Goal: Answer question/provide support: Share knowledge or assist other users

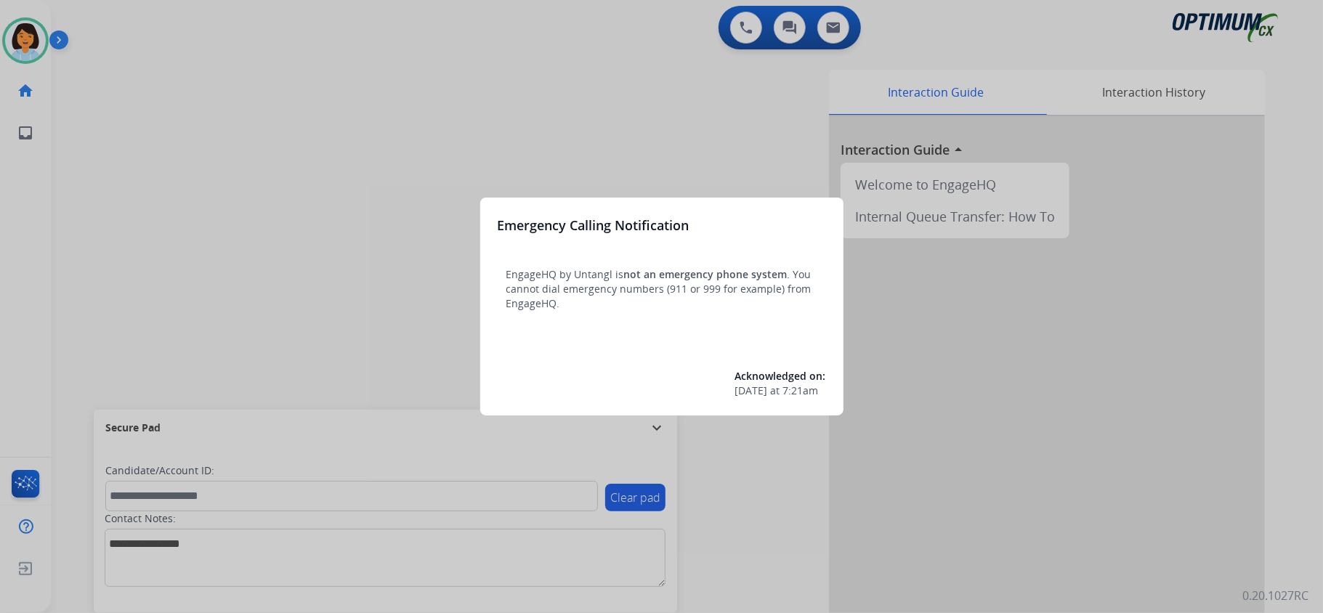
click at [575, 214] on div "Emergency Calling Notification EngageHQ by Untangl is not an emergency phone sy…" at bounding box center [661, 307] width 363 height 218
click at [719, 251] on div "Emergency Calling Notification EngageHQ by Untangl is not an emergency phone sy…" at bounding box center [661, 307] width 363 height 218
click at [355, 259] on div at bounding box center [661, 306] width 1323 height 613
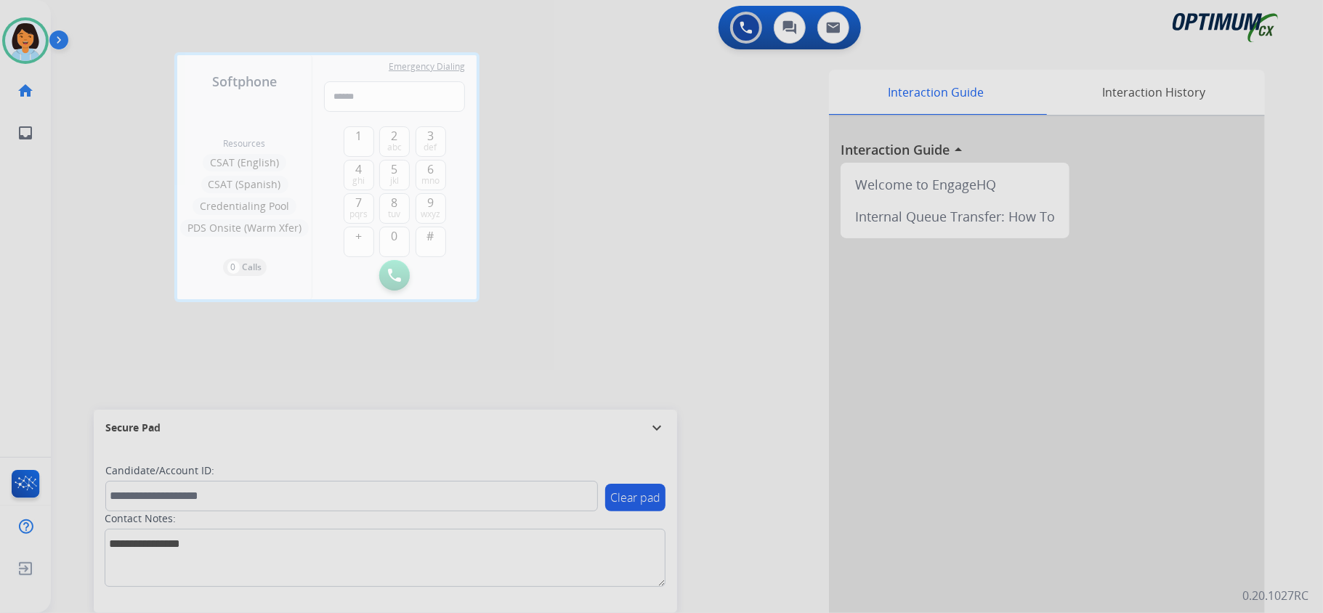
click at [831, 346] on div at bounding box center [661, 306] width 1323 height 613
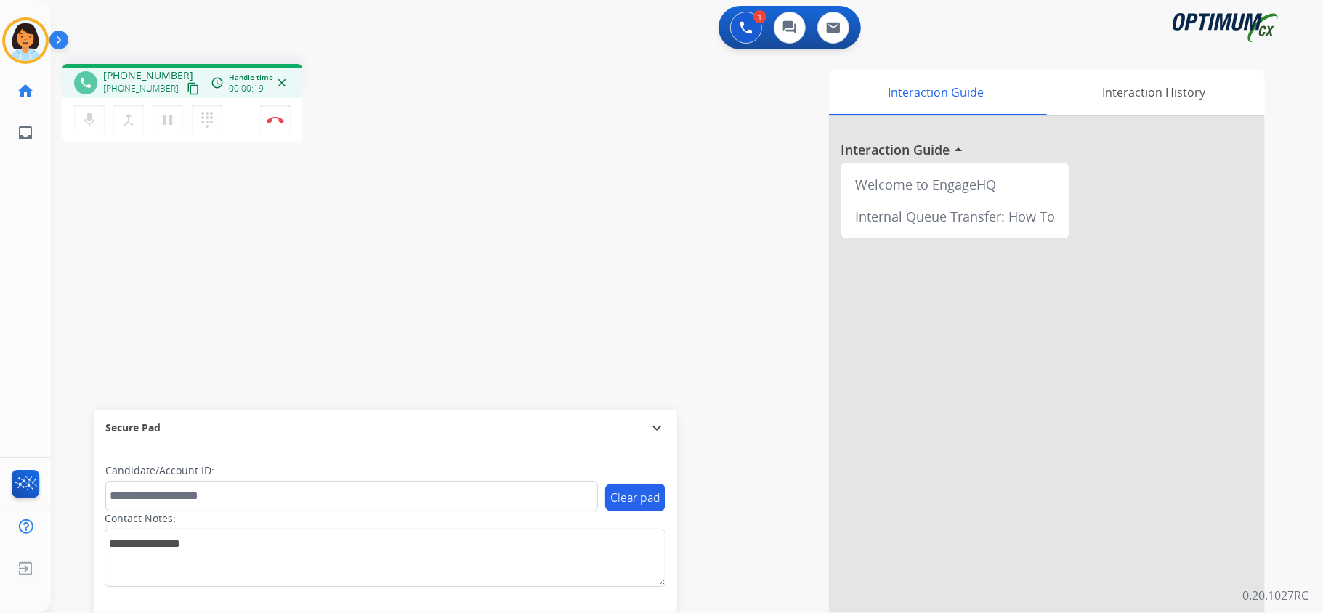
click at [92, 288] on div "phone [PHONE_NUMBER] [PHONE_NUMBER] content_copy access_time Call metrics Queue…" at bounding box center [669, 355] width 1237 height 606
click at [187, 89] on mat-icon "content_copy" at bounding box center [193, 88] width 13 height 13
click at [187, 94] on mat-icon "content_copy" at bounding box center [193, 88] width 13 height 13
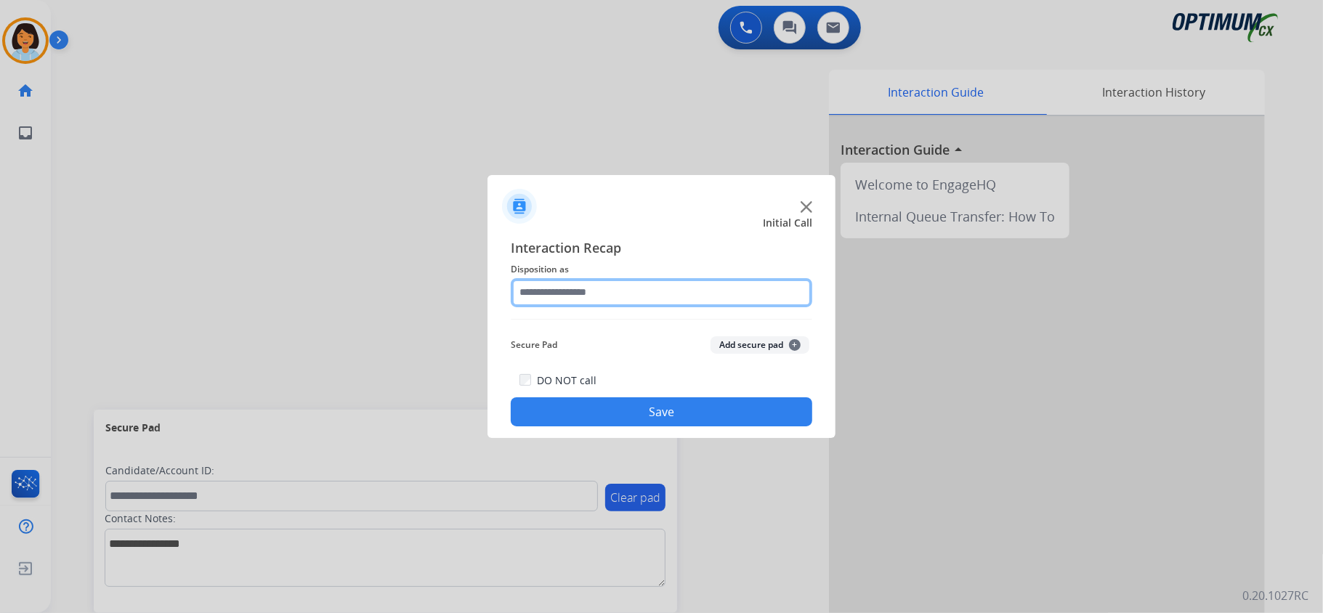
click at [671, 301] on input "text" at bounding box center [662, 292] width 302 height 29
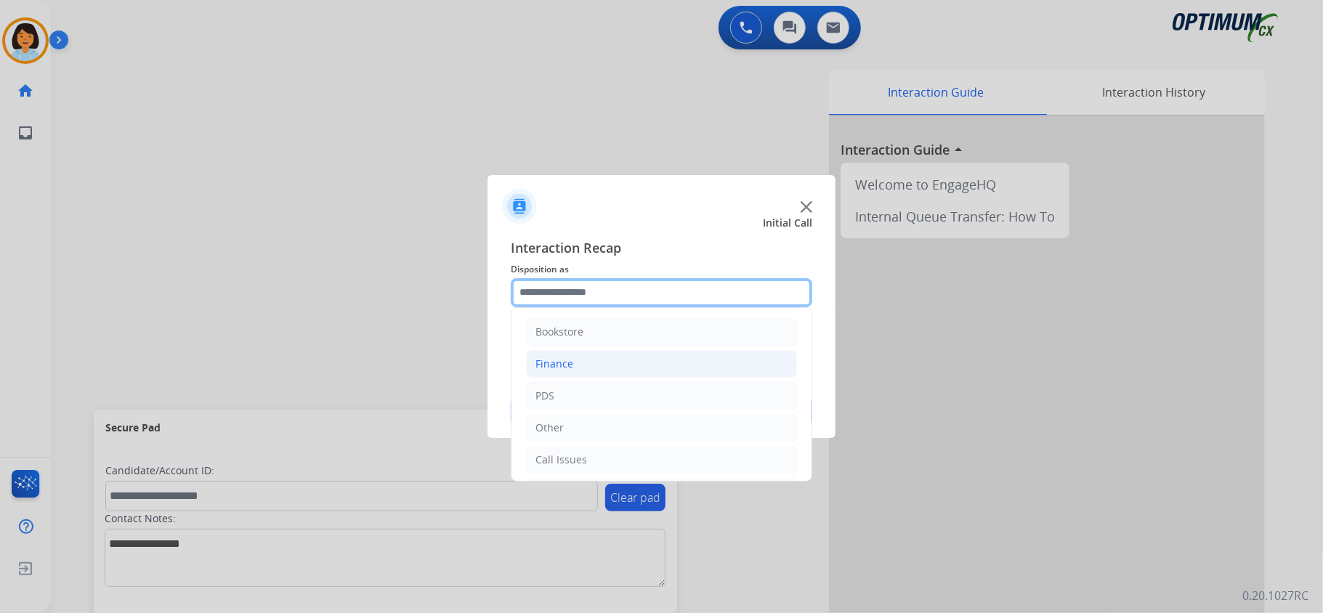
scroll to position [102, 0]
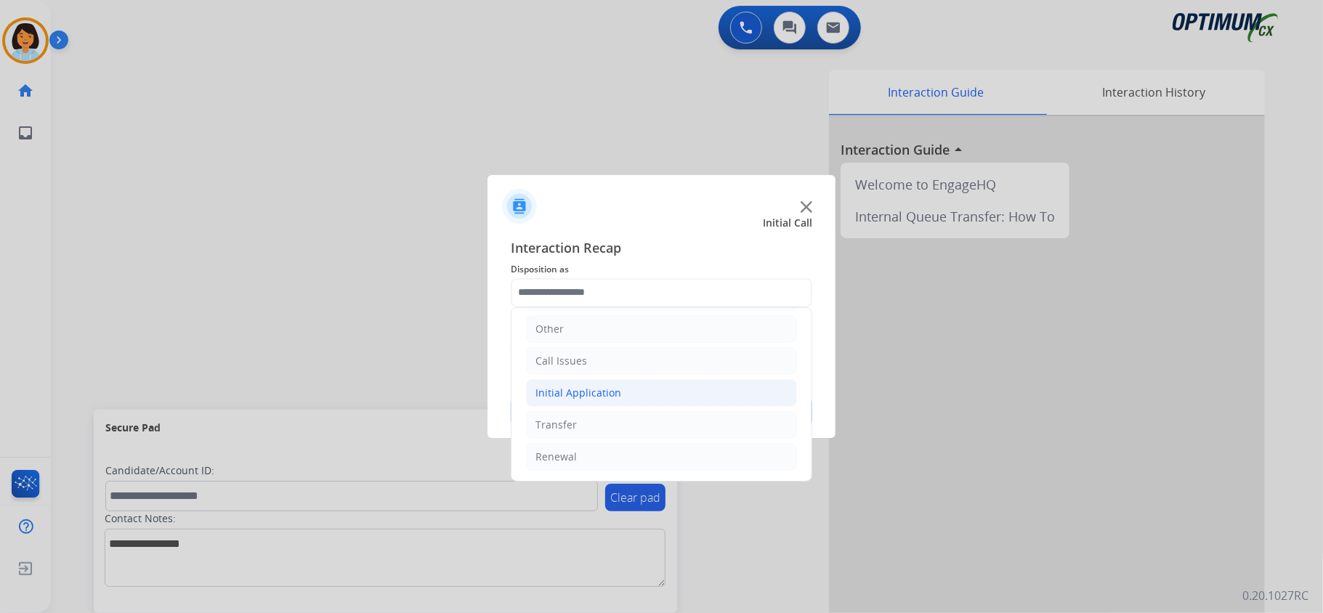
click at [626, 392] on li "Initial Application" at bounding box center [661, 393] width 271 height 28
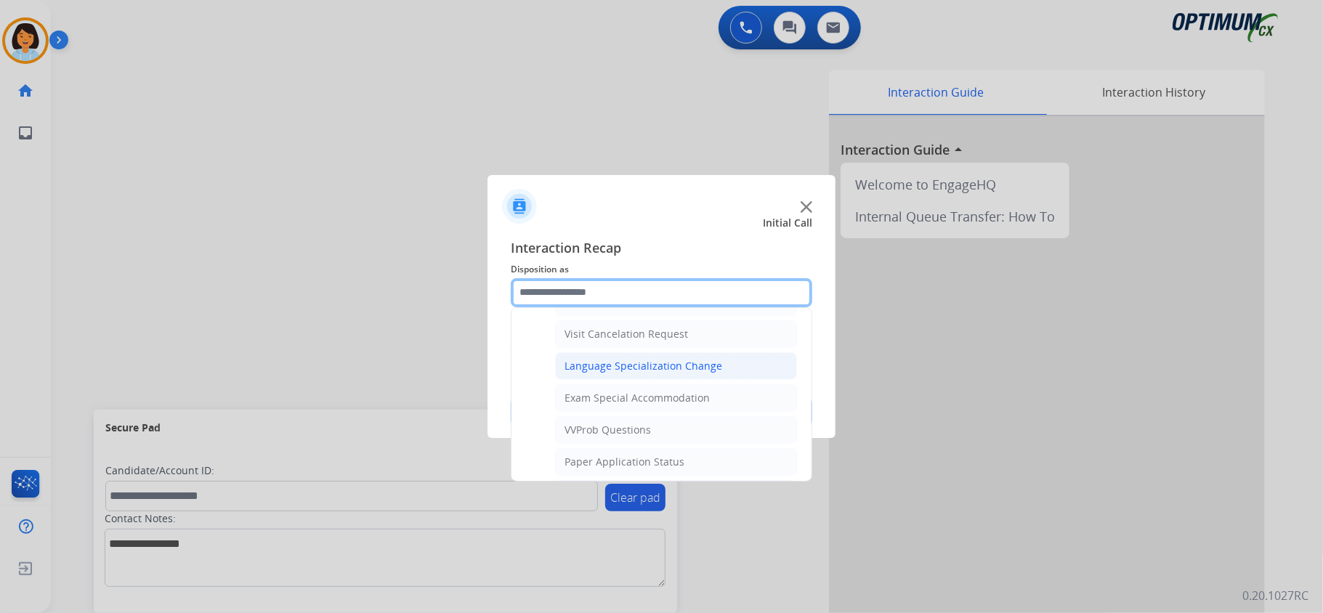
scroll to position [780, 0]
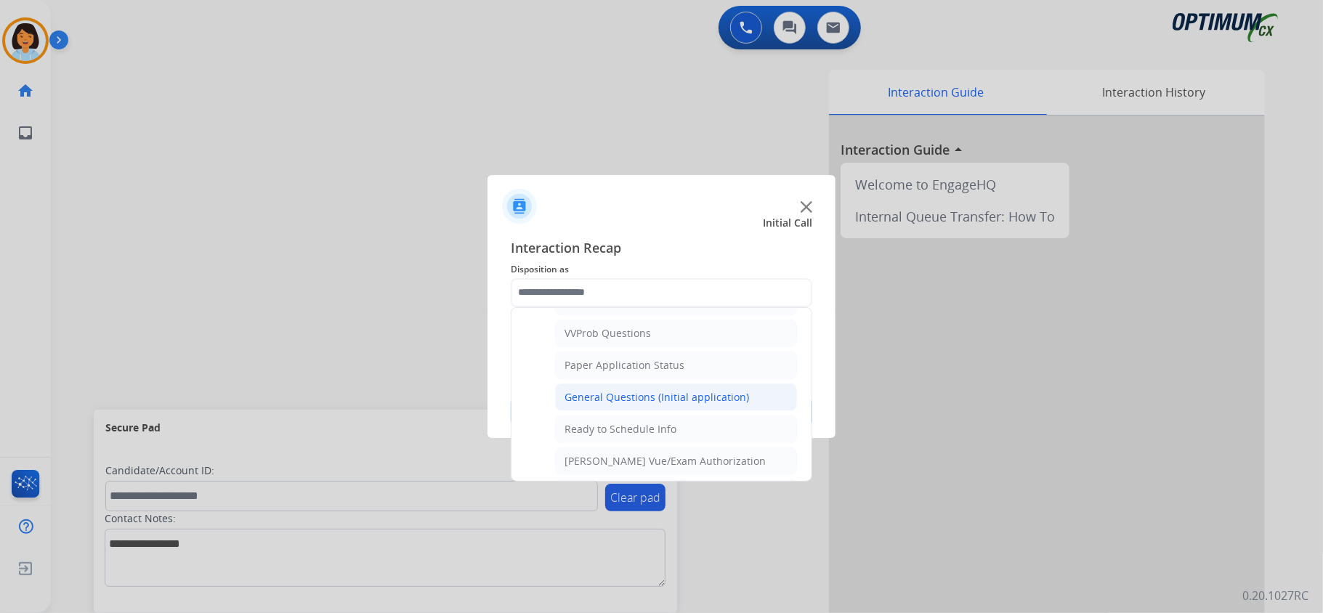
click at [634, 405] on div "General Questions (Initial application)" at bounding box center [657, 397] width 185 height 15
type input "**********"
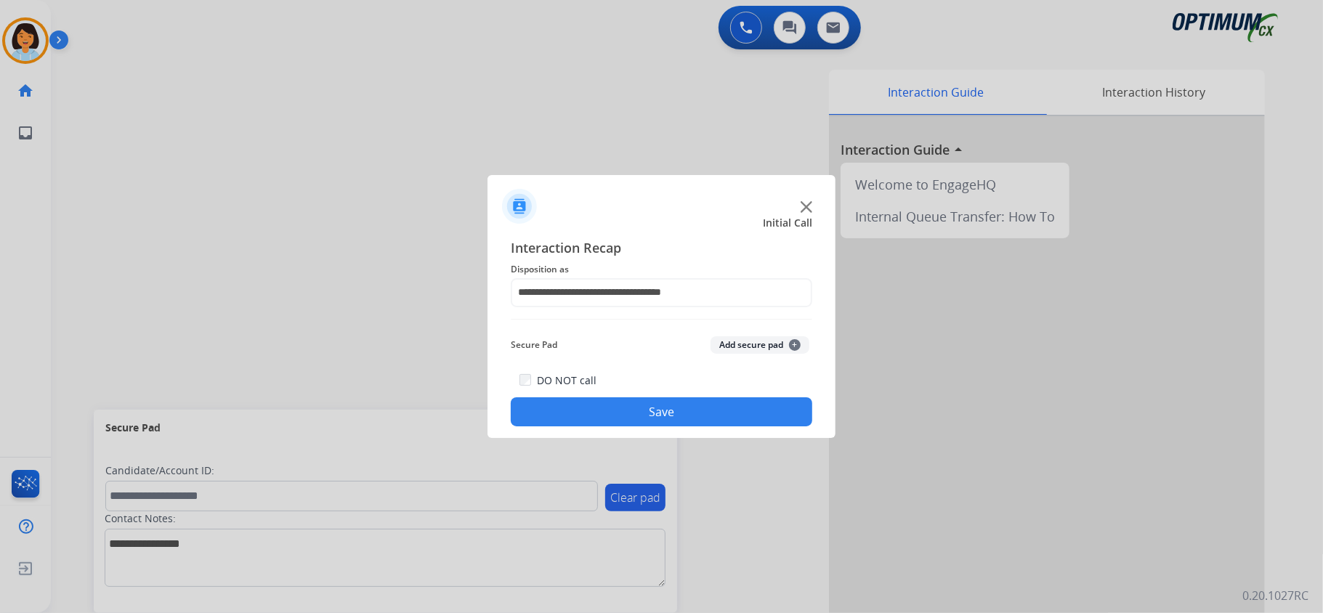
click at [623, 410] on button "Save" at bounding box center [662, 411] width 302 height 29
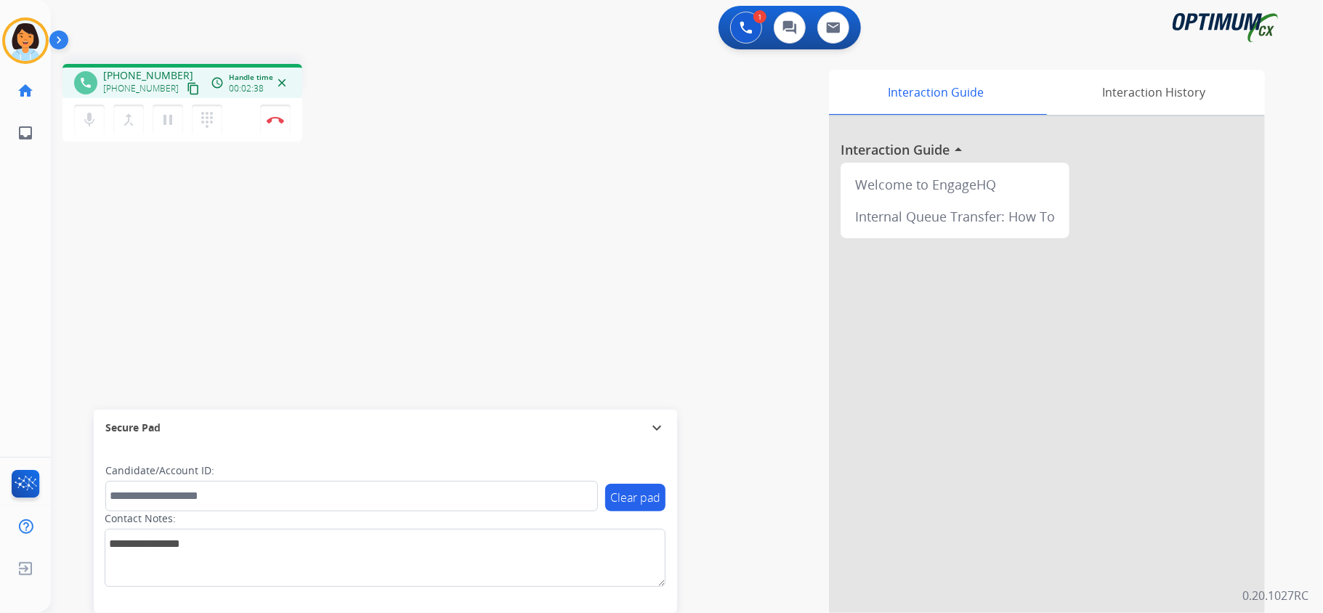
drag, startPoint x: 176, startPoint y: 90, endPoint x: 179, endPoint y: 80, distance: 10.6
click at [187, 89] on mat-icon "content_copy" at bounding box center [193, 88] width 13 height 13
click at [272, 118] on img at bounding box center [275, 119] width 17 height 7
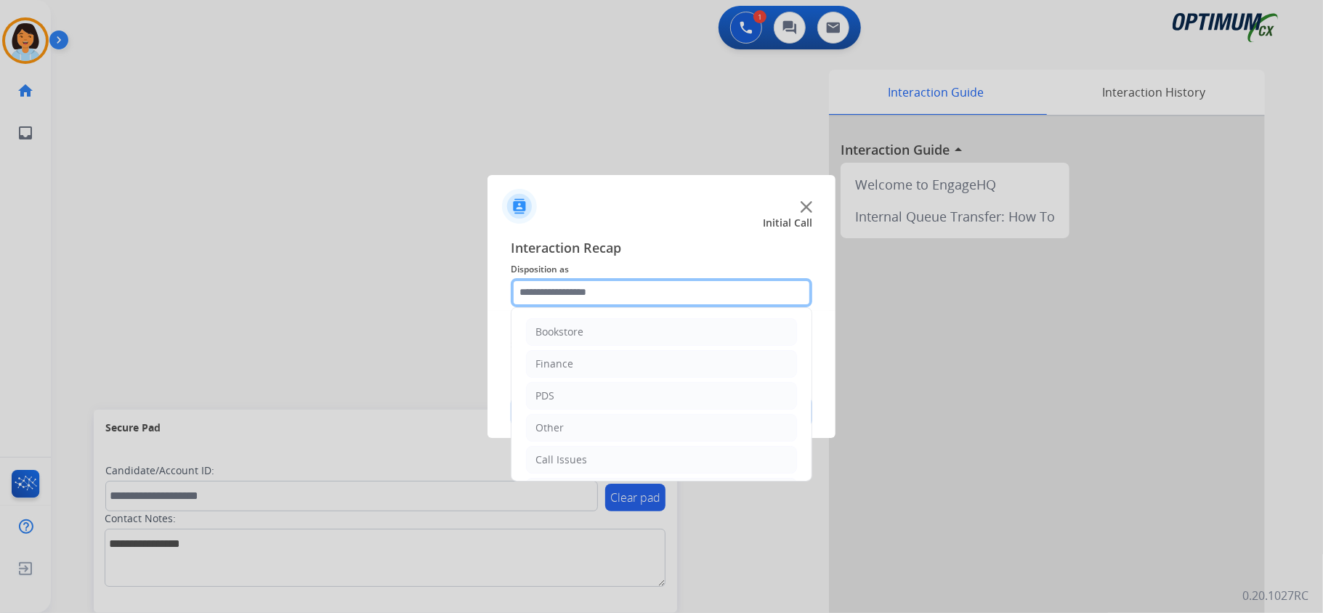
click at [617, 286] on input "text" at bounding box center [662, 292] width 302 height 29
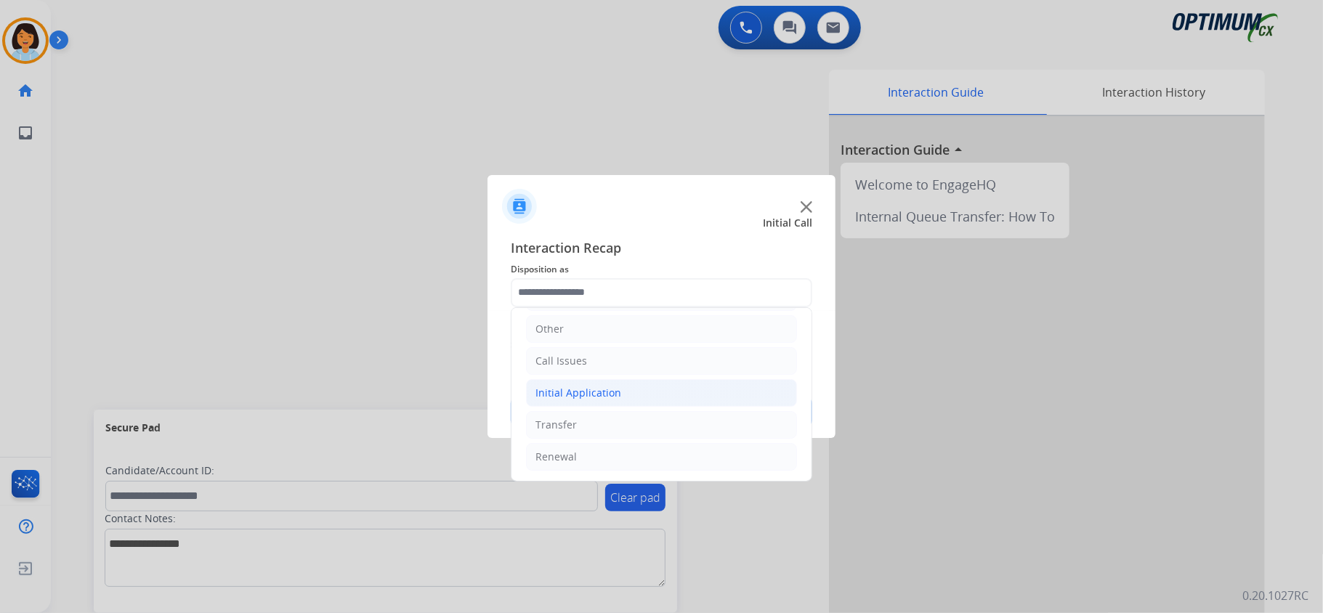
click at [634, 381] on li "Initial Application" at bounding box center [661, 393] width 271 height 28
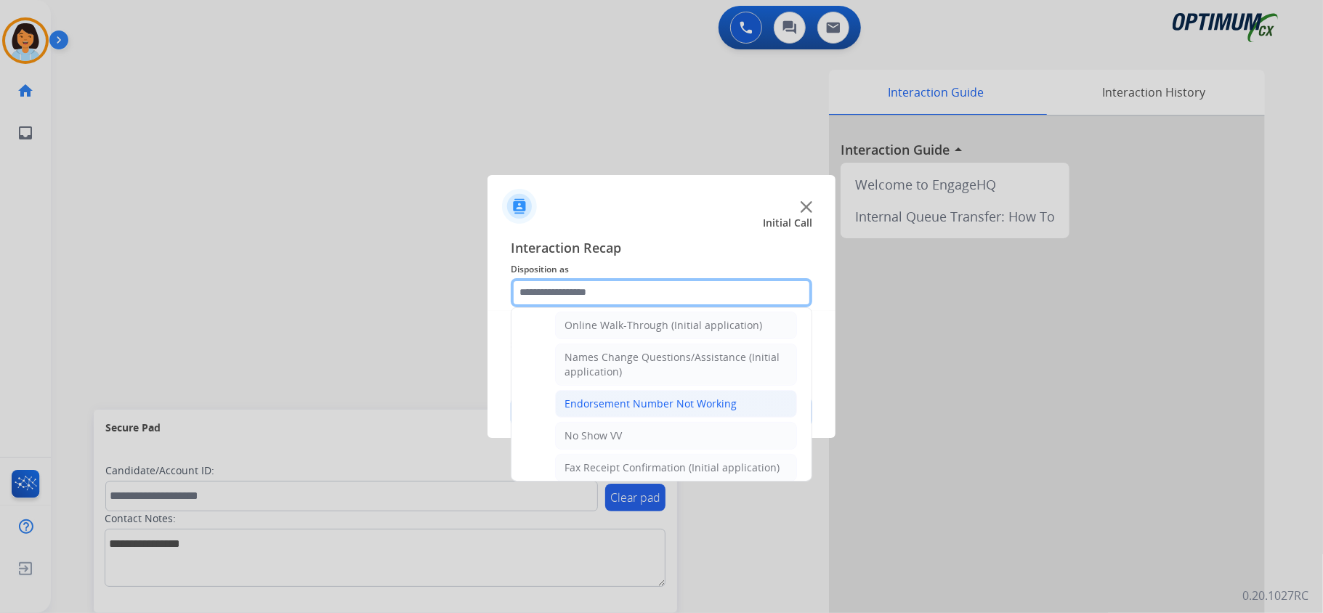
scroll to position [296, 0]
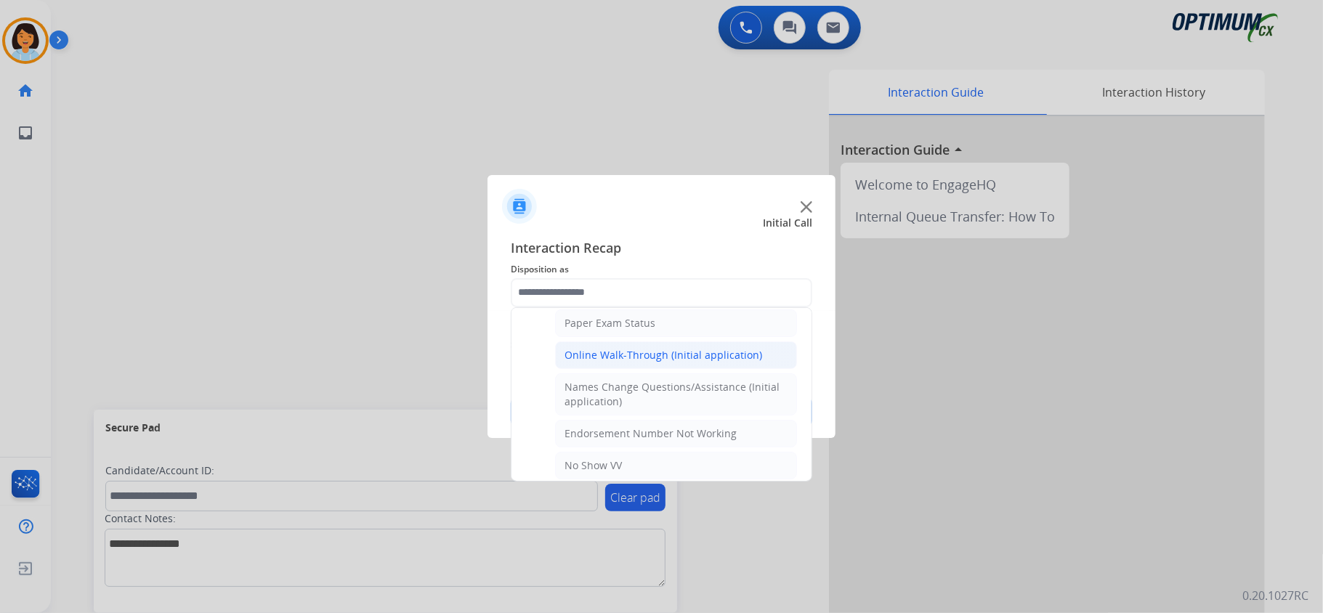
click at [628, 355] on div "Online Walk-Through (Initial application)" at bounding box center [664, 355] width 198 height 15
type input "**********"
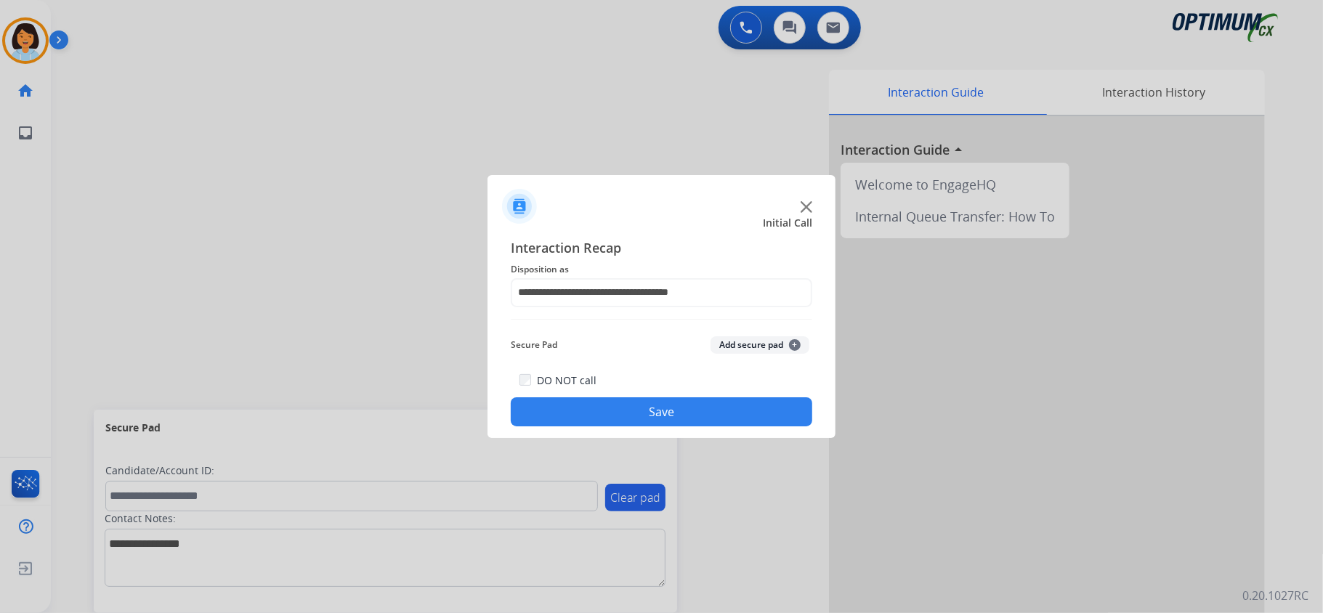
click at [628, 414] on button "Save" at bounding box center [662, 411] width 302 height 29
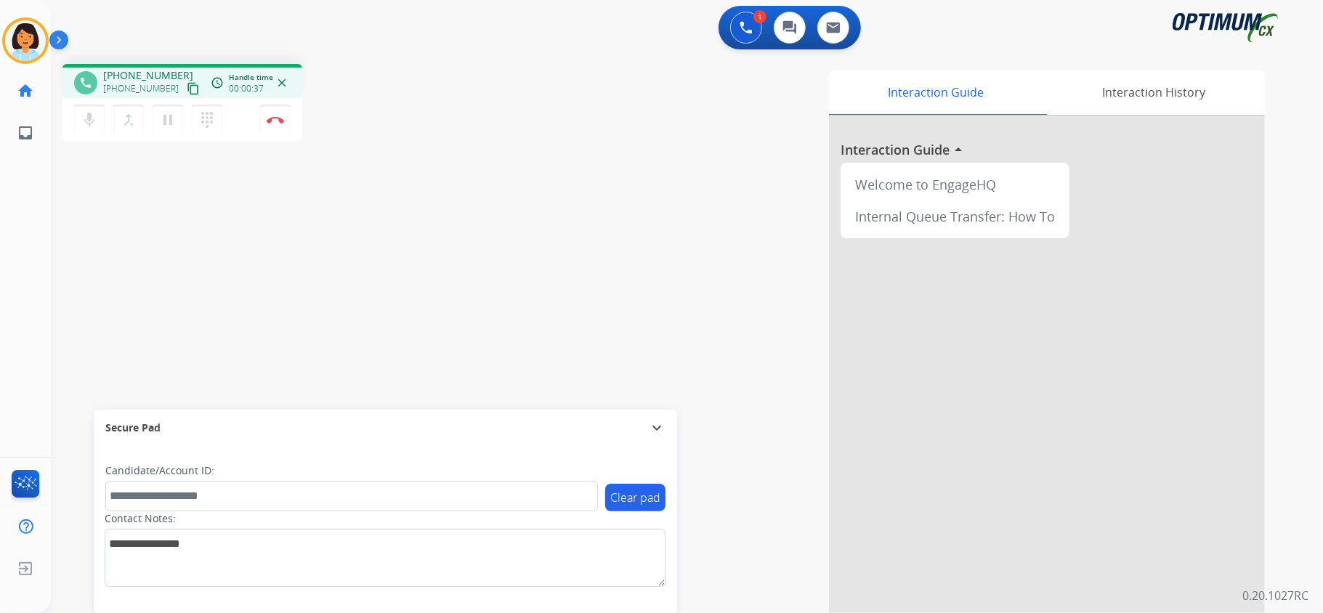
click at [187, 91] on mat-icon "content_copy" at bounding box center [193, 88] width 13 height 13
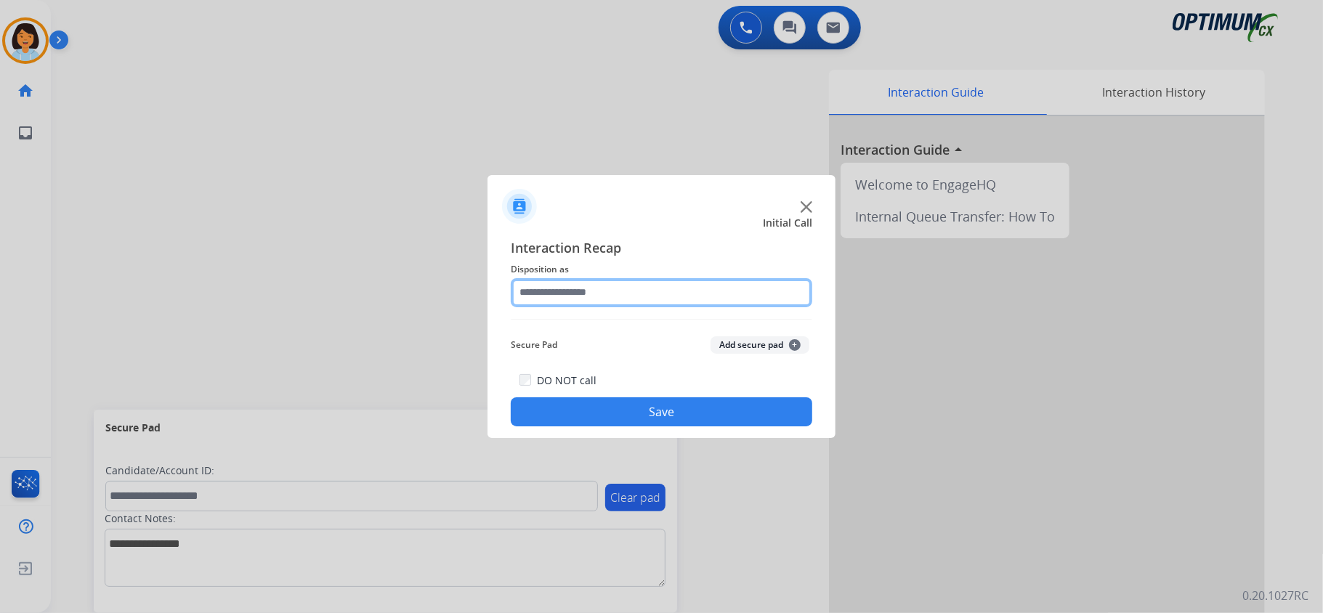
click at [597, 301] on input "text" at bounding box center [662, 292] width 302 height 29
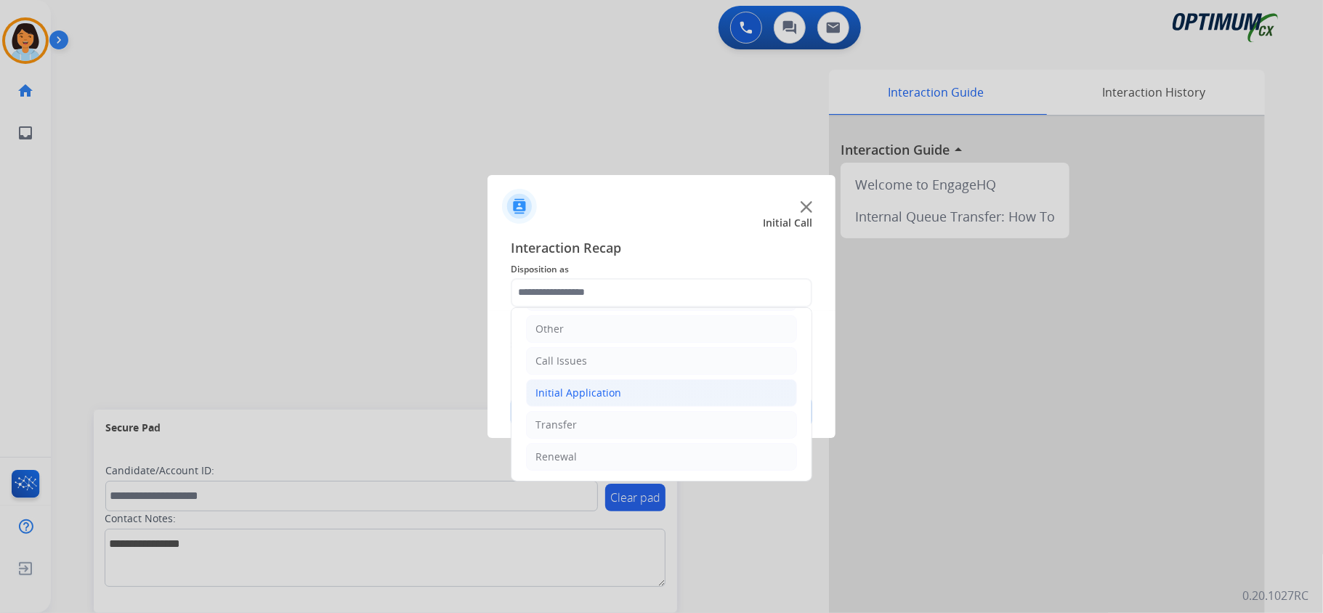
click at [602, 390] on div "Initial Application" at bounding box center [578, 393] width 86 height 15
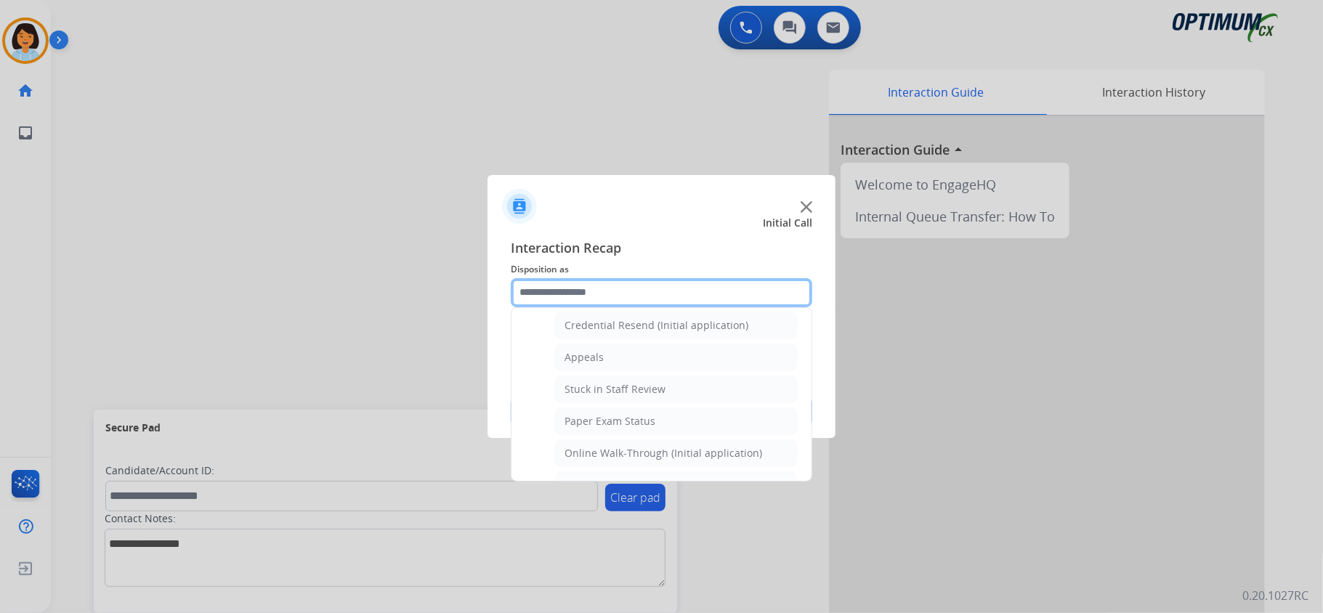
scroll to position [199, 0]
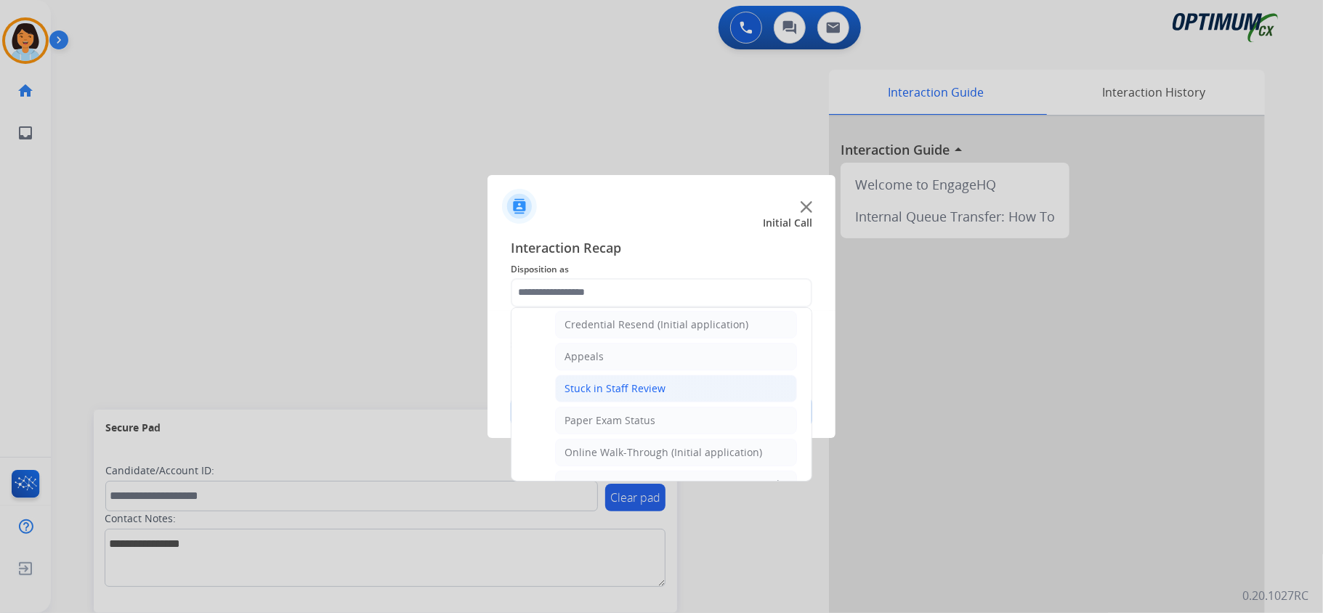
click at [604, 379] on li "Stuck in Staff Review" at bounding box center [676, 389] width 242 height 28
type input "**********"
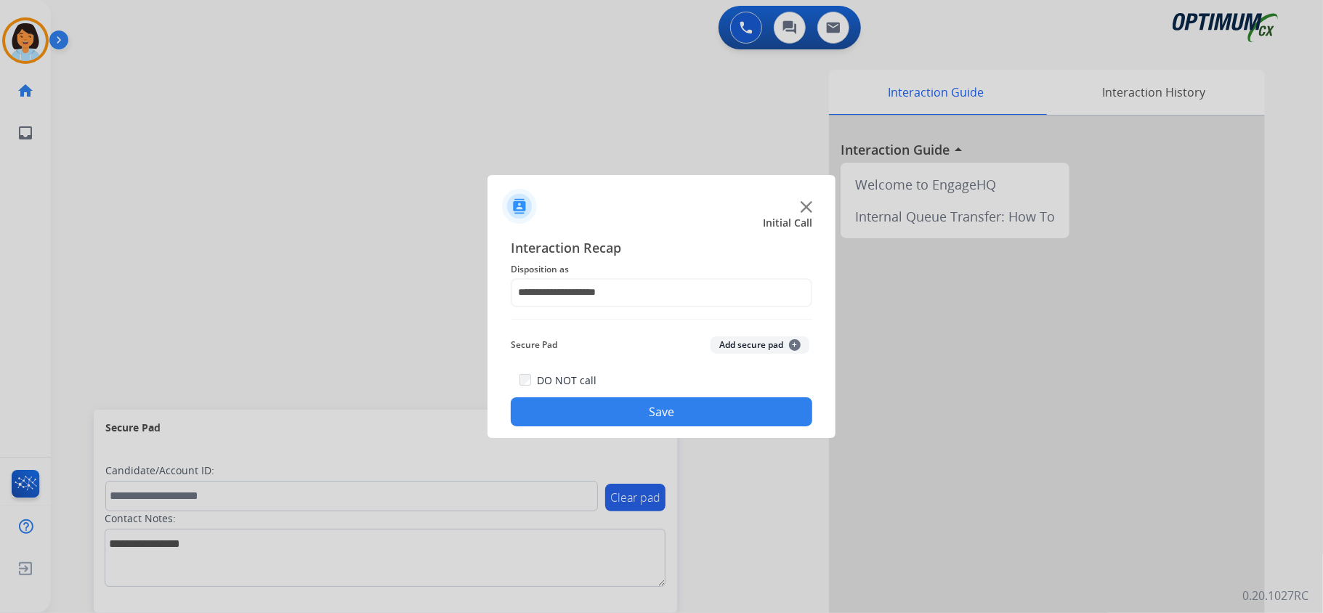
click at [603, 408] on button "Save" at bounding box center [662, 411] width 302 height 29
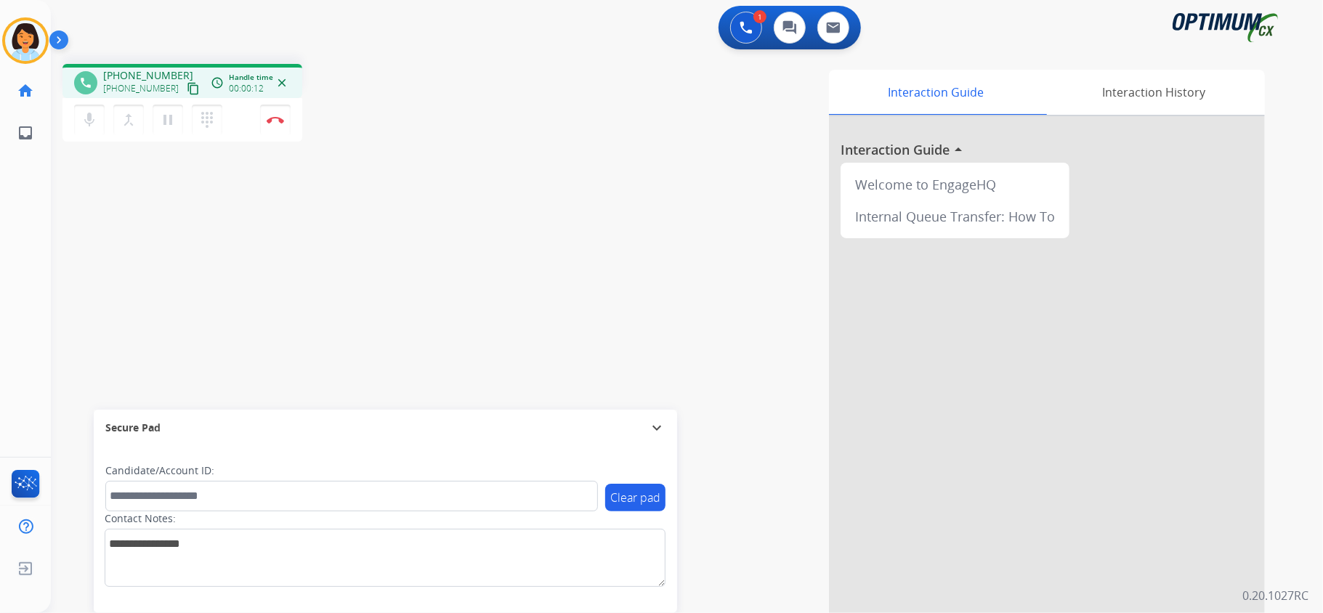
click at [187, 91] on mat-icon "content_copy" at bounding box center [193, 88] width 13 height 13
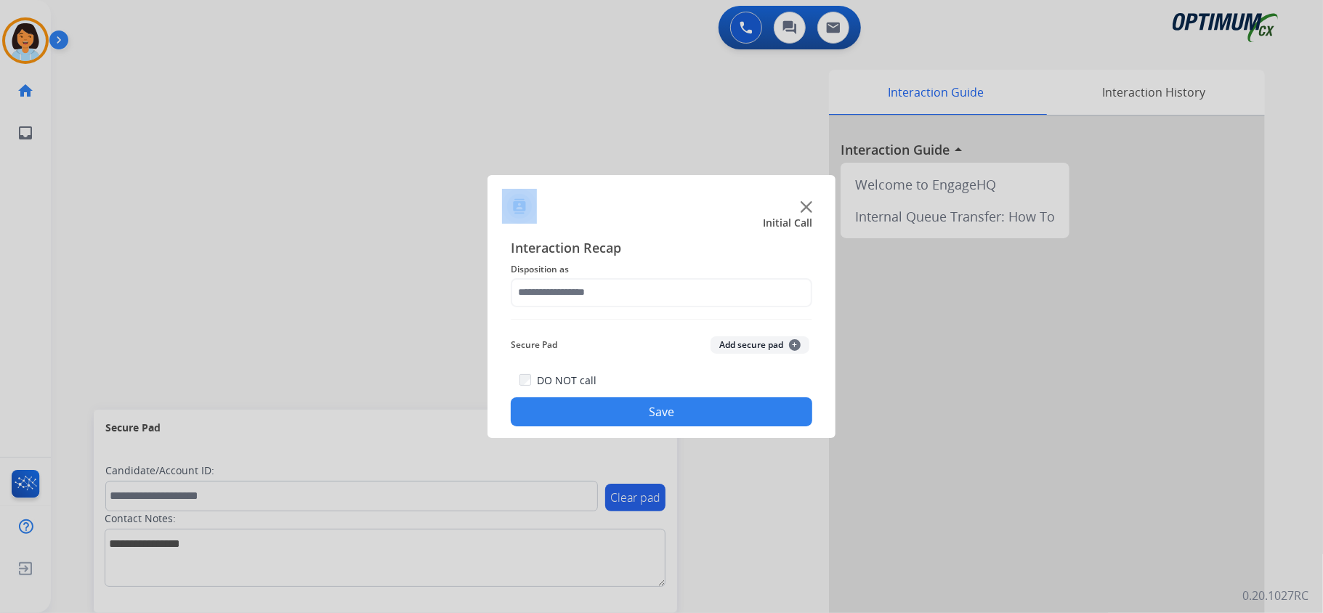
drag, startPoint x: 666, startPoint y: 202, endPoint x: 509, endPoint y: 119, distance: 176.8
click at [0, 119] on app-contact-recap-modal "Initial Call Interaction Recap Disposition as Secure Pad Add secure pad + DO NO…" at bounding box center [0, 306] width 0 height 613
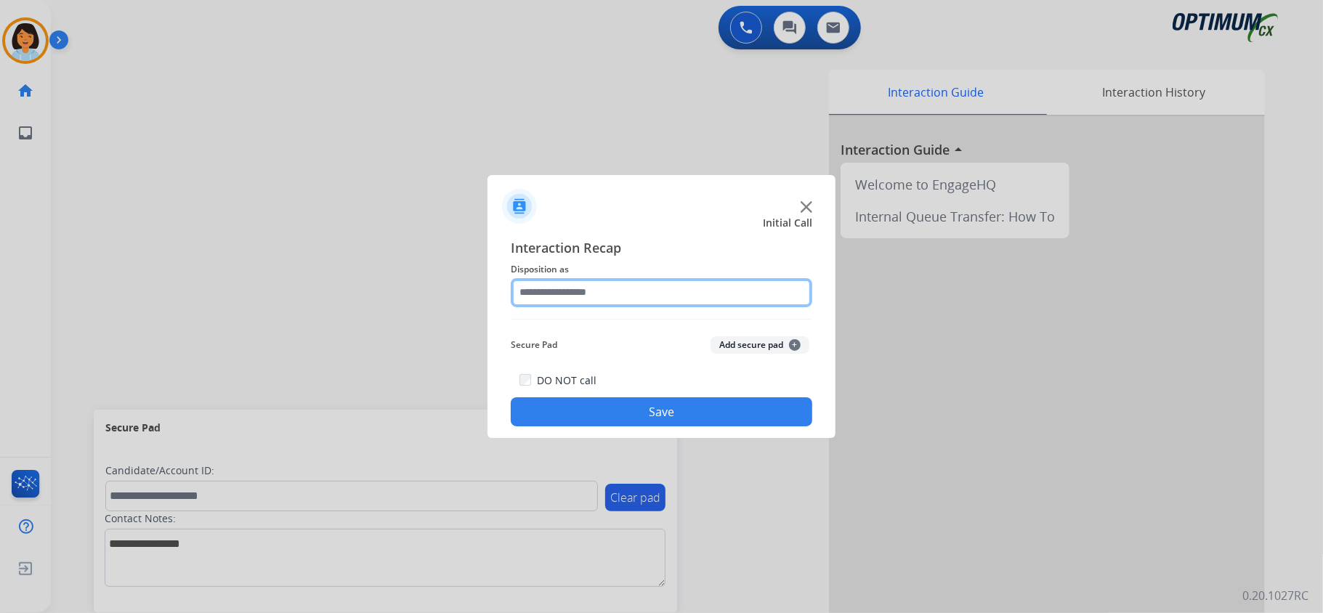
click at [619, 295] on input "text" at bounding box center [662, 292] width 302 height 29
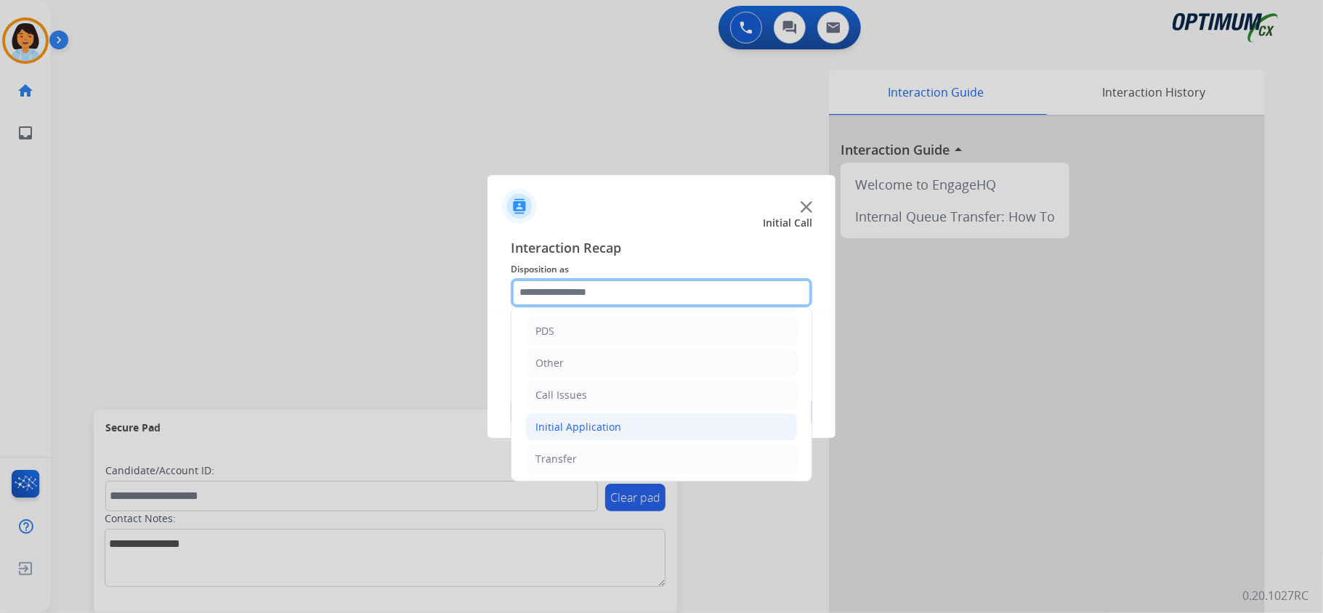
scroll to position [97, 0]
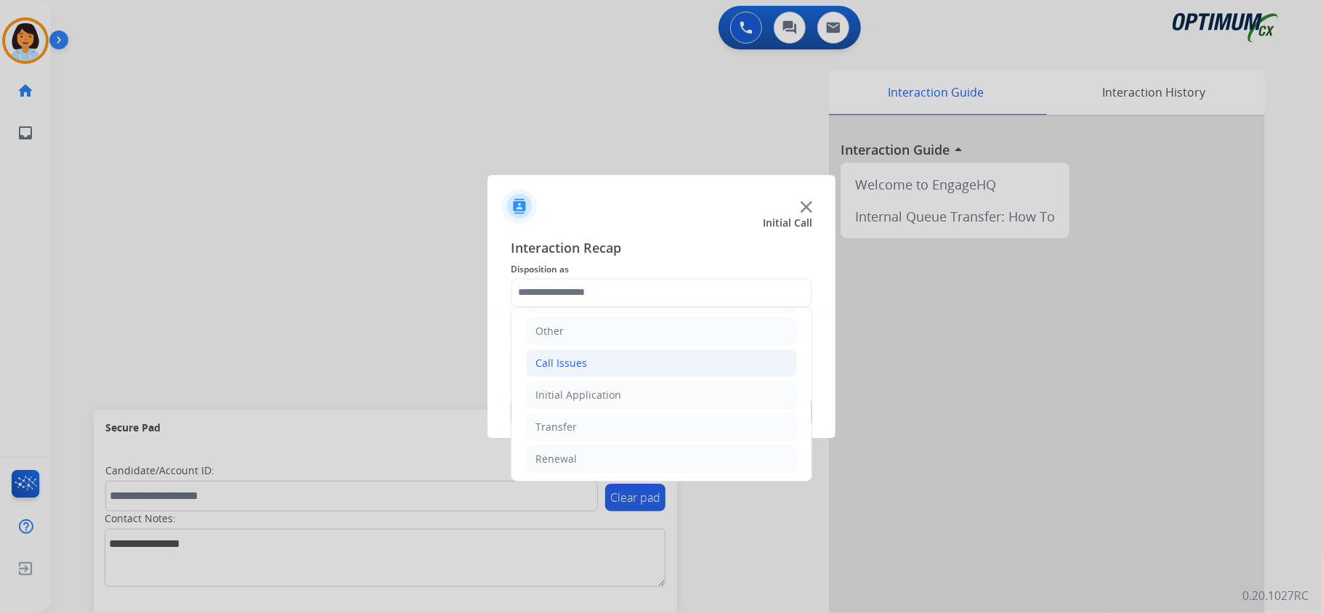
click at [591, 367] on li "Call Issues" at bounding box center [661, 363] width 271 height 28
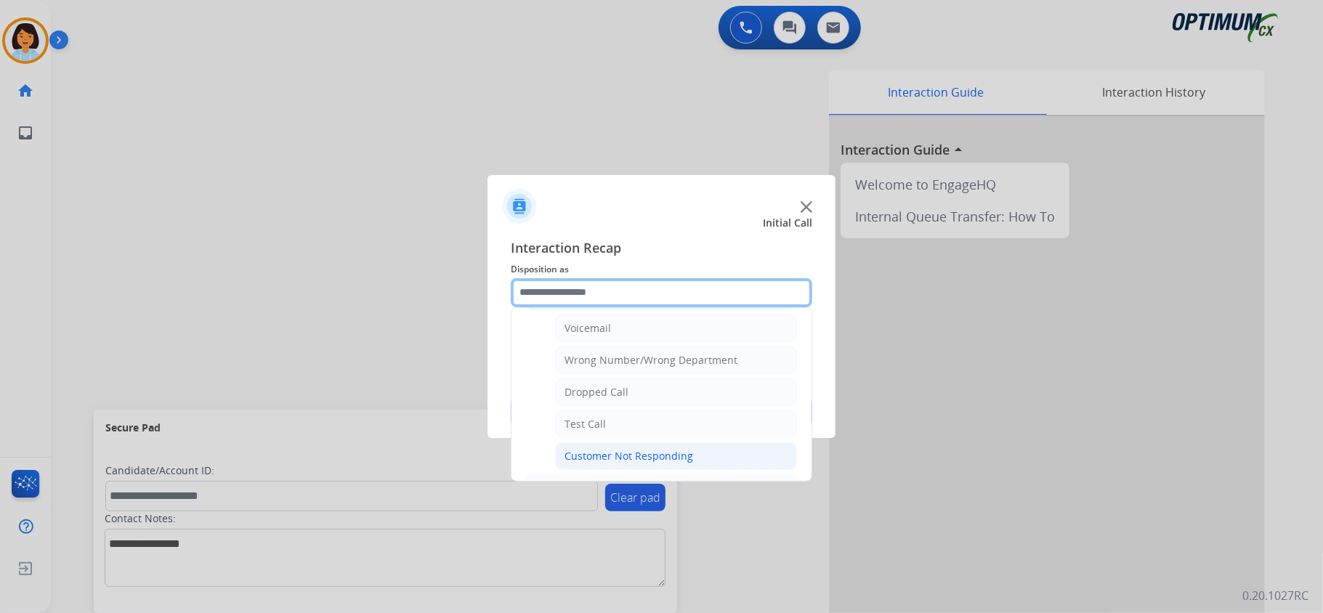
scroll to position [193, 0]
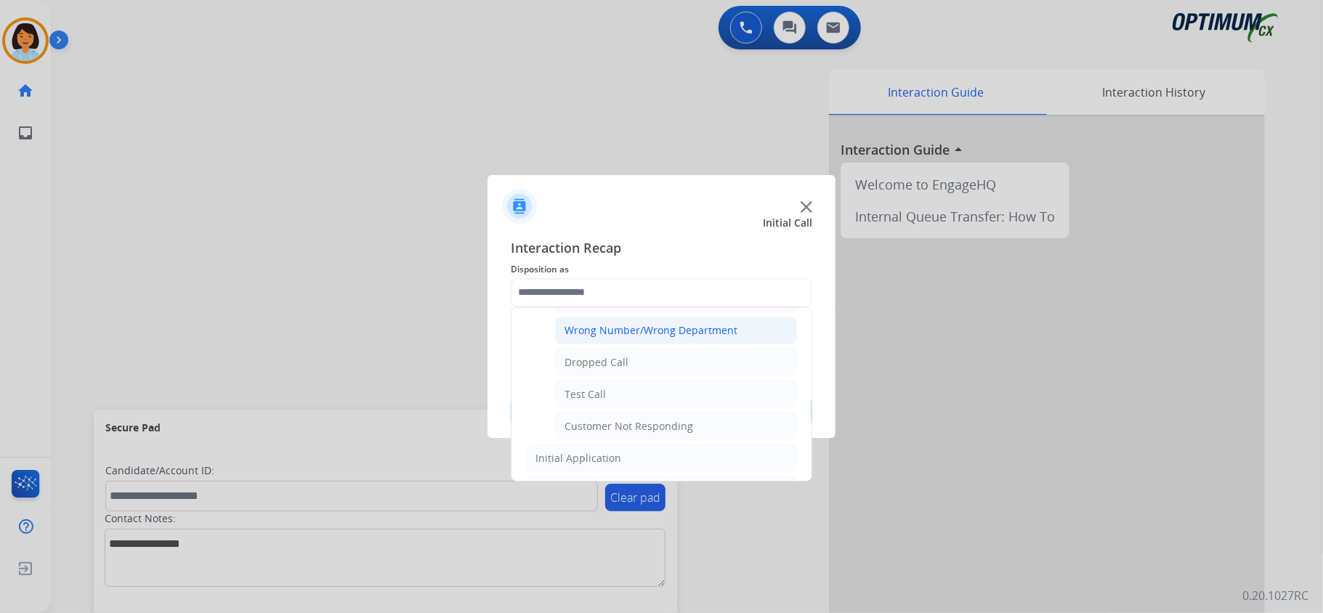
click at [628, 324] on li "Wrong Number/Wrong Department" at bounding box center [676, 331] width 242 height 28
type input "**********"
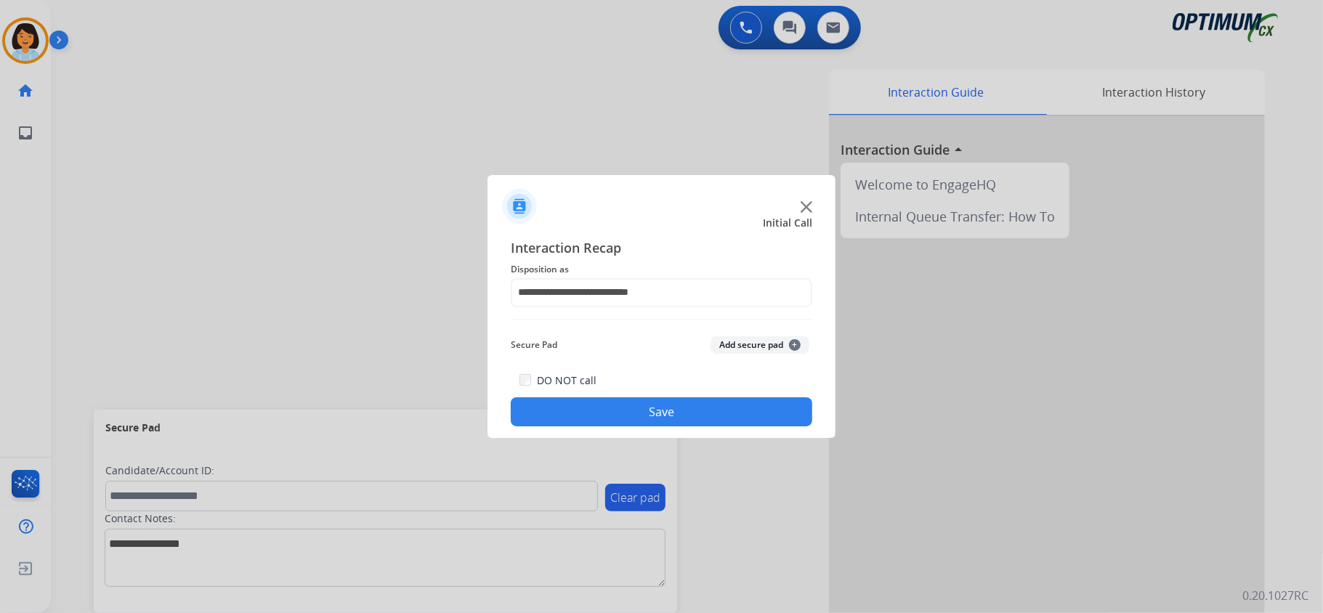
click at [602, 404] on button "Save" at bounding box center [662, 411] width 302 height 29
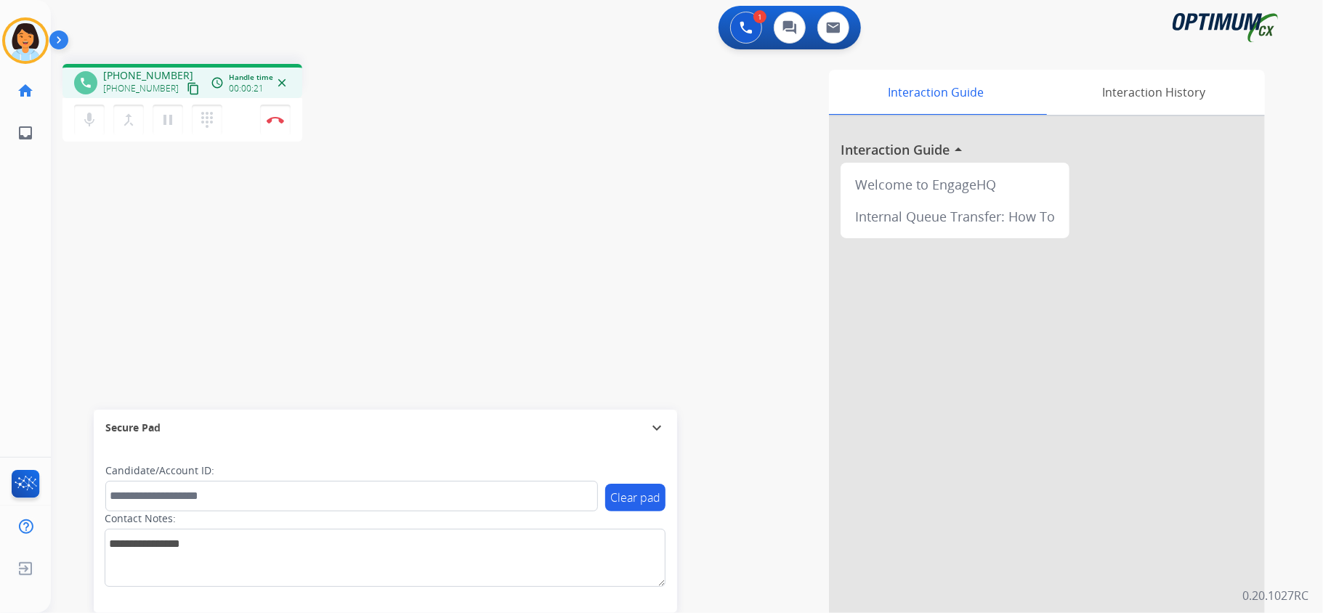
click at [187, 85] on mat-icon "content_copy" at bounding box center [193, 88] width 13 height 13
click at [279, 122] on img at bounding box center [275, 119] width 17 height 7
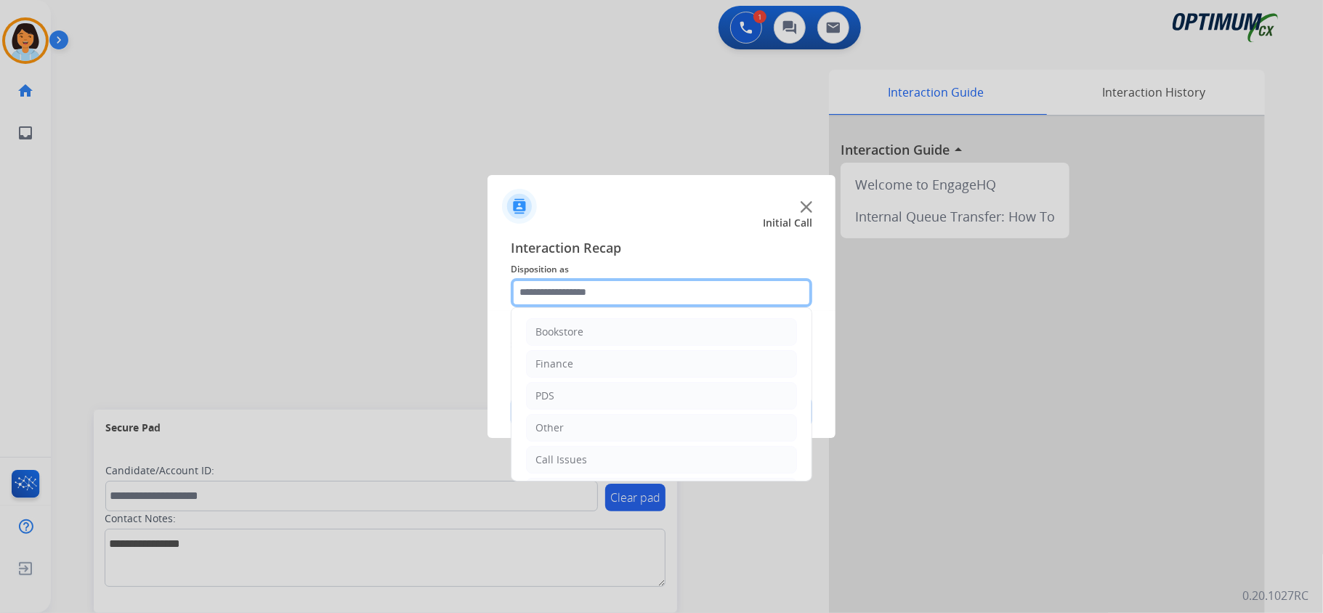
click at [588, 283] on input "text" at bounding box center [662, 292] width 302 height 29
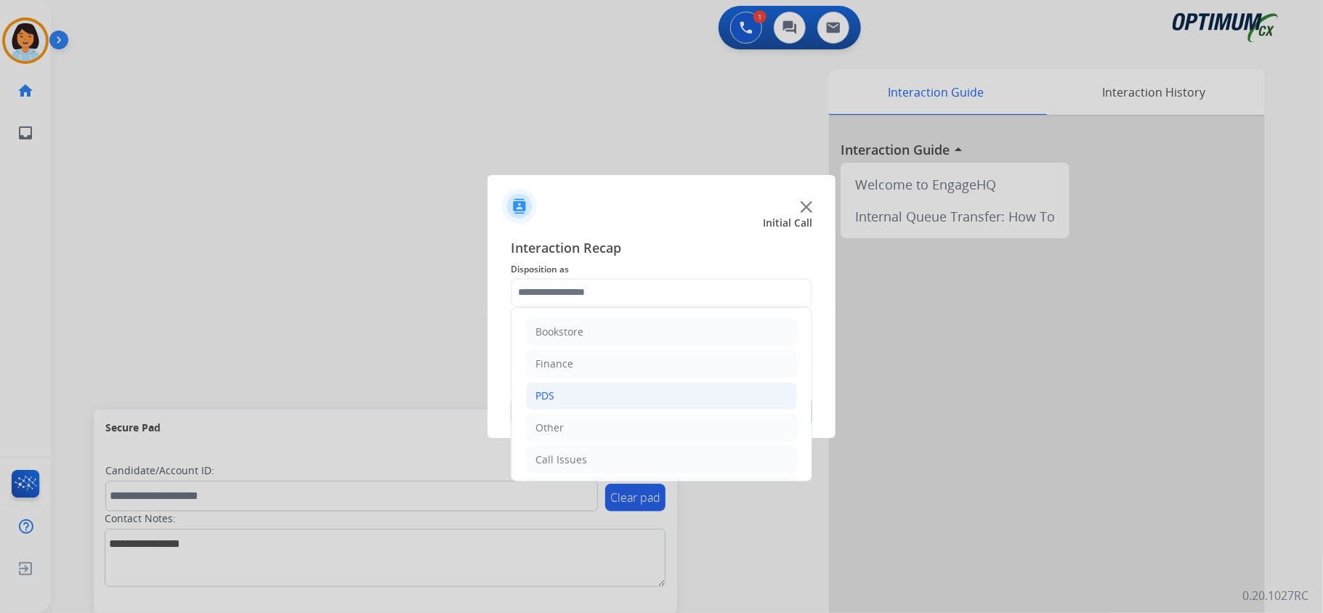
click at [551, 388] on li "PDS" at bounding box center [661, 396] width 271 height 28
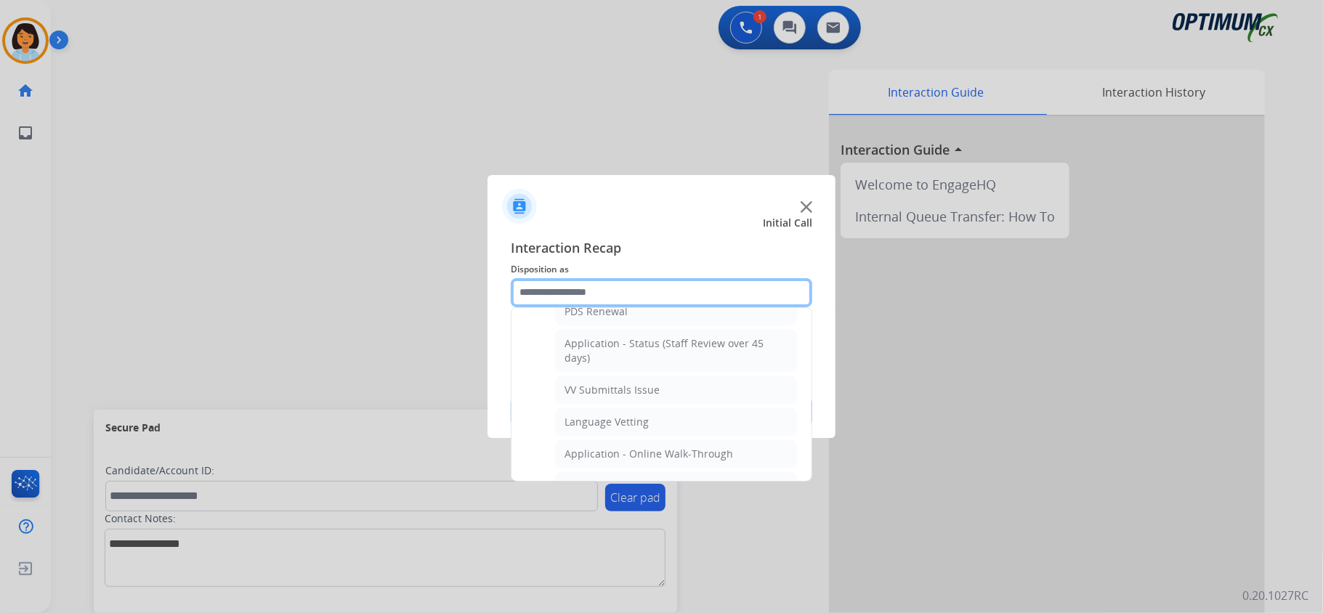
scroll to position [387, 0]
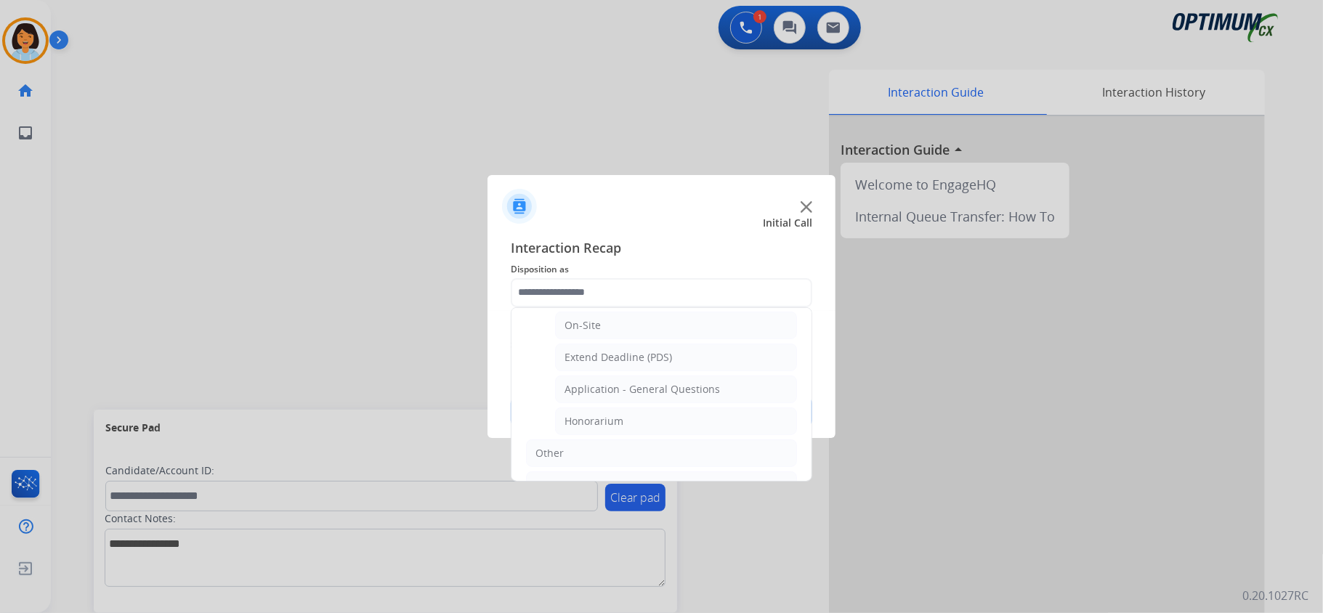
drag, startPoint x: 622, startPoint y: 387, endPoint x: 620, endPoint y: 394, distance: 7.4
click at [620, 394] on li "Application - General Questions" at bounding box center [676, 390] width 242 height 28
type input "**********"
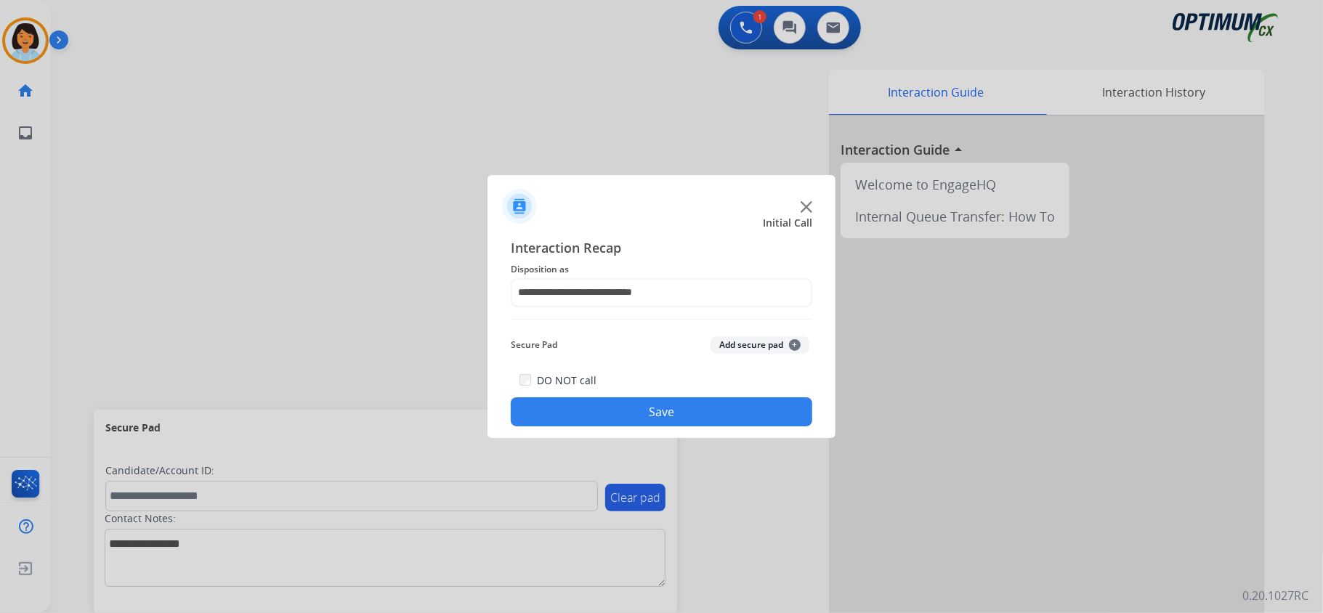
click at [613, 402] on button "Save" at bounding box center [662, 411] width 302 height 29
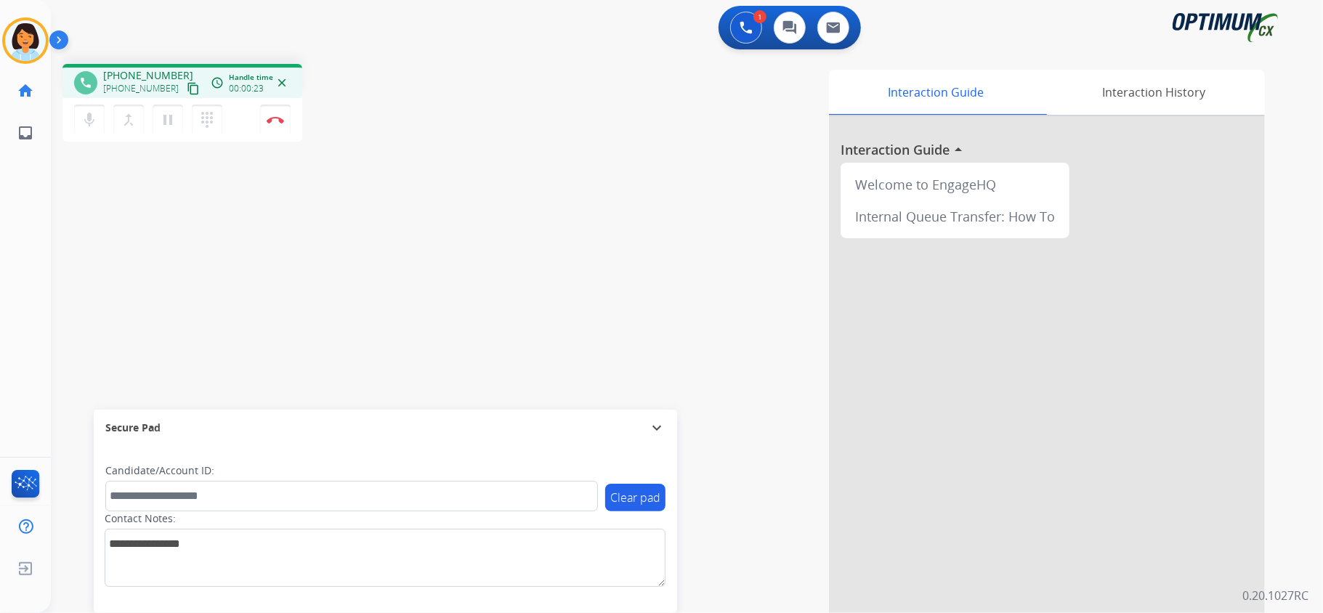
click at [187, 86] on mat-icon "content_copy" at bounding box center [193, 88] width 13 height 13
click at [276, 118] on img at bounding box center [275, 119] width 17 height 7
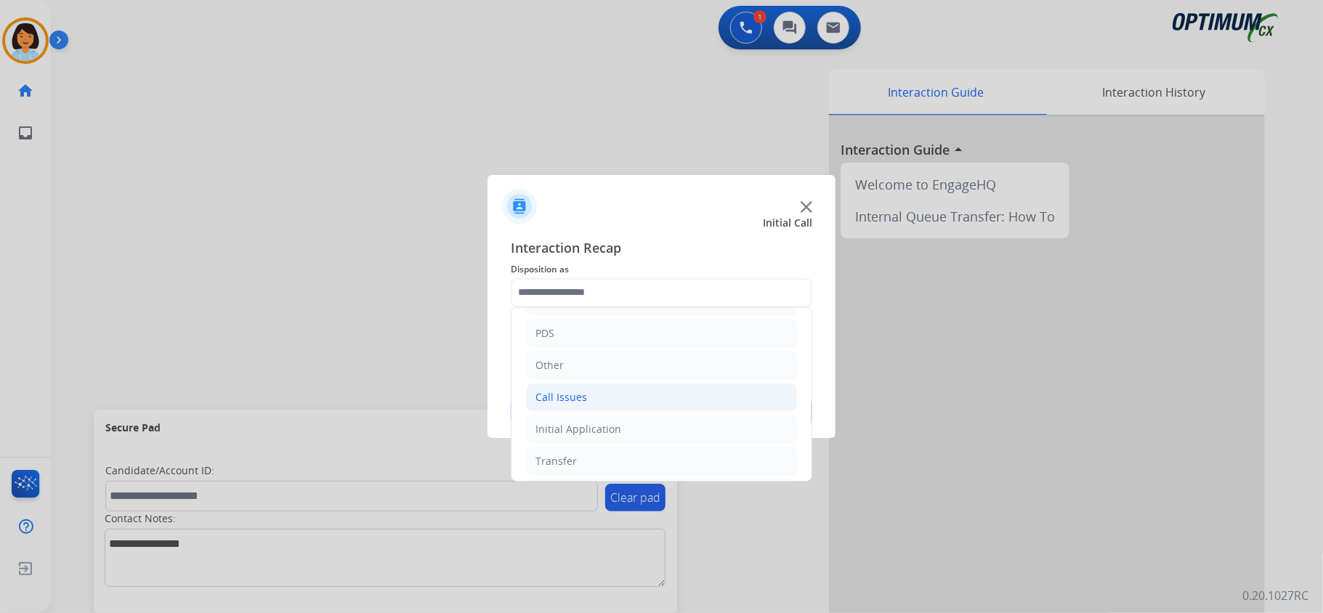
scroll to position [102, 0]
click at [599, 397] on div "Initial Application" at bounding box center [578, 393] width 86 height 15
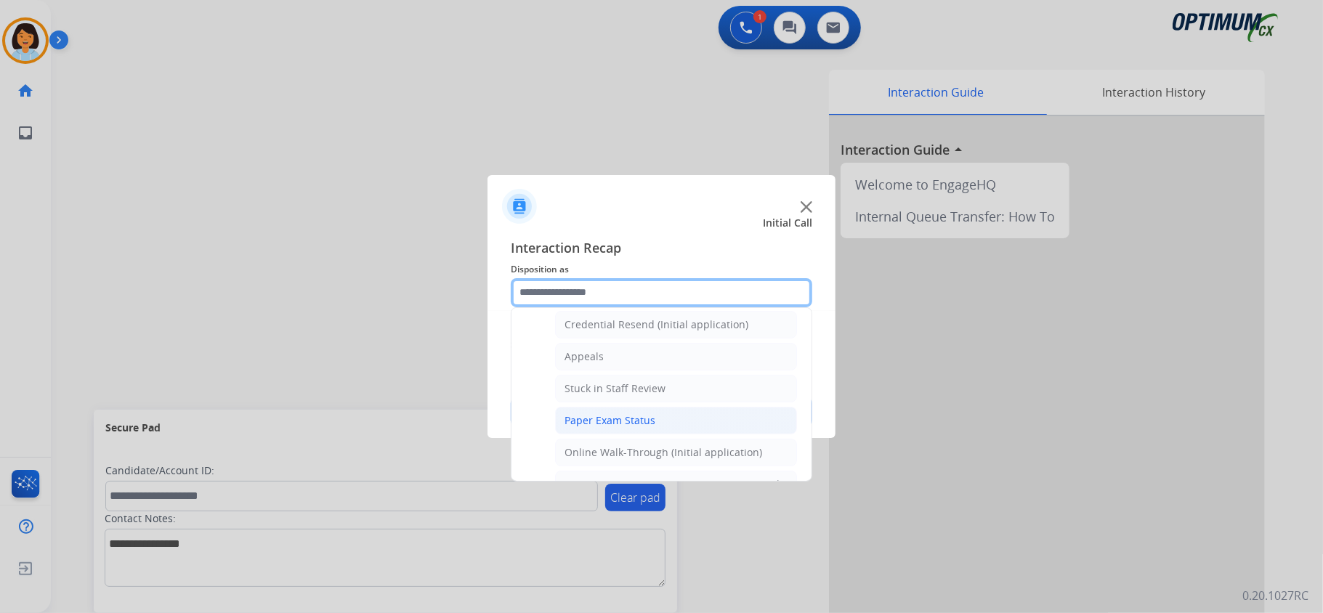
scroll to position [296, 0]
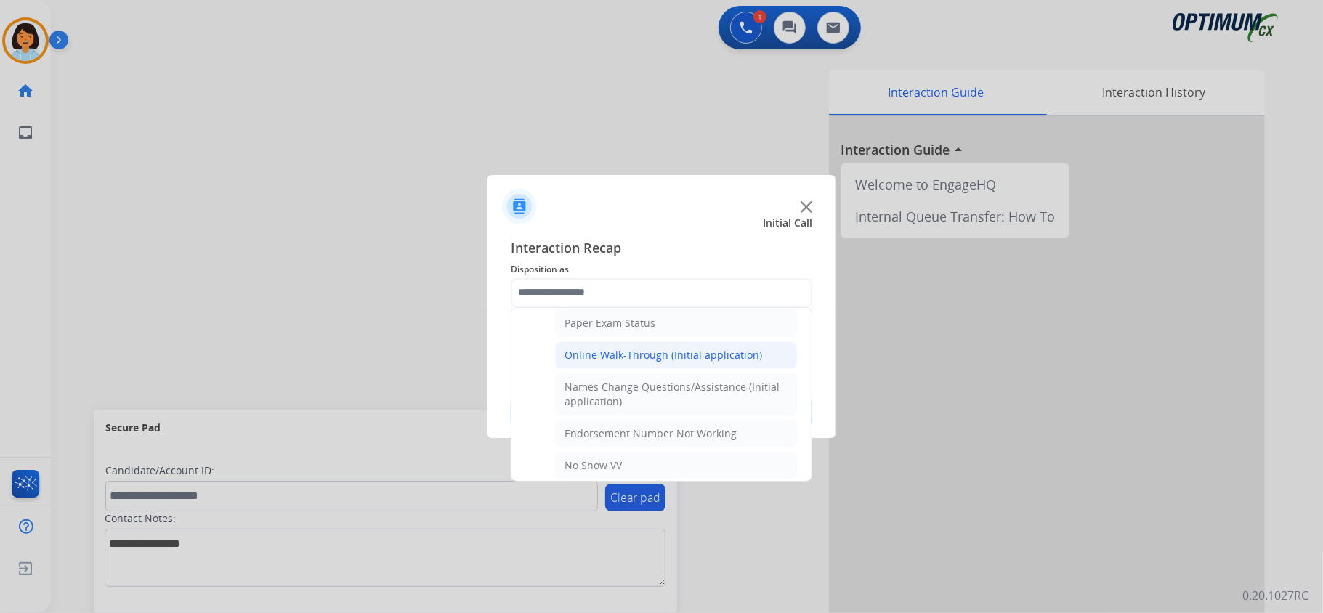
click at [638, 363] on div "Online Walk-Through (Initial application)" at bounding box center [664, 355] width 198 height 15
type input "**********"
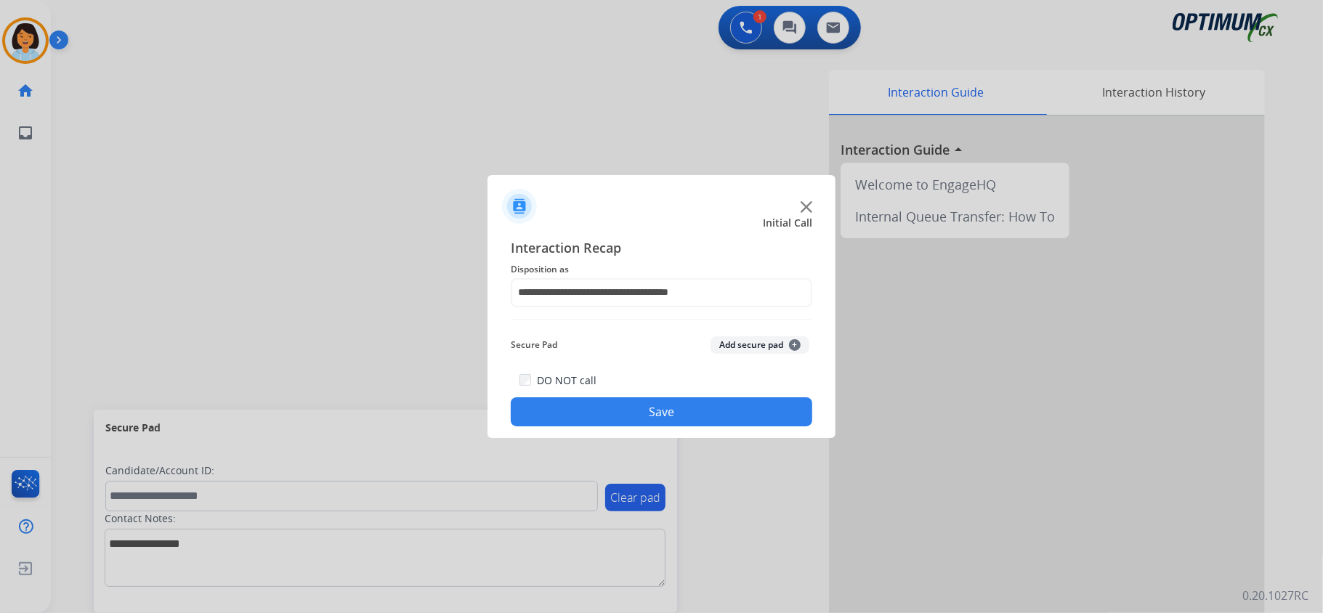
click at [623, 401] on button "Save" at bounding box center [662, 411] width 302 height 29
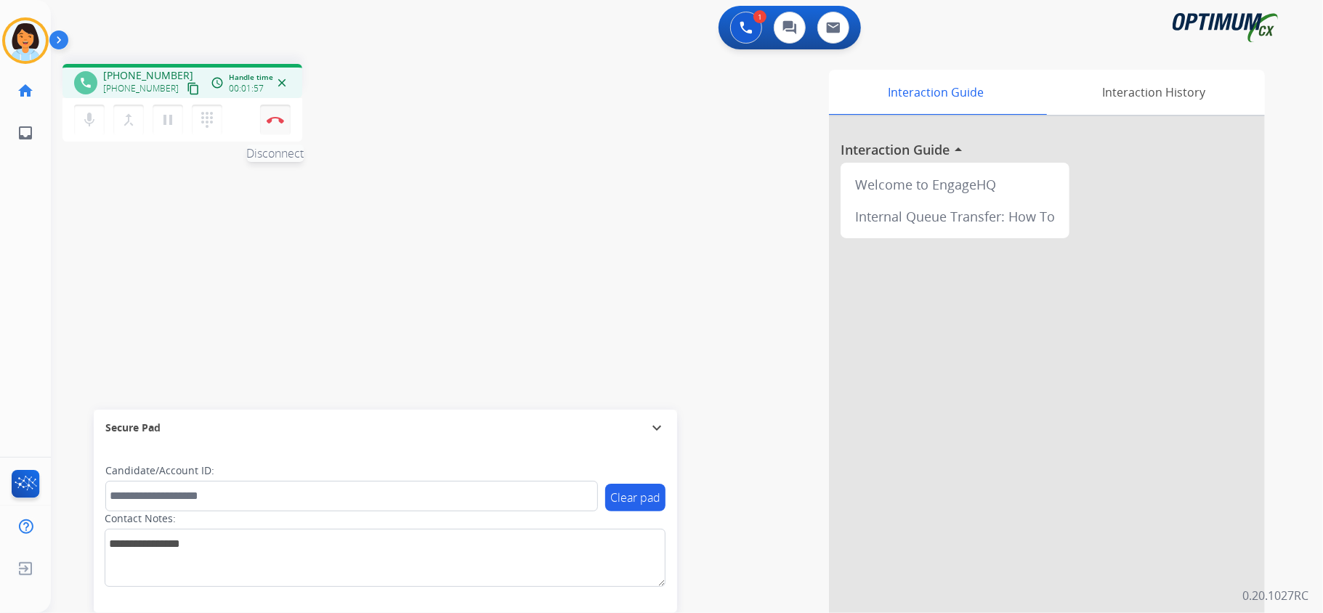
click at [283, 121] on img at bounding box center [275, 119] width 17 height 7
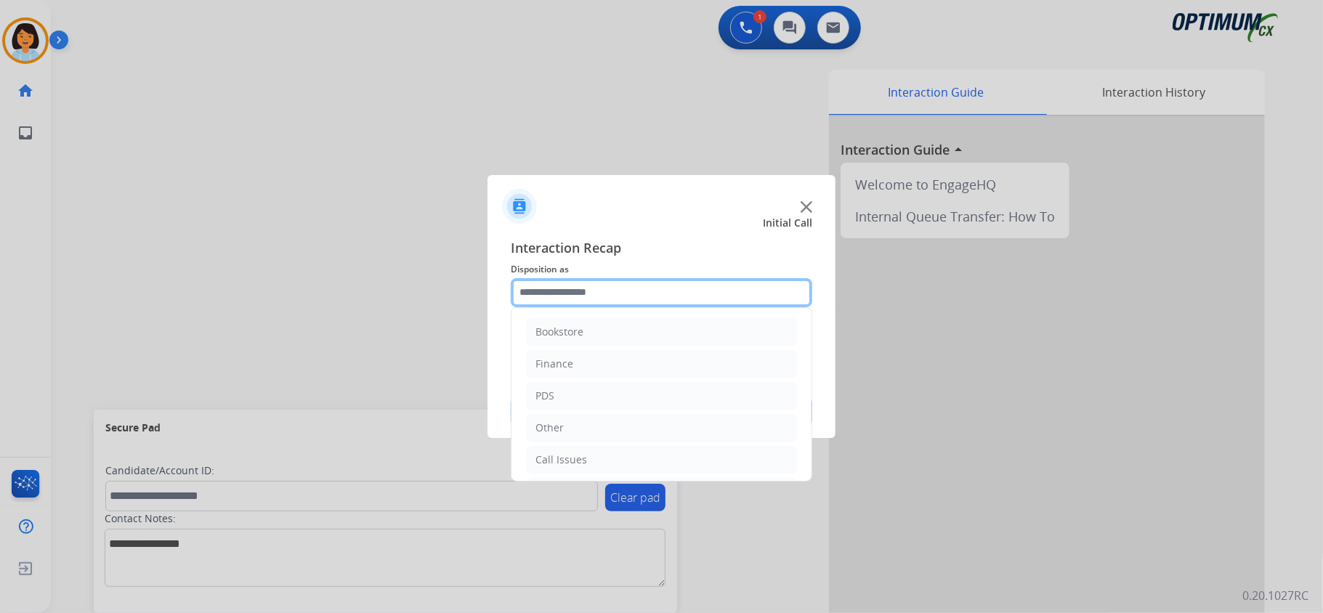
click at [608, 288] on input "text" at bounding box center [662, 292] width 302 height 29
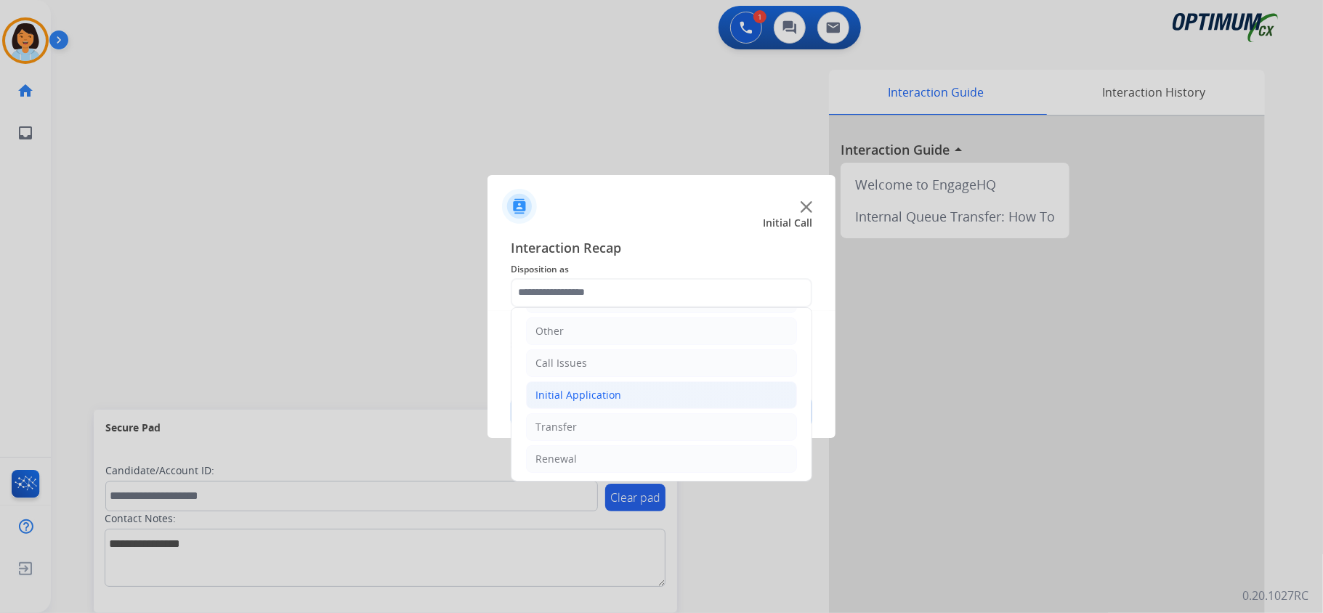
click at [599, 392] on div "Initial Application" at bounding box center [578, 395] width 86 height 15
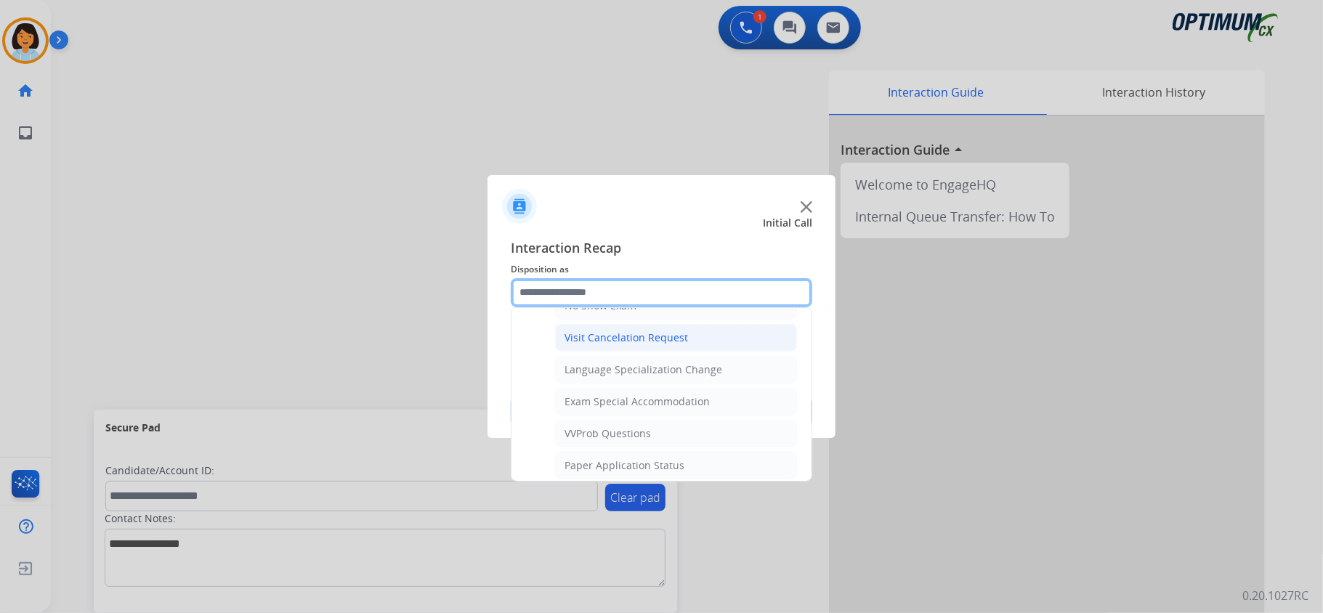
scroll to position [775, 0]
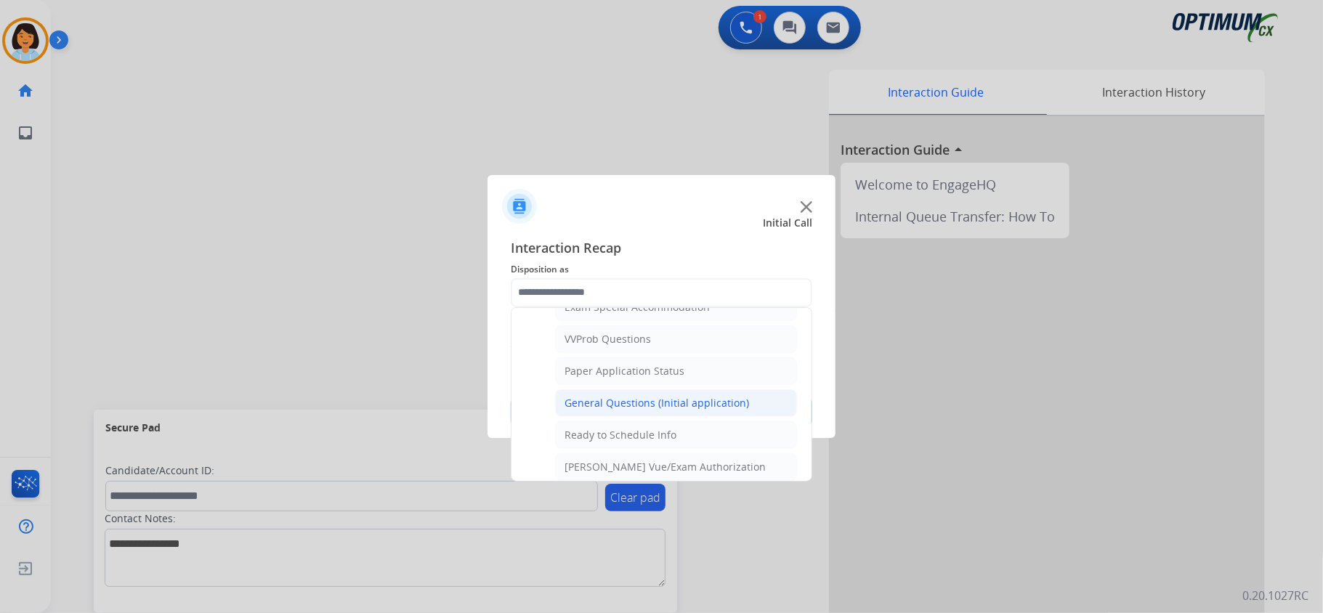
click at [609, 408] on div "General Questions (Initial application)" at bounding box center [657, 403] width 185 height 15
type input "**********"
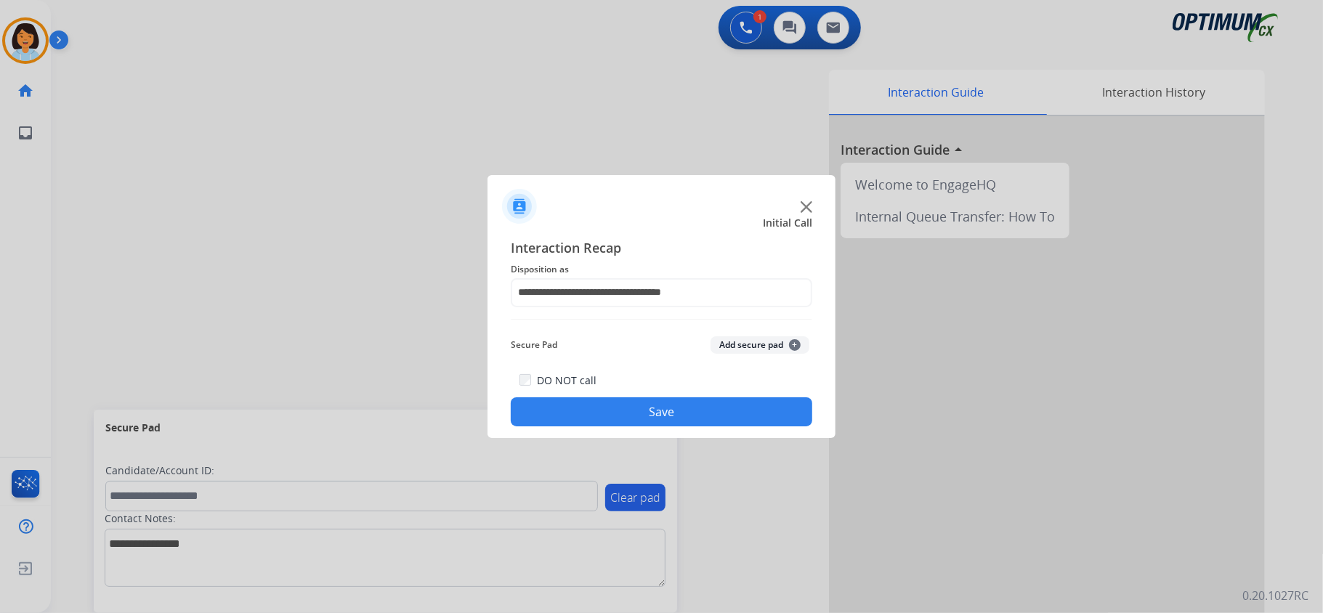
click at [581, 434] on div "**********" at bounding box center [662, 332] width 348 height 213
click at [583, 408] on button "Save" at bounding box center [662, 411] width 302 height 29
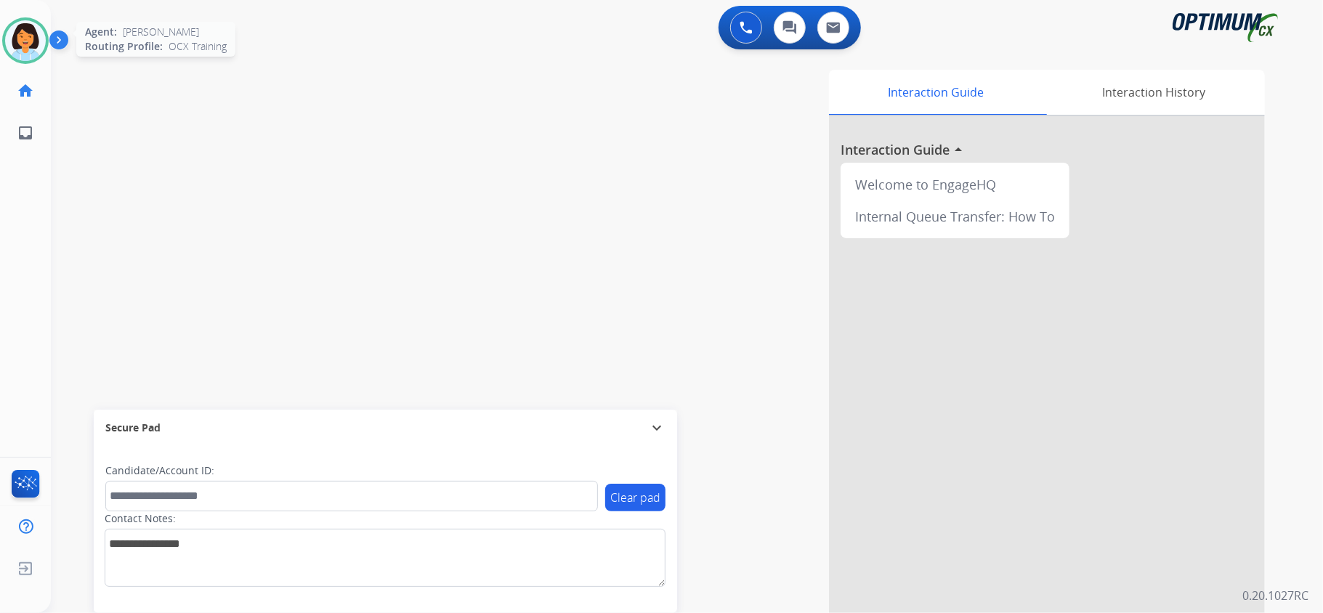
click at [16, 31] on img at bounding box center [25, 40] width 41 height 41
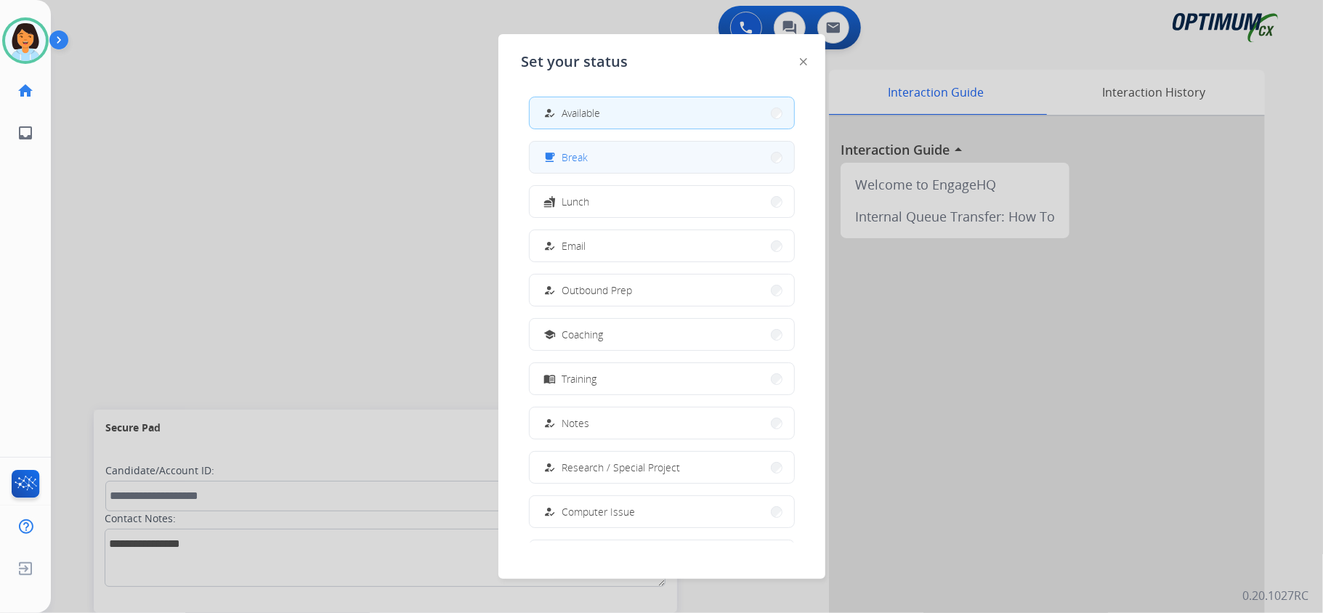
click at [669, 155] on button "free_breakfast Break" at bounding box center [662, 157] width 264 height 31
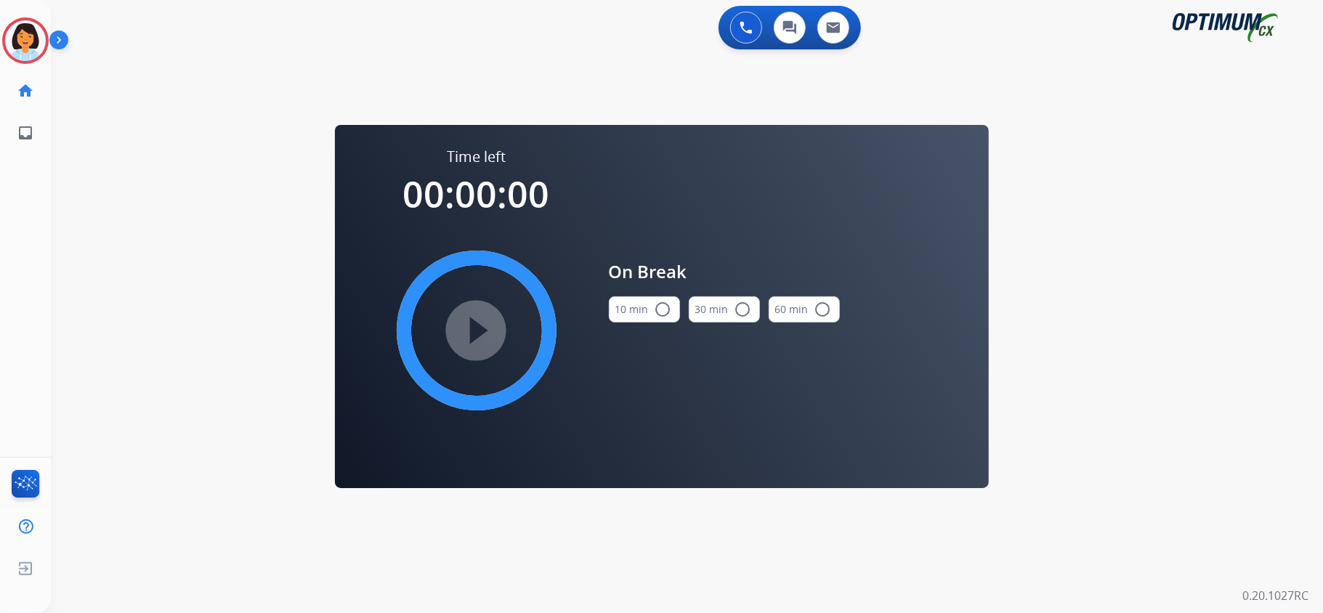
click at [634, 314] on button "10 min radio_button_unchecked" at bounding box center [644, 309] width 71 height 26
click at [469, 327] on mat-icon "play_circle_filled" at bounding box center [476, 330] width 17 height 17
click at [242, 175] on div "0 Voice Interactions 0 Chat Interactions 0 Email Interactions swap_horiz Break …" at bounding box center [687, 306] width 1272 height 613
click at [22, 38] on icon at bounding box center [25, 40] width 47 height 47
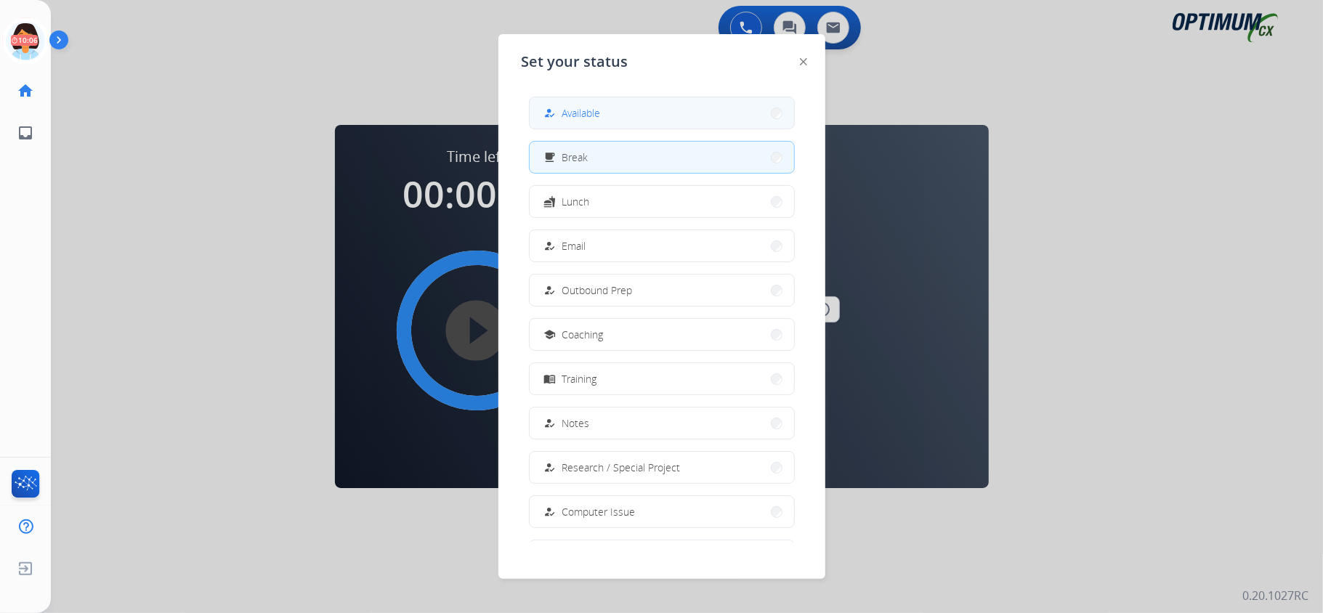
click at [571, 115] on span "Available" at bounding box center [581, 112] width 39 height 15
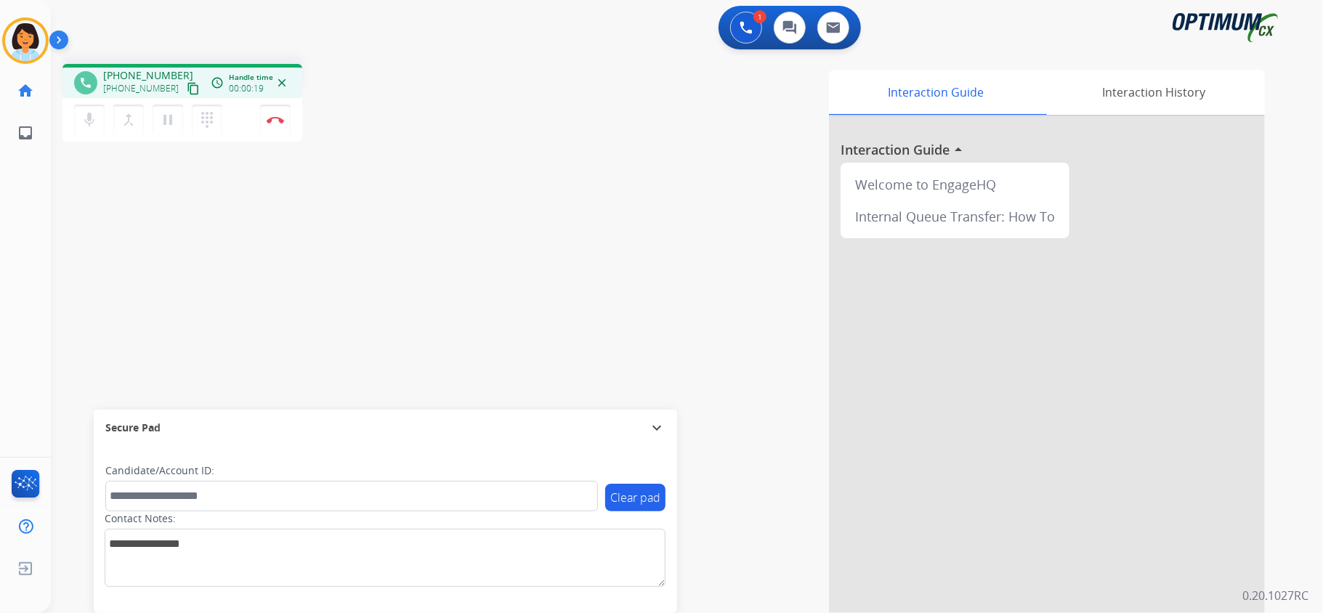
click at [187, 91] on mat-icon "content_copy" at bounding box center [193, 88] width 13 height 13
click at [187, 84] on mat-icon "content_copy" at bounding box center [193, 88] width 13 height 13
click at [271, 118] on img at bounding box center [275, 119] width 17 height 7
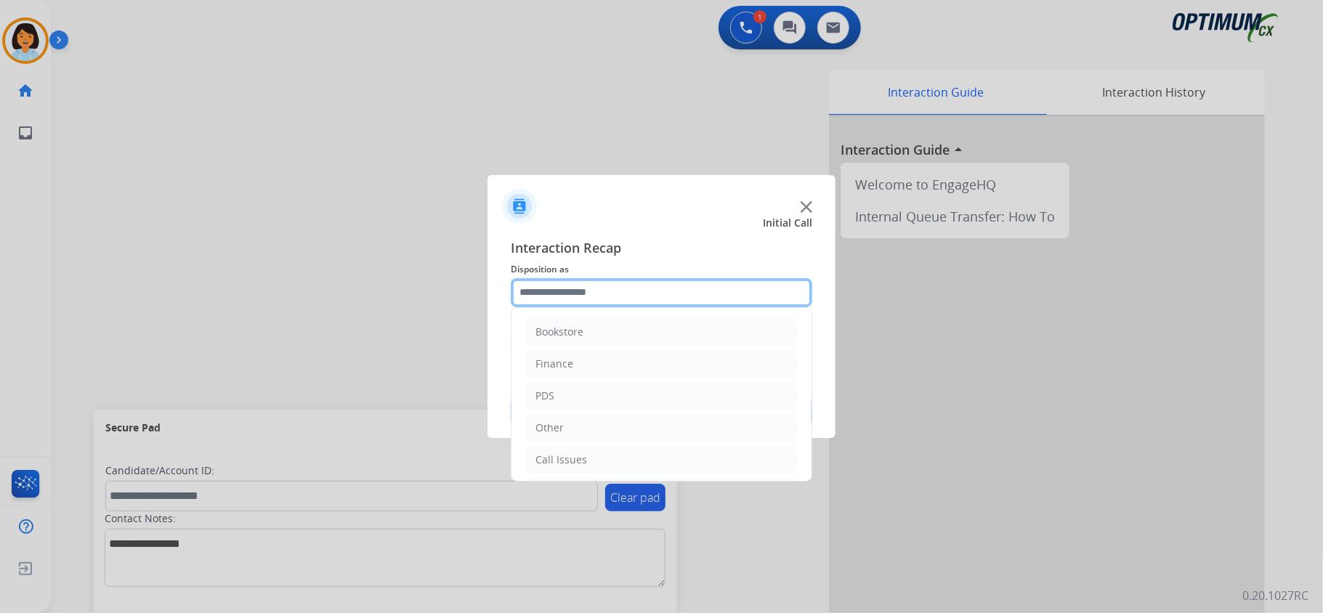
click at [716, 292] on input "text" at bounding box center [662, 292] width 302 height 29
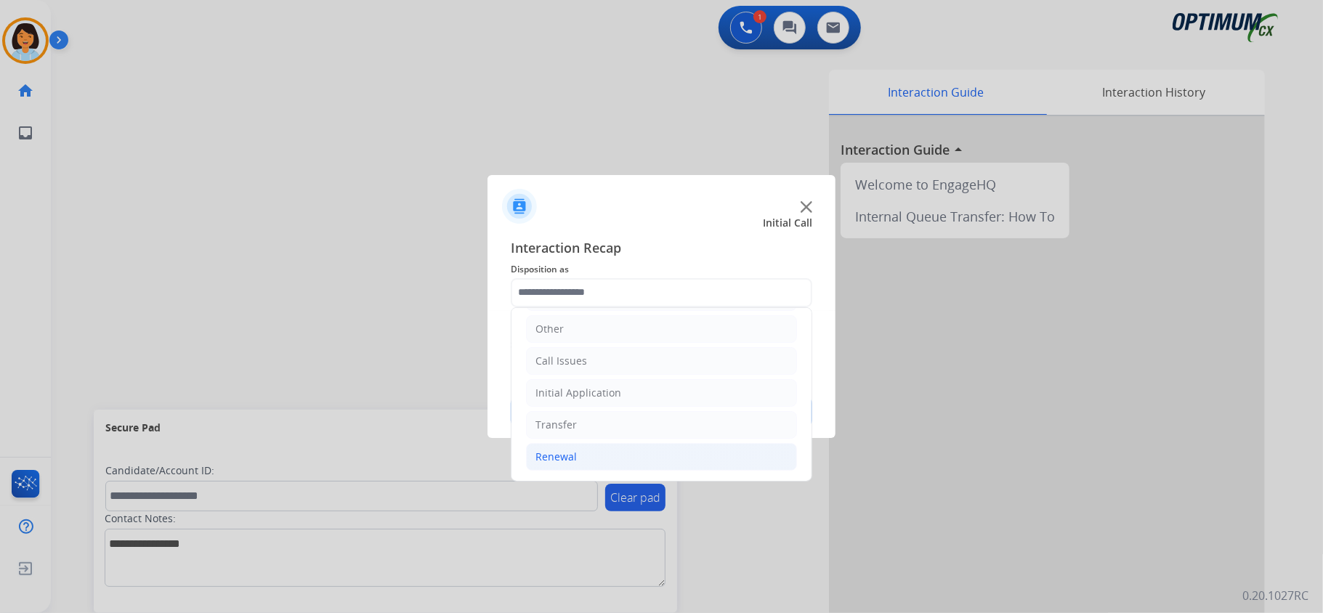
click at [571, 455] on div "Renewal" at bounding box center [555, 457] width 41 height 15
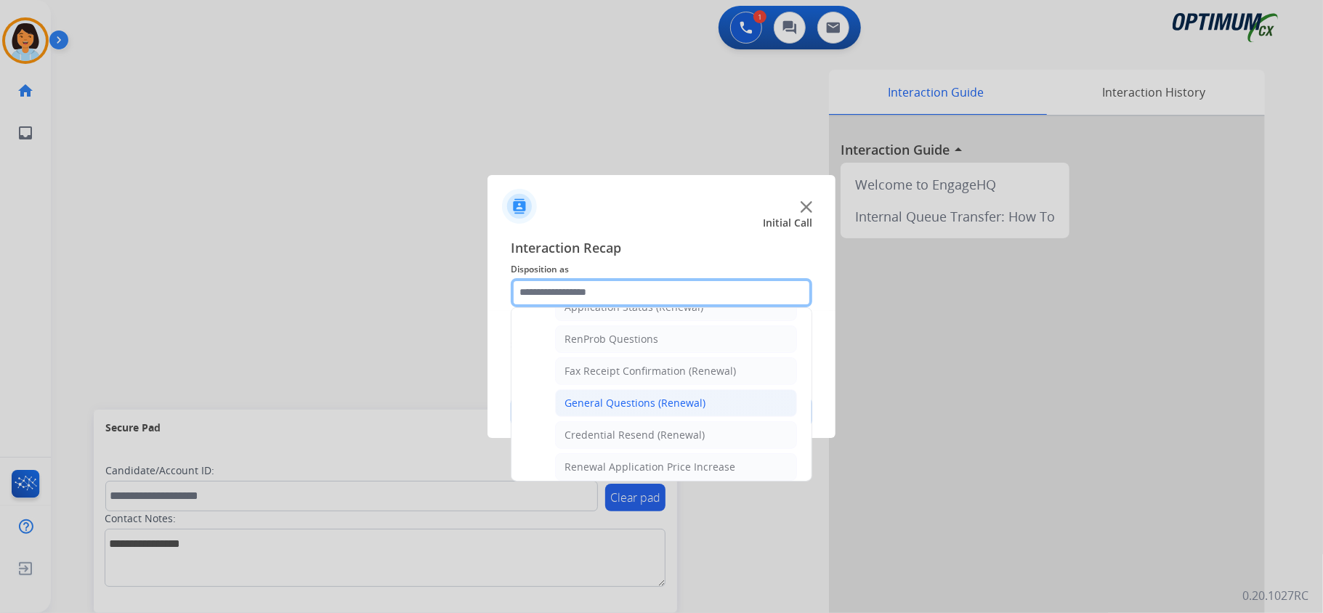
scroll to position [393, 0]
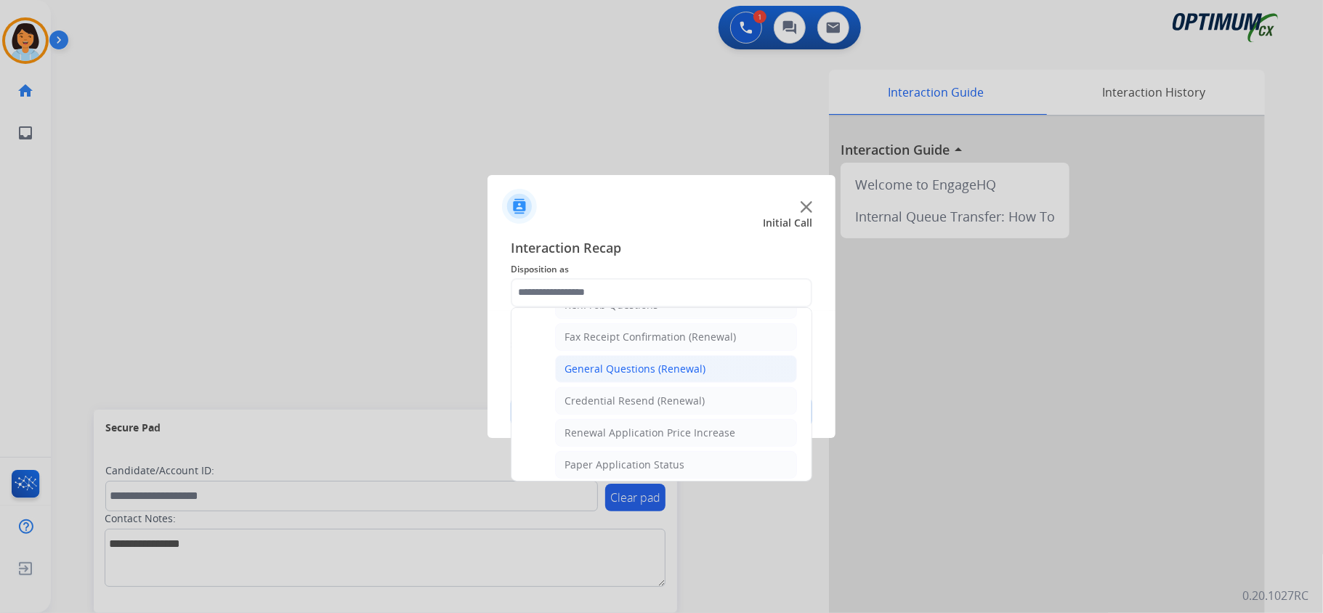
click at [663, 376] on div "General Questions (Renewal)" at bounding box center [635, 369] width 141 height 15
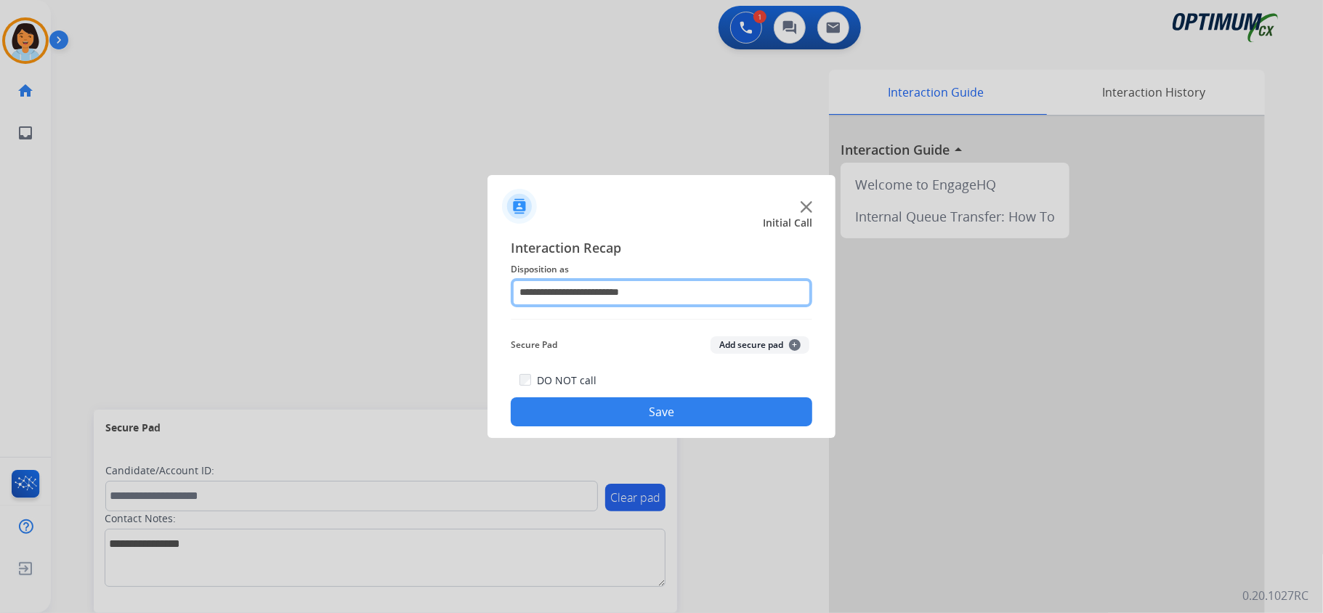
click at [632, 298] on input "**********" at bounding box center [662, 292] width 302 height 29
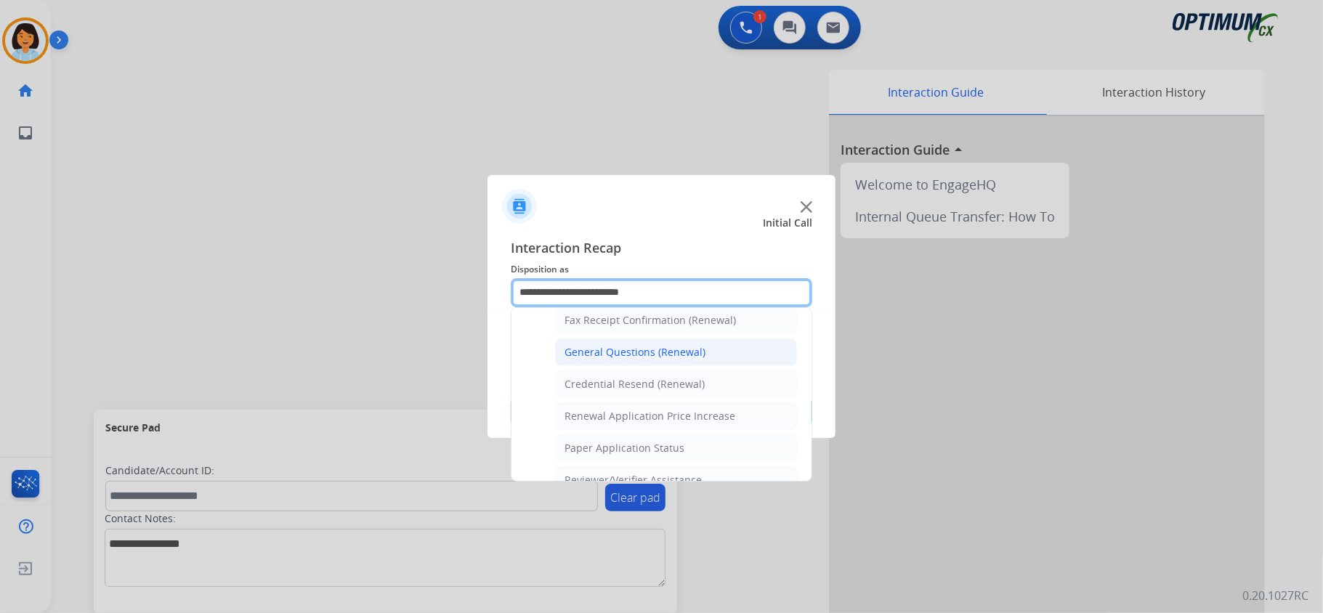
scroll to position [378, 0]
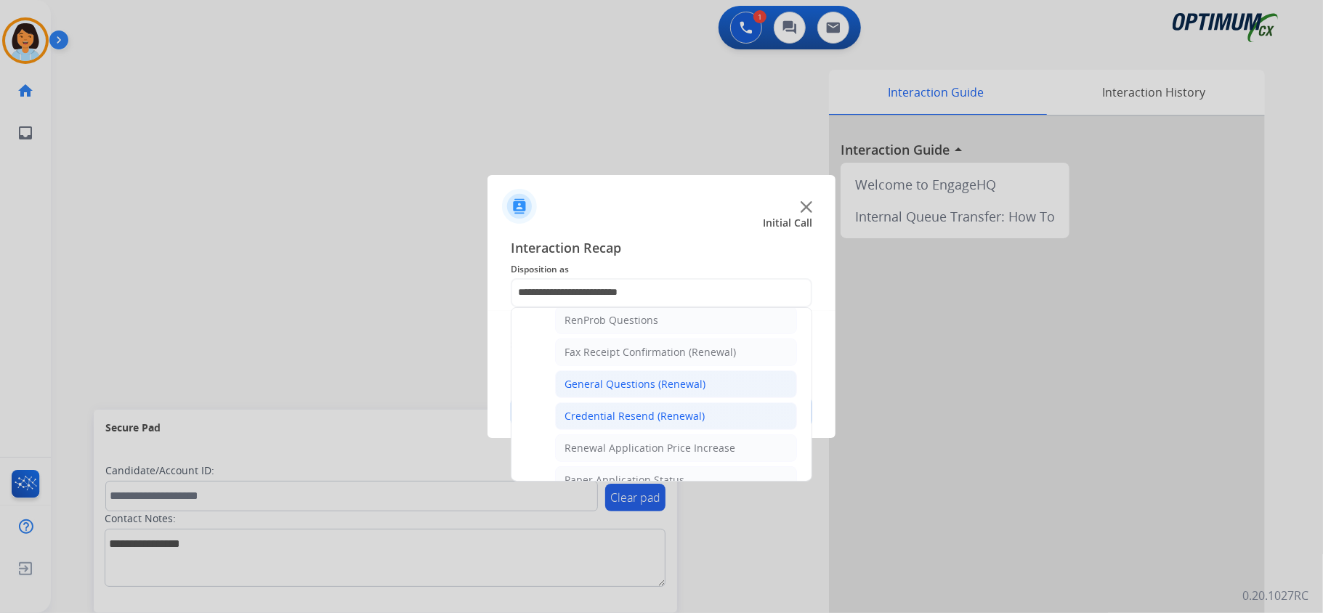
click at [629, 419] on div "Credential Resend (Renewal)" at bounding box center [635, 416] width 140 height 15
type input "**********"
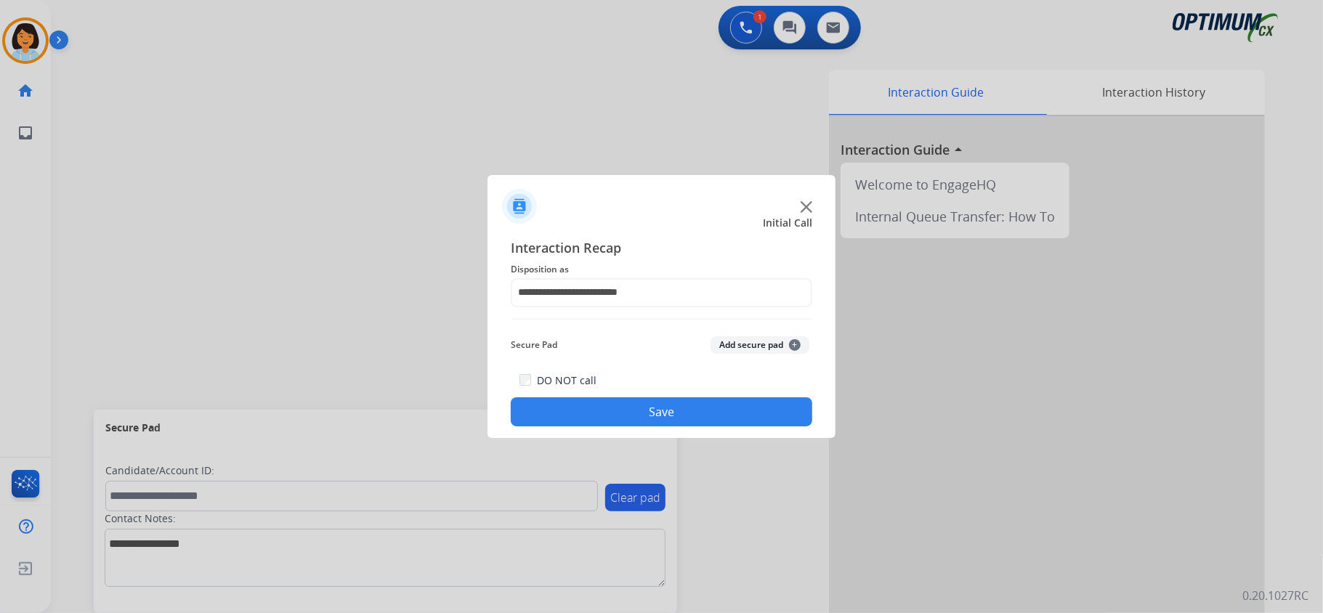
click at [629, 419] on button "Save" at bounding box center [662, 411] width 302 height 29
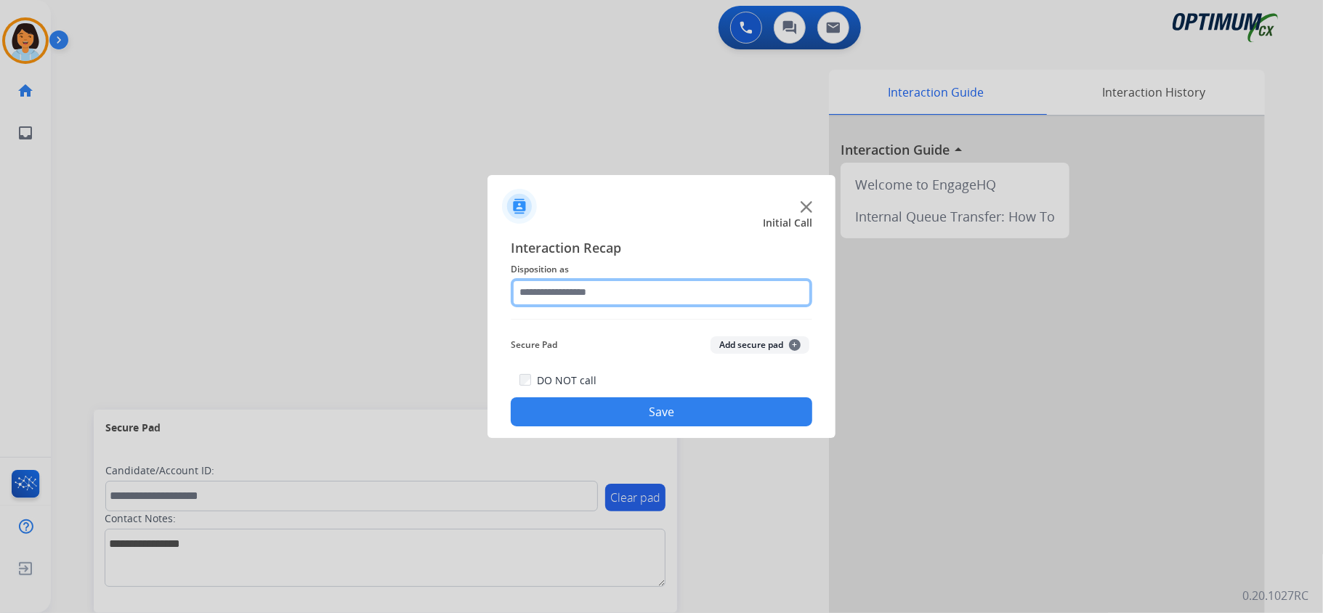
click at [754, 292] on input "text" at bounding box center [662, 292] width 302 height 29
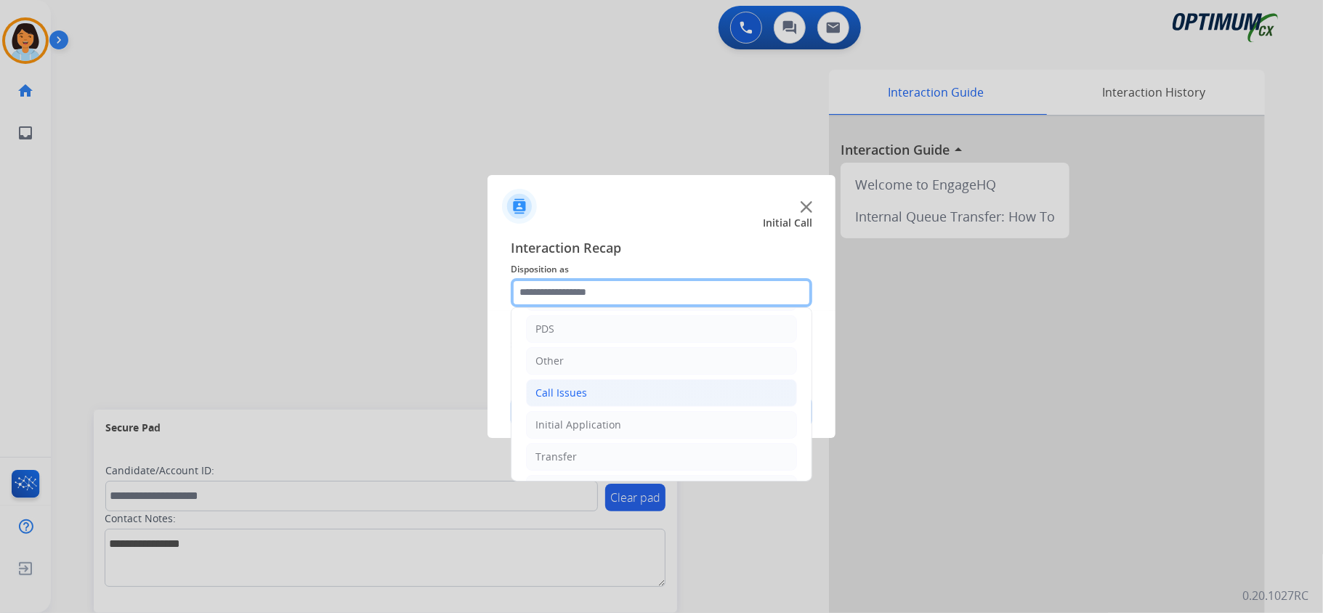
scroll to position [97, 0]
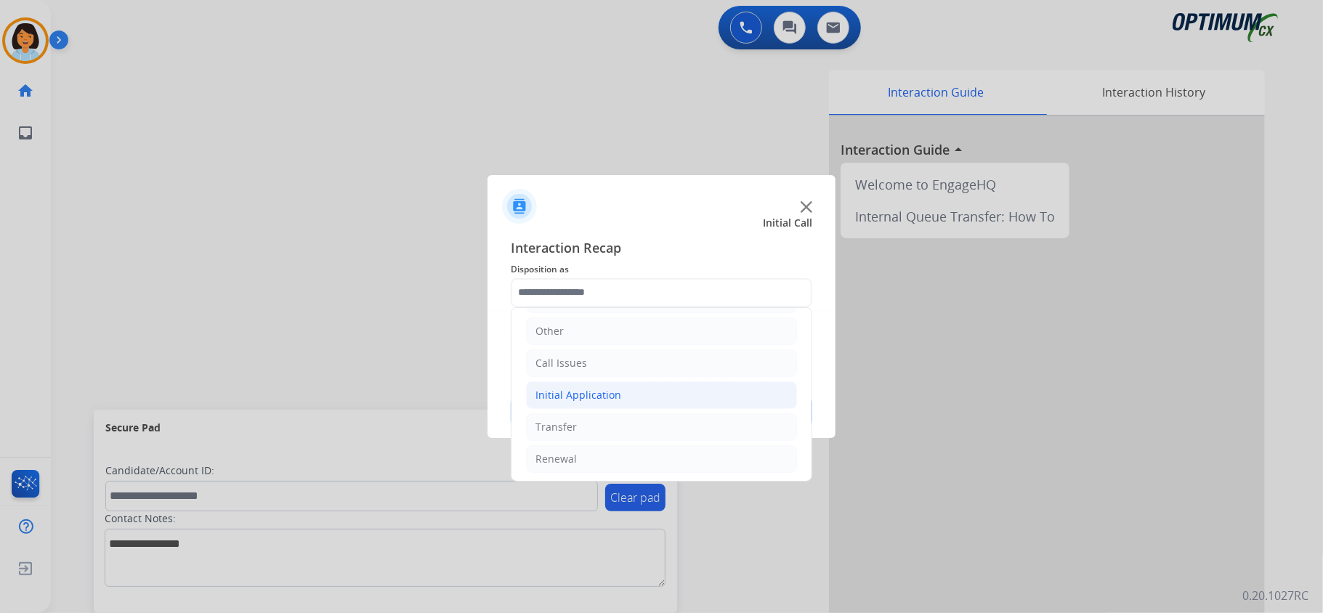
click at [591, 394] on div "Initial Application" at bounding box center [578, 395] width 86 height 15
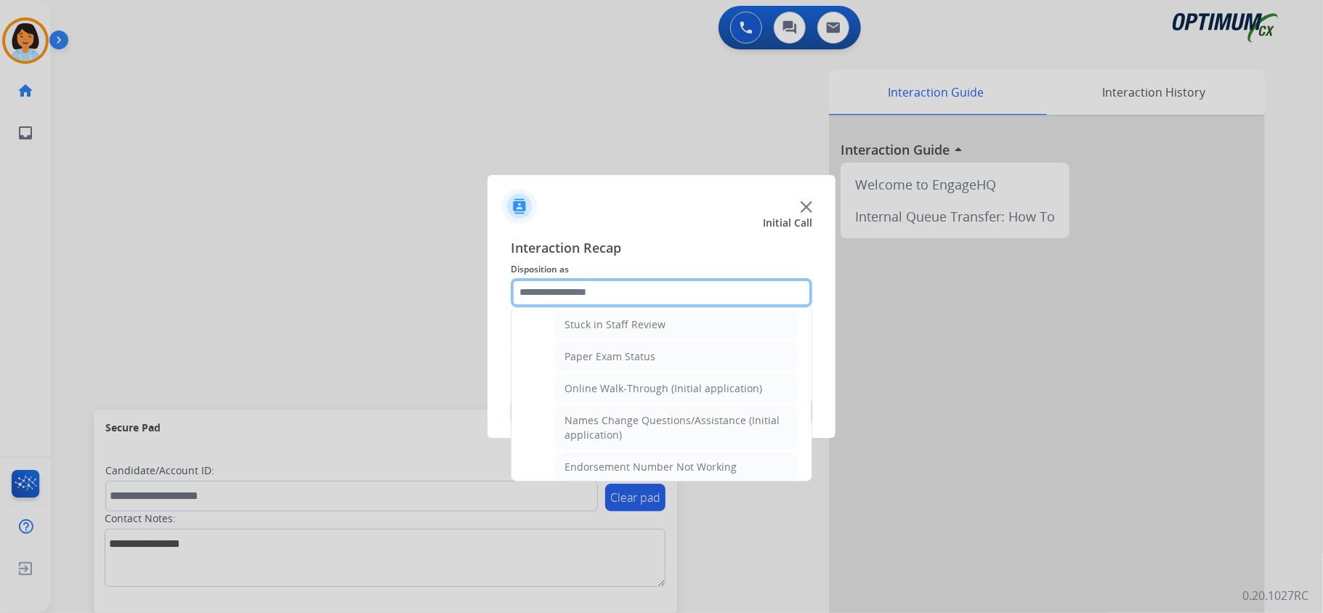
scroll to position [291, 0]
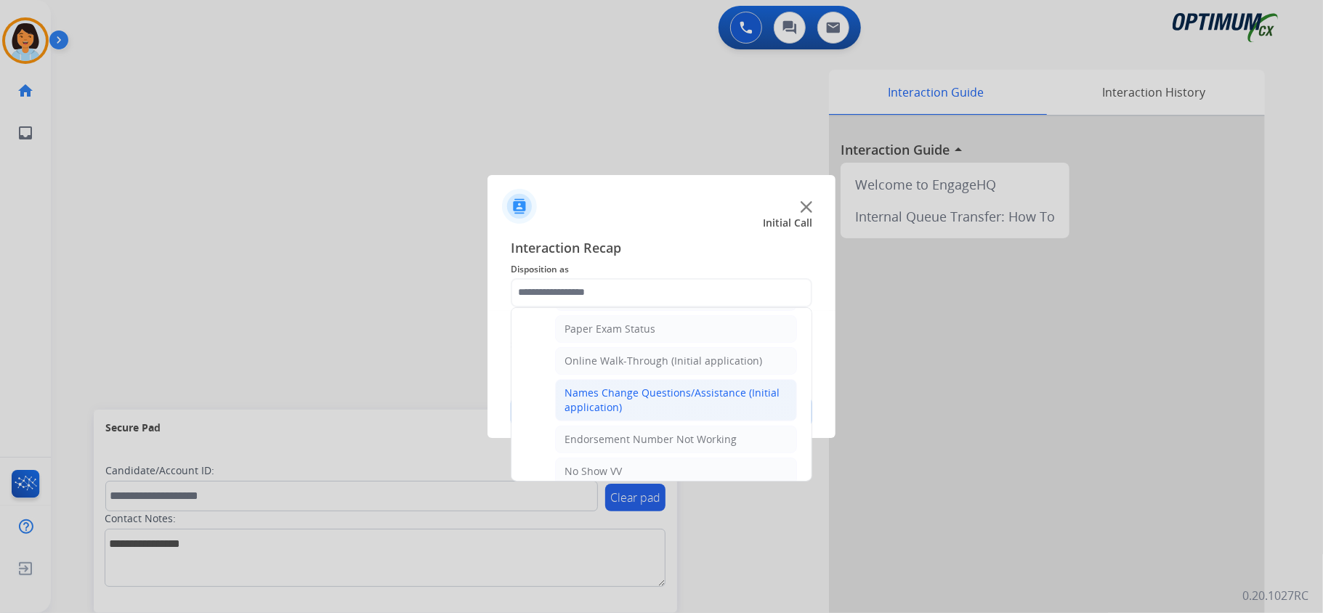
click at [600, 397] on div "Names Change Questions/Assistance (Initial application)" at bounding box center [676, 400] width 223 height 29
type input "**********"
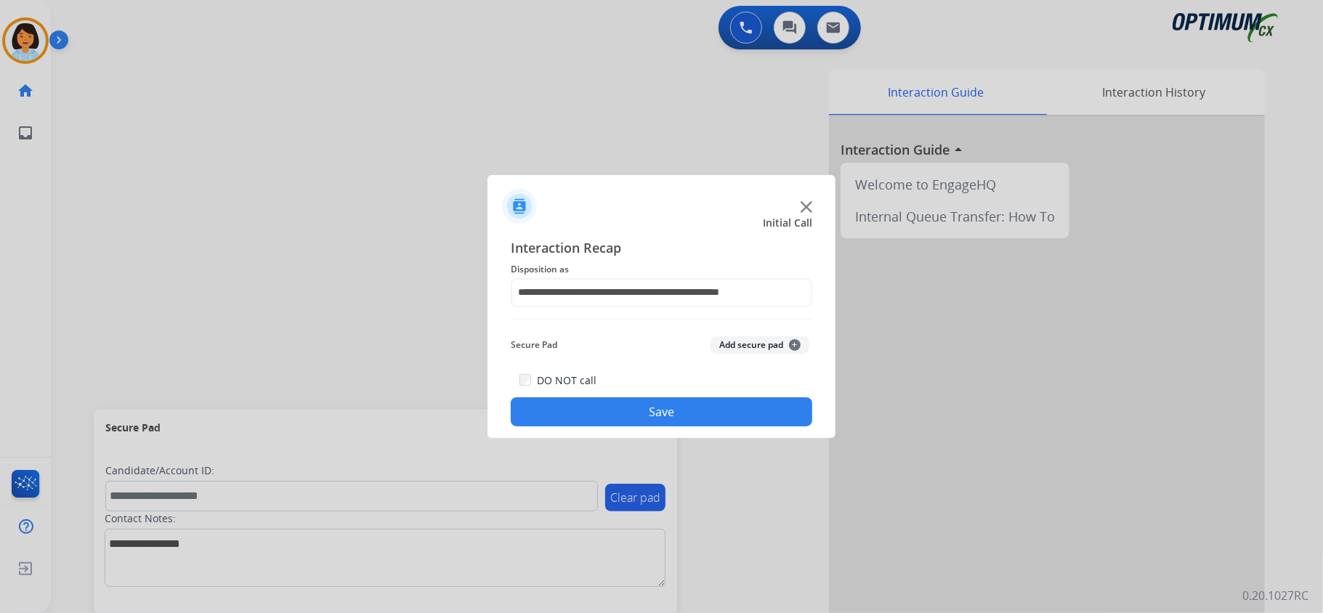
click at [591, 421] on button "Save" at bounding box center [662, 411] width 302 height 29
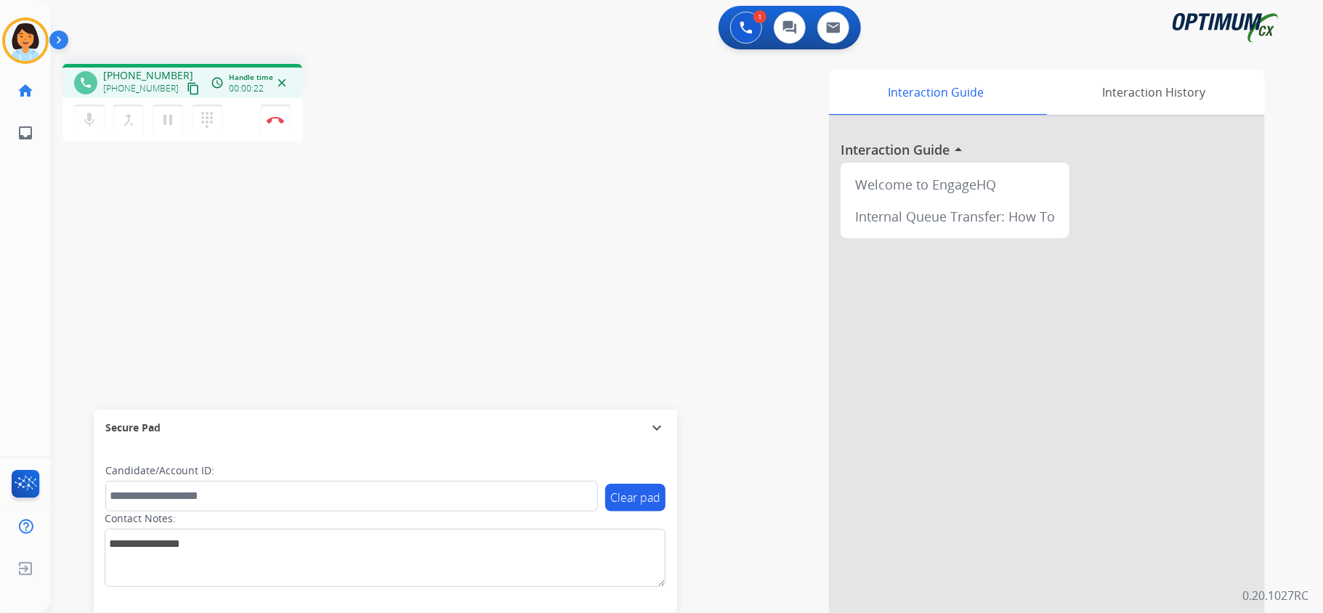
click at [187, 87] on mat-icon "content_copy" at bounding box center [193, 88] width 13 height 13
drag, startPoint x: 182, startPoint y: 96, endPoint x: 176, endPoint y: 85, distance: 12.4
click at [185, 90] on button "content_copy" at bounding box center [193, 88] width 17 height 17
click at [273, 122] on img at bounding box center [275, 119] width 17 height 7
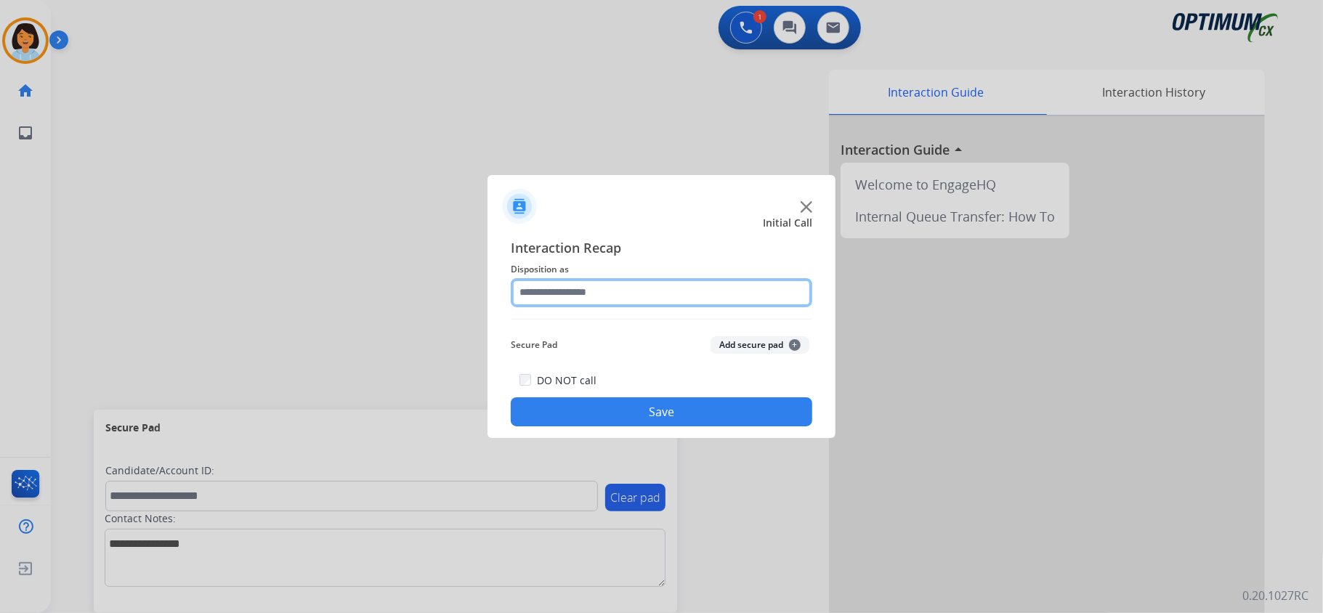
drag, startPoint x: 590, startPoint y: 301, endPoint x: 590, endPoint y: 292, distance: 8.7
click at [590, 296] on input "text" at bounding box center [662, 292] width 302 height 29
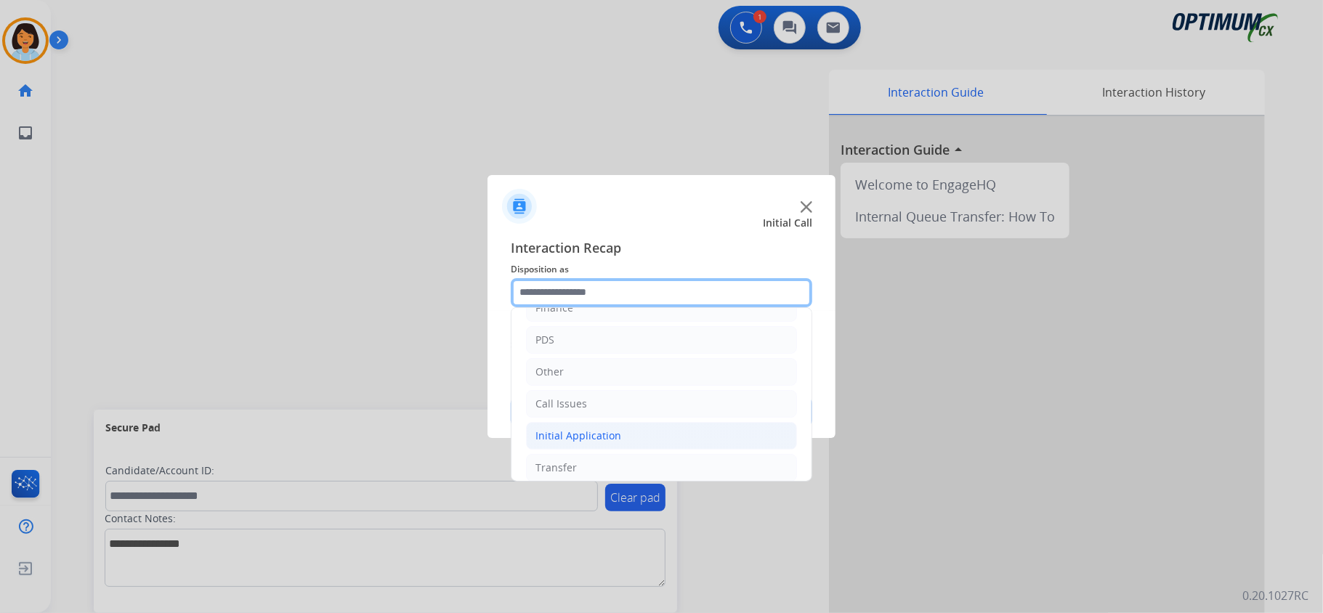
scroll to position [102, 0]
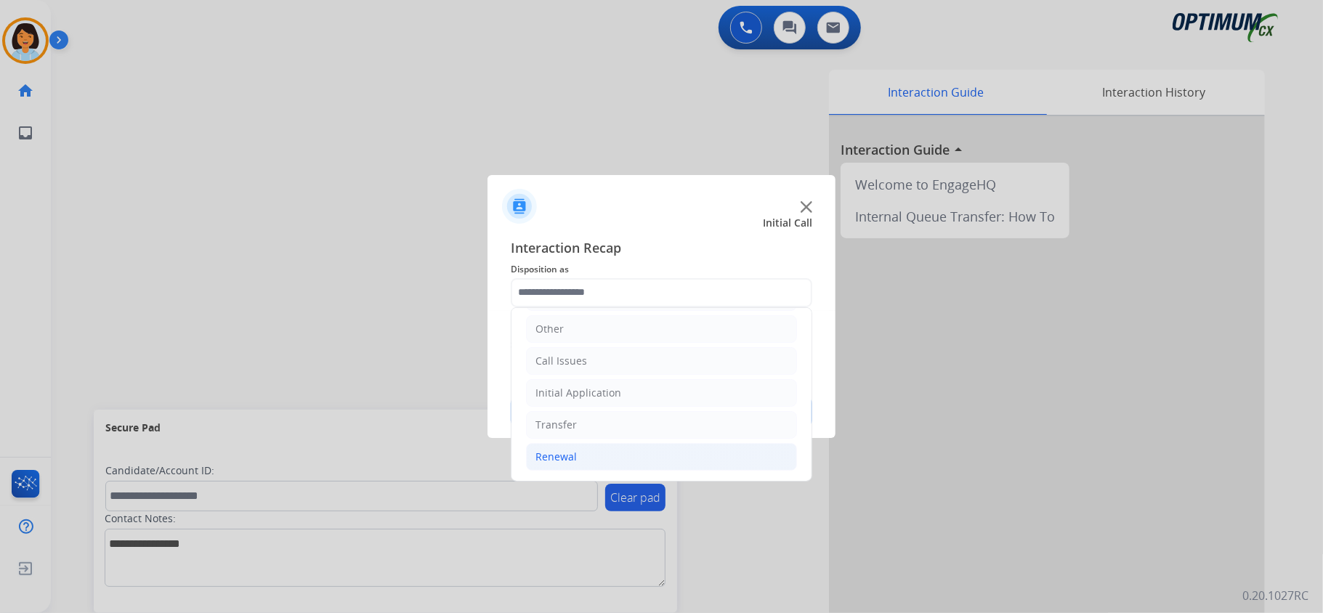
click at [583, 452] on li "Renewal" at bounding box center [661, 457] width 271 height 28
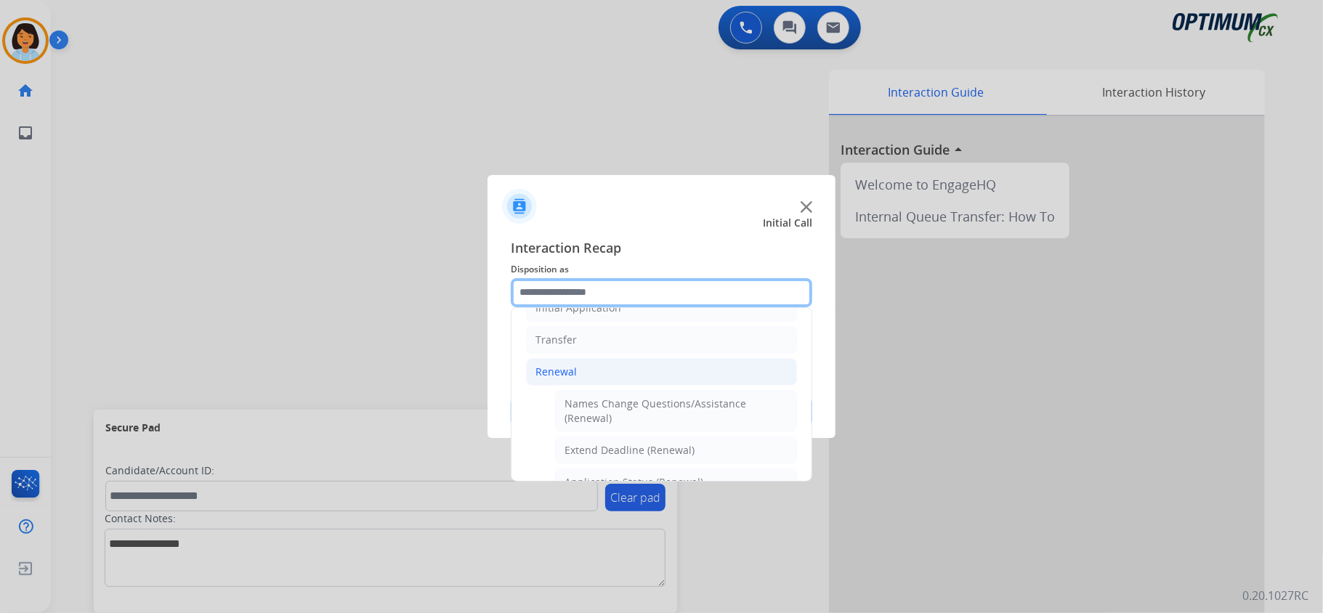
scroll to position [87, 0]
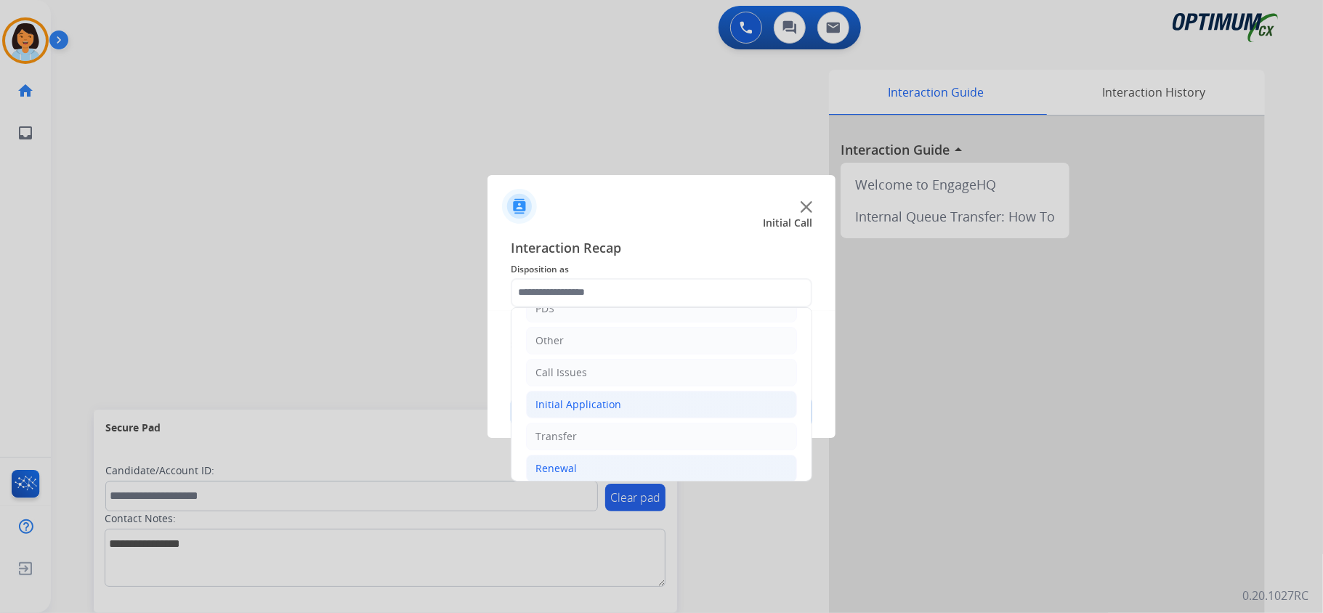
click at [581, 405] on div "Initial Application" at bounding box center [578, 404] width 86 height 15
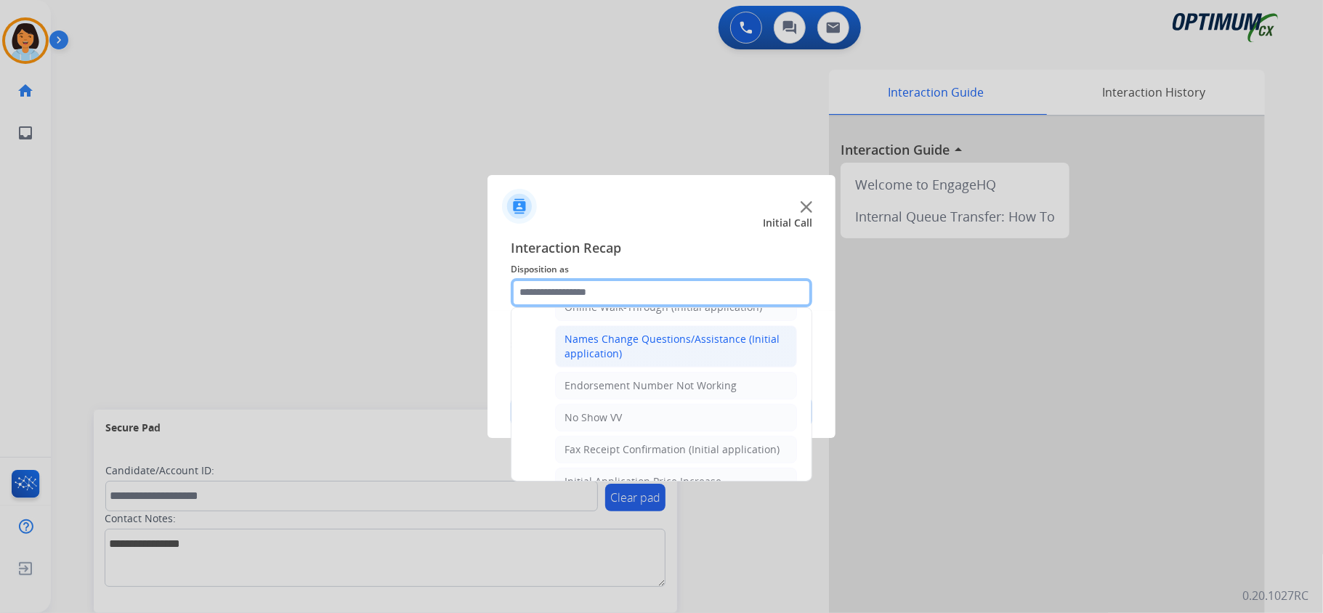
scroll to position [378, 0]
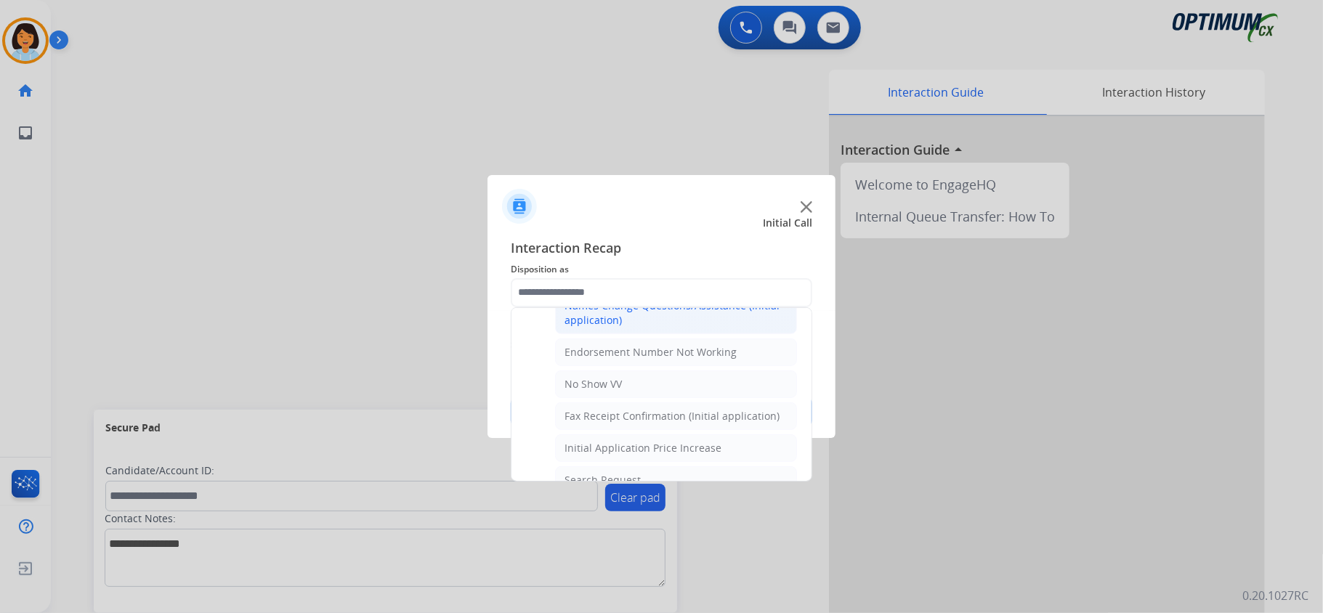
click at [602, 323] on div "Names Change Questions/Assistance (Initial application)" at bounding box center [676, 313] width 223 height 29
type input "**********"
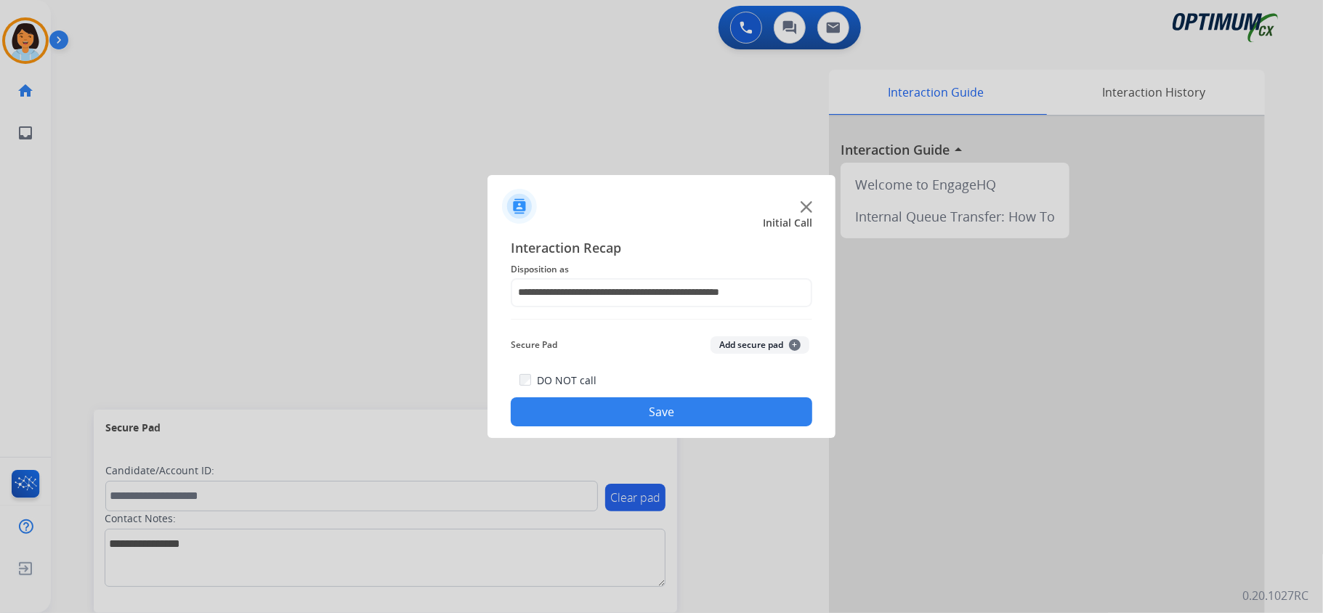
click at [611, 407] on button "Save" at bounding box center [662, 411] width 302 height 29
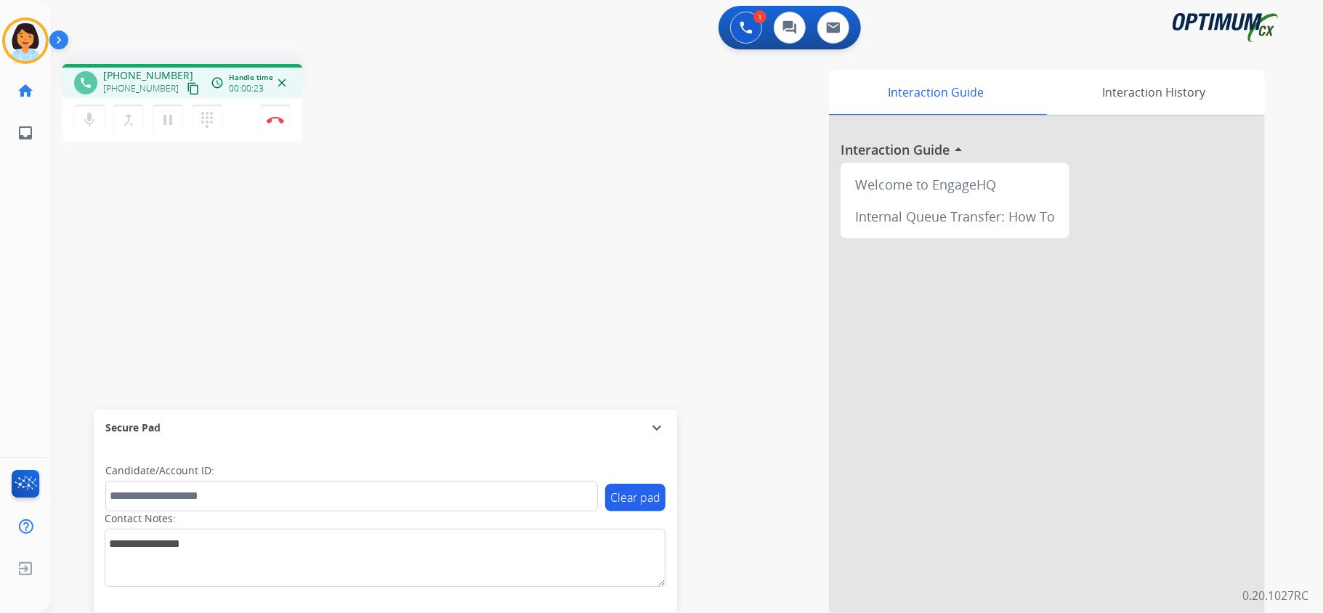
click at [187, 90] on mat-icon "content_copy" at bounding box center [193, 88] width 13 height 13
click at [270, 123] on button "Disconnect" at bounding box center [275, 120] width 31 height 31
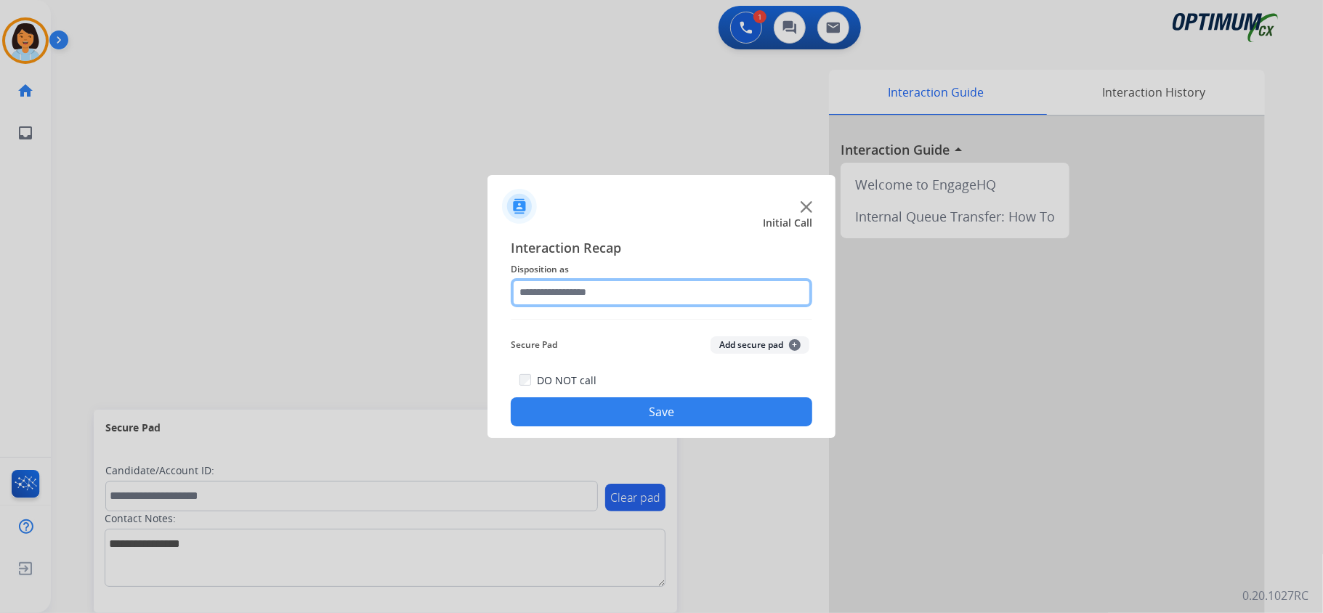
click at [650, 292] on input "text" at bounding box center [662, 292] width 302 height 29
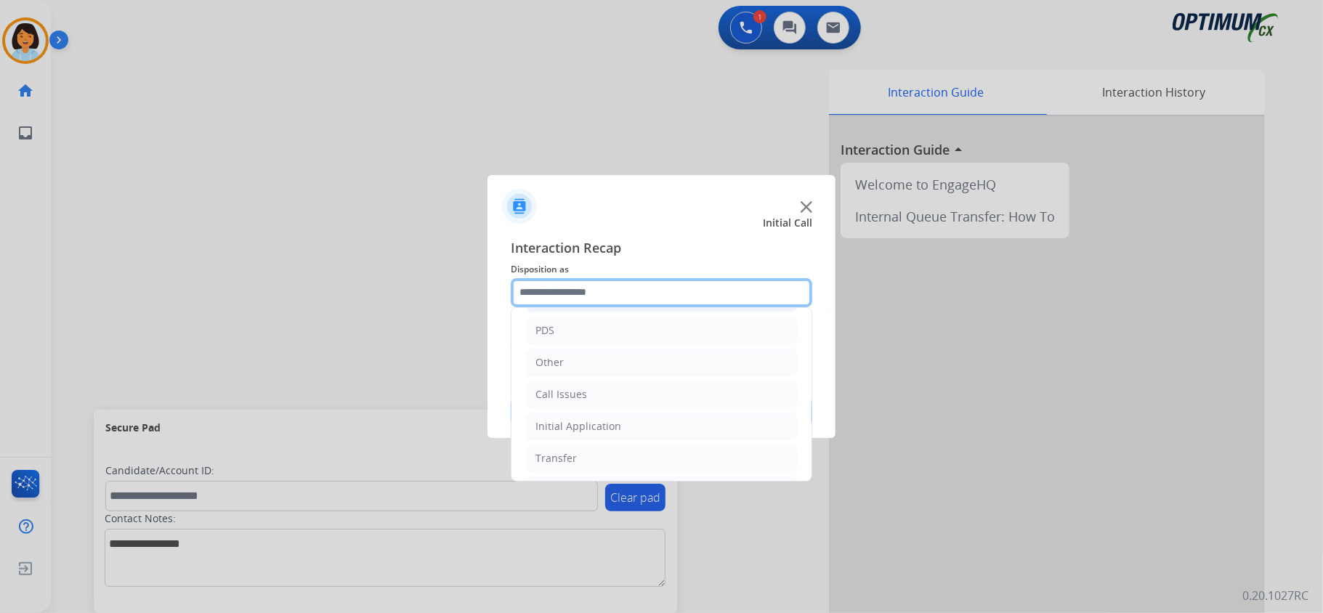
scroll to position [97, 0]
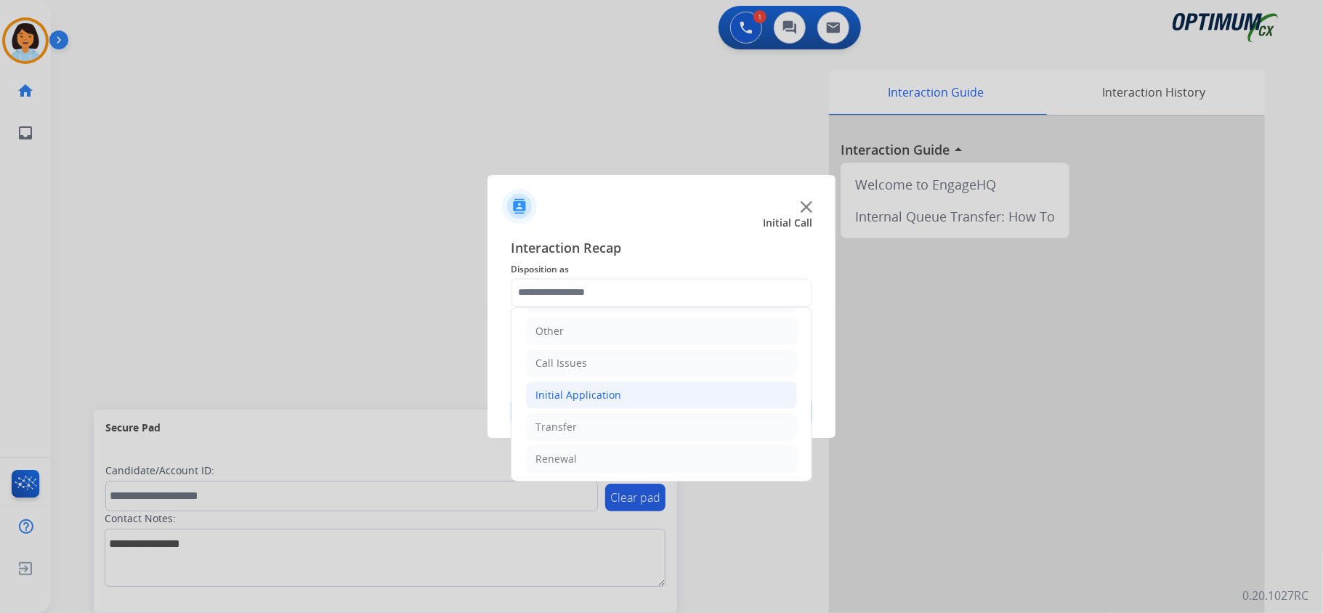
click at [641, 405] on li "Initial Application" at bounding box center [661, 395] width 271 height 28
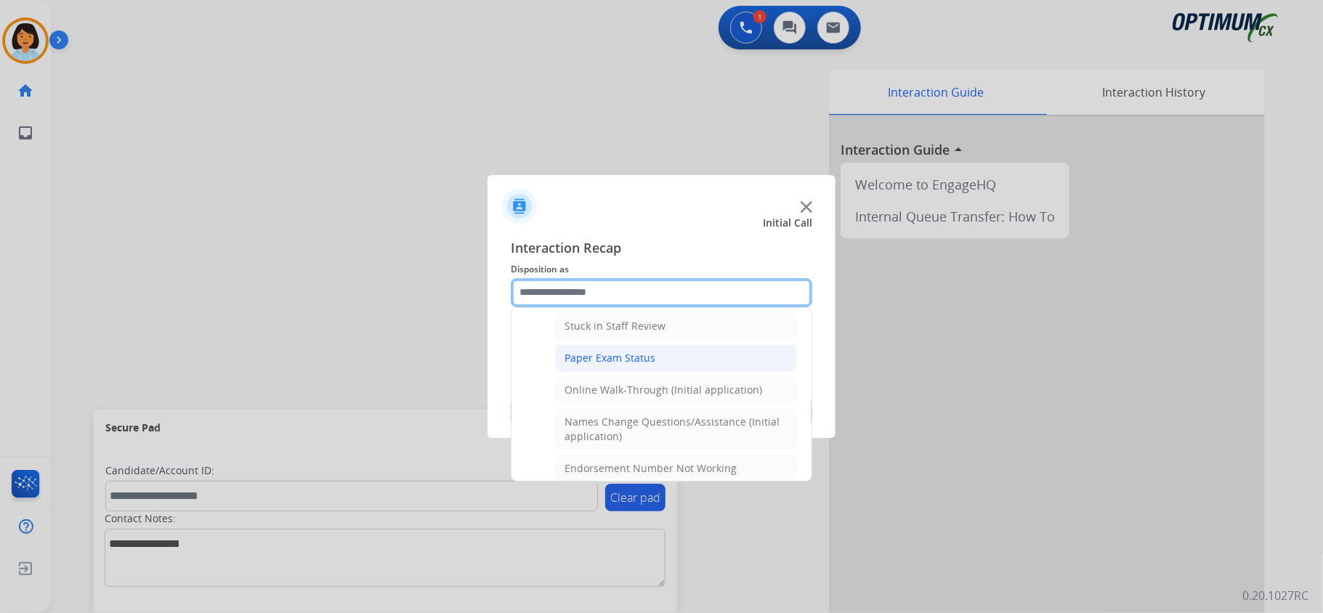
scroll to position [291, 0]
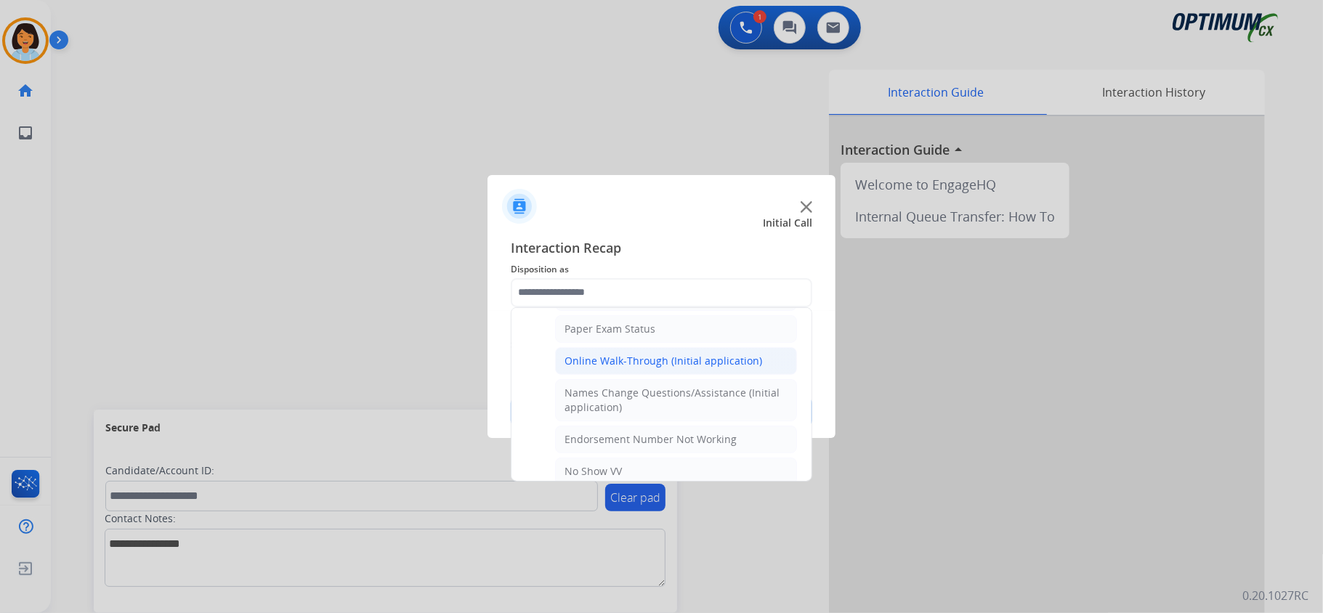
click at [646, 368] on div "Online Walk-Through (Initial application)" at bounding box center [664, 361] width 198 height 15
type input "**********"
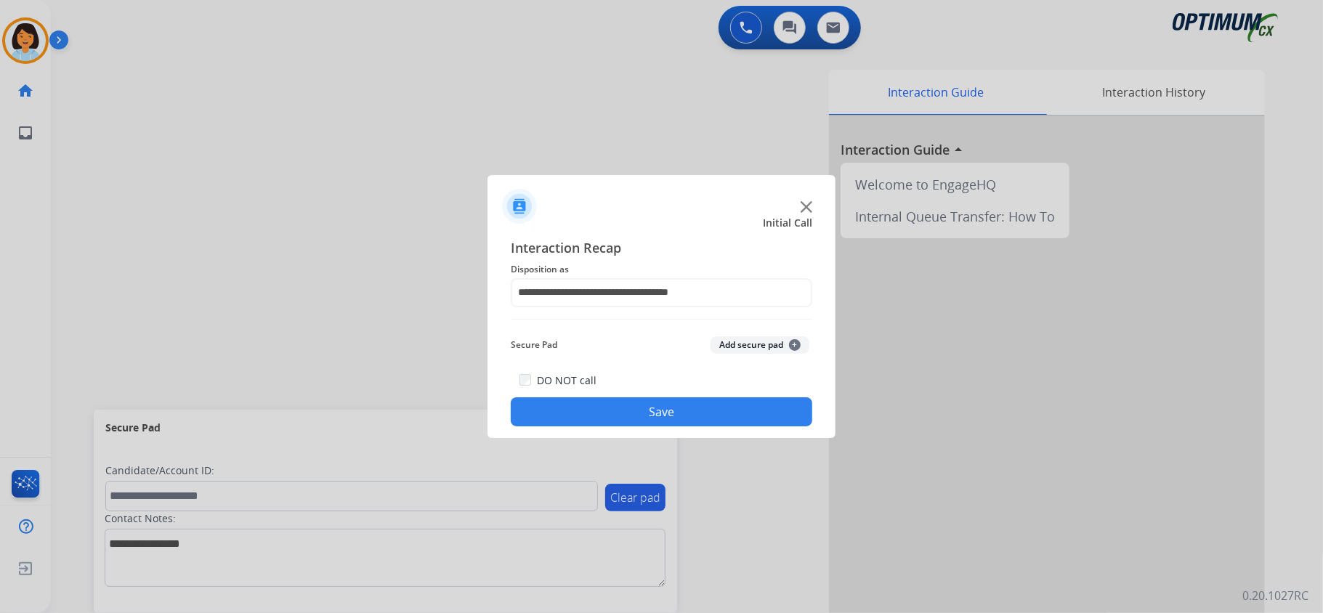
click at [599, 405] on button "Save" at bounding box center [662, 411] width 302 height 29
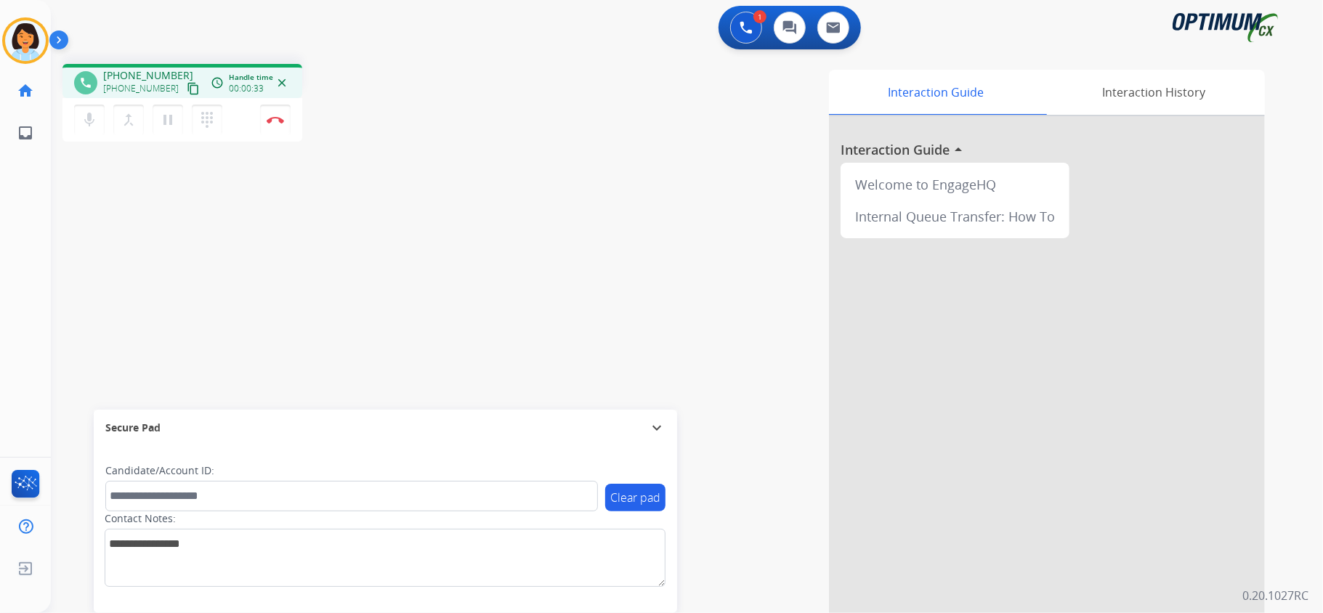
click at [187, 92] on mat-icon "content_copy" at bounding box center [193, 88] width 13 height 13
click at [504, 465] on div "Candidate/Account ID:" at bounding box center [351, 488] width 493 height 48
click at [274, 120] on img at bounding box center [275, 119] width 17 height 7
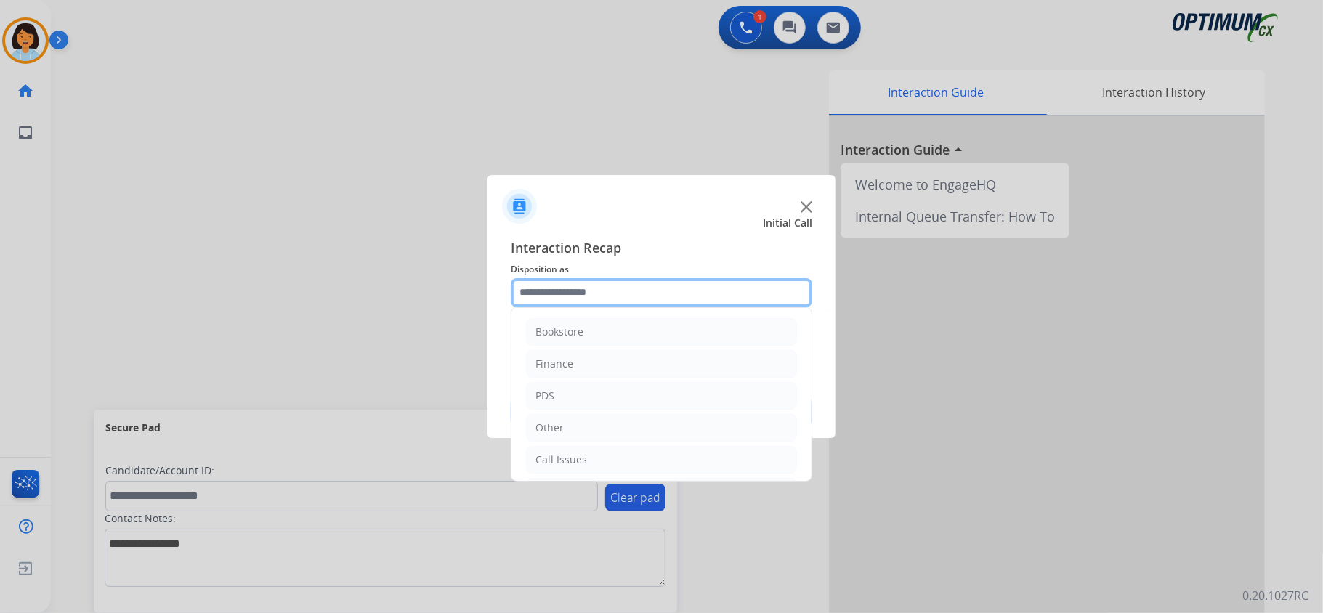
click at [623, 291] on input "text" at bounding box center [662, 292] width 302 height 29
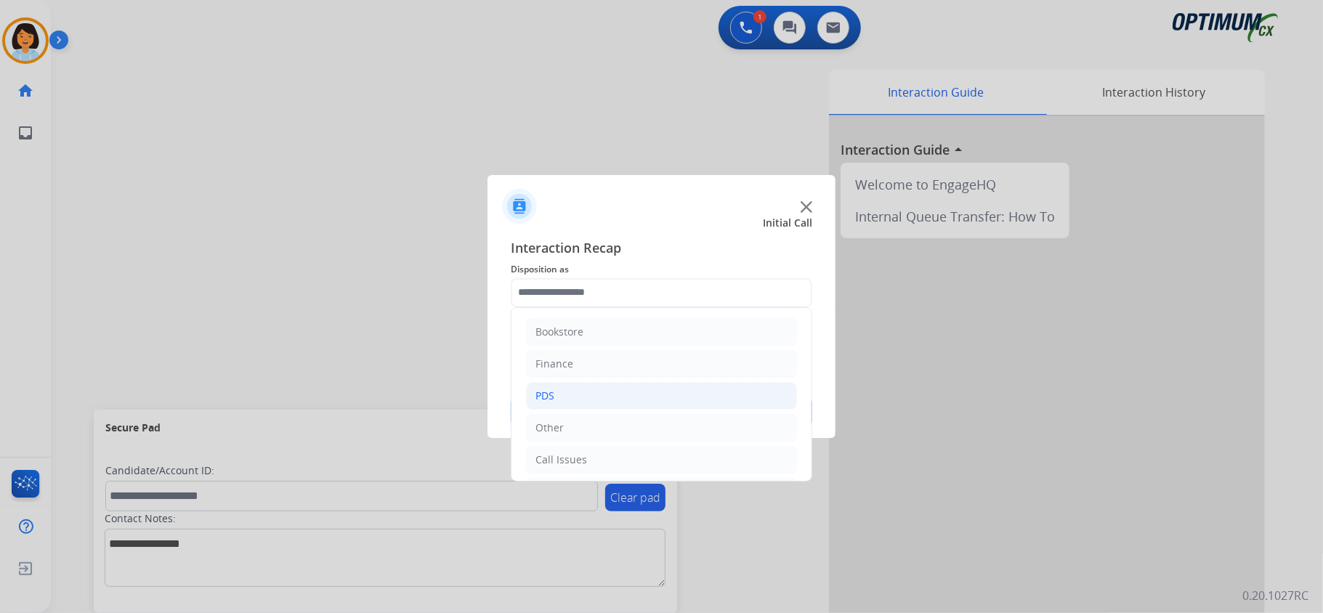
click at [565, 403] on li "PDS" at bounding box center [661, 396] width 271 height 28
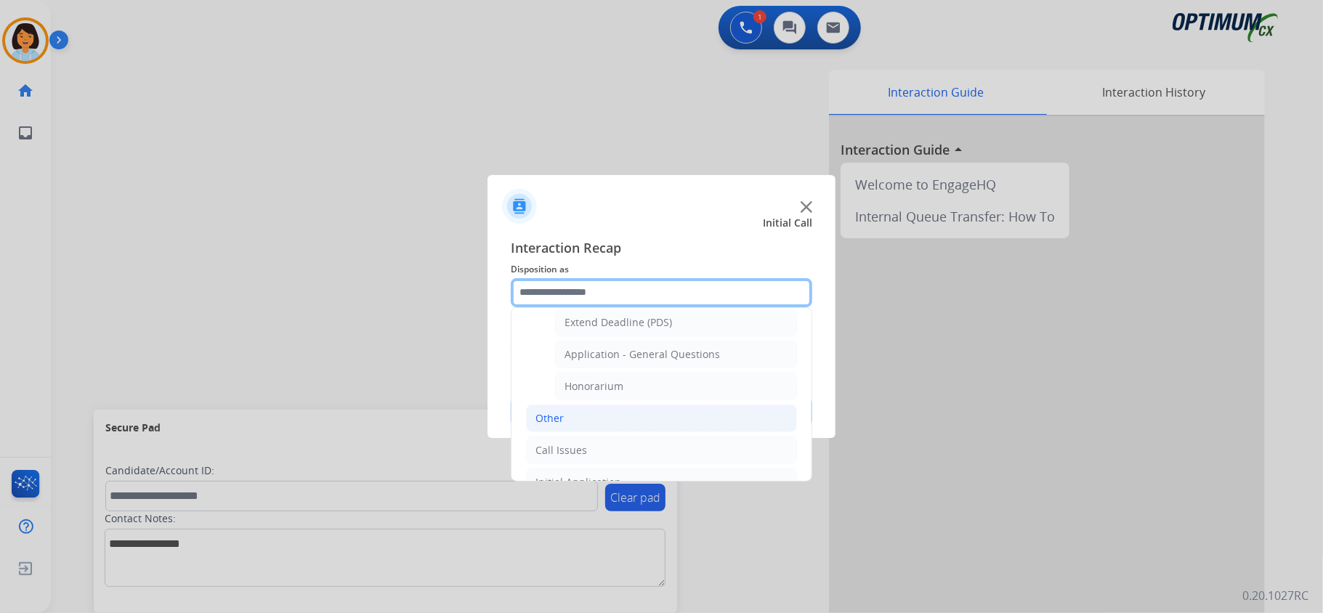
scroll to position [387, 0]
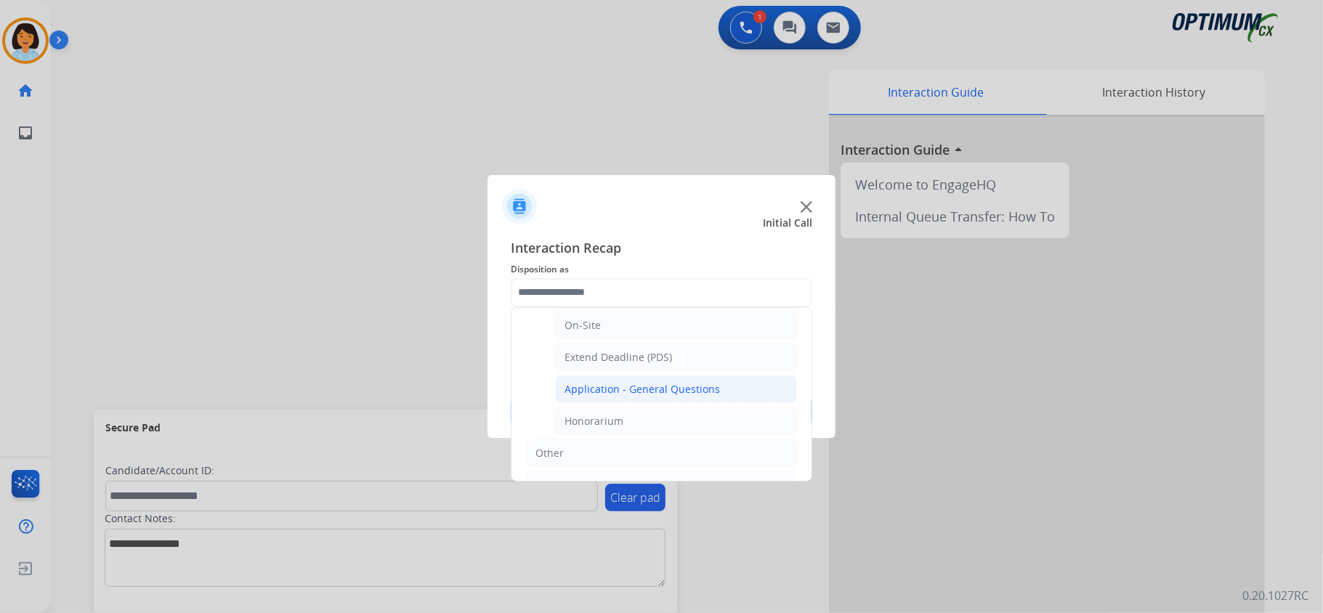
click at [632, 385] on li "Application - General Questions" at bounding box center [676, 390] width 242 height 28
type input "**********"
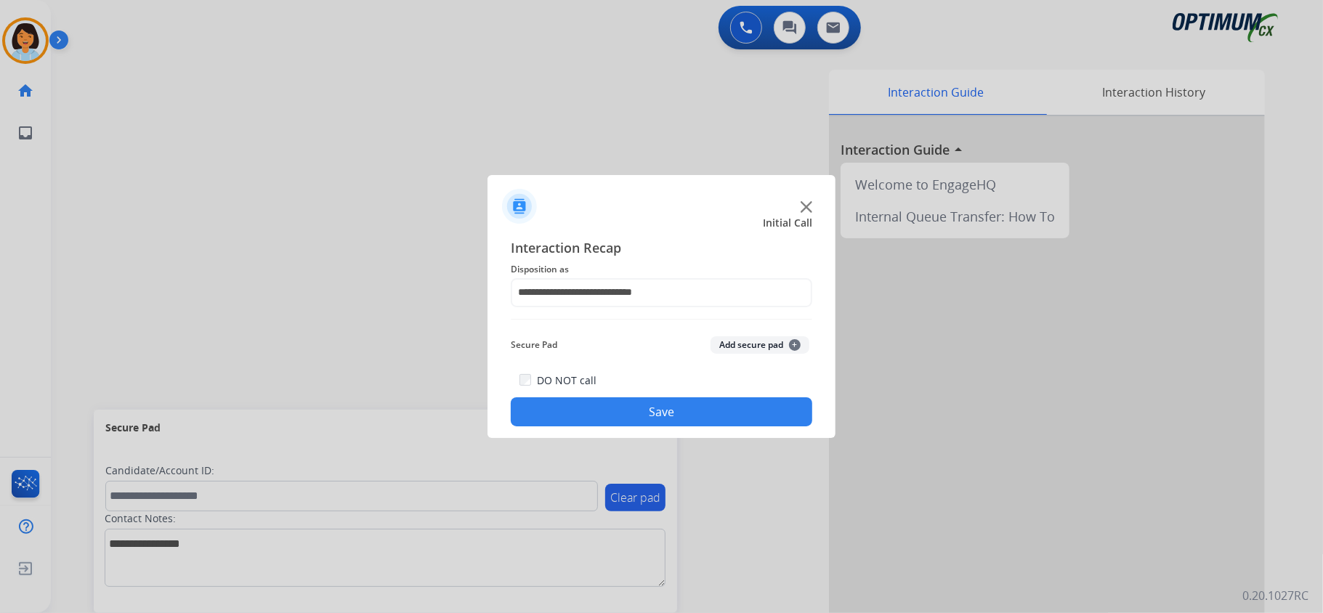
click at [626, 418] on button "Save" at bounding box center [662, 411] width 302 height 29
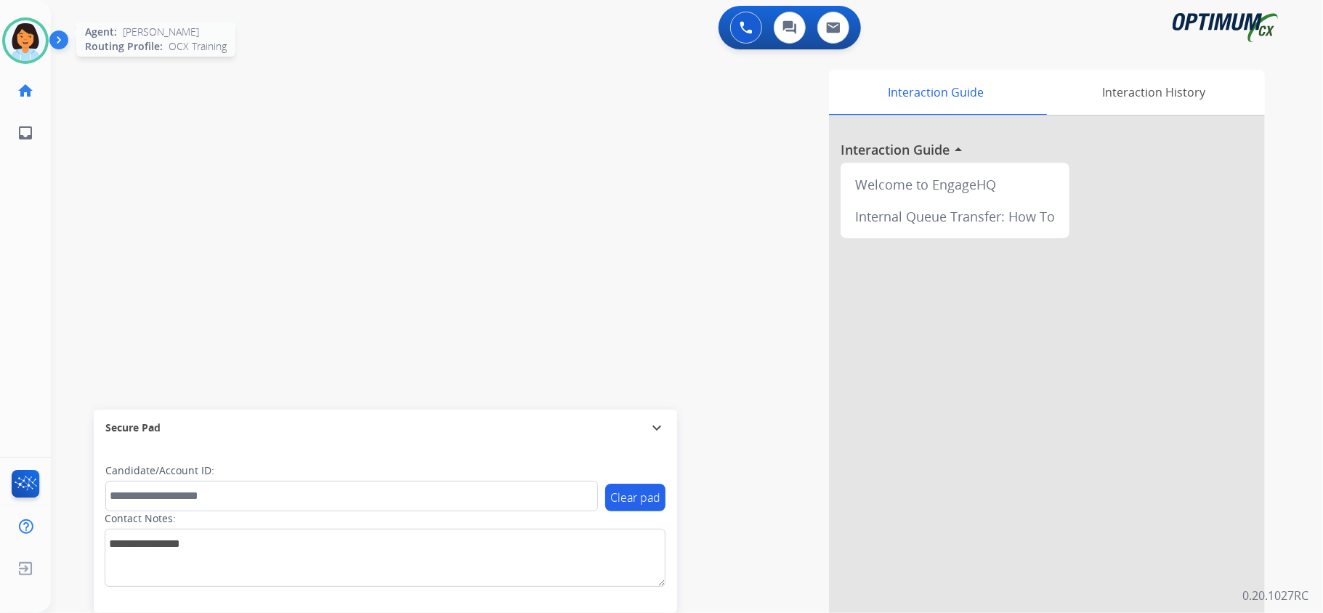
click at [44, 38] on img at bounding box center [25, 40] width 41 height 41
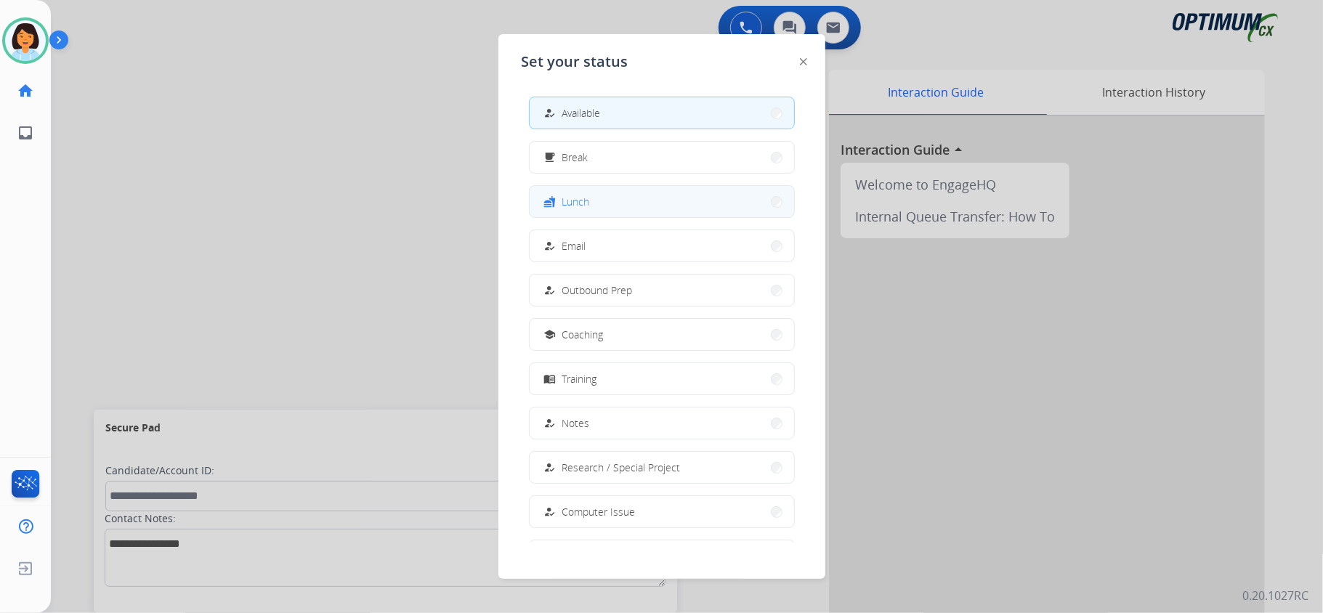
click at [605, 198] on button "fastfood Lunch" at bounding box center [662, 201] width 264 height 31
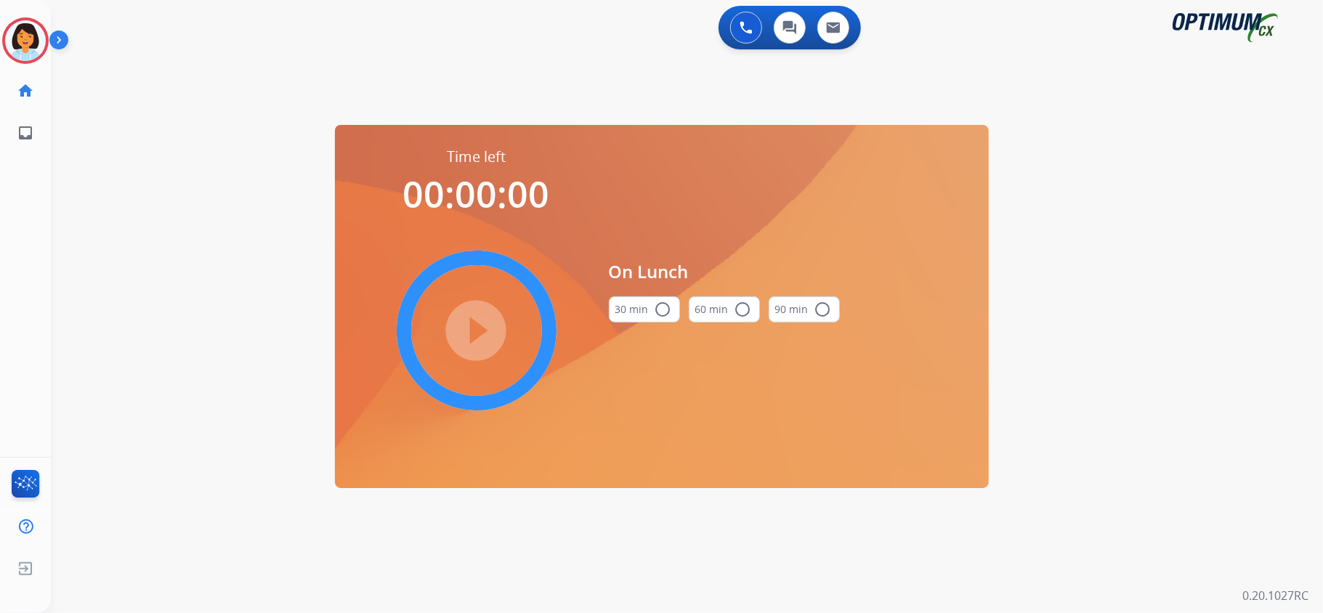
click at [617, 309] on button "30 min radio_button_unchecked" at bounding box center [644, 309] width 71 height 26
click at [485, 322] on mat-icon "play_circle_filled" at bounding box center [476, 330] width 17 height 17
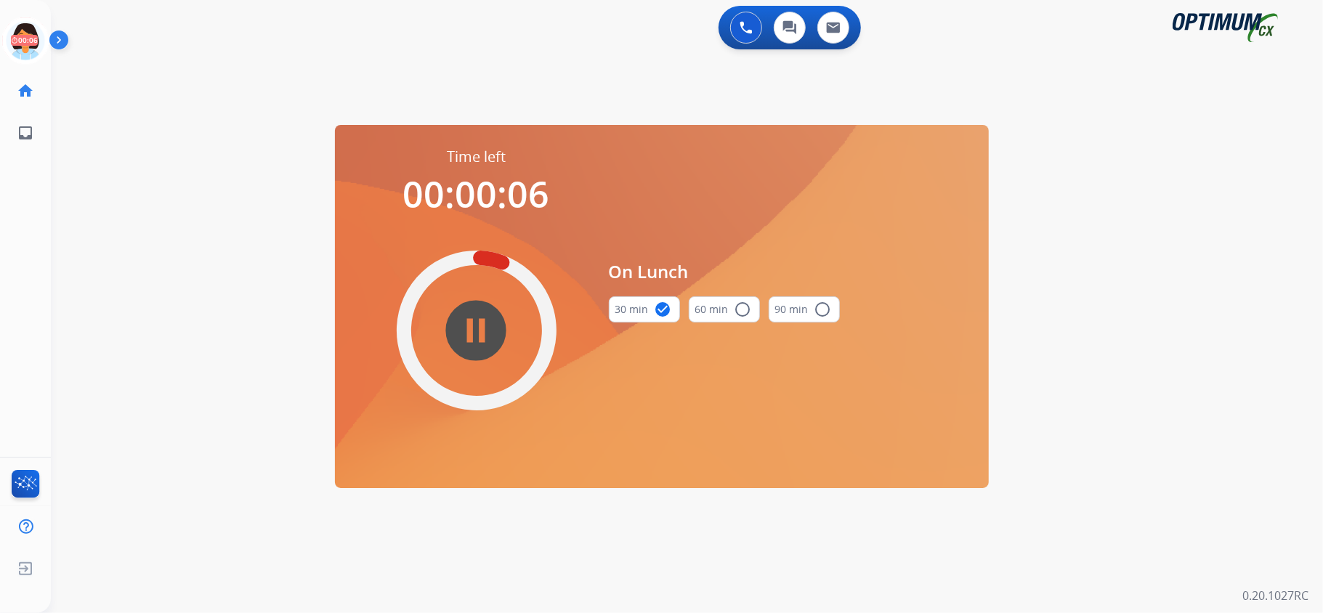
click at [274, 190] on div "0 Voice Interactions 0 Chat Interactions 0 Email Interactions swap_horiz Break …" at bounding box center [687, 306] width 1272 height 613
click at [36, 30] on icon at bounding box center [25, 40] width 47 height 47
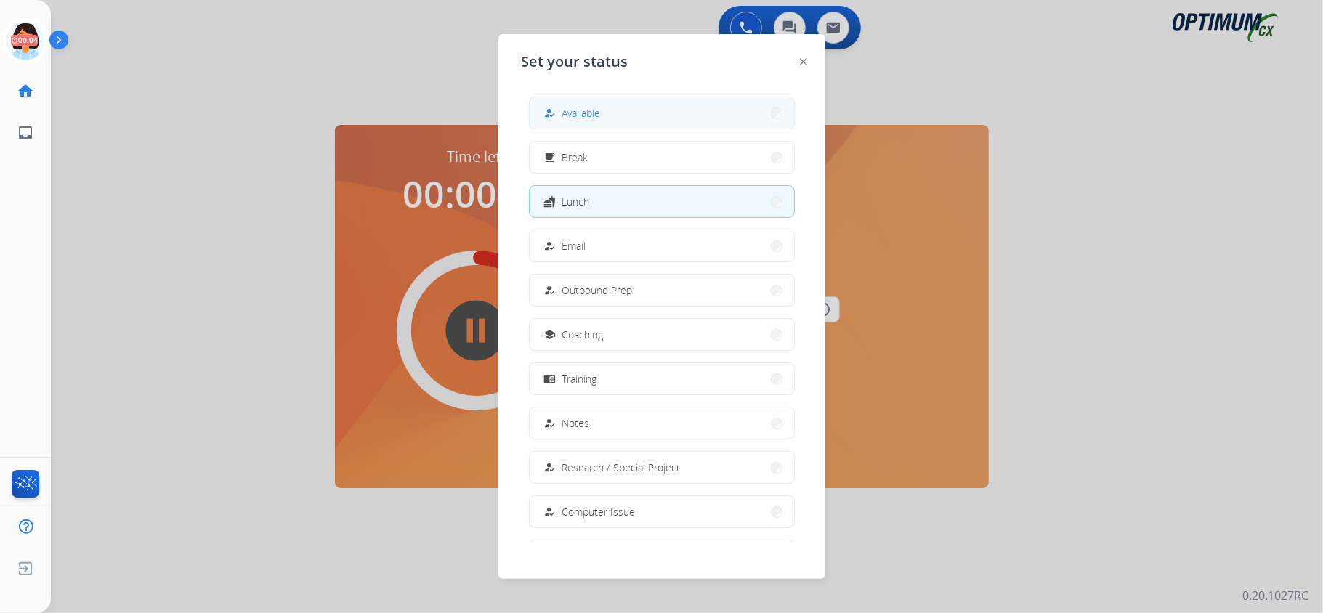
click at [583, 108] on span "Available" at bounding box center [581, 112] width 39 height 15
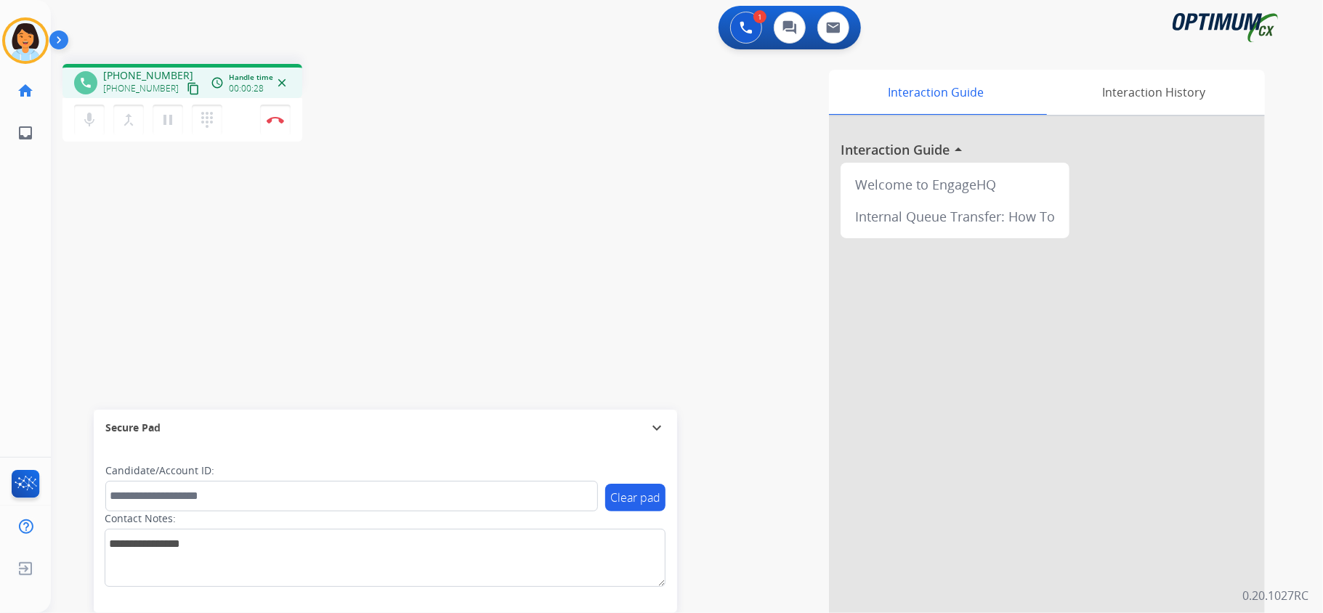
click at [437, 176] on div "phone [PHONE_NUMBER] [PHONE_NUMBER] content_copy access_time Call metrics Queue…" at bounding box center [669, 355] width 1237 height 606
click at [187, 84] on mat-icon "content_copy" at bounding box center [193, 88] width 13 height 13
click at [187, 94] on mat-icon "content_copy" at bounding box center [193, 88] width 13 height 13
click at [280, 110] on button "Disconnect" at bounding box center [275, 120] width 31 height 31
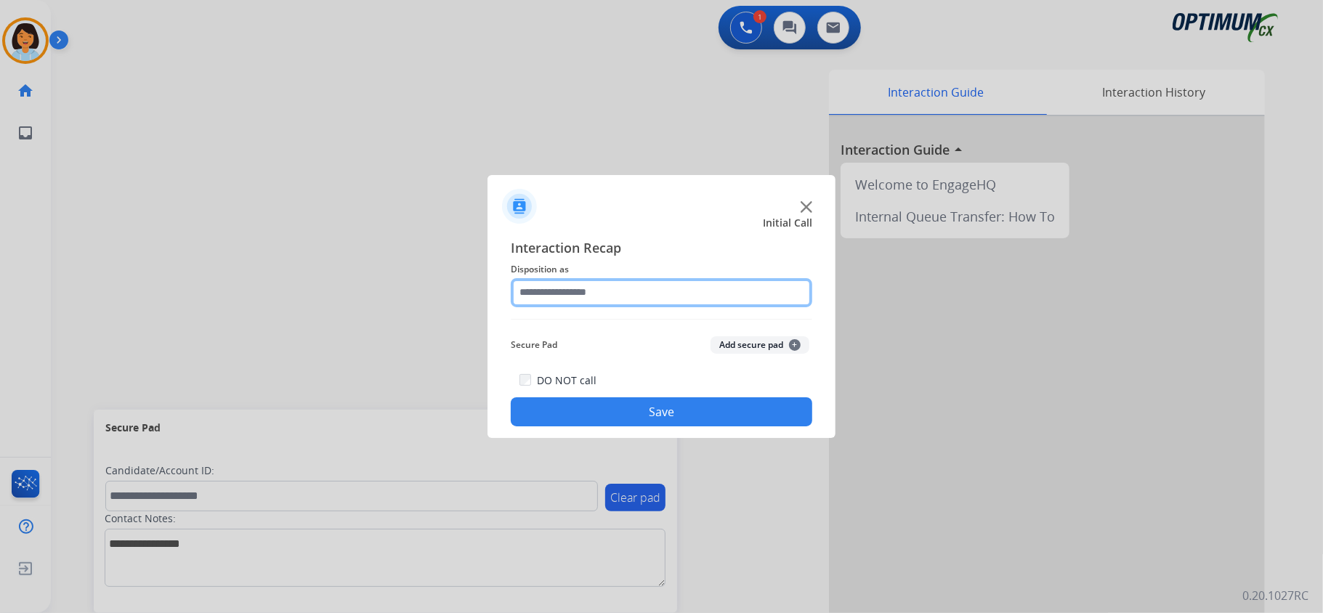
click at [610, 301] on input "text" at bounding box center [662, 292] width 302 height 29
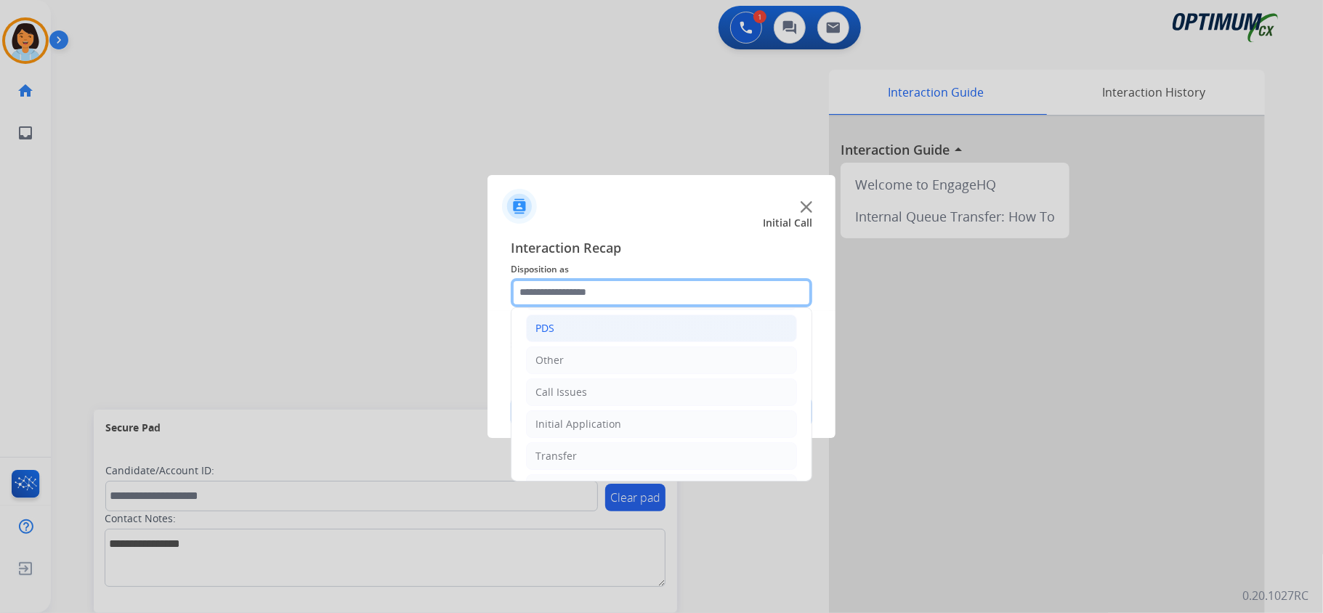
scroll to position [97, 0]
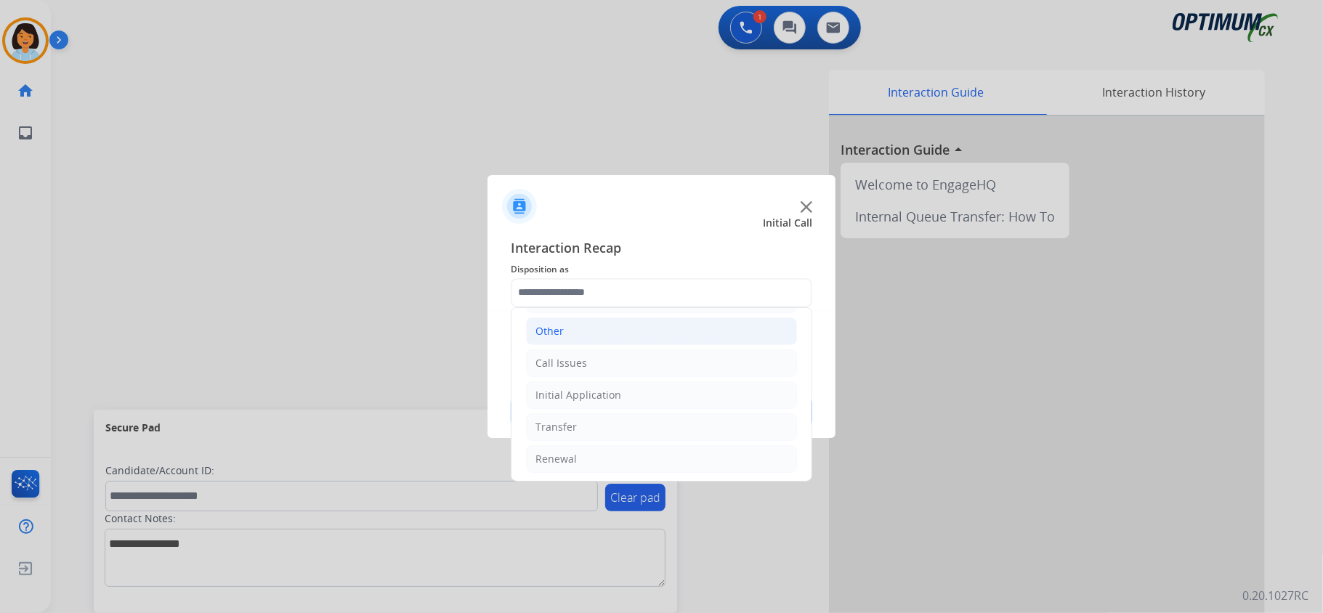
click at [580, 328] on li "Other" at bounding box center [661, 332] width 271 height 28
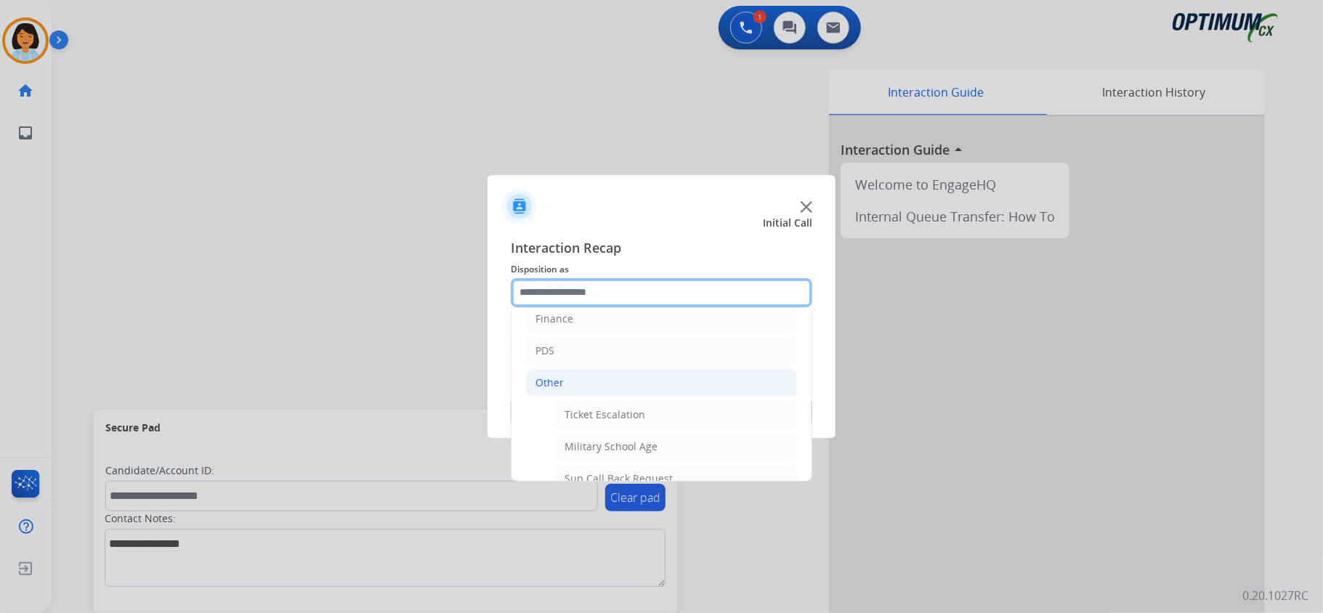
scroll to position [0, 0]
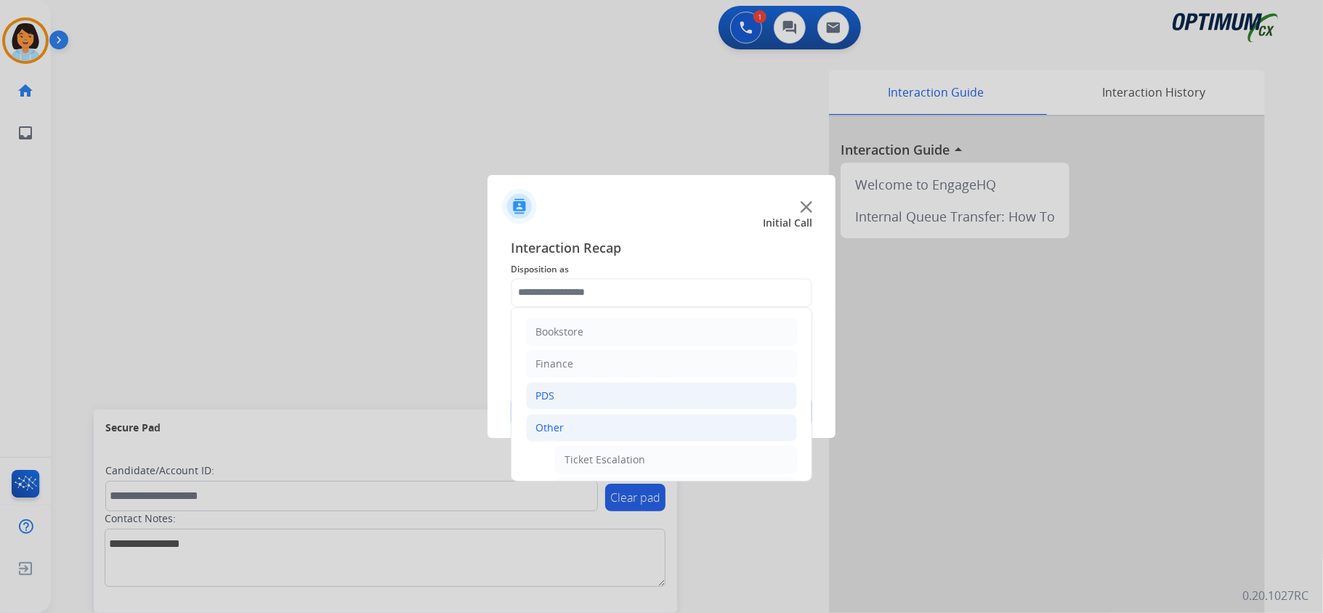
click at [585, 398] on li "PDS" at bounding box center [661, 396] width 271 height 28
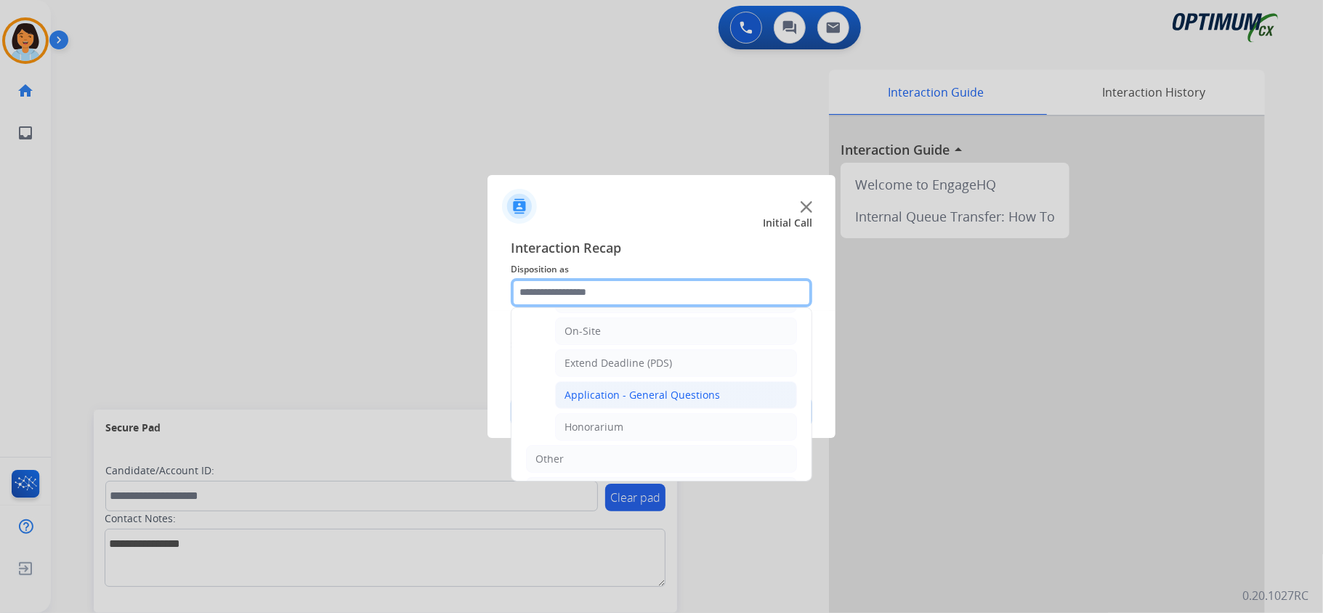
scroll to position [387, 0]
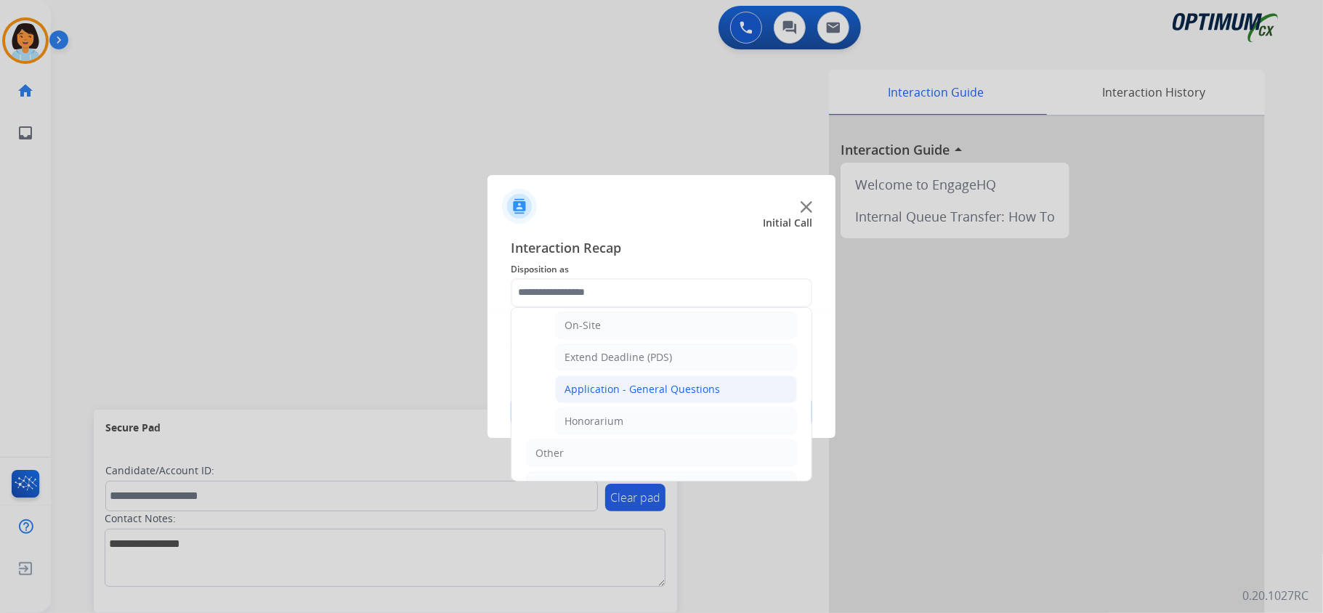
click at [602, 395] on div "Application - General Questions" at bounding box center [642, 389] width 155 height 15
type input "**********"
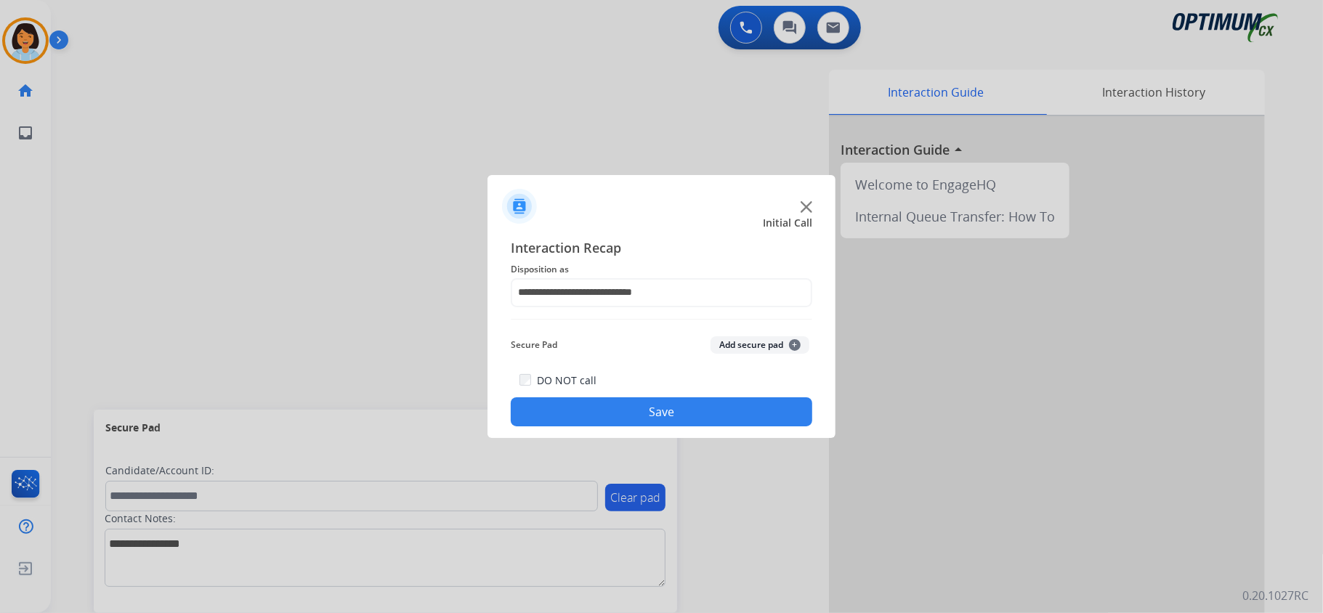
click at [599, 420] on button "Save" at bounding box center [662, 411] width 302 height 29
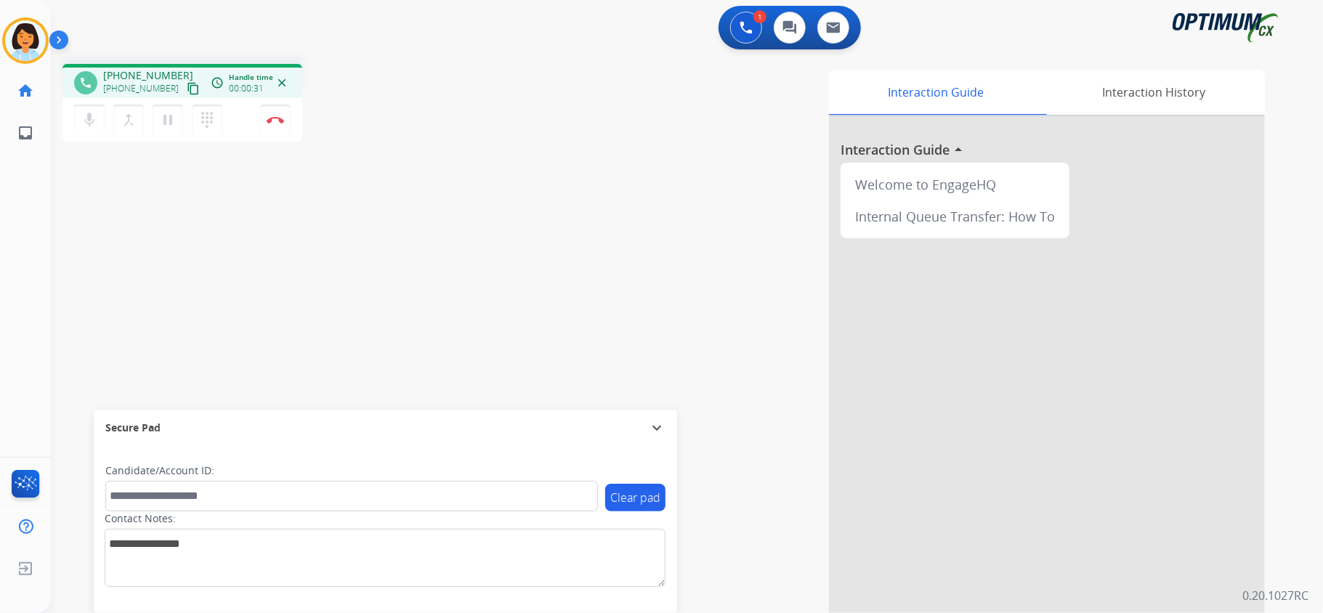
click at [187, 92] on mat-icon "content_copy" at bounding box center [193, 88] width 13 height 13
click at [262, 113] on button "Disconnect" at bounding box center [275, 120] width 31 height 31
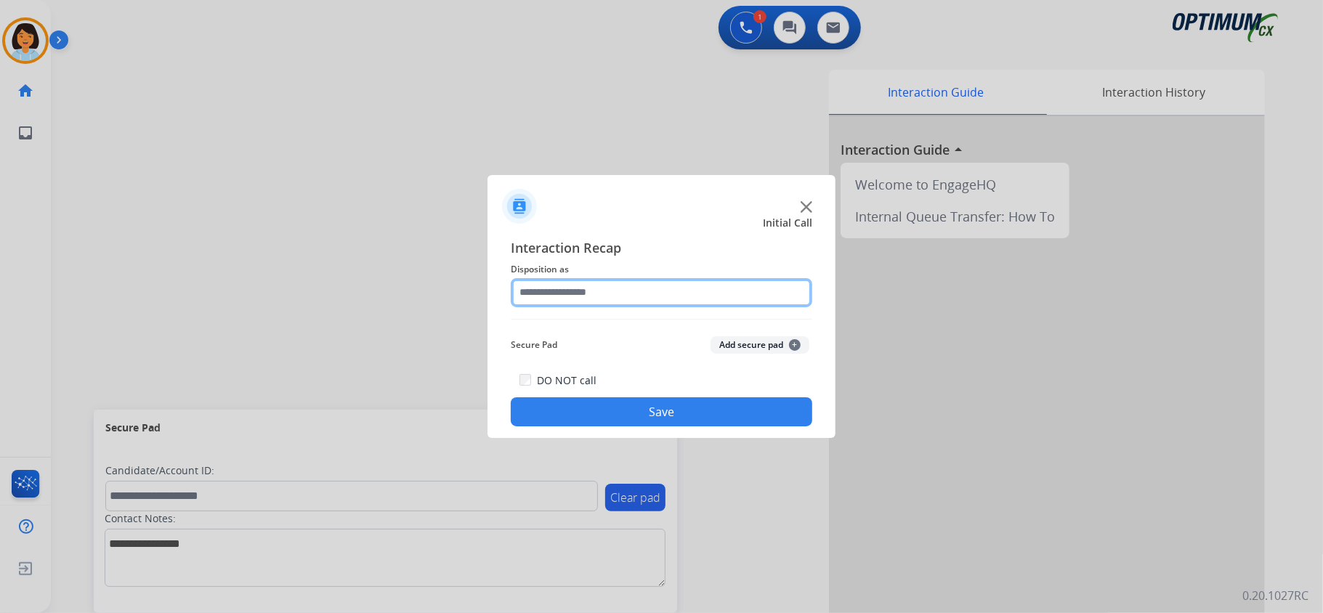
click at [600, 291] on input "text" at bounding box center [662, 292] width 302 height 29
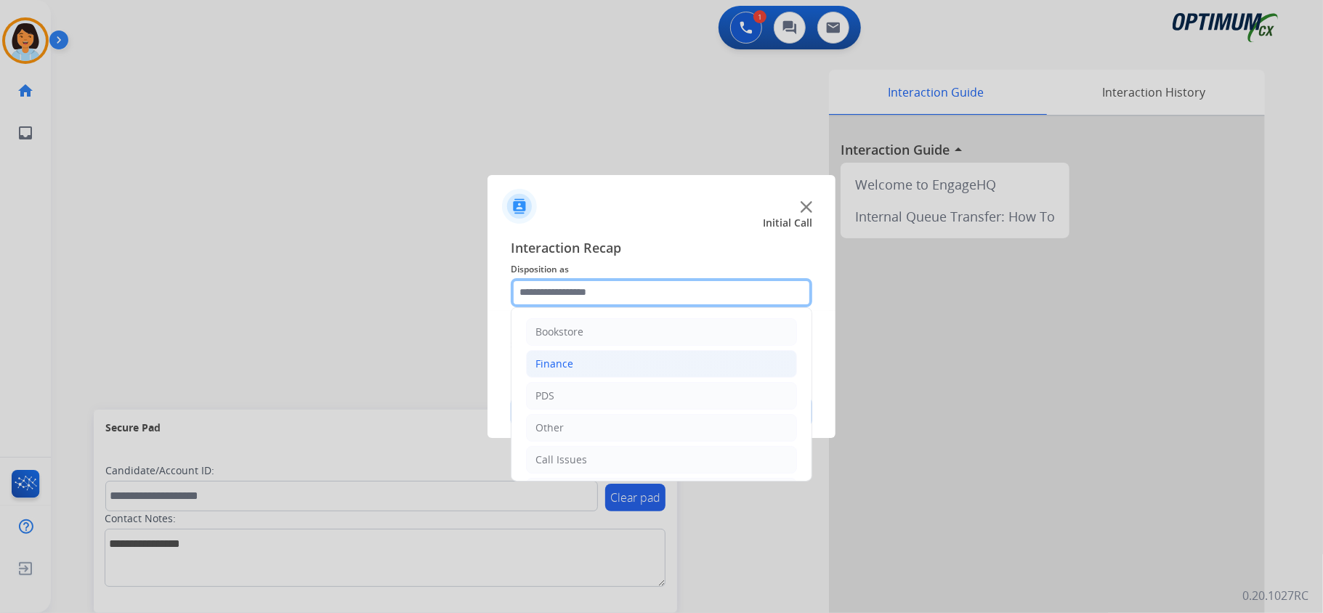
scroll to position [102, 0]
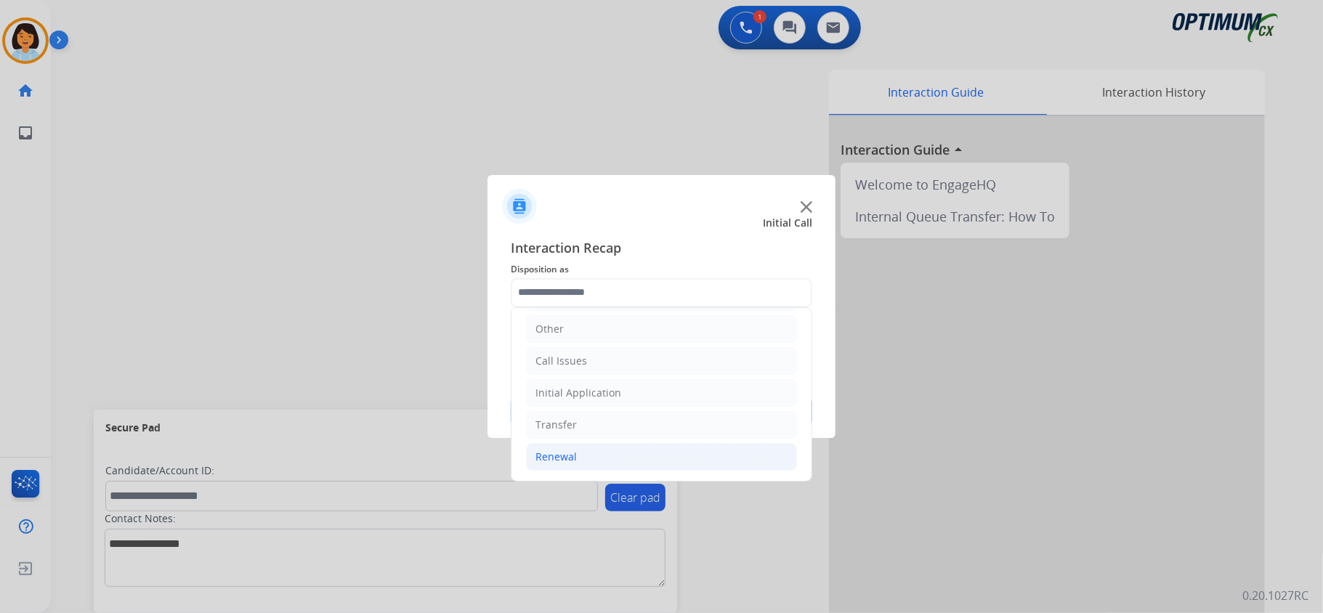
click at [591, 453] on li "Renewal" at bounding box center [661, 457] width 271 height 28
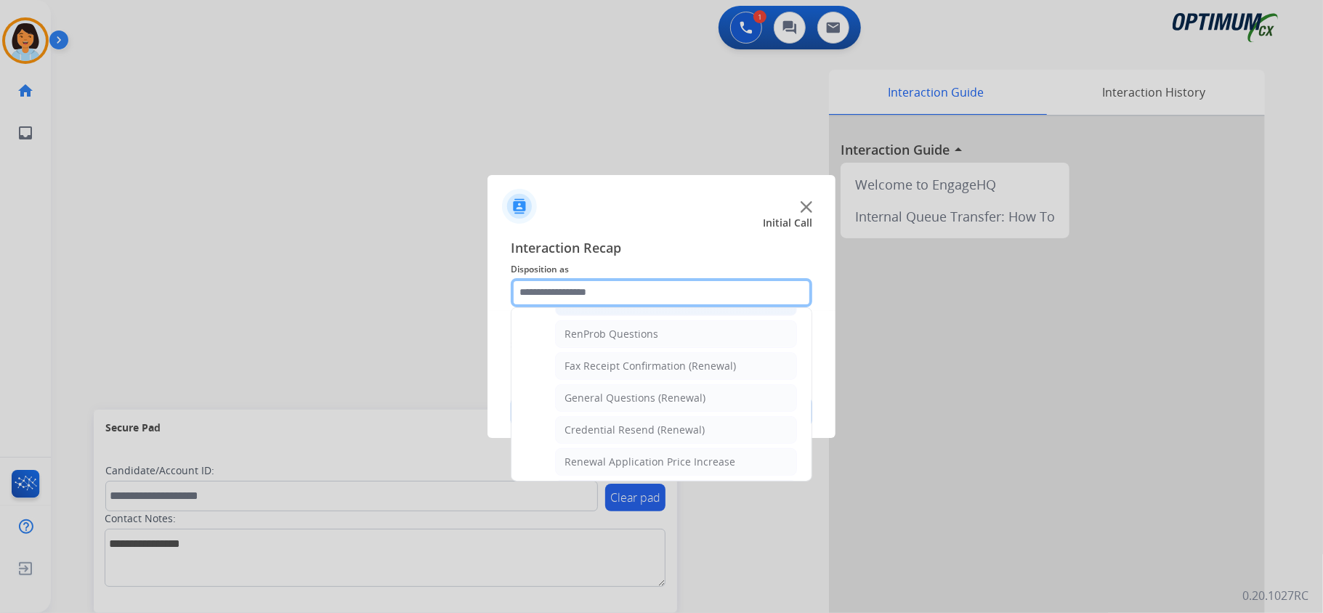
scroll to position [393, 0]
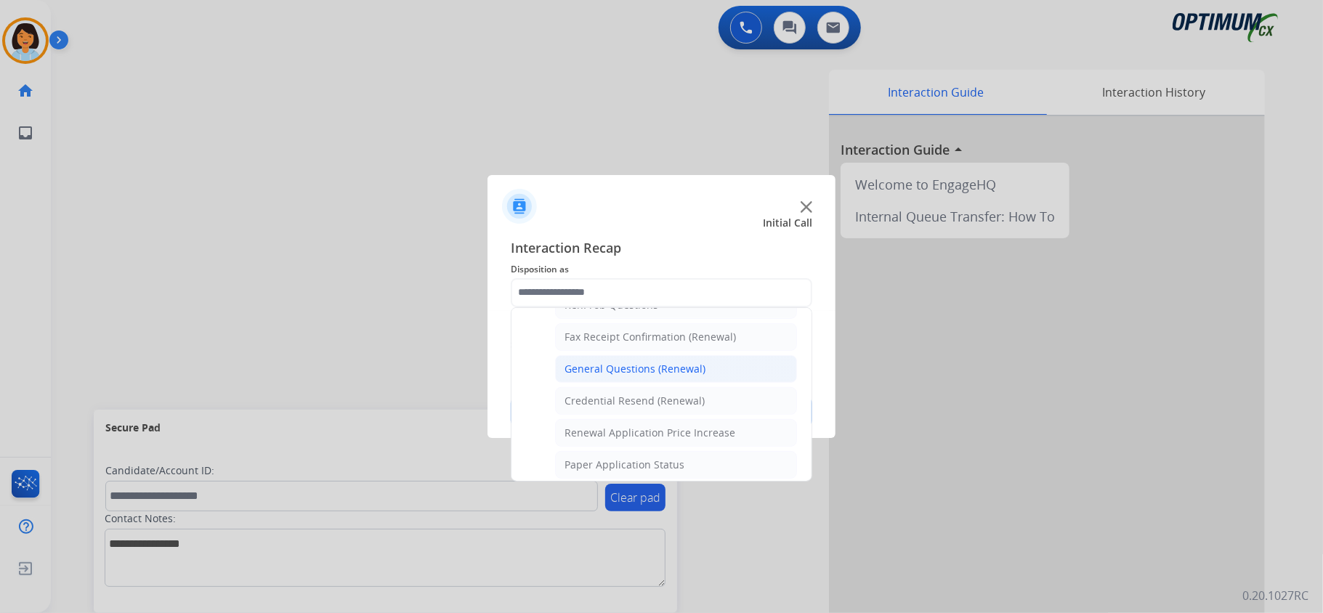
click at [643, 376] on div "General Questions (Renewal)" at bounding box center [635, 369] width 141 height 15
type input "**********"
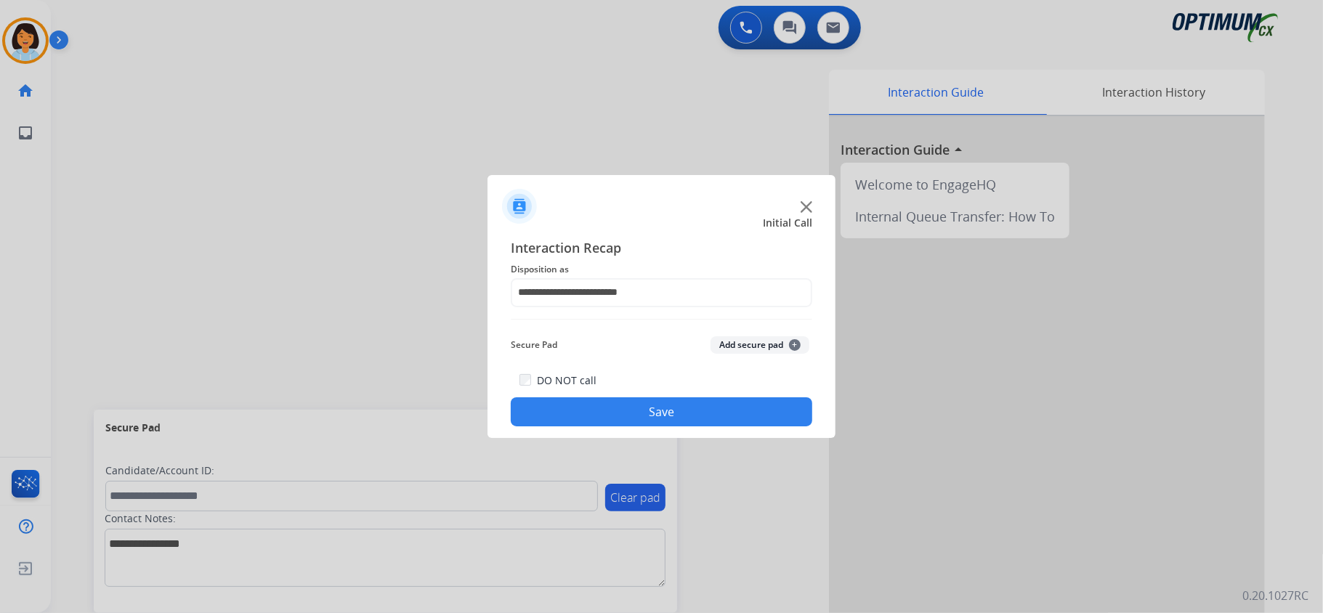
drag, startPoint x: 631, startPoint y: 416, endPoint x: 574, endPoint y: 519, distance: 118.1
click at [632, 418] on button "Save" at bounding box center [662, 411] width 302 height 29
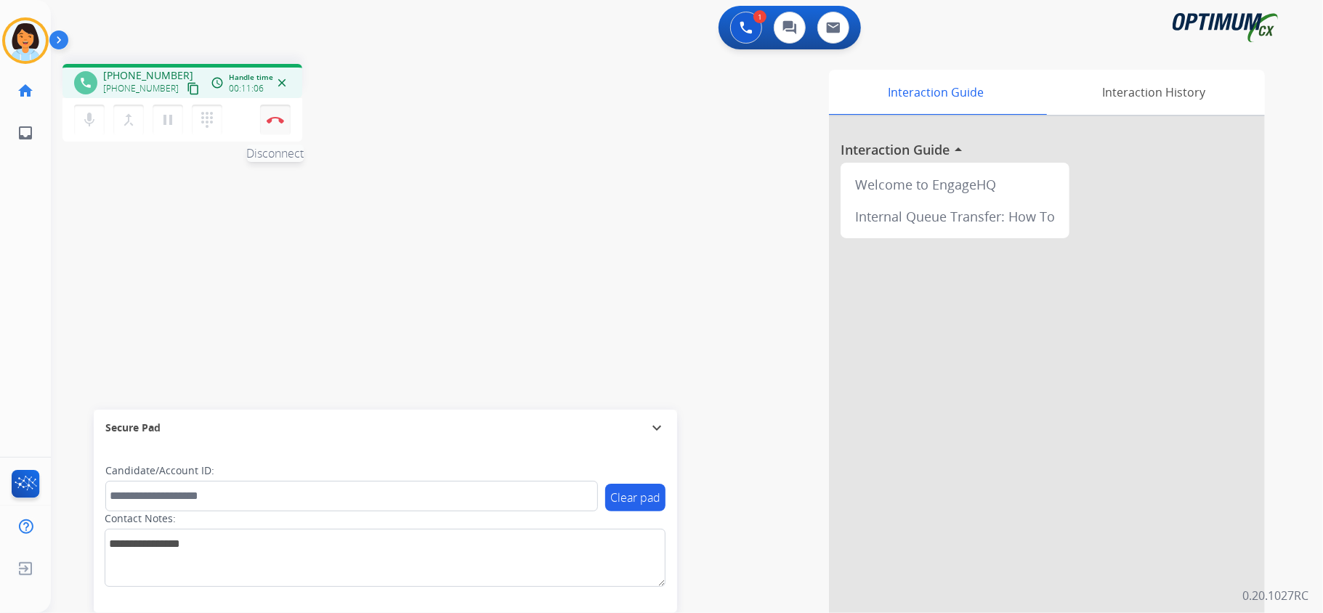
click at [275, 122] on img at bounding box center [275, 119] width 17 height 7
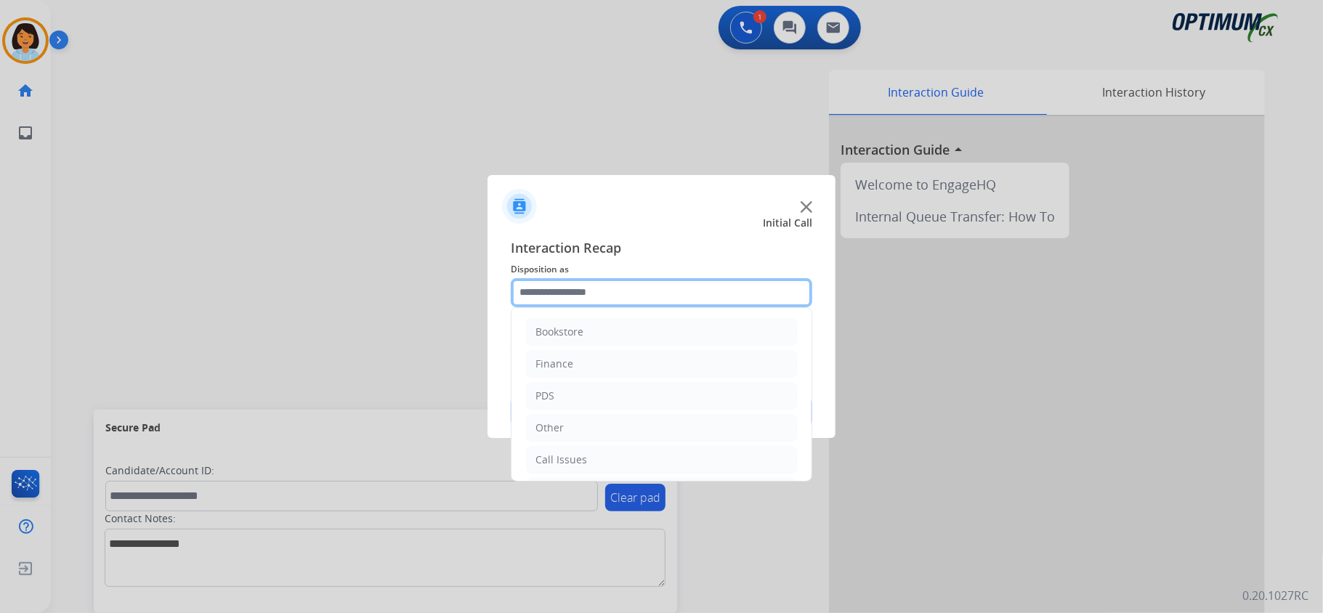
click at [661, 292] on input "text" at bounding box center [662, 292] width 302 height 29
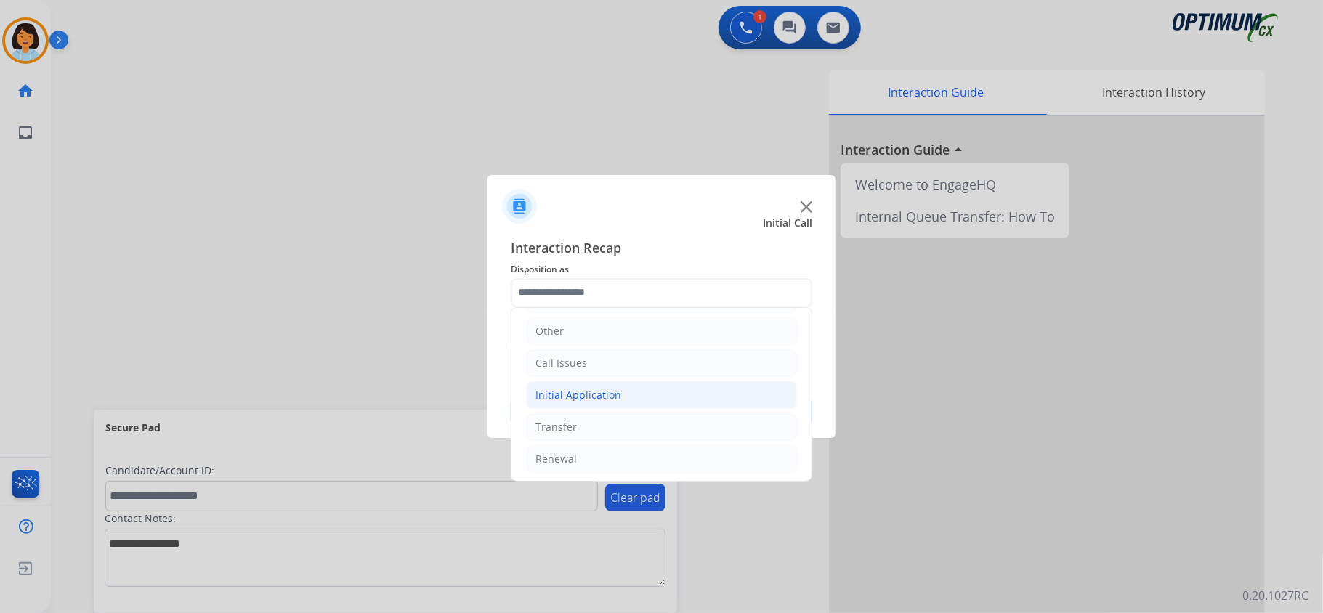
click at [608, 397] on div "Initial Application" at bounding box center [578, 395] width 86 height 15
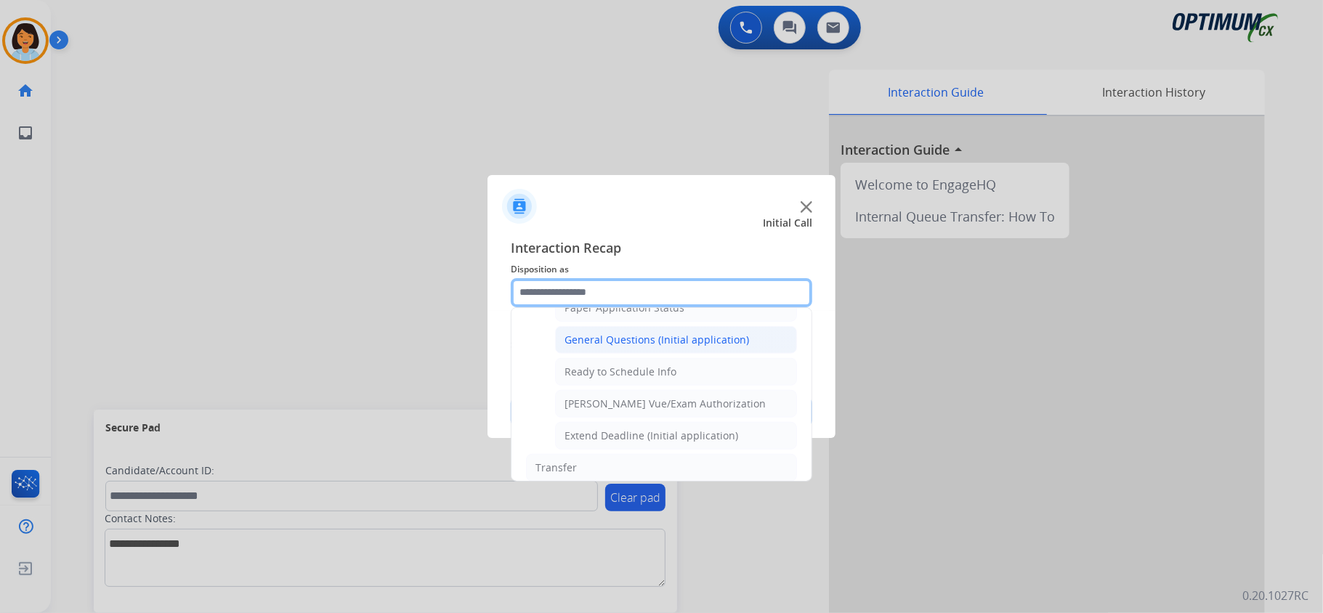
scroll to position [872, 0]
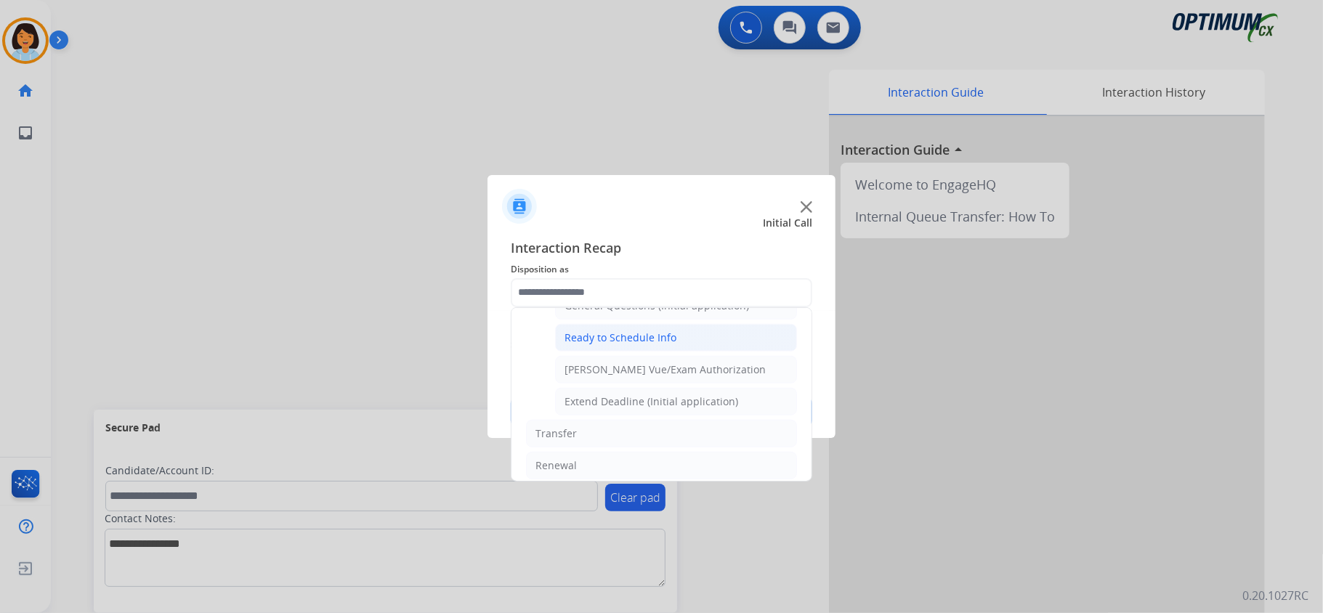
click at [623, 345] on div "Ready to Schedule Info" at bounding box center [621, 338] width 112 height 15
type input "**********"
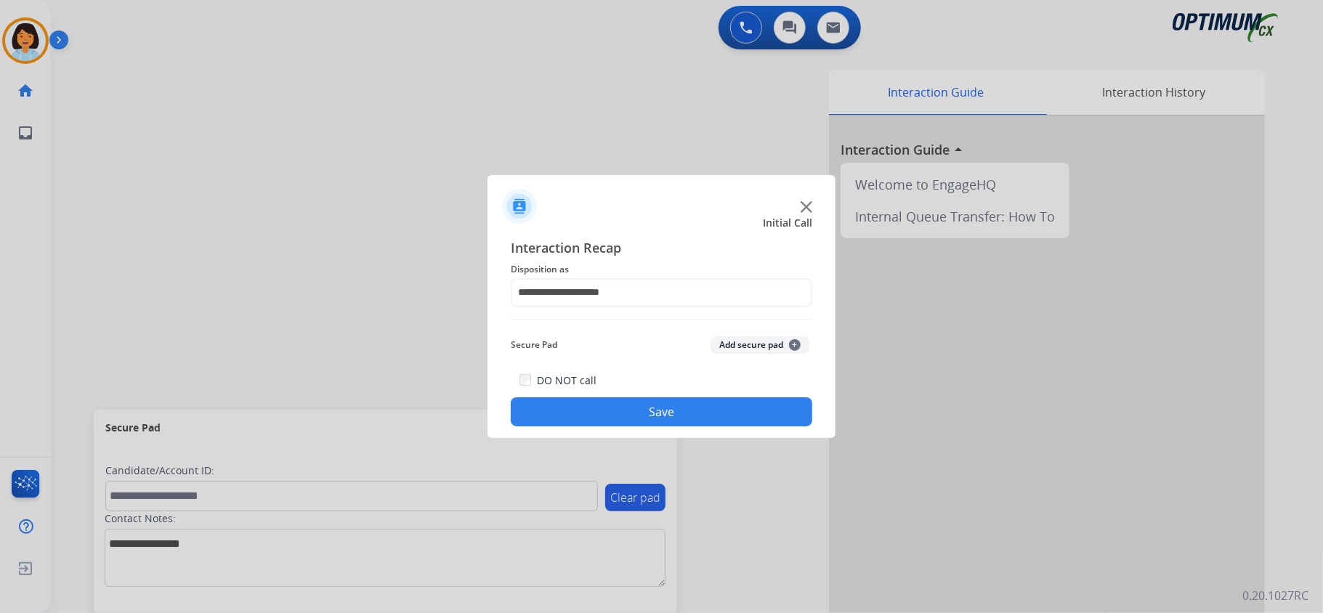
click at [615, 395] on div "DO NOT call Save" at bounding box center [662, 398] width 302 height 55
click at [612, 413] on button "Save" at bounding box center [662, 411] width 302 height 29
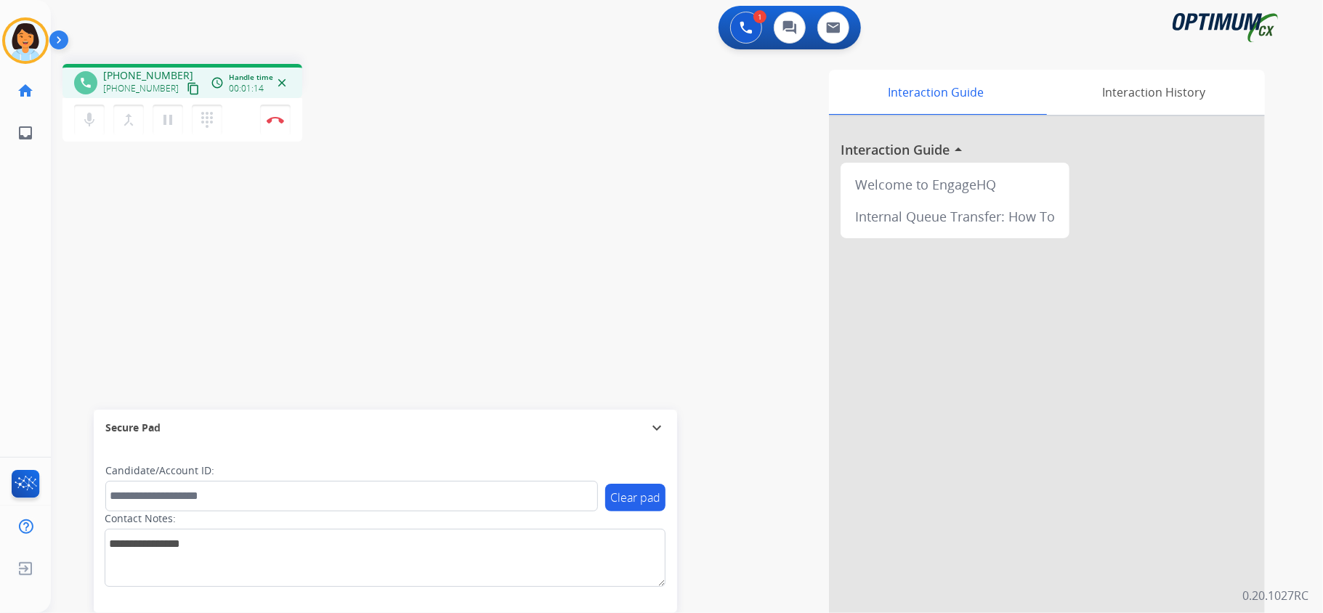
click at [187, 89] on mat-icon "content_copy" at bounding box center [193, 88] width 13 height 13
click at [187, 85] on mat-icon "content_copy" at bounding box center [193, 88] width 13 height 13
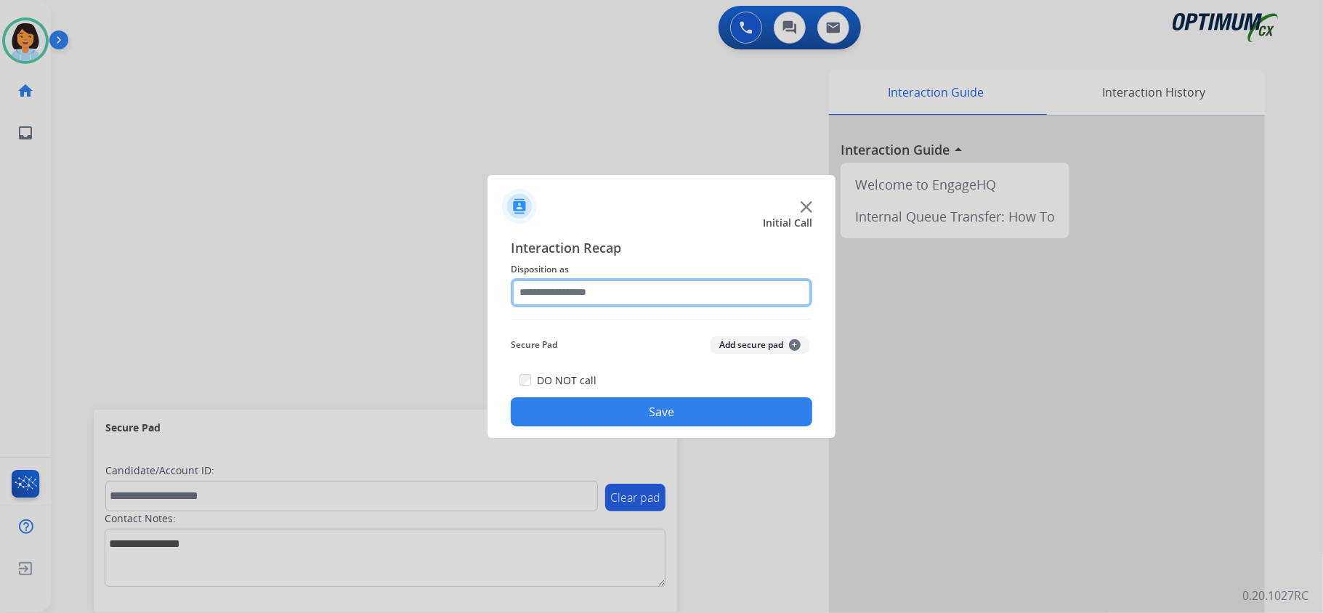
click at [702, 280] on input "text" at bounding box center [662, 292] width 302 height 29
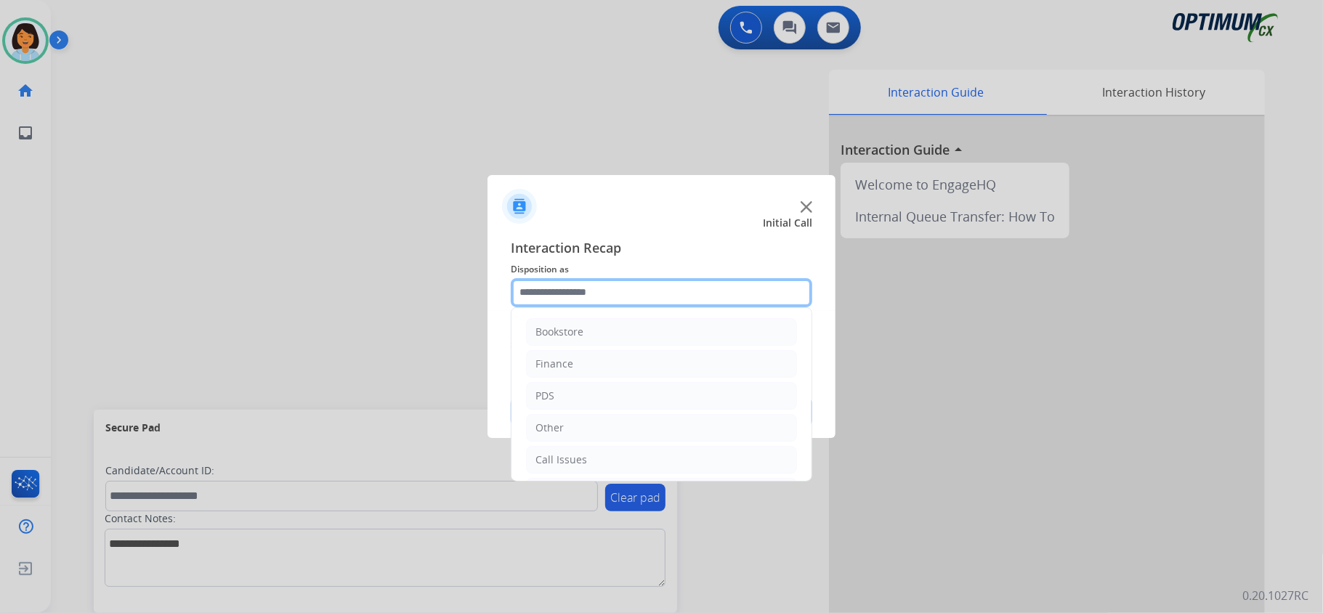
scroll to position [102, 0]
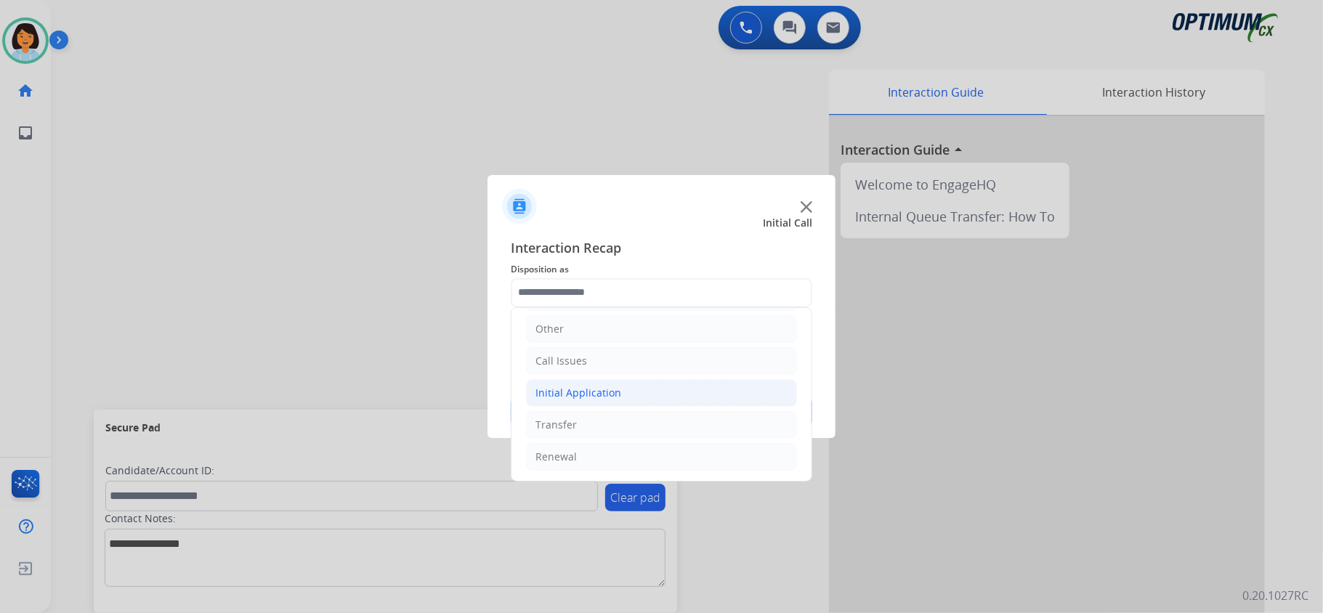
click at [613, 379] on li "Initial Application" at bounding box center [661, 393] width 271 height 28
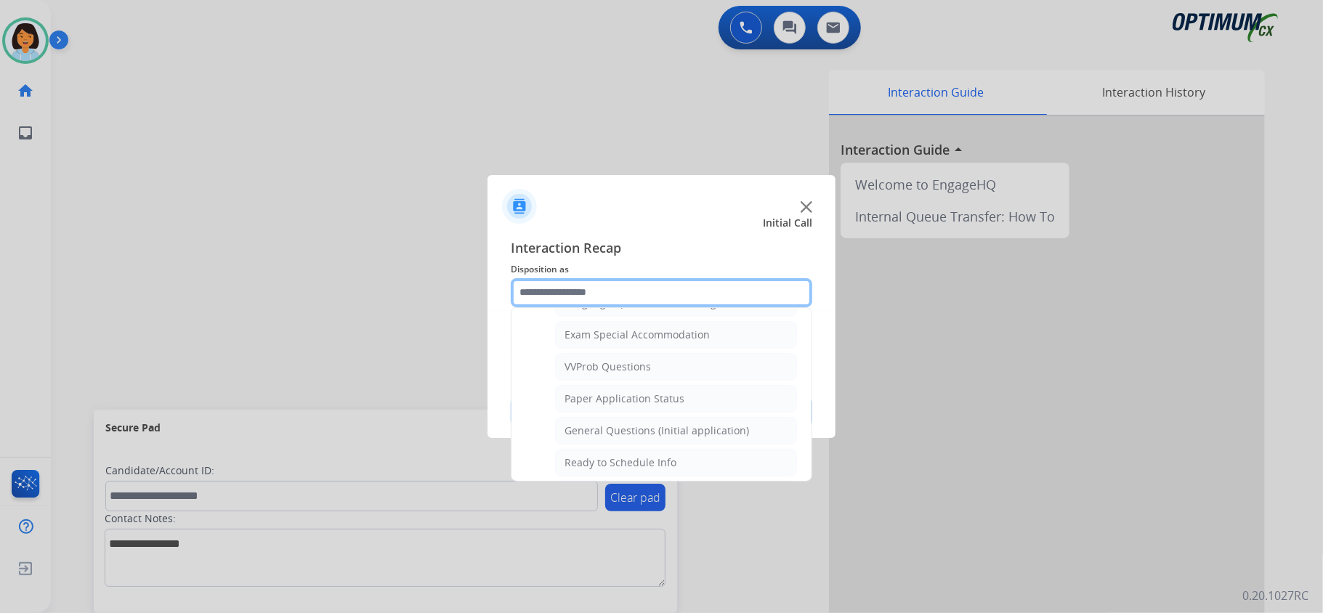
scroll to position [777, 0]
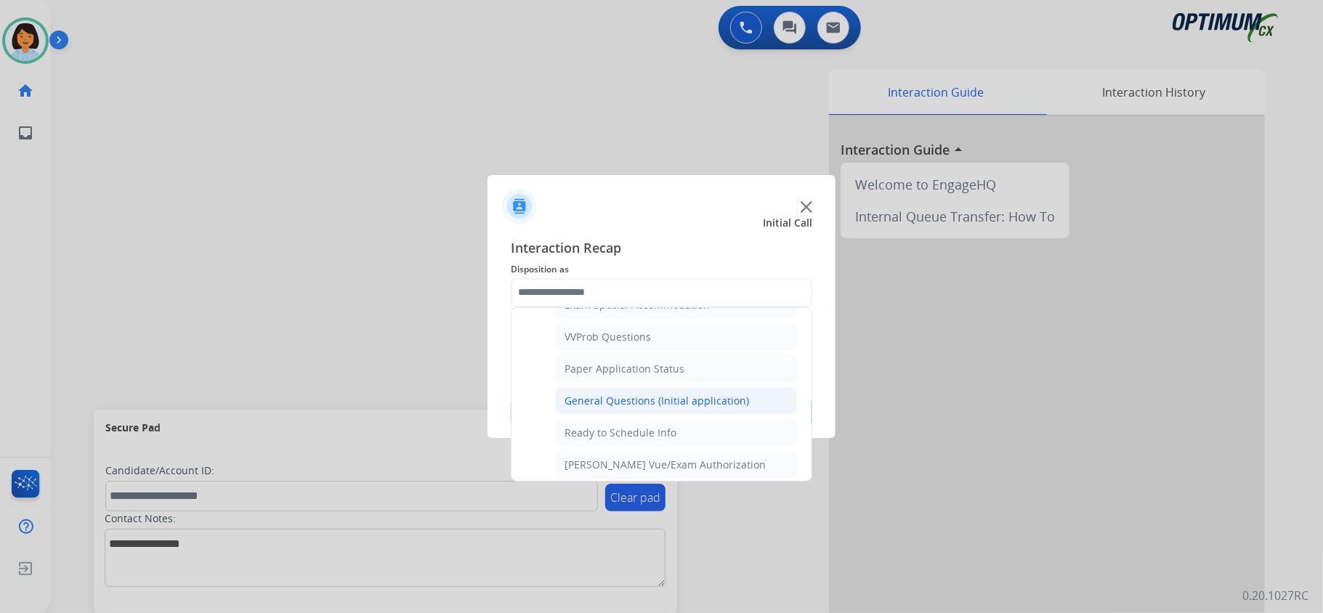
click at [713, 400] on li "General Questions (Initial application)" at bounding box center [676, 401] width 242 height 28
type input "**********"
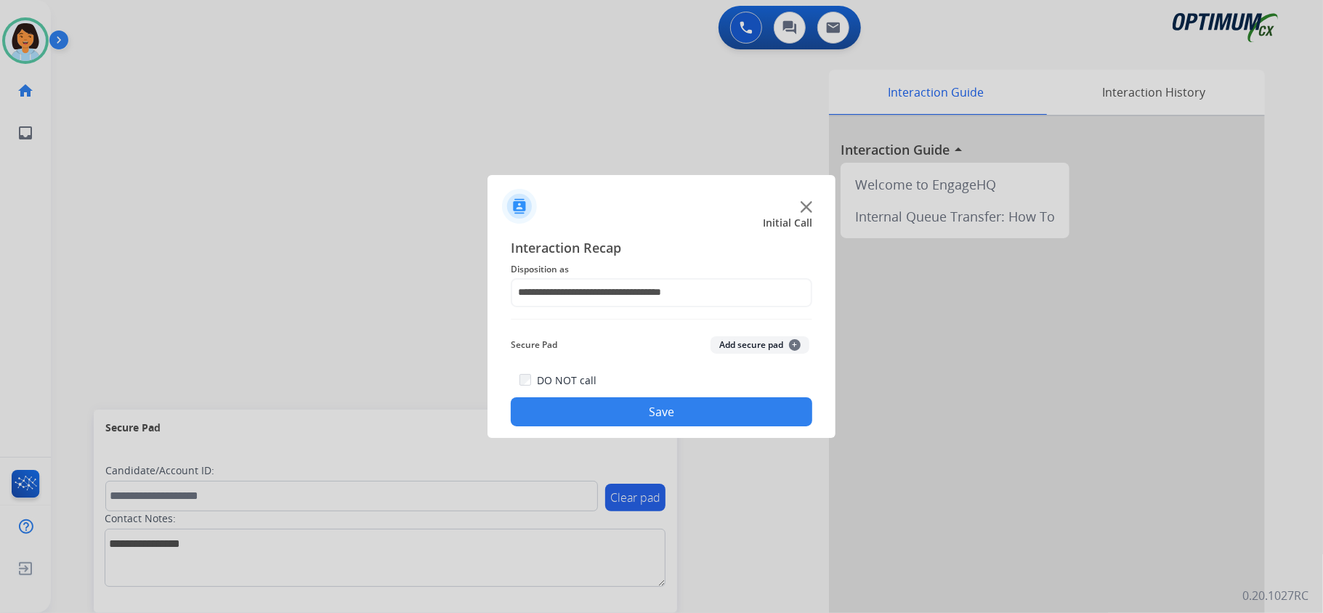
click at [702, 407] on button "Save" at bounding box center [662, 411] width 302 height 29
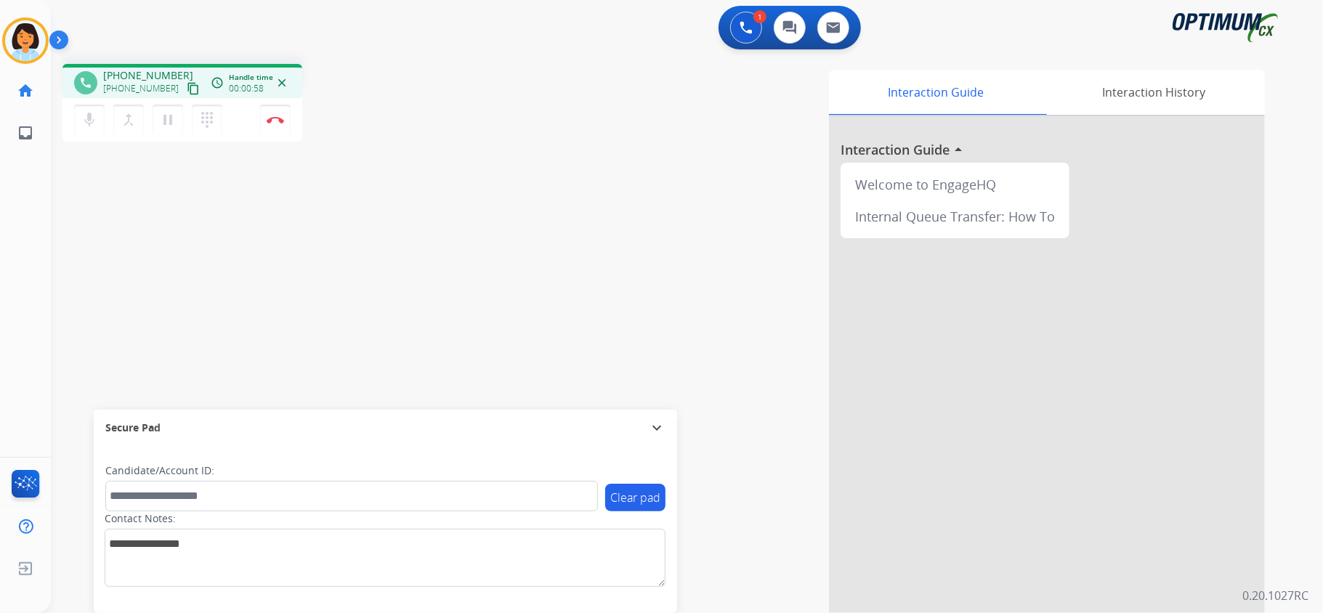
click at [187, 90] on mat-icon "content_copy" at bounding box center [193, 88] width 13 height 13
click at [274, 117] on img at bounding box center [275, 119] width 17 height 7
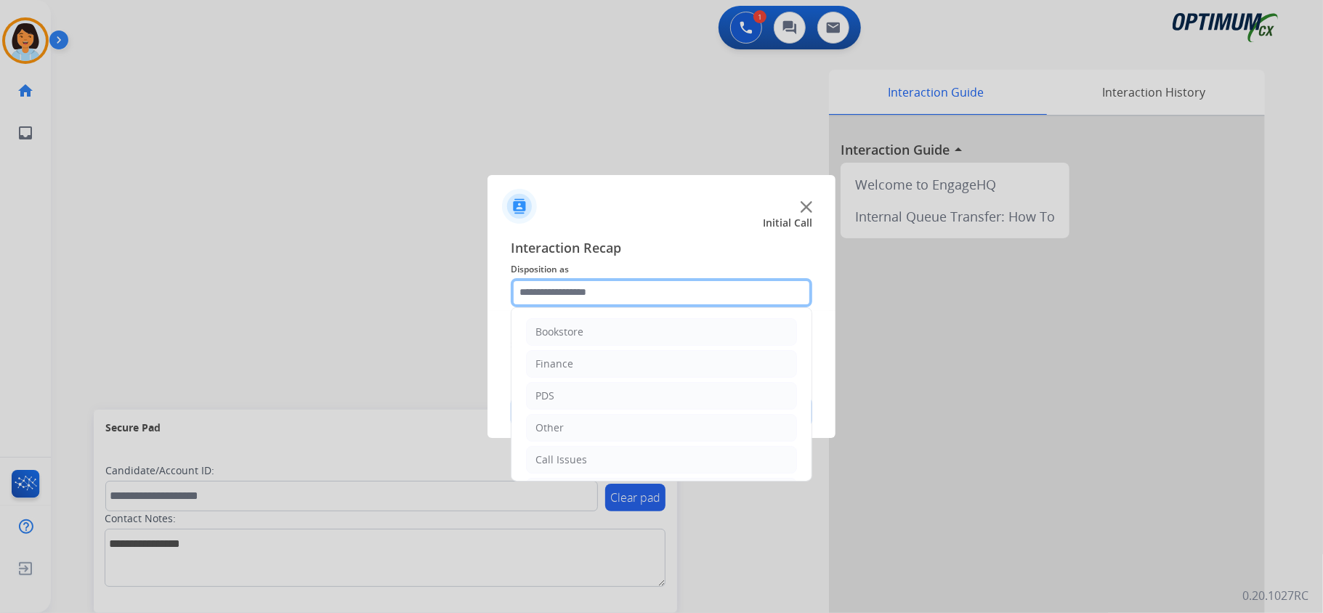
click at [693, 300] on input "text" at bounding box center [662, 292] width 302 height 29
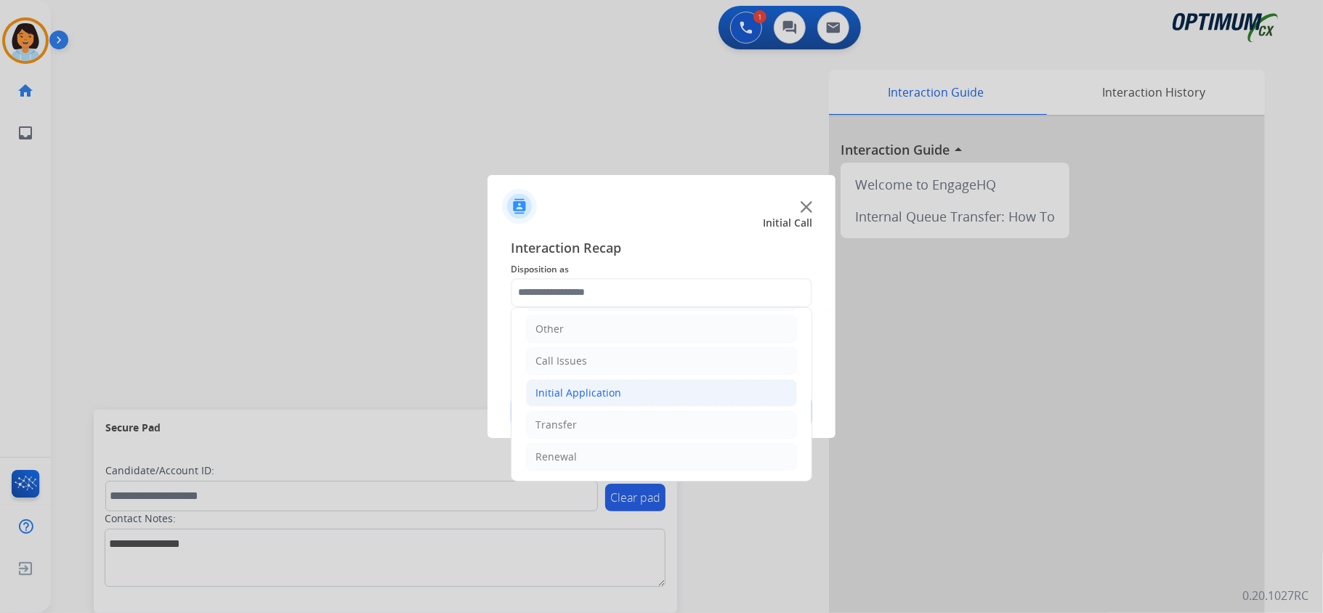
click at [676, 397] on li "Initial Application" at bounding box center [661, 393] width 271 height 28
click at [707, 422] on div "Credential Resend (Initial application)" at bounding box center [657, 423] width 184 height 15
type input "**********"
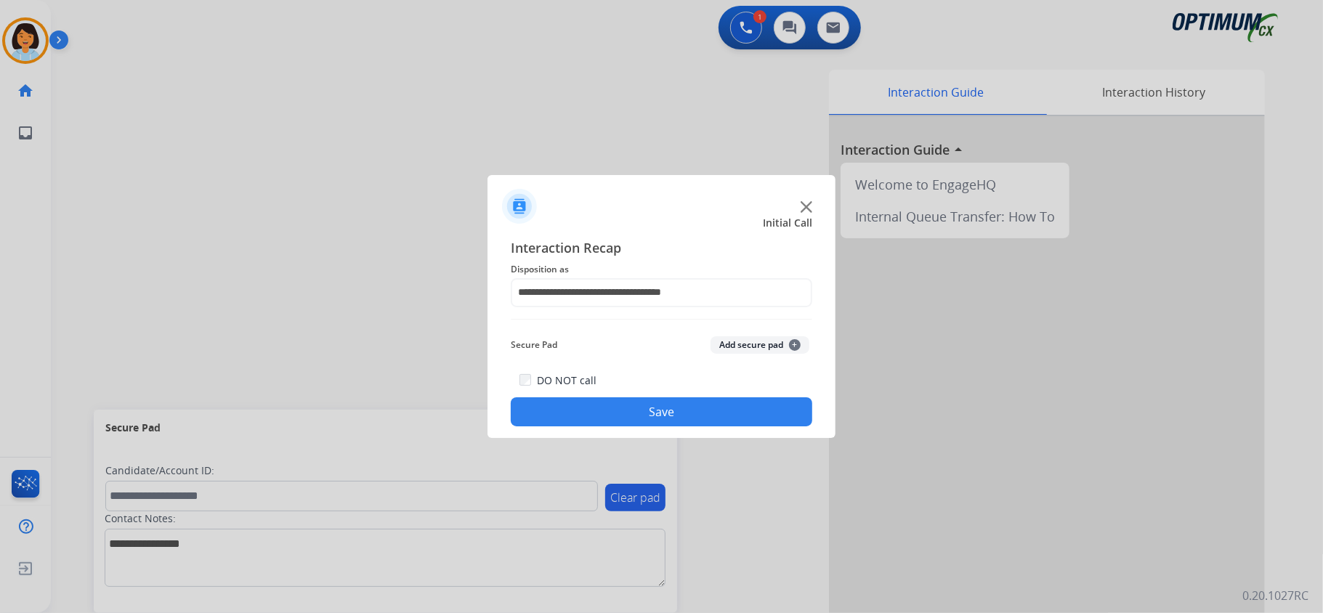
click at [683, 413] on button "Save" at bounding box center [662, 411] width 302 height 29
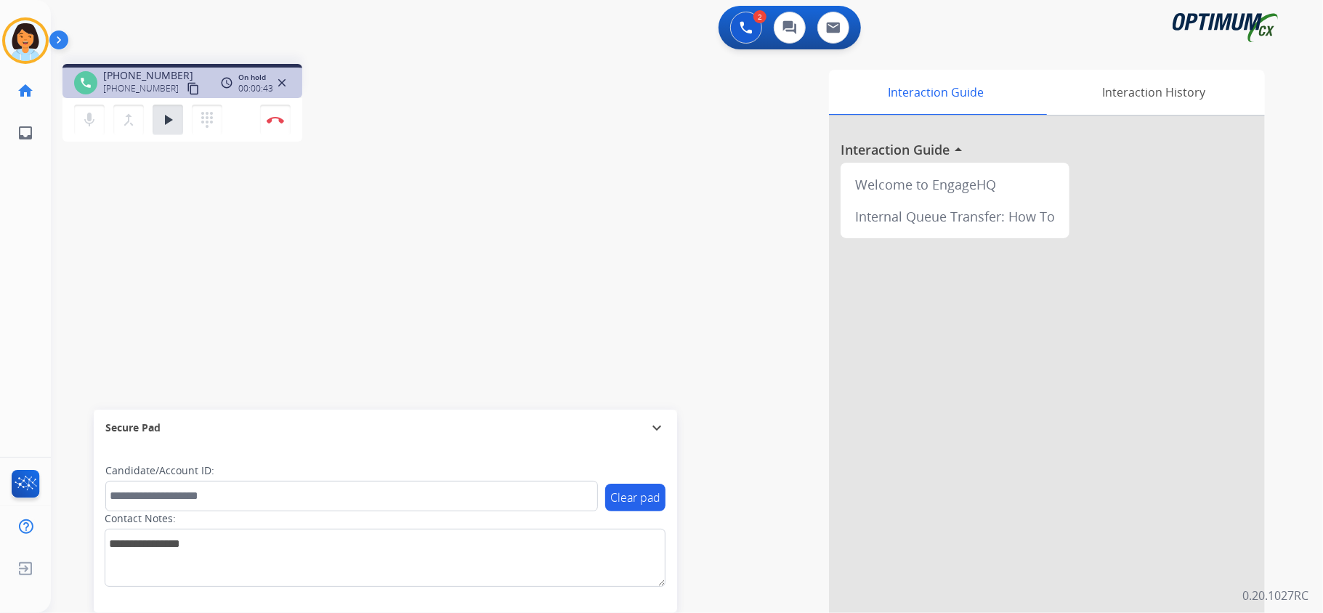
click at [187, 89] on mat-icon "content_copy" at bounding box center [193, 88] width 13 height 13
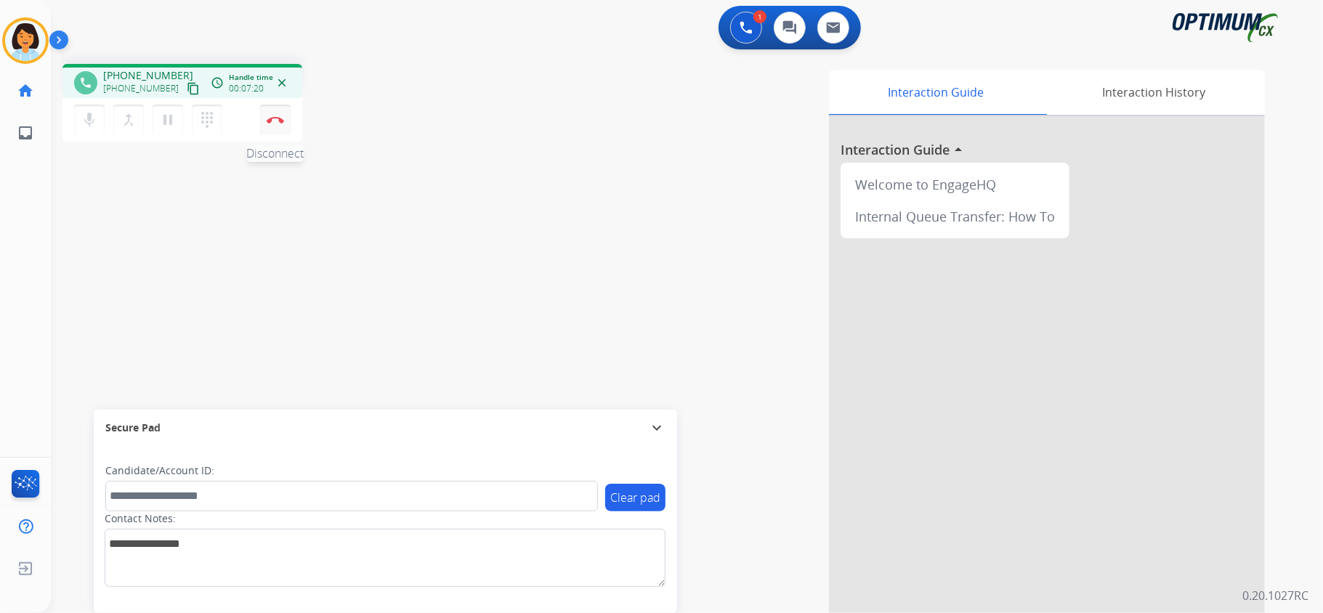
click at [277, 122] on img at bounding box center [275, 119] width 17 height 7
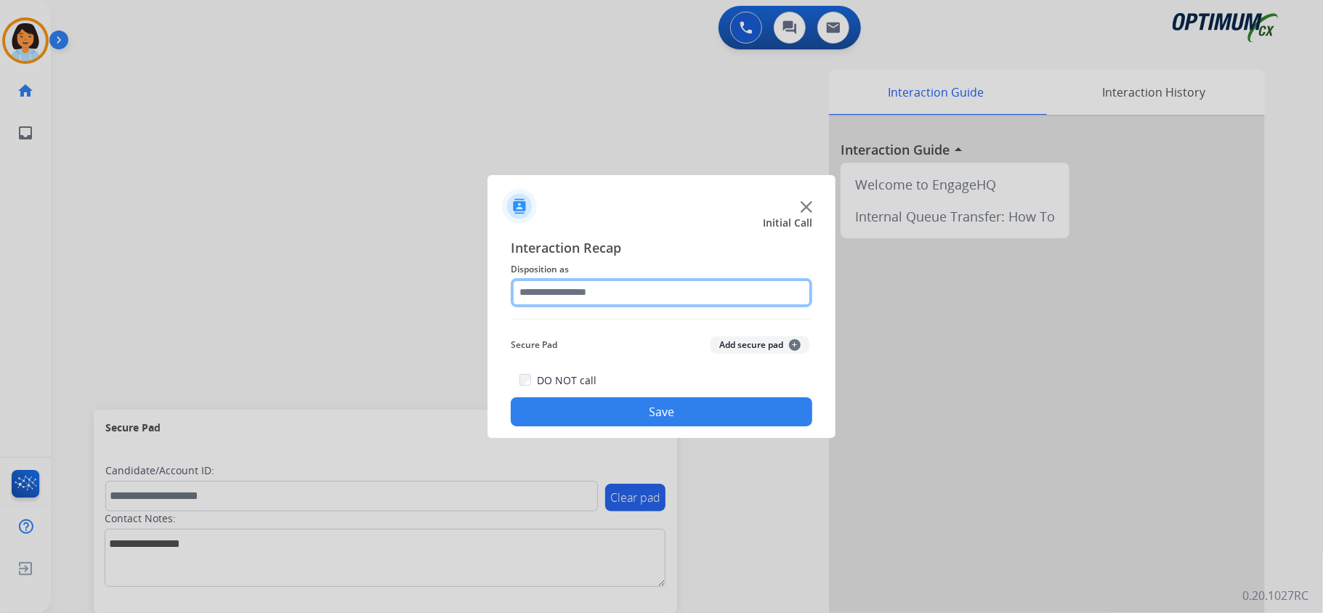
click at [666, 283] on input "text" at bounding box center [662, 292] width 302 height 29
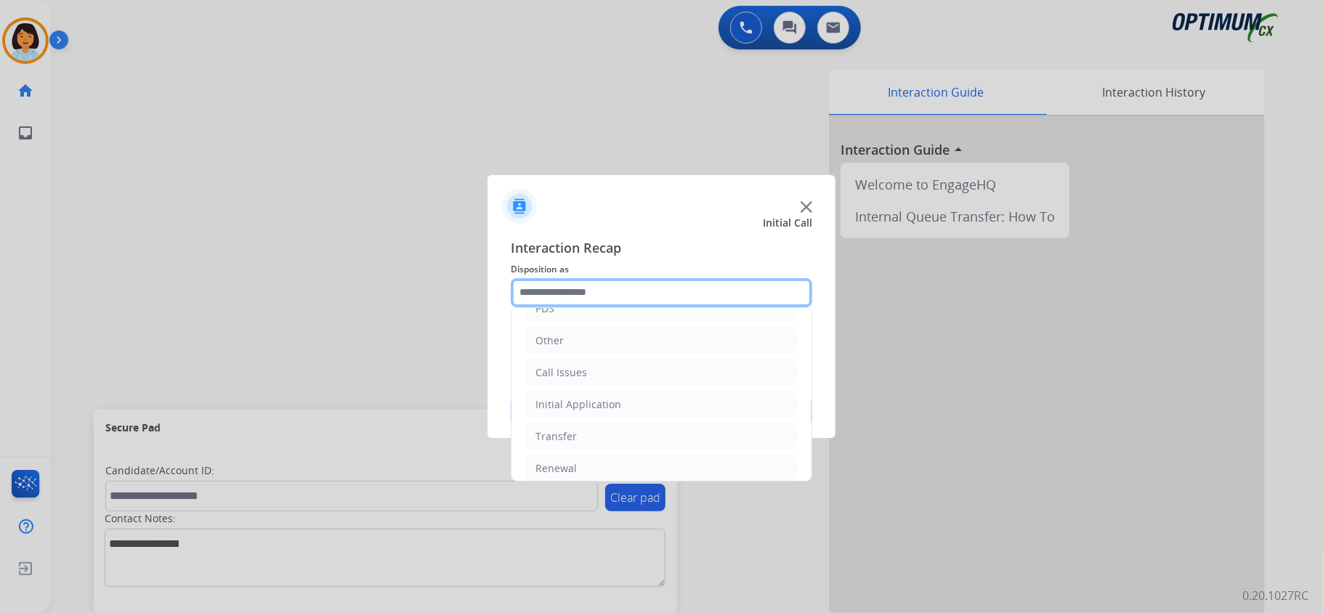
scroll to position [92, 0]
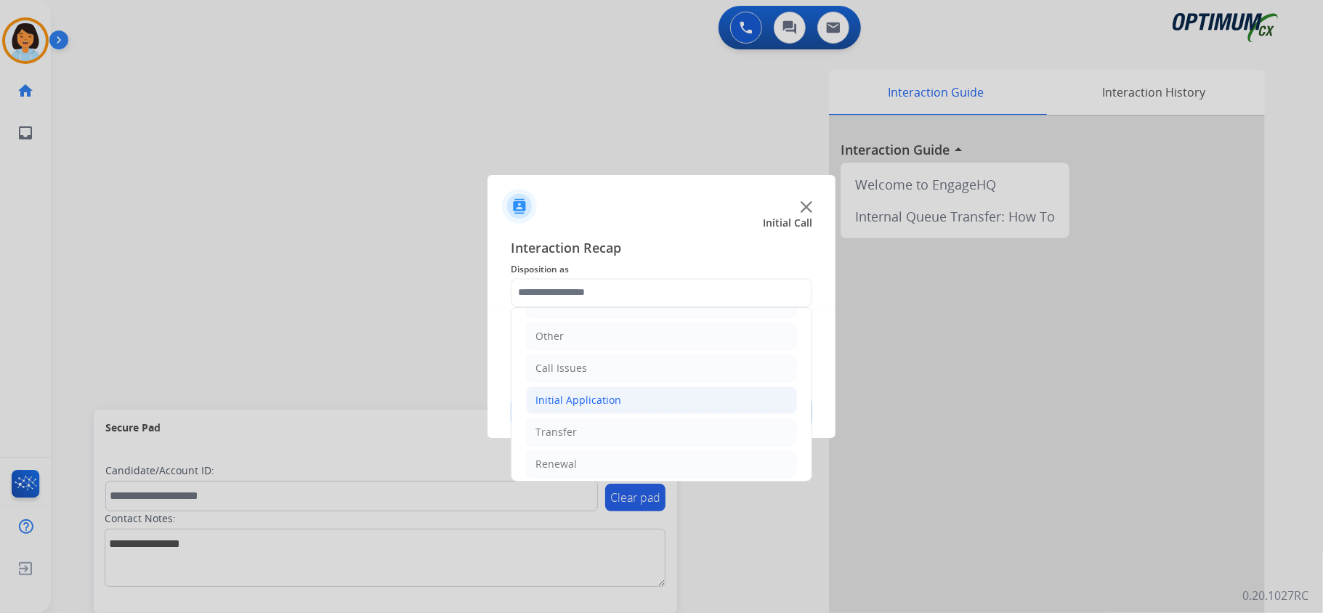
click at [674, 403] on li "Initial Application" at bounding box center [661, 401] width 271 height 28
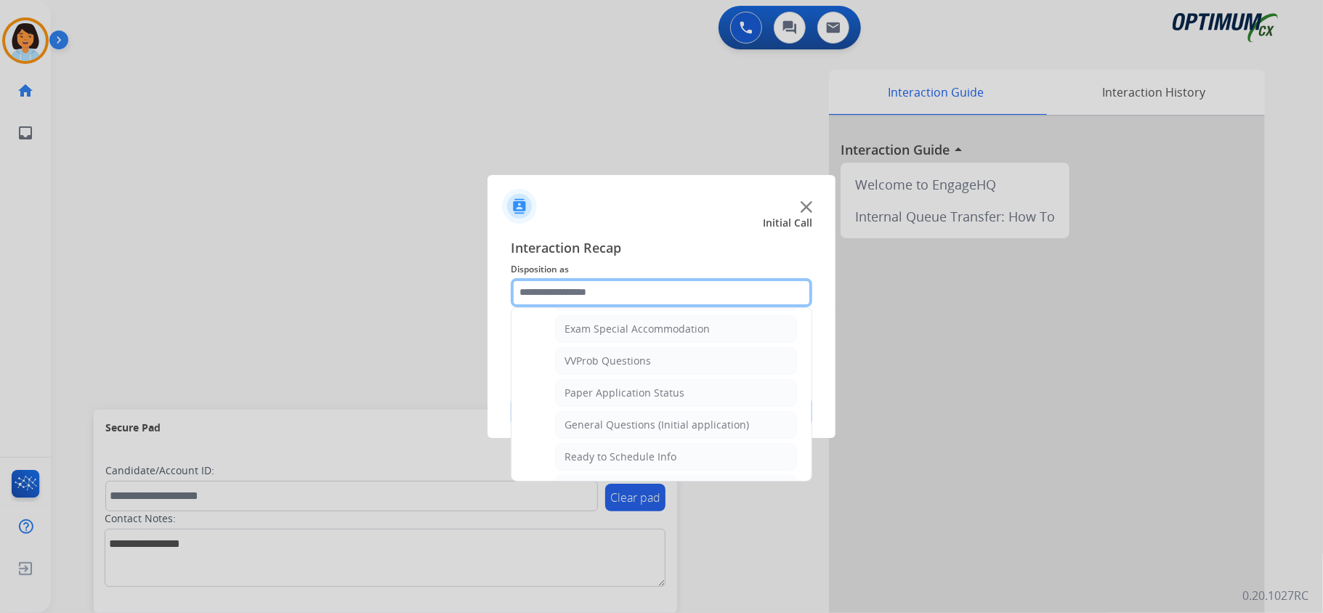
scroll to position [759, 0]
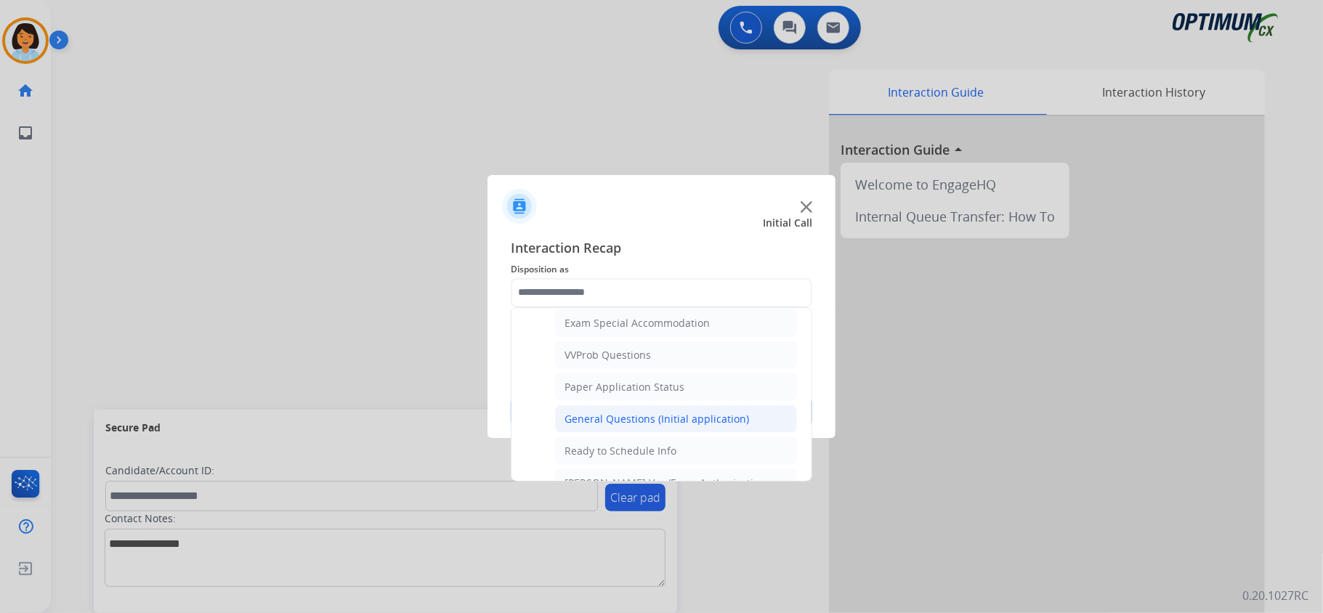
click at [707, 426] on div "General Questions (Initial application)" at bounding box center [657, 419] width 185 height 15
type input "**********"
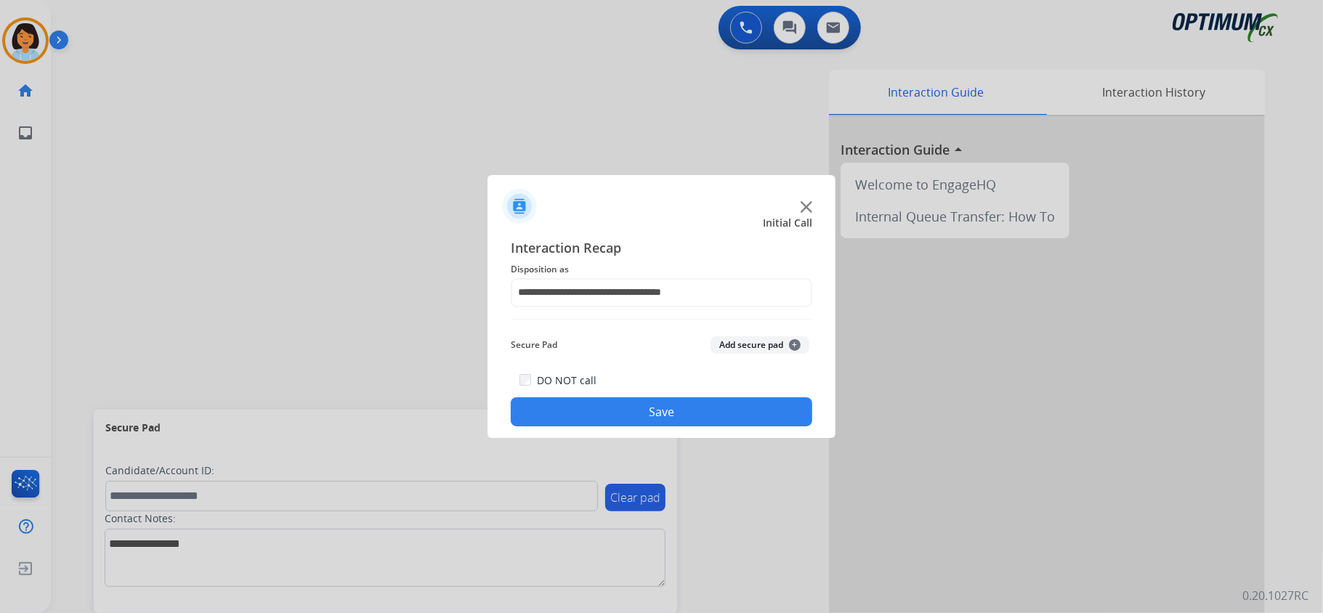
click at [631, 413] on button "Save" at bounding box center [662, 411] width 302 height 29
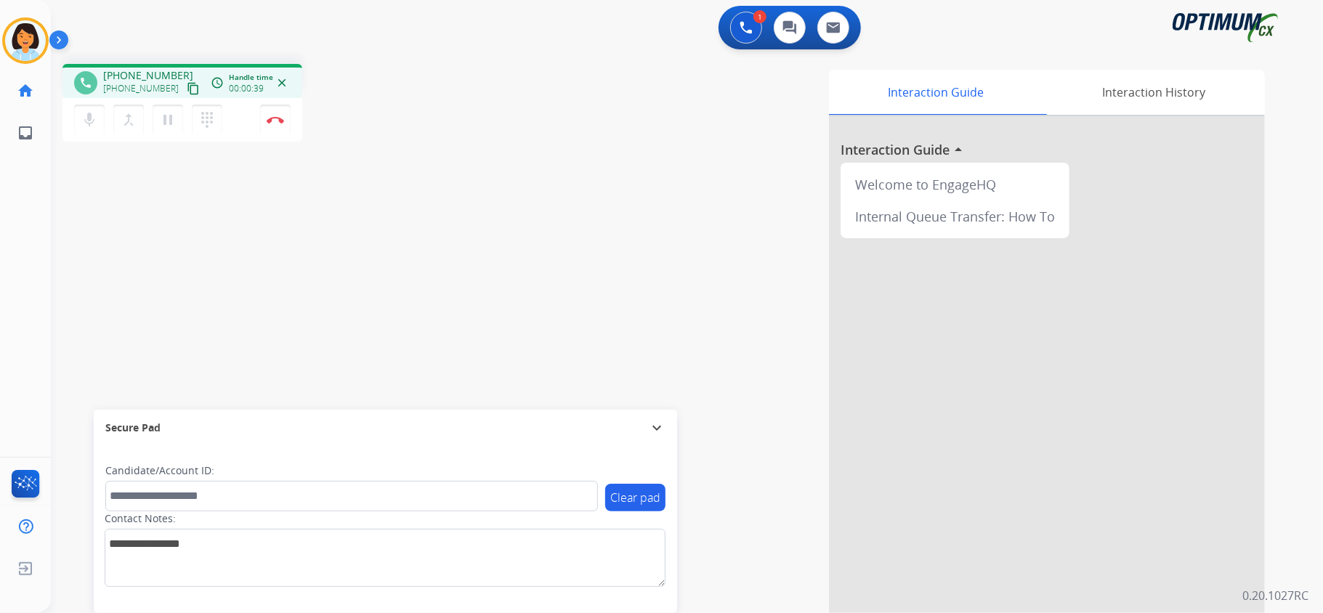
click at [187, 87] on mat-icon "content_copy" at bounding box center [193, 88] width 13 height 13
click at [275, 125] on button "Disconnect" at bounding box center [275, 120] width 31 height 31
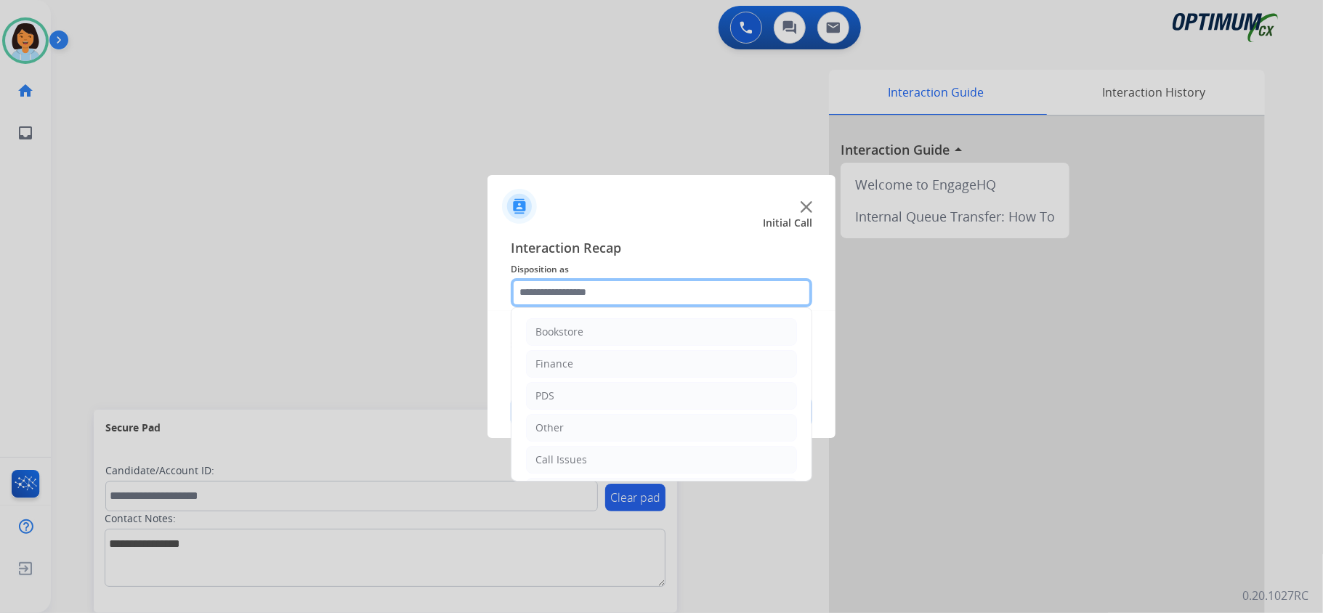
click at [555, 283] on input "text" at bounding box center [662, 292] width 302 height 29
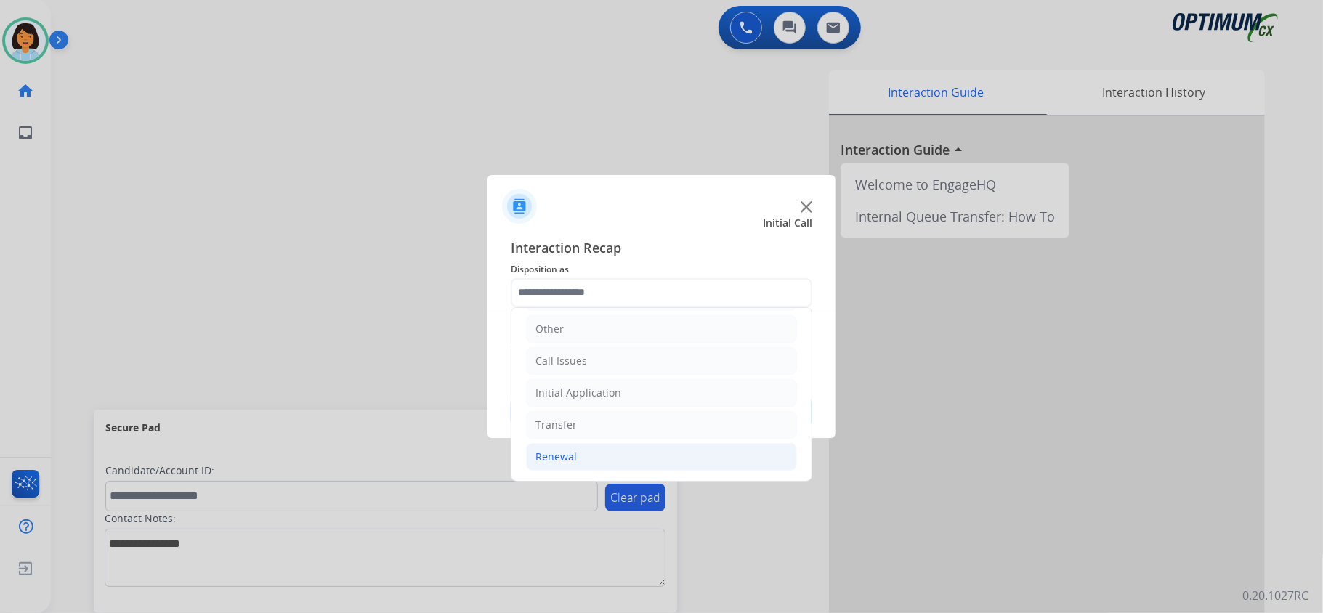
click at [581, 452] on li "Renewal" at bounding box center [661, 457] width 271 height 28
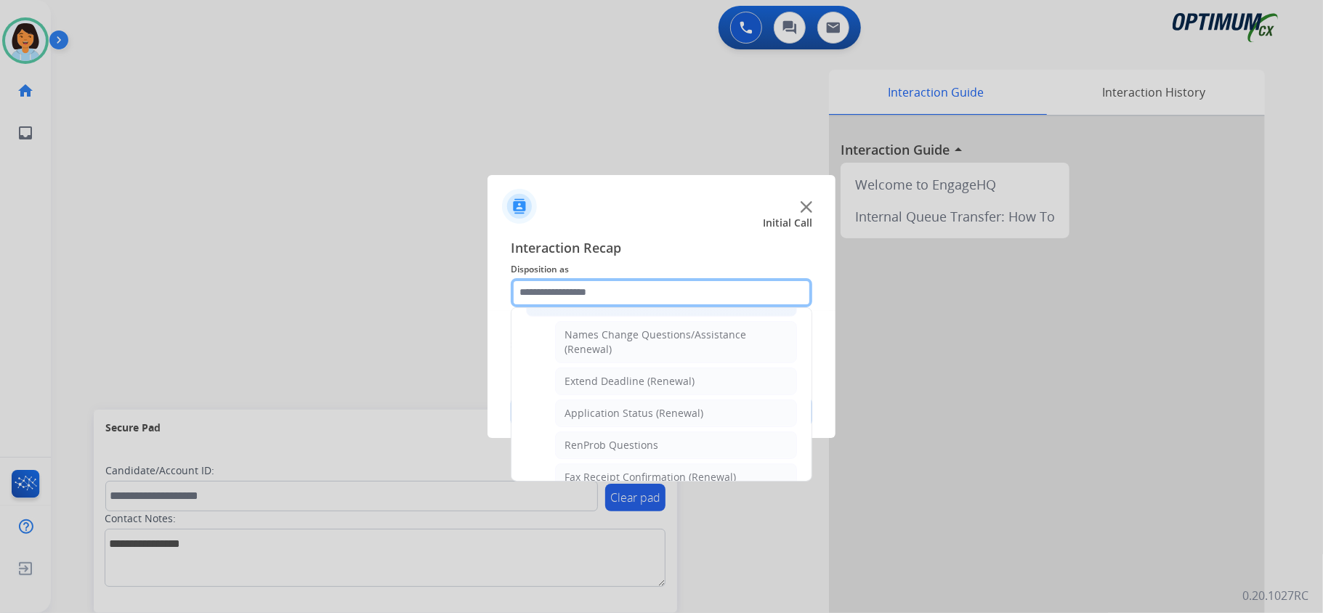
scroll to position [296, 0]
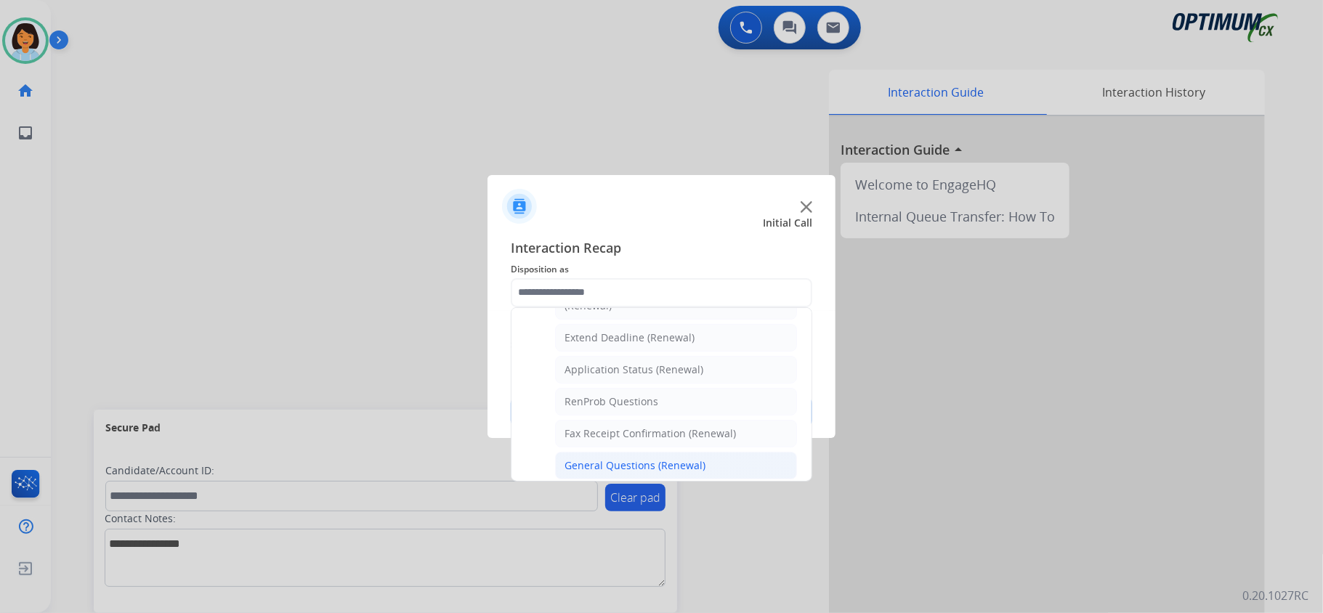
click at [647, 468] on div "General Questions (Renewal)" at bounding box center [635, 465] width 141 height 15
type input "**********"
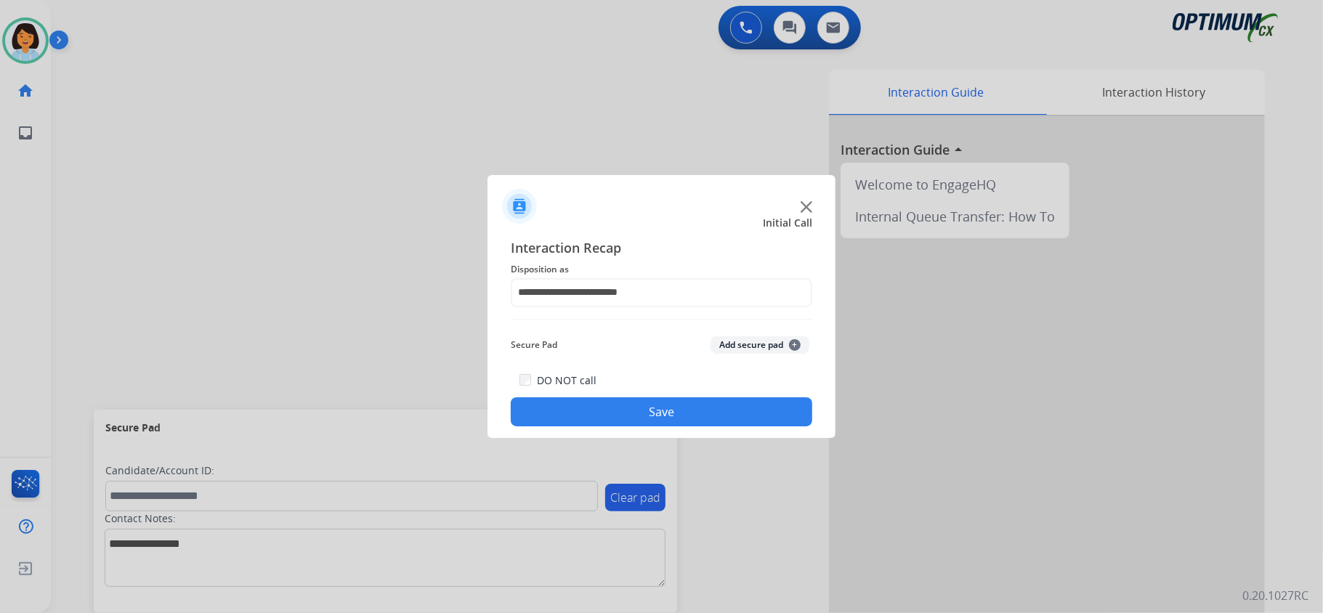
click at [632, 416] on button "Save" at bounding box center [662, 411] width 302 height 29
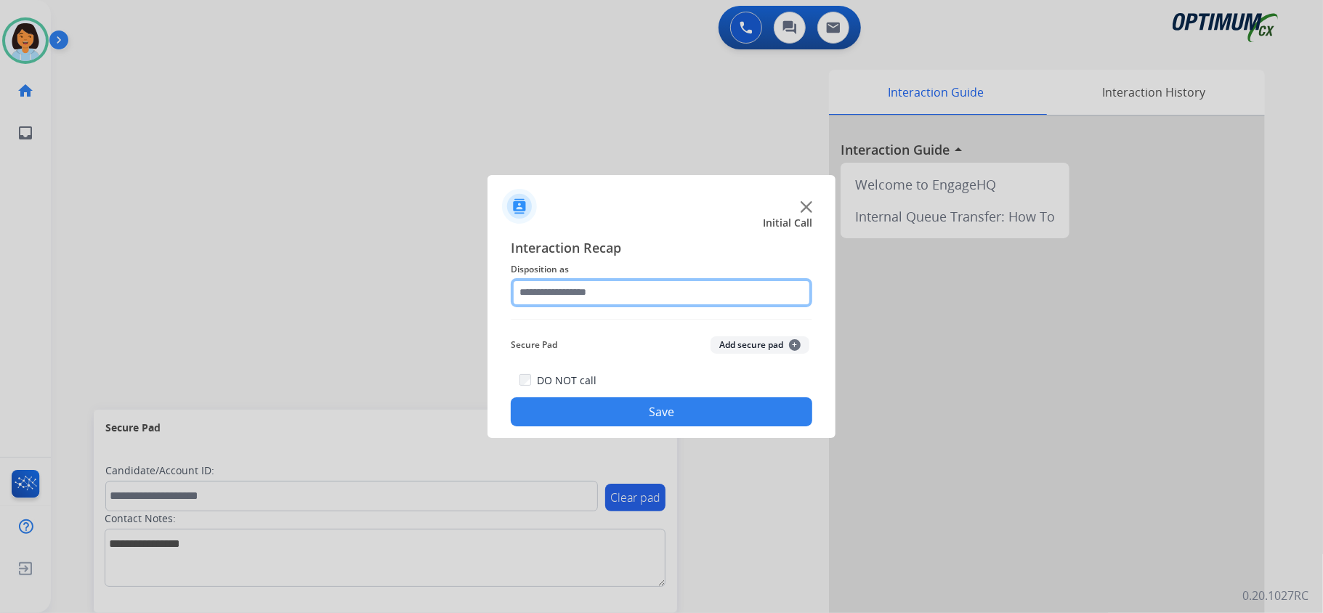
click at [596, 294] on input "text" at bounding box center [662, 292] width 302 height 29
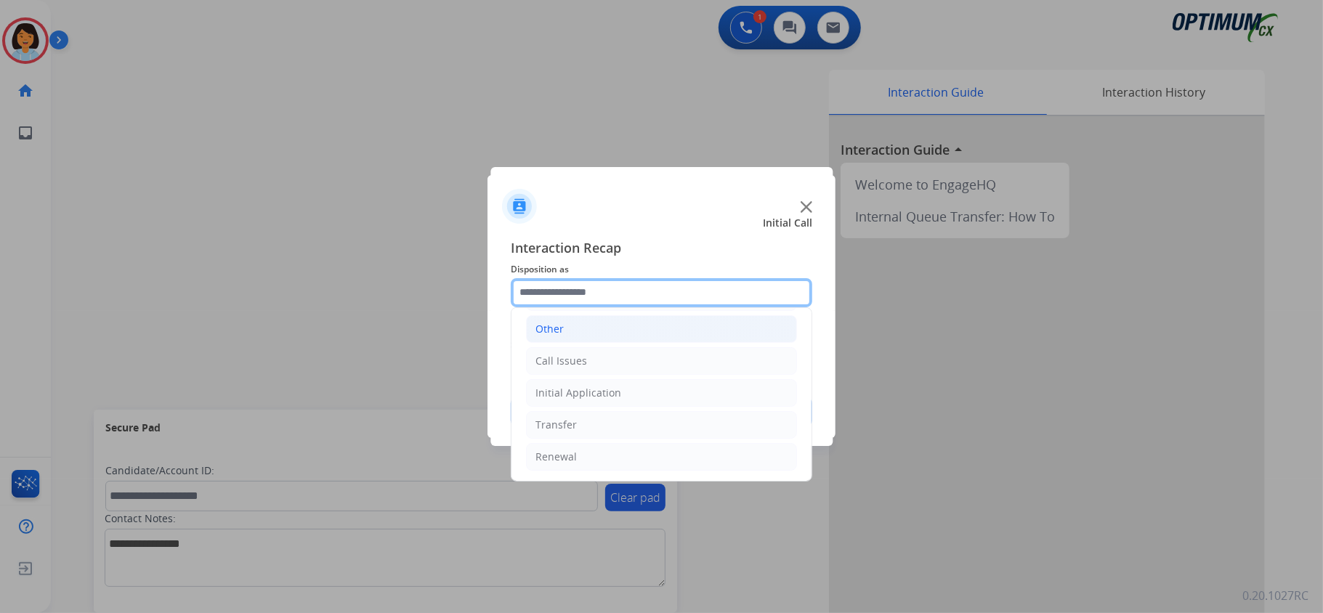
scroll to position [102, 0]
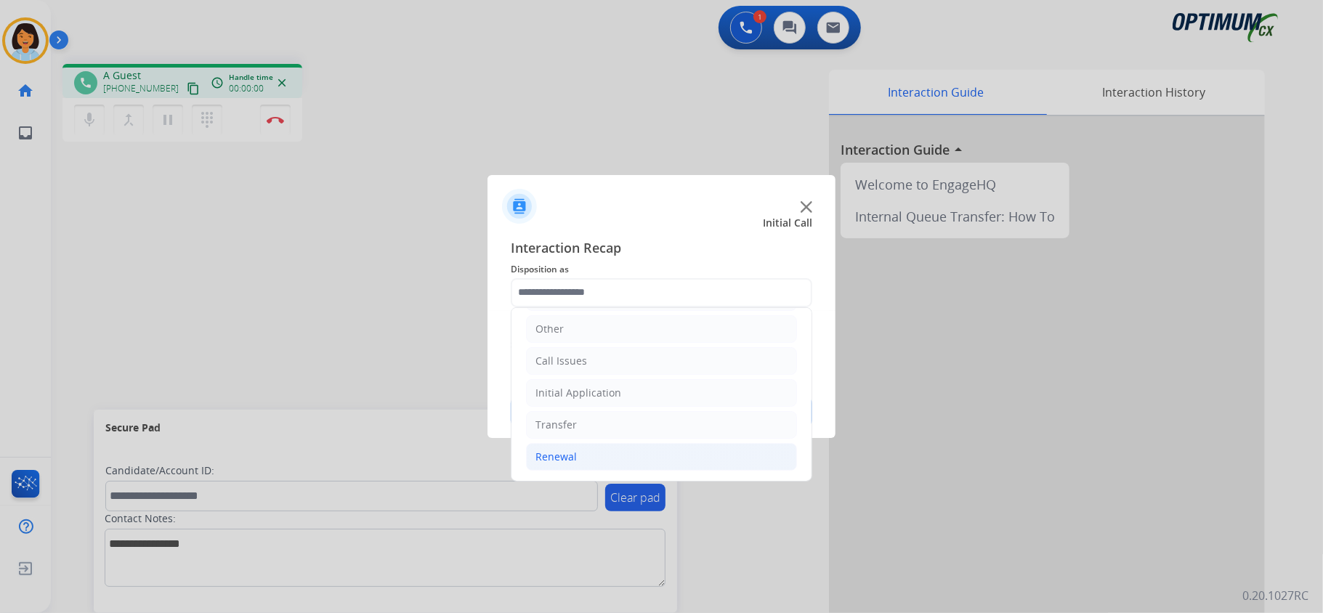
click at [573, 450] on div "Renewal" at bounding box center [555, 457] width 41 height 15
click at [361, 245] on div at bounding box center [661, 306] width 1323 height 613
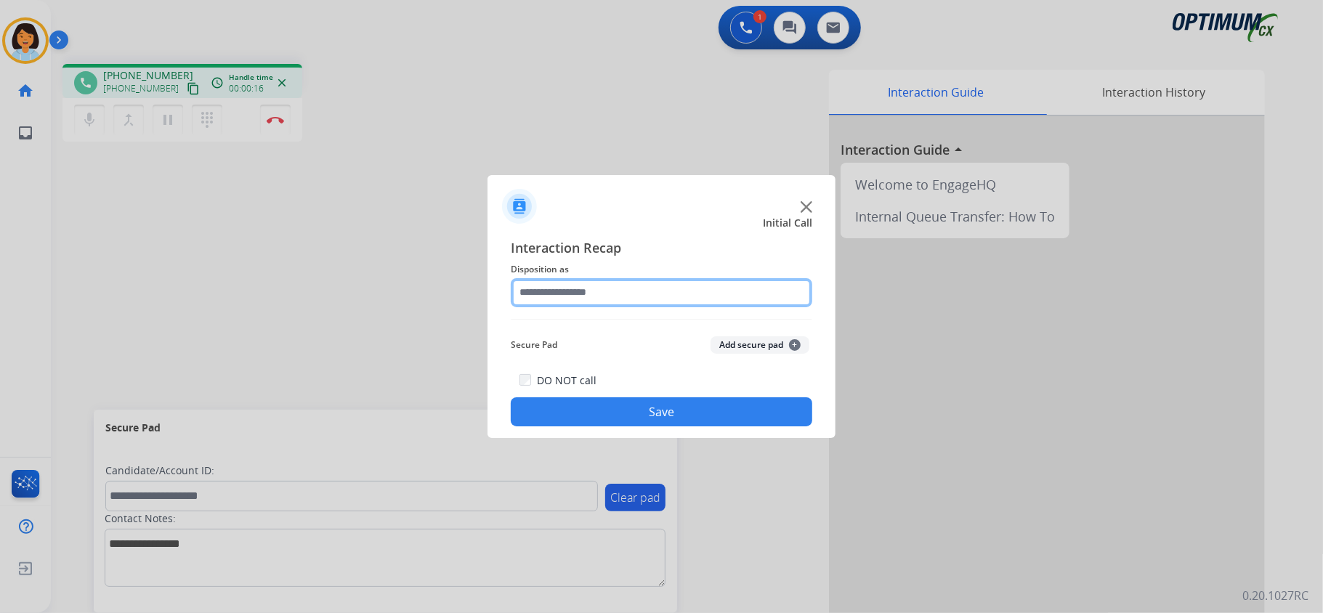
click at [617, 285] on input "text" at bounding box center [662, 292] width 302 height 29
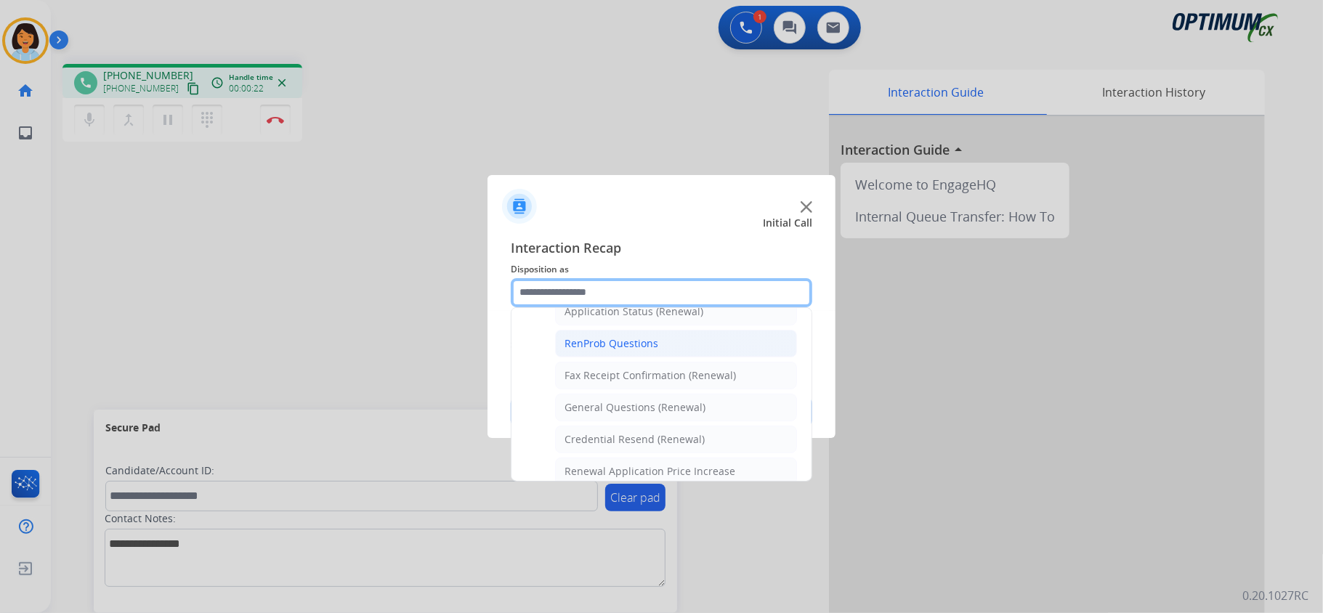
scroll to position [387, 0]
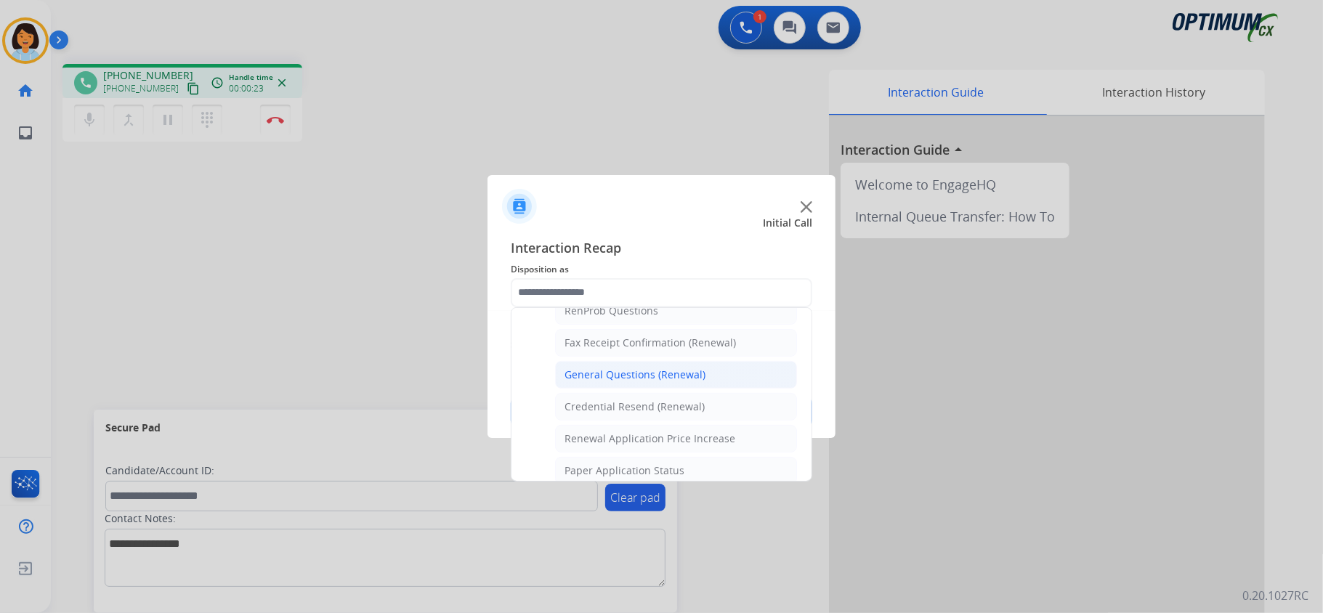
click at [664, 382] on div "General Questions (Renewal)" at bounding box center [635, 375] width 141 height 15
type input "**********"
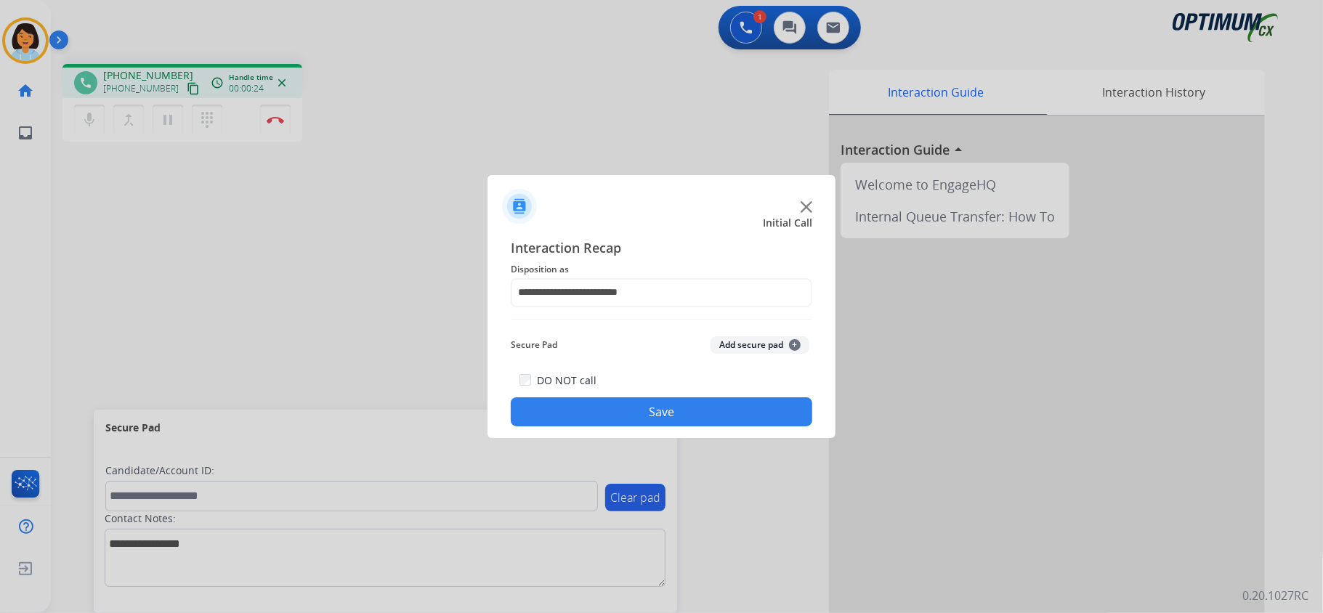
click at [652, 416] on button "Save" at bounding box center [662, 411] width 302 height 29
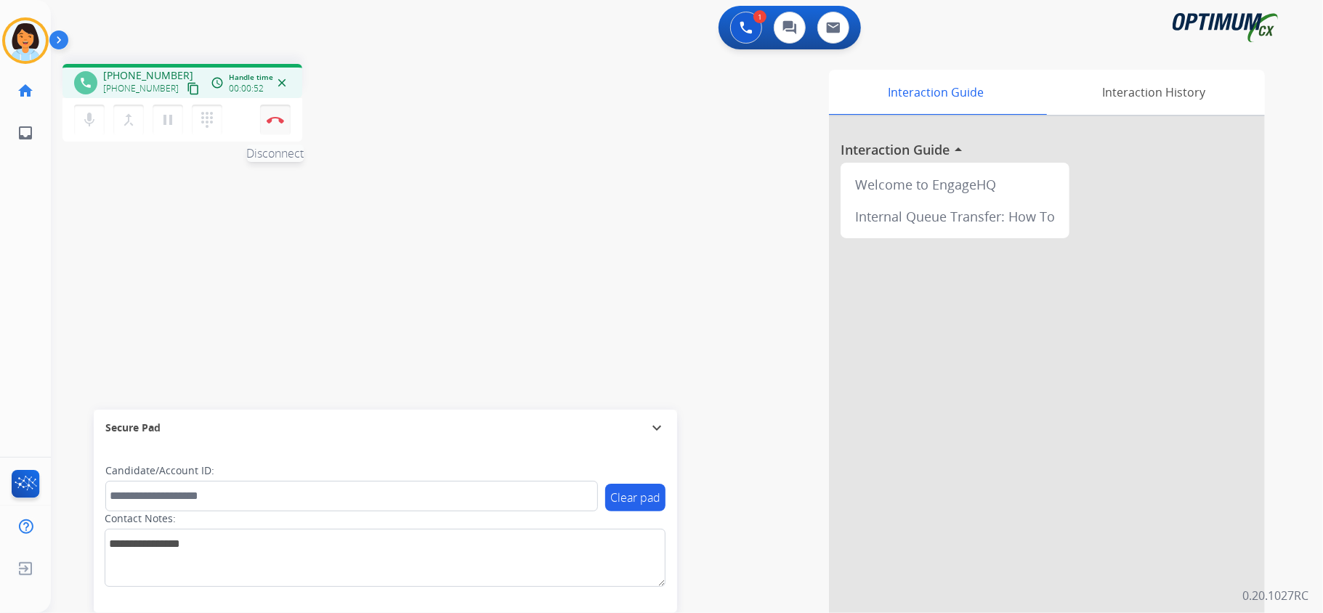
click at [278, 116] on img at bounding box center [275, 119] width 17 height 7
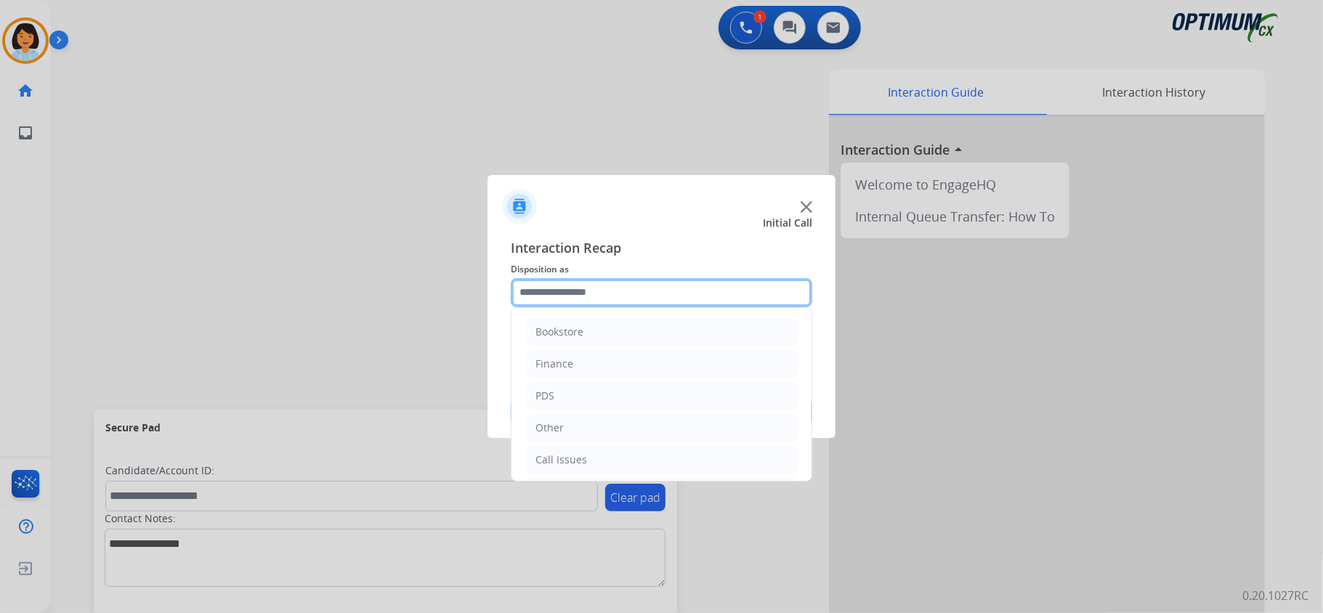
click at [594, 289] on input "text" at bounding box center [662, 292] width 302 height 29
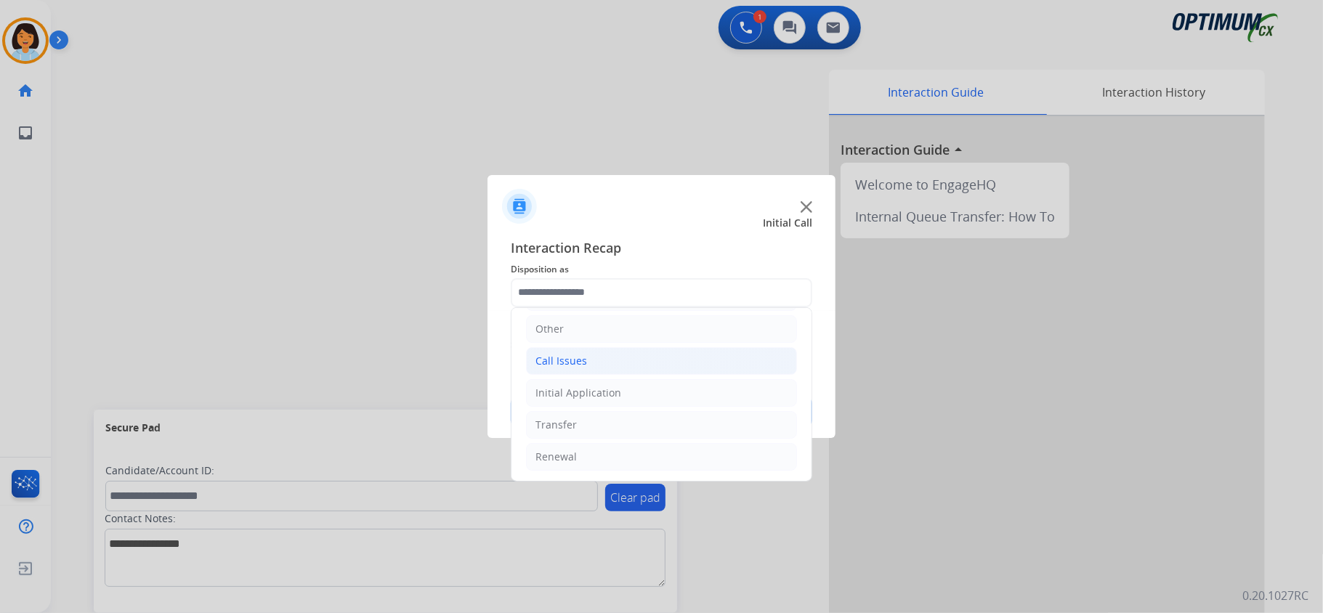
click at [587, 358] on li "Call Issues" at bounding box center [661, 361] width 271 height 28
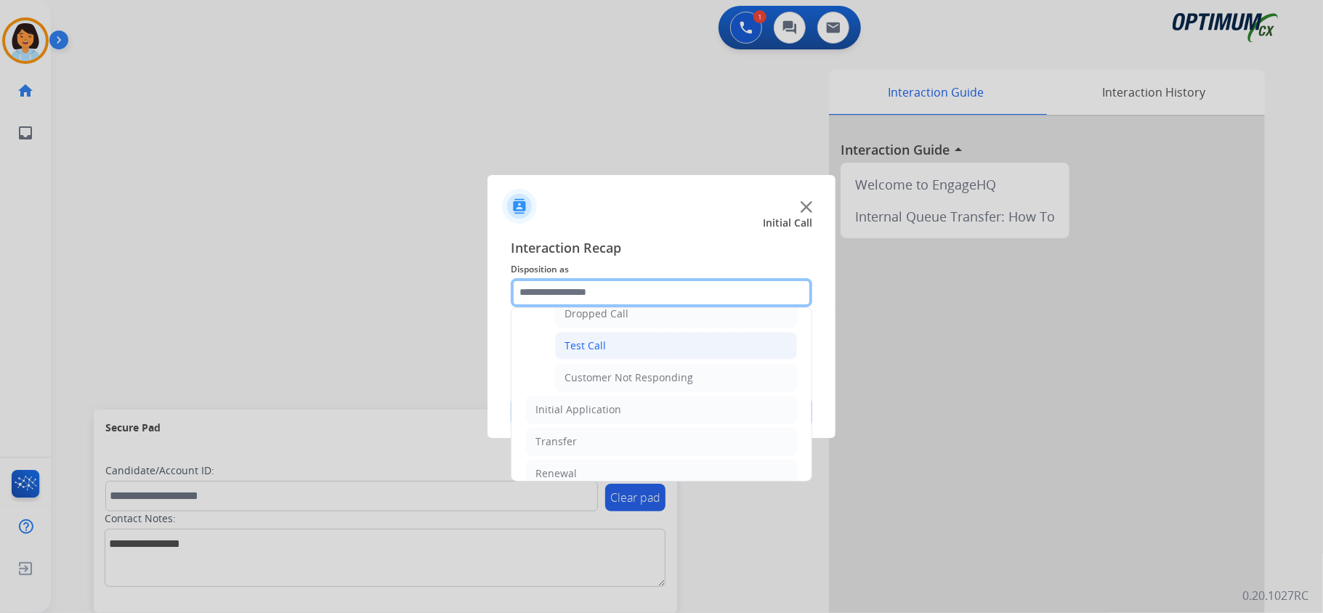
scroll to position [265, 0]
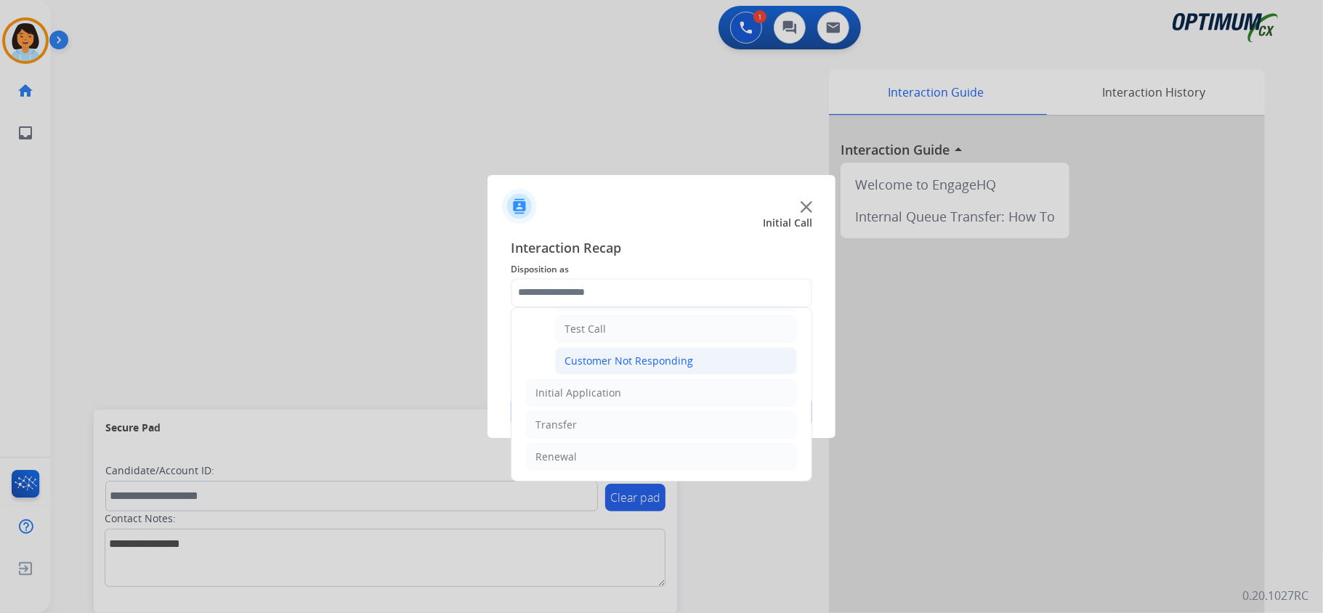
click at [642, 354] on div "Customer Not Responding" at bounding box center [629, 361] width 129 height 15
type input "**********"
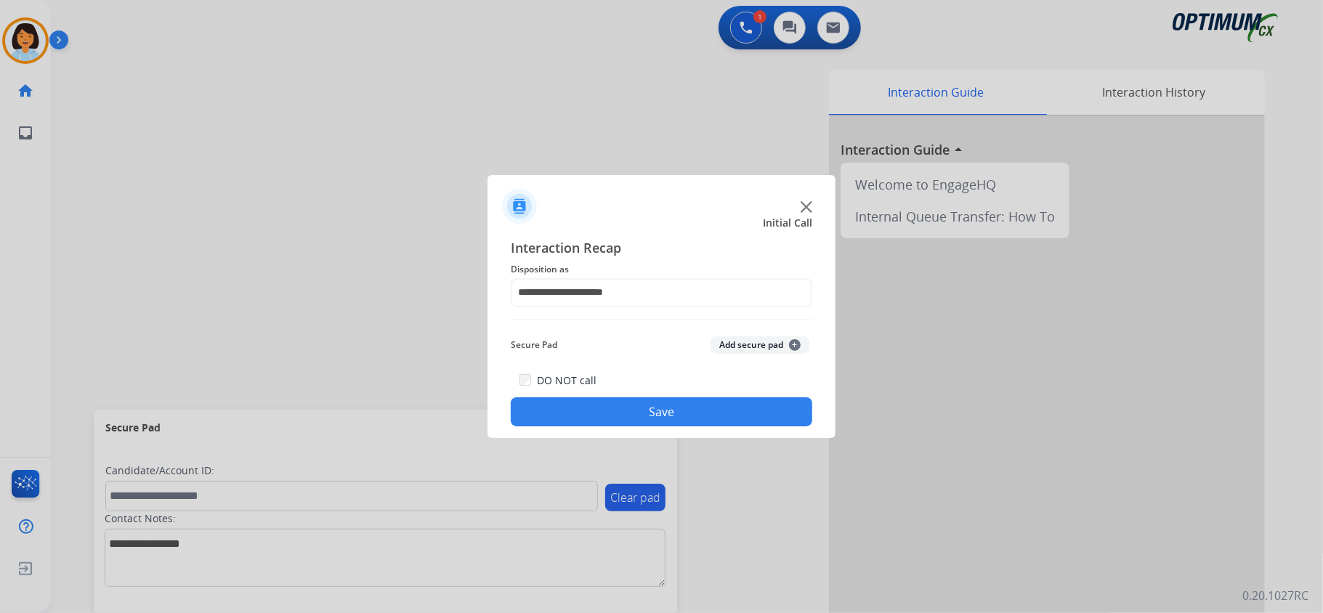
click at [649, 416] on button "Save" at bounding box center [662, 411] width 302 height 29
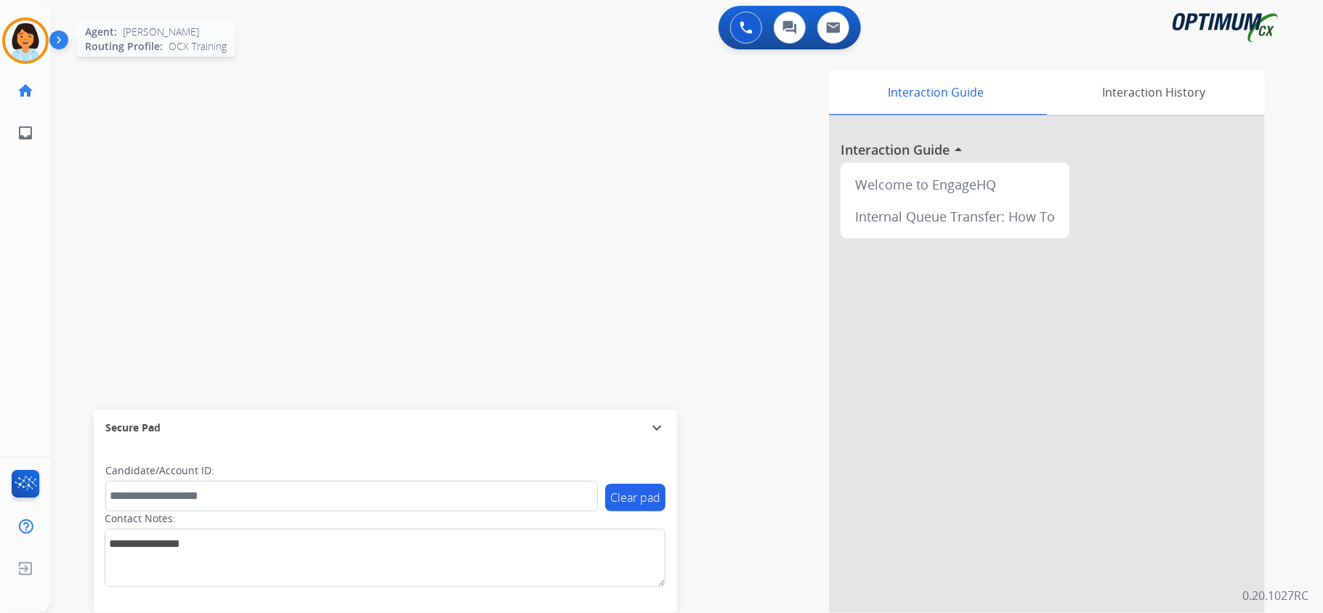
click at [41, 44] on img at bounding box center [25, 40] width 41 height 41
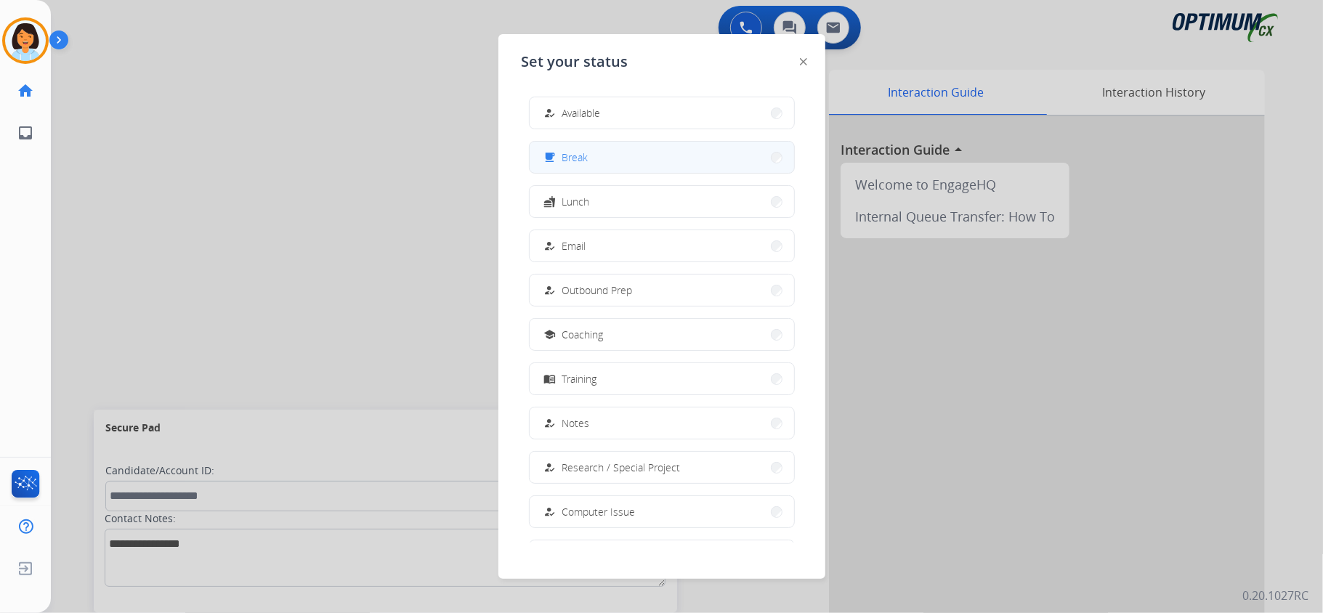
click at [658, 167] on button "free_breakfast Break" at bounding box center [662, 157] width 264 height 31
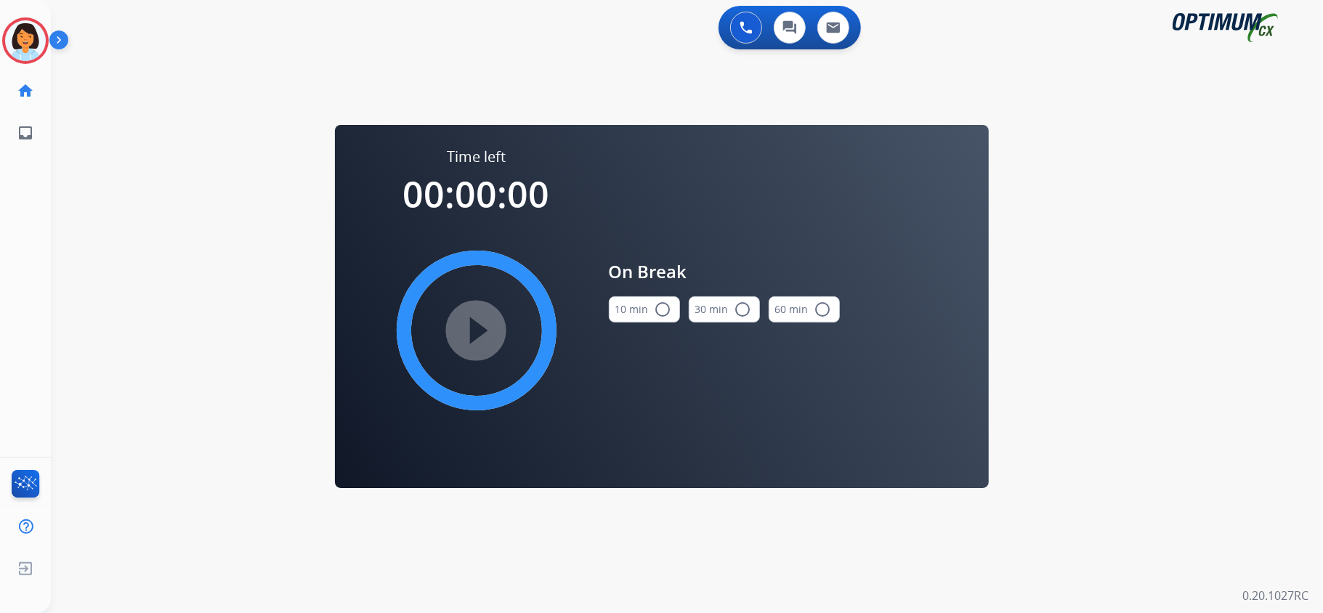
click at [632, 311] on button "10 min radio_button_unchecked" at bounding box center [644, 309] width 71 height 26
click at [468, 330] on mat-icon "play_circle_filled" at bounding box center [476, 330] width 17 height 17
click at [22, 46] on icon at bounding box center [25, 40] width 47 height 47
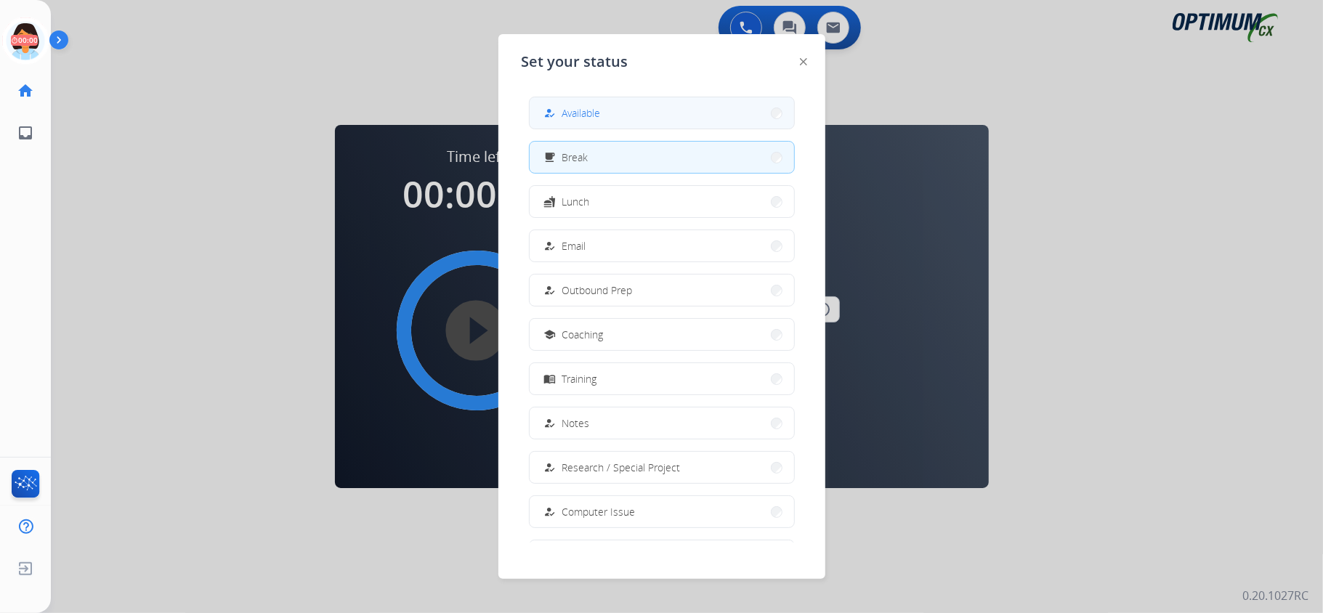
click at [587, 109] on span "Available" at bounding box center [581, 112] width 39 height 15
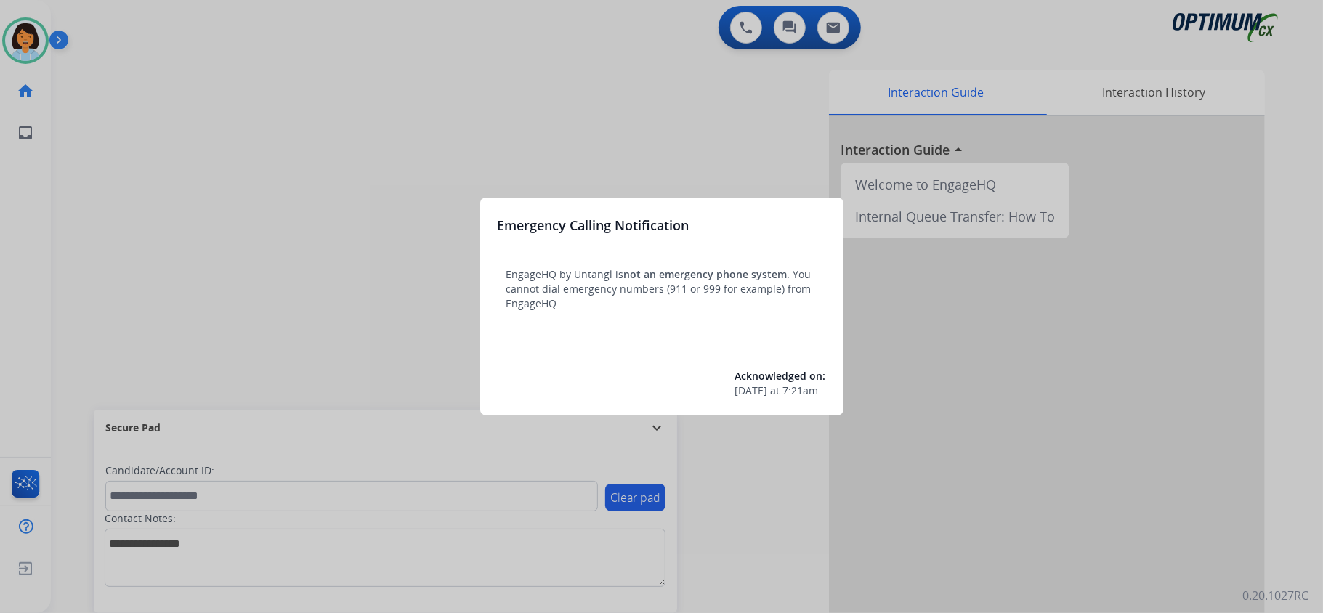
click at [472, 106] on div at bounding box center [661, 306] width 1323 height 613
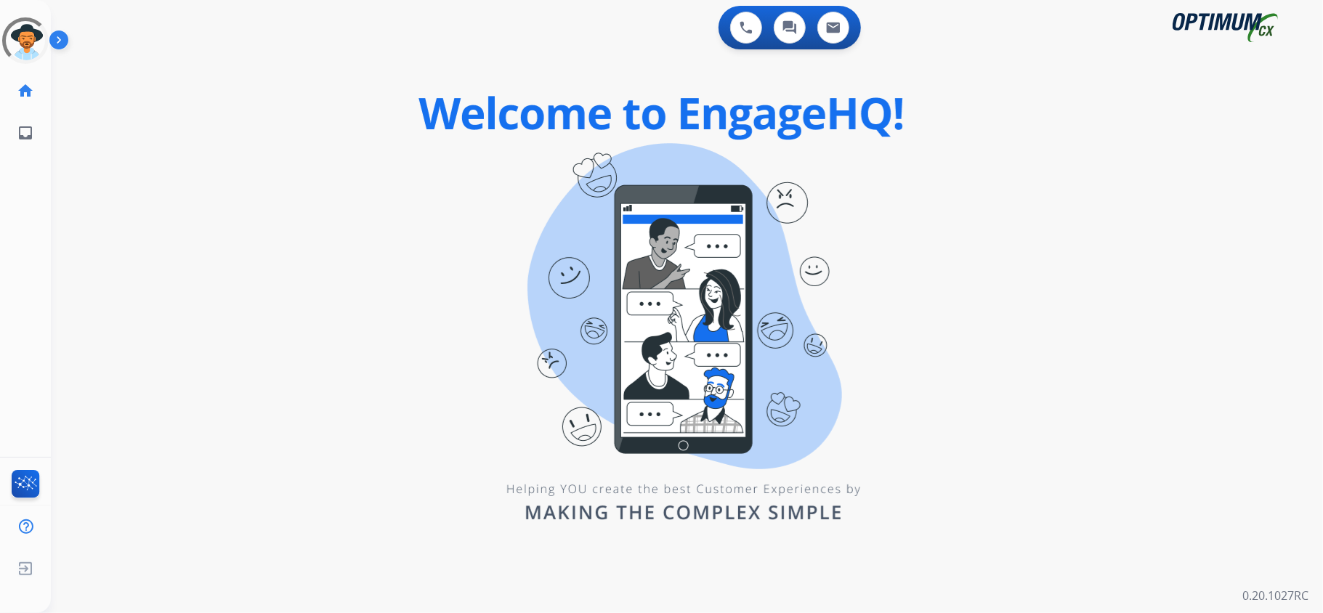
click at [449, 166] on div "0 Voice Interactions 0 Chat Interactions 0 Email Interactions swap_horiz Break …" at bounding box center [687, 306] width 1272 height 613
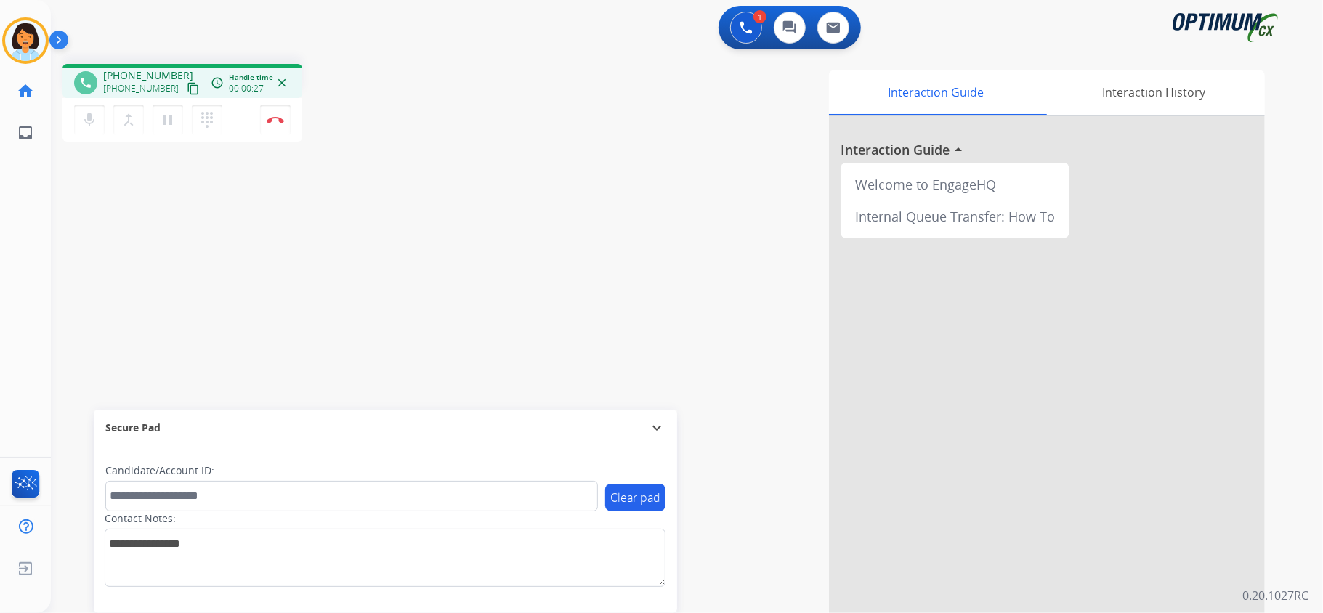
click at [187, 84] on mat-icon "content_copy" at bounding box center [193, 88] width 13 height 13
click at [283, 118] on img at bounding box center [275, 119] width 17 height 7
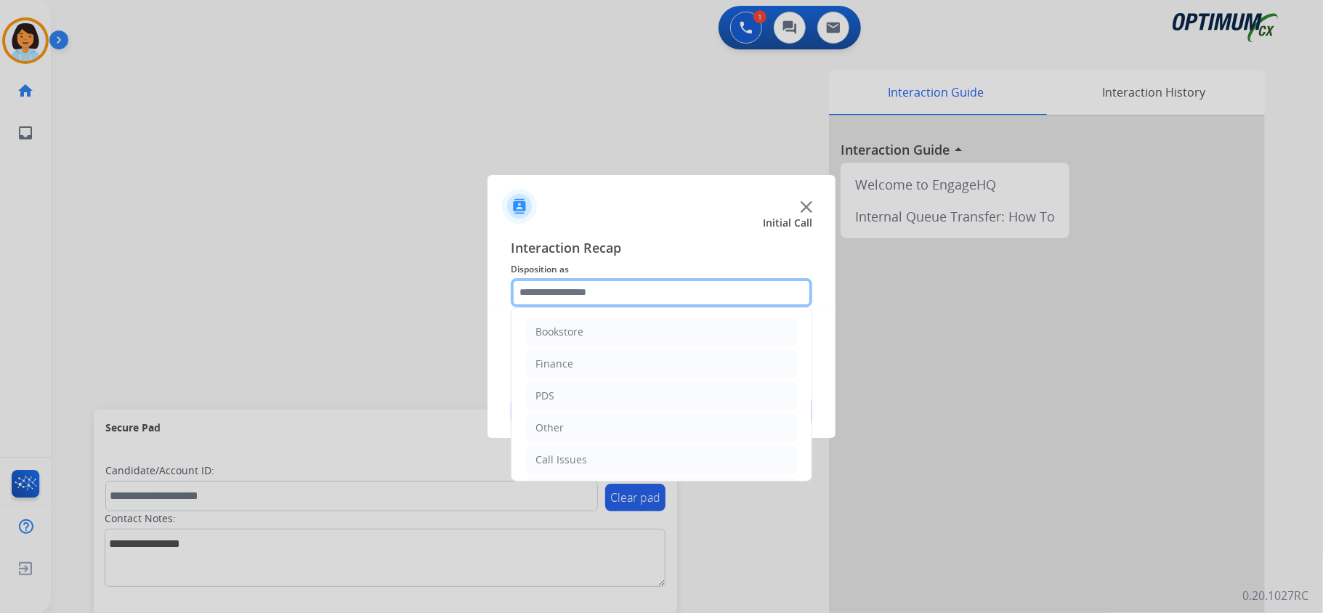
click at [673, 291] on input "text" at bounding box center [662, 292] width 302 height 29
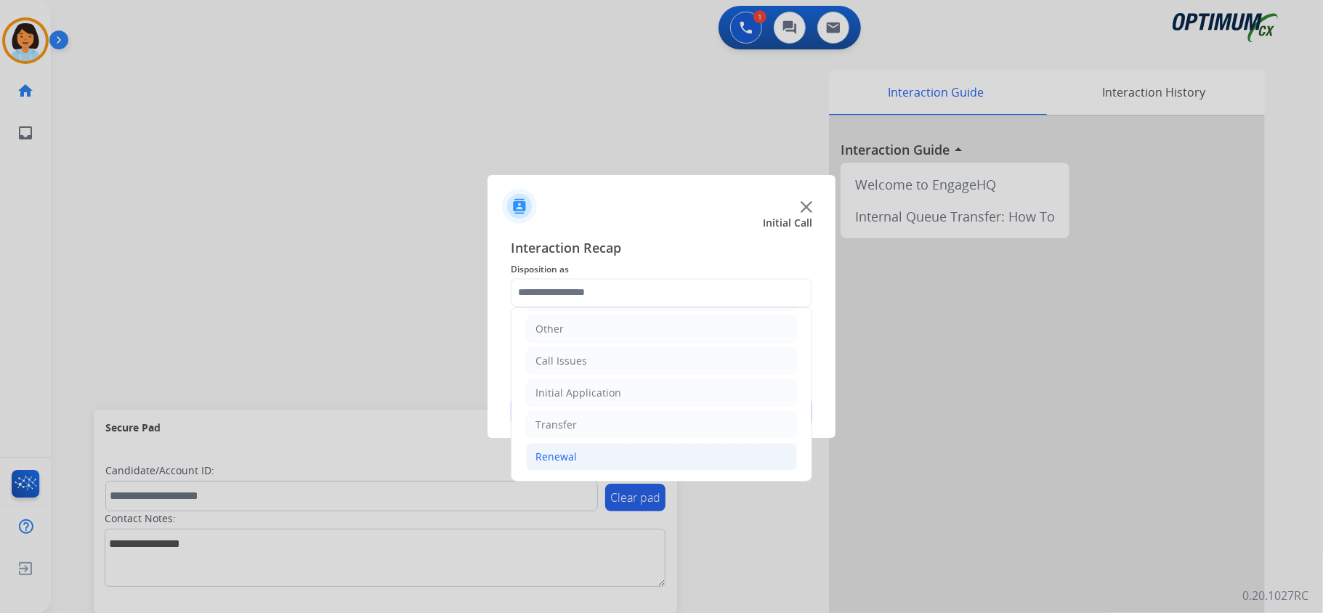
click at [612, 445] on li "Renewal" at bounding box center [661, 457] width 271 height 28
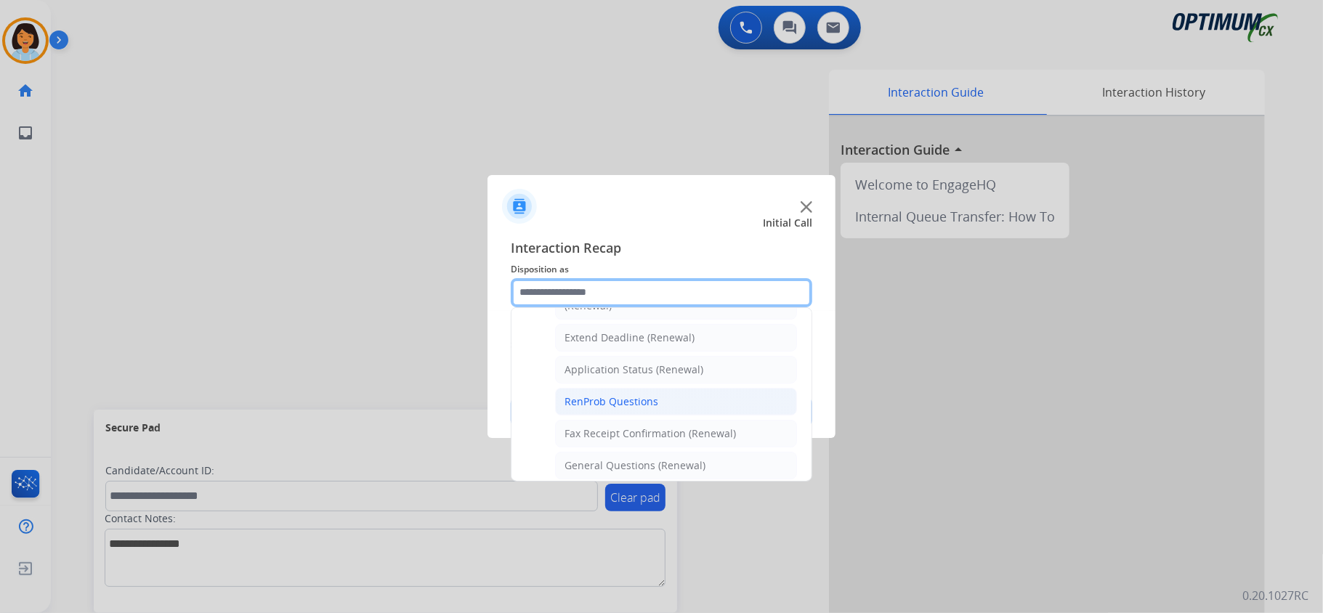
scroll to position [393, 0]
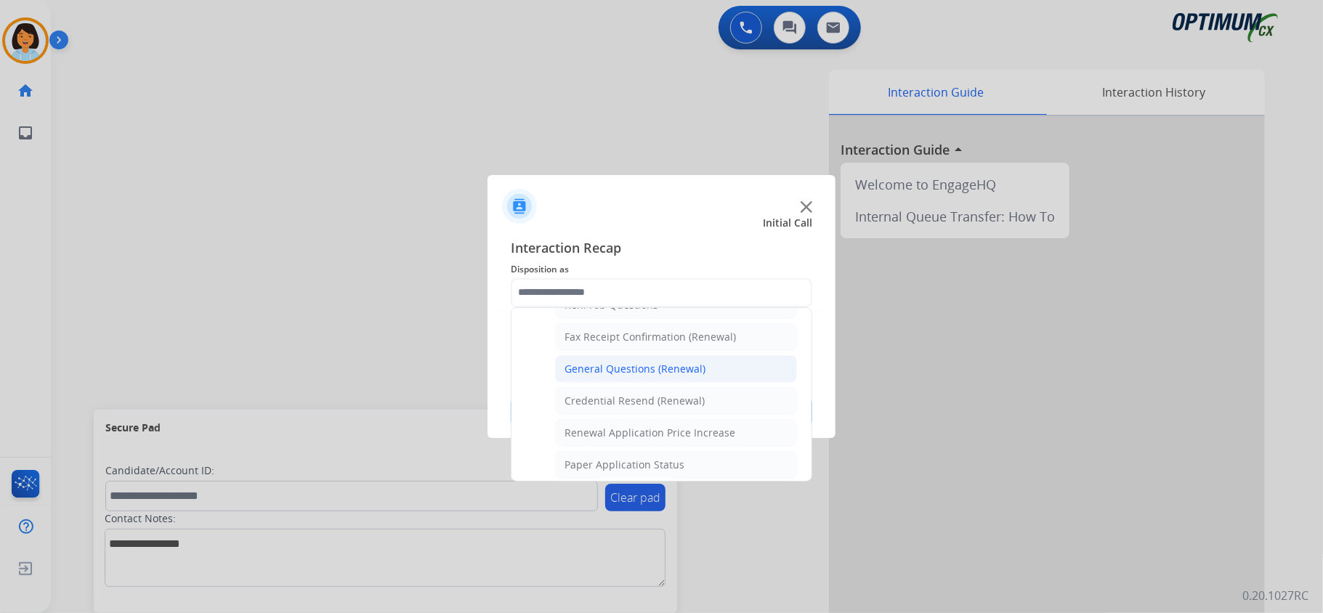
click at [668, 375] on div "General Questions (Renewal)" at bounding box center [635, 369] width 141 height 15
type input "**********"
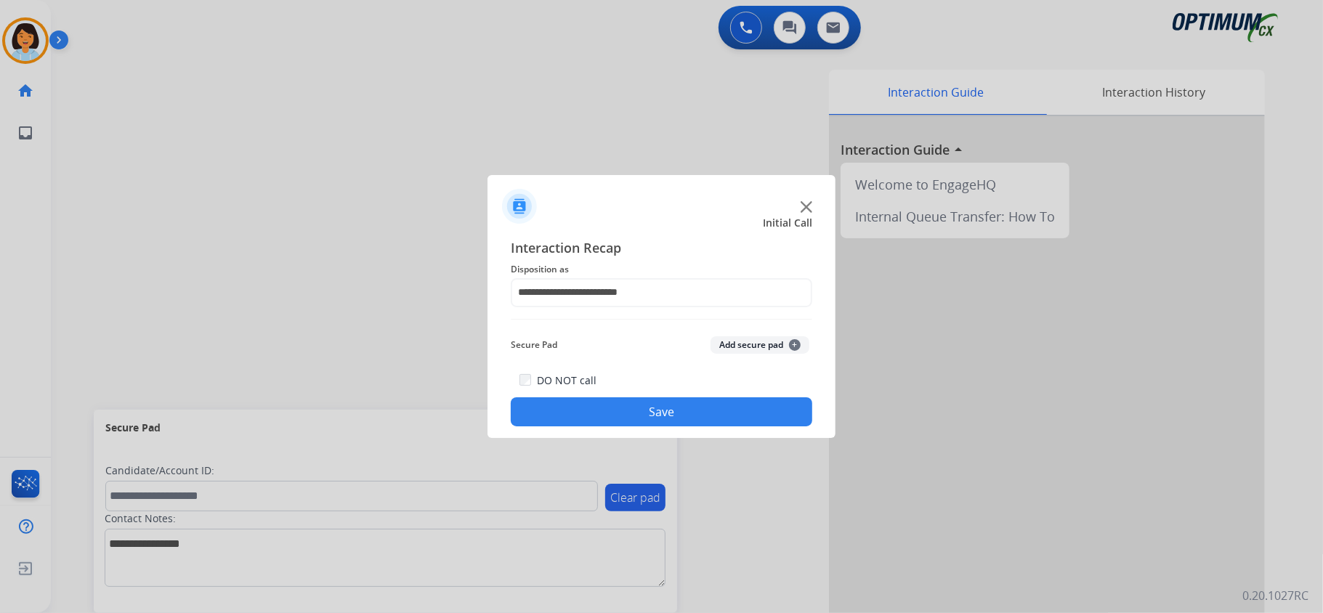
click at [632, 427] on div "**********" at bounding box center [662, 332] width 348 height 213
click at [637, 419] on button "Save" at bounding box center [662, 411] width 302 height 29
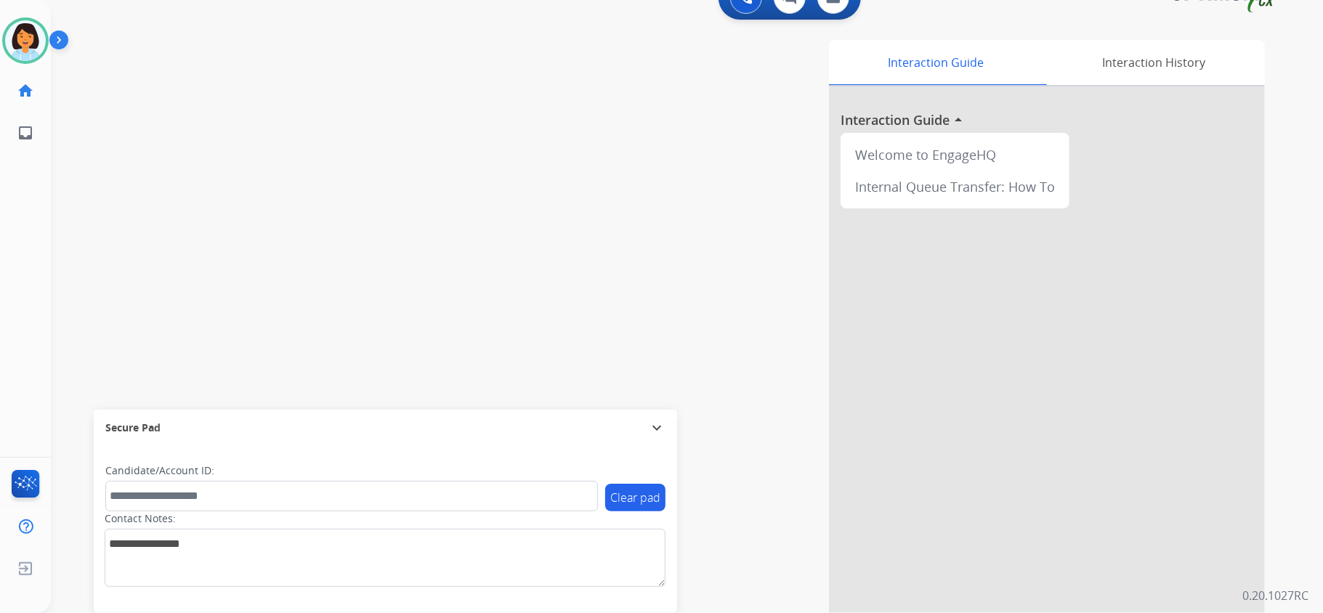
scroll to position [45, 0]
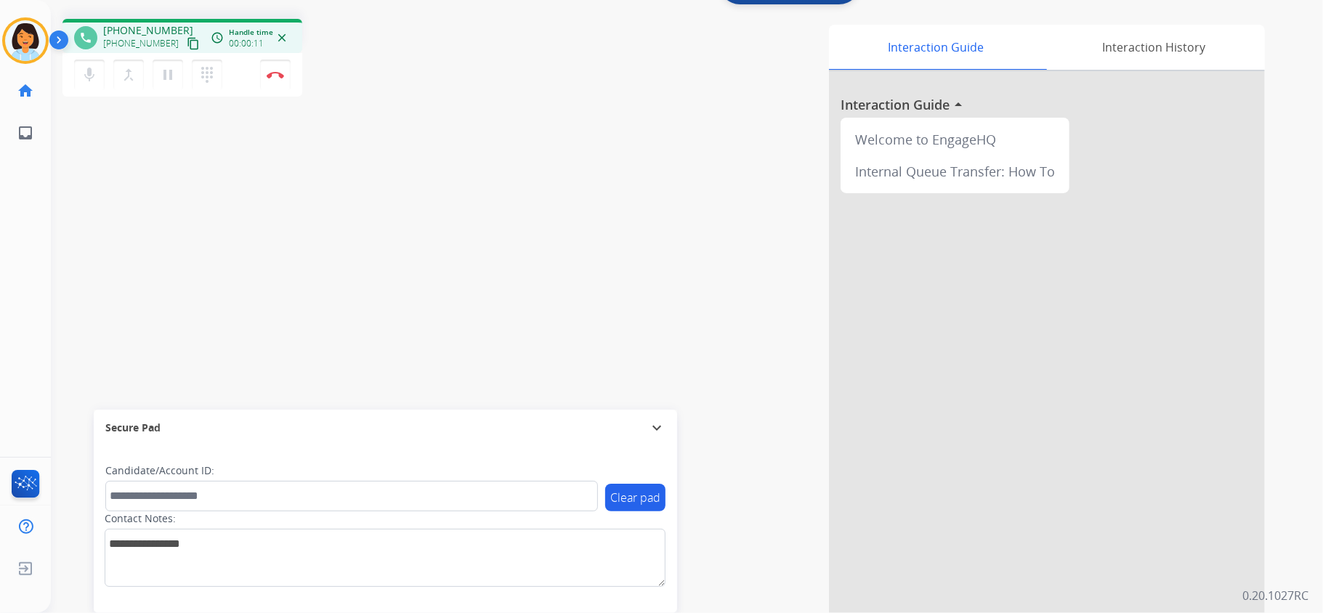
click at [187, 39] on mat-icon "content_copy" at bounding box center [193, 43] width 13 height 13
click at [187, 45] on mat-icon "content_copy" at bounding box center [193, 43] width 13 height 13
click at [283, 76] on img at bounding box center [275, 74] width 17 height 7
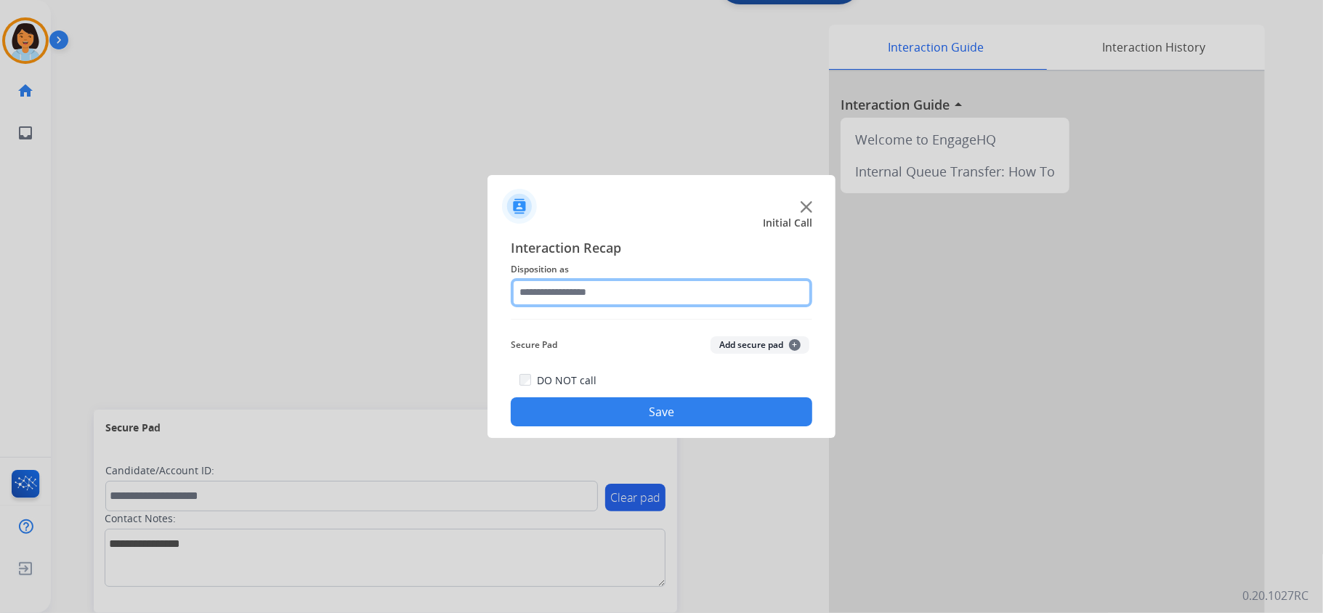
click at [615, 291] on input "text" at bounding box center [662, 292] width 302 height 29
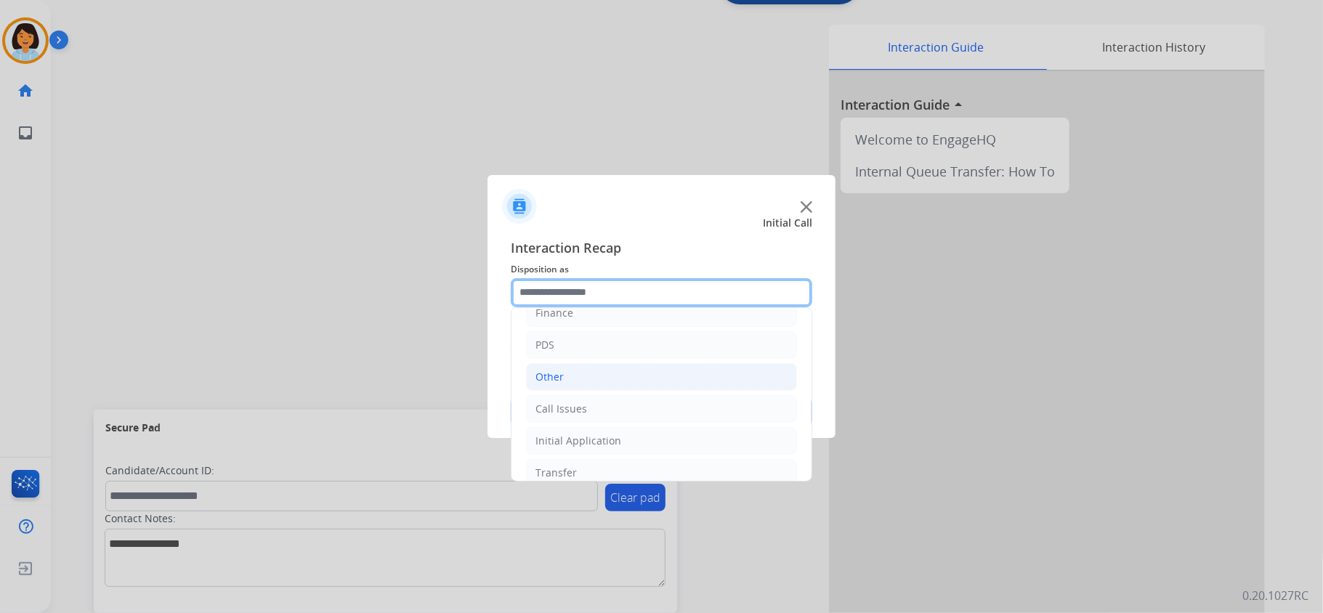
scroll to position [97, 0]
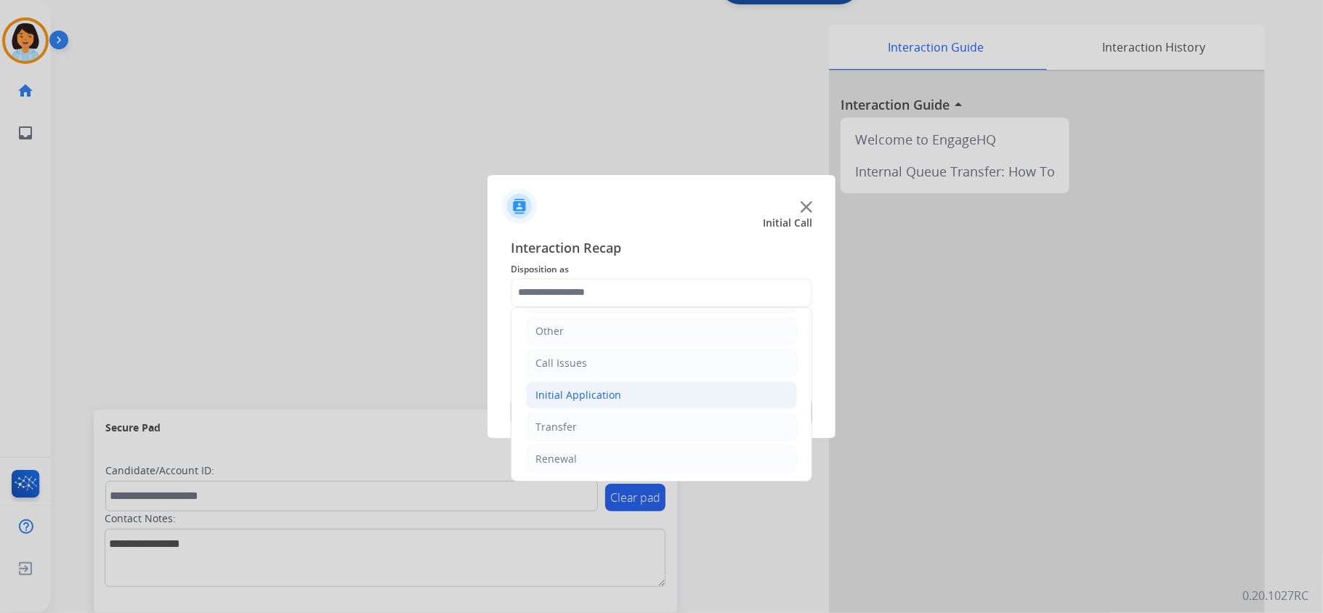
click at [576, 395] on div "Initial Application" at bounding box center [578, 395] width 86 height 15
click at [570, 466] on div "Appeals" at bounding box center [584, 459] width 39 height 15
type input "*******"
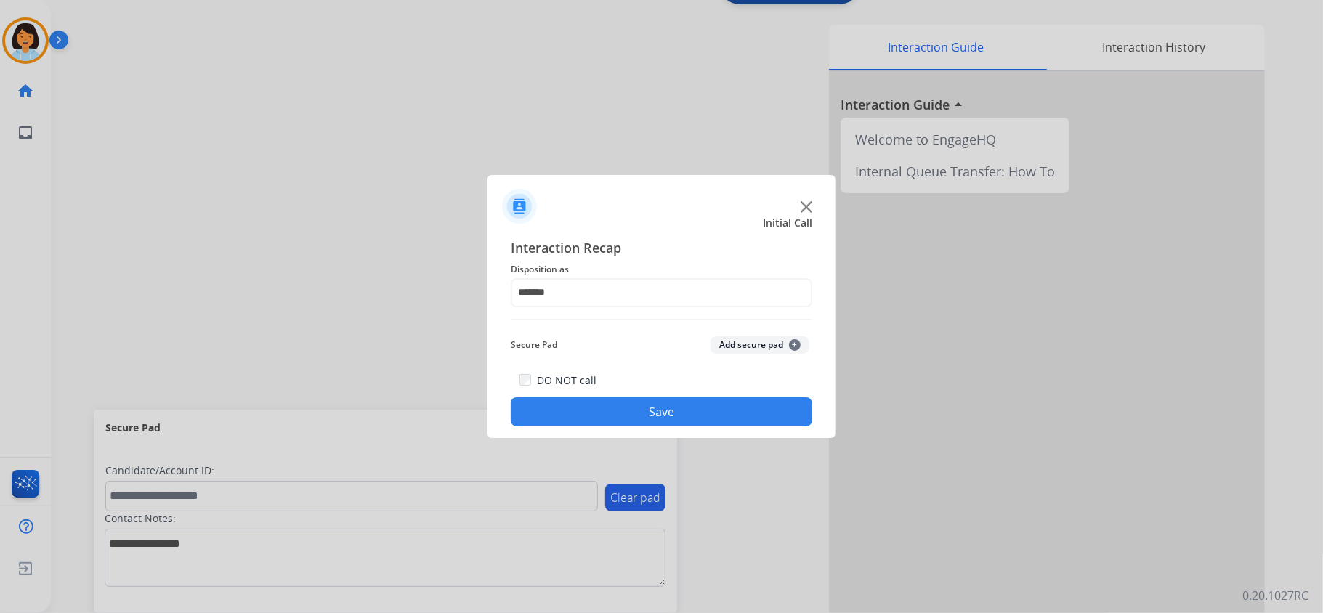
click at [605, 421] on button "Save" at bounding box center [662, 411] width 302 height 29
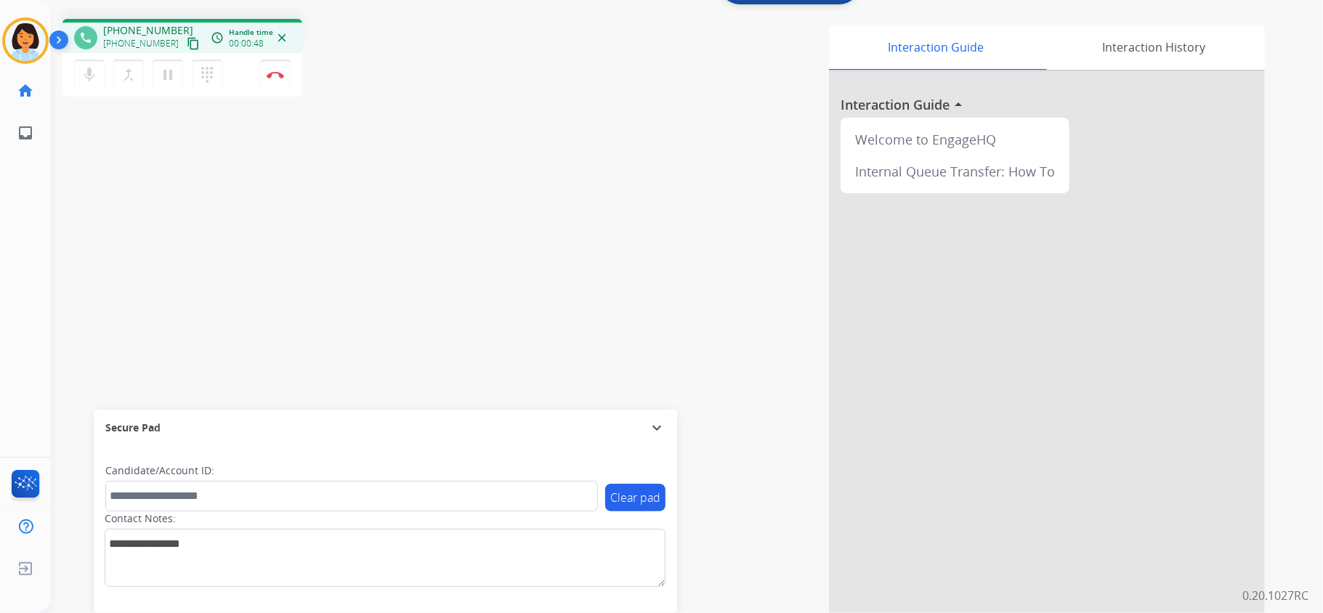
click at [187, 41] on mat-icon "content_copy" at bounding box center [193, 43] width 13 height 13
click at [280, 73] on img at bounding box center [275, 74] width 17 height 7
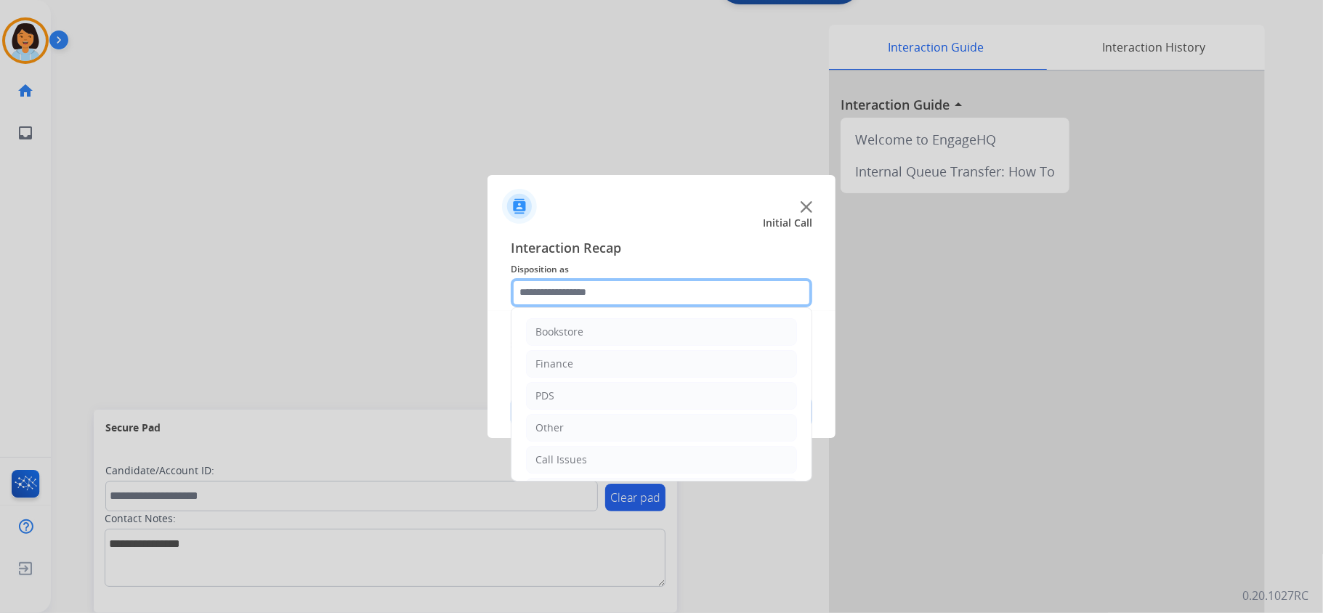
click at [731, 289] on input "text" at bounding box center [662, 292] width 302 height 29
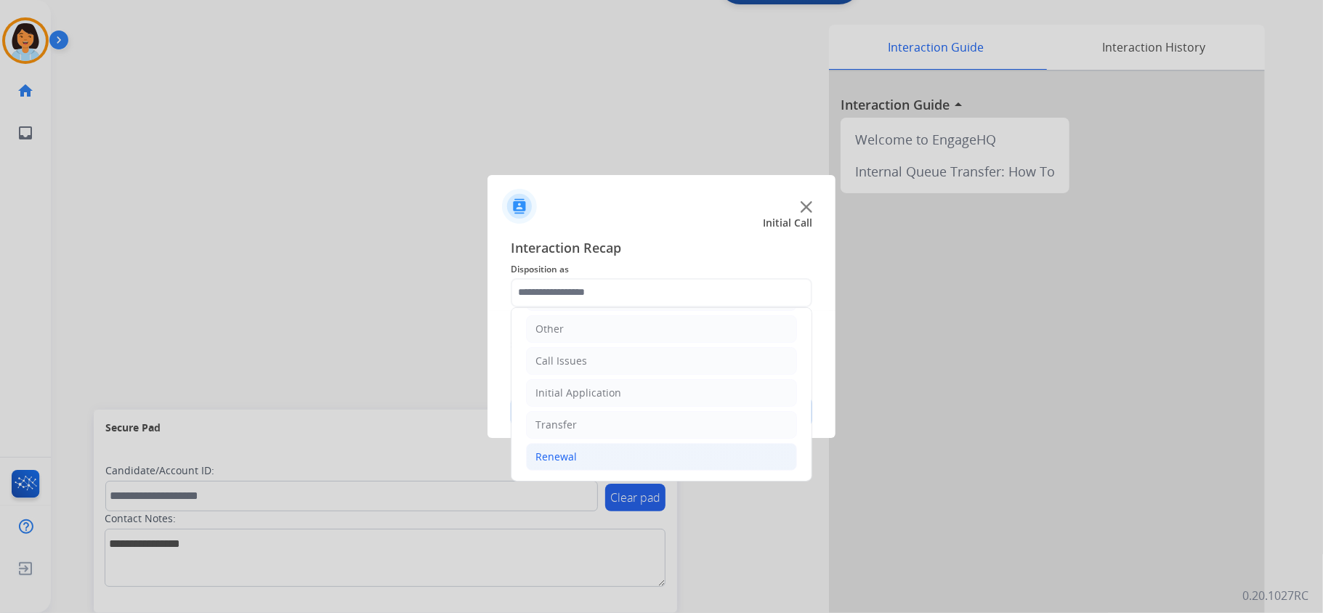
click at [655, 454] on li "Renewal" at bounding box center [661, 457] width 271 height 28
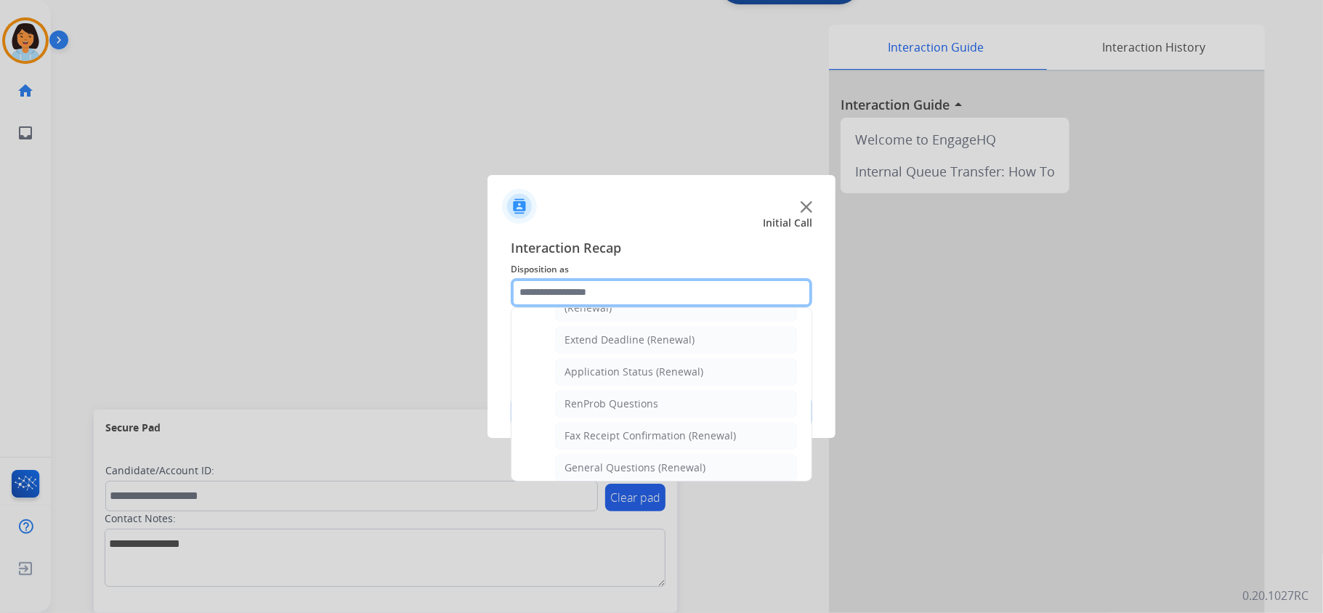
scroll to position [296, 0]
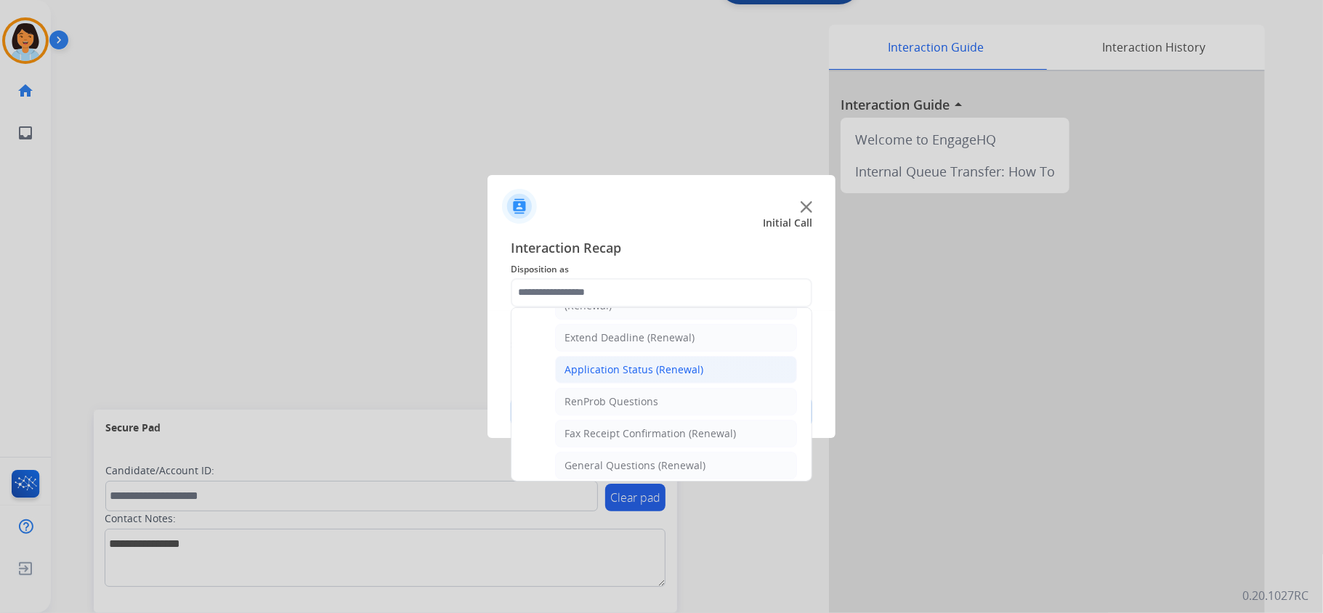
click at [664, 377] on div "Application Status (Renewal)" at bounding box center [634, 370] width 139 height 15
type input "**********"
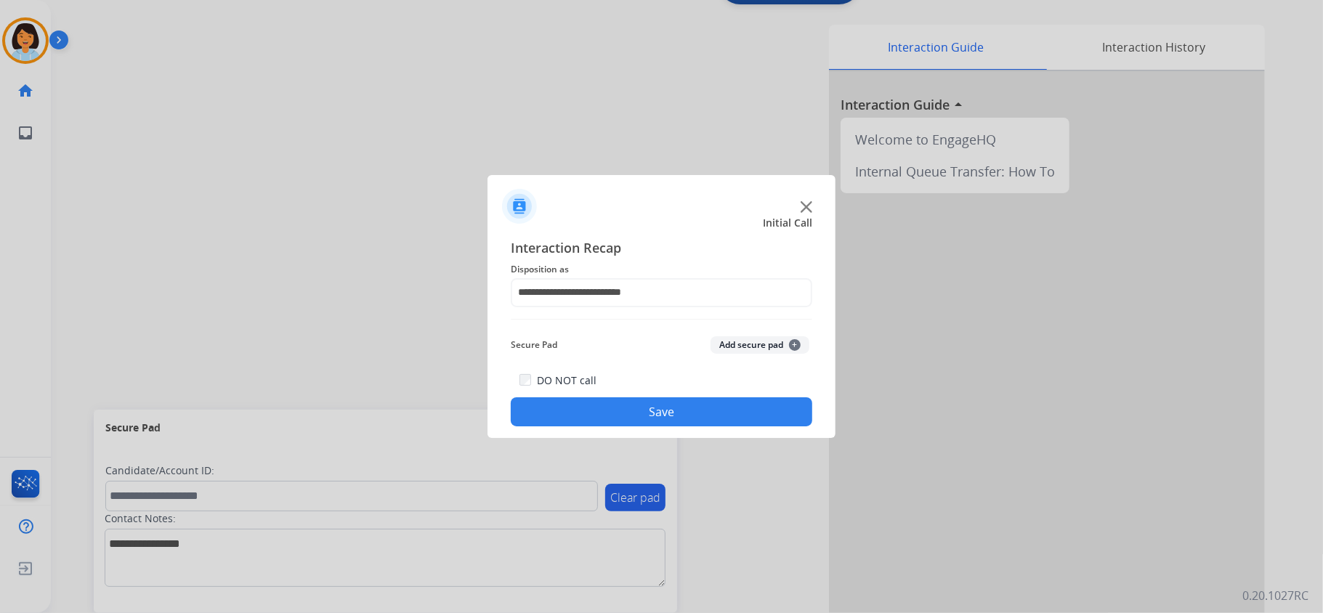
click at [634, 414] on button "Save" at bounding box center [662, 411] width 302 height 29
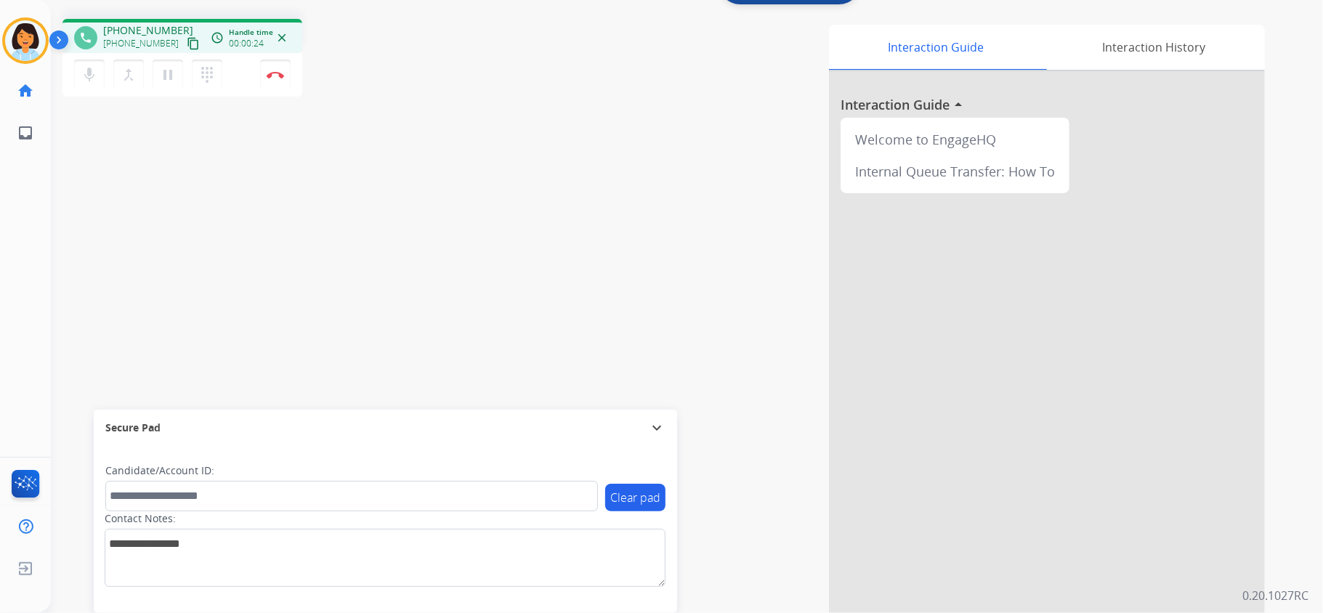
click at [187, 42] on mat-icon "content_copy" at bounding box center [193, 43] width 13 height 13
click at [270, 71] on img at bounding box center [275, 74] width 17 height 7
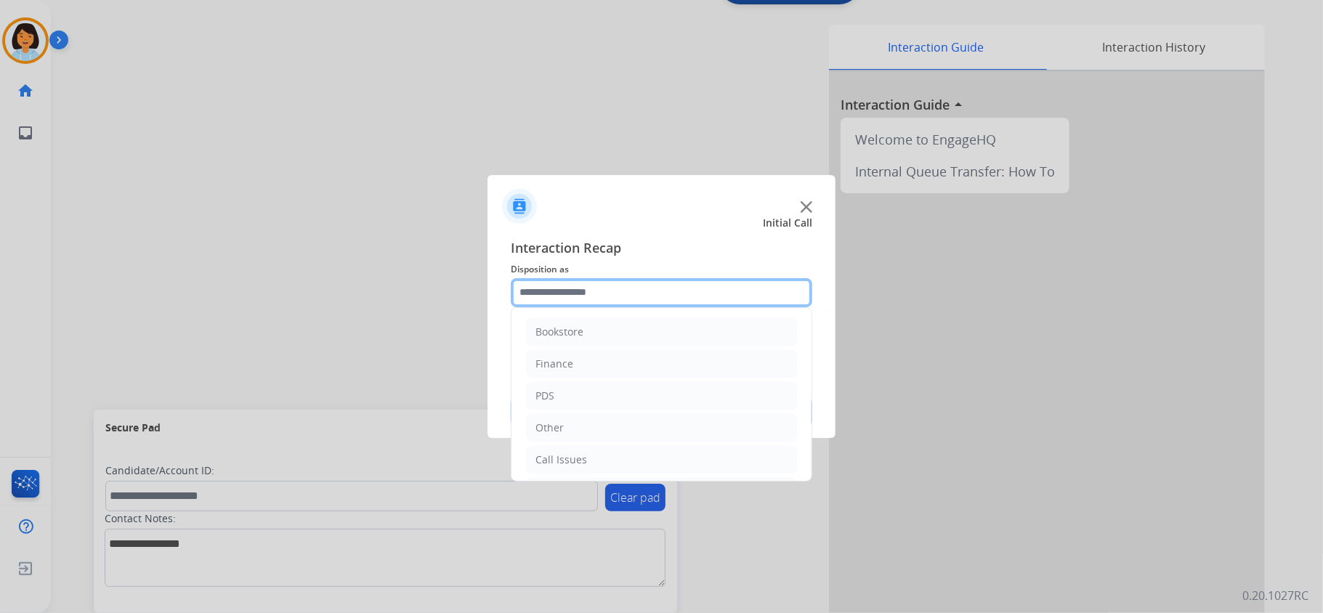
click at [695, 296] on input "text" at bounding box center [662, 292] width 302 height 29
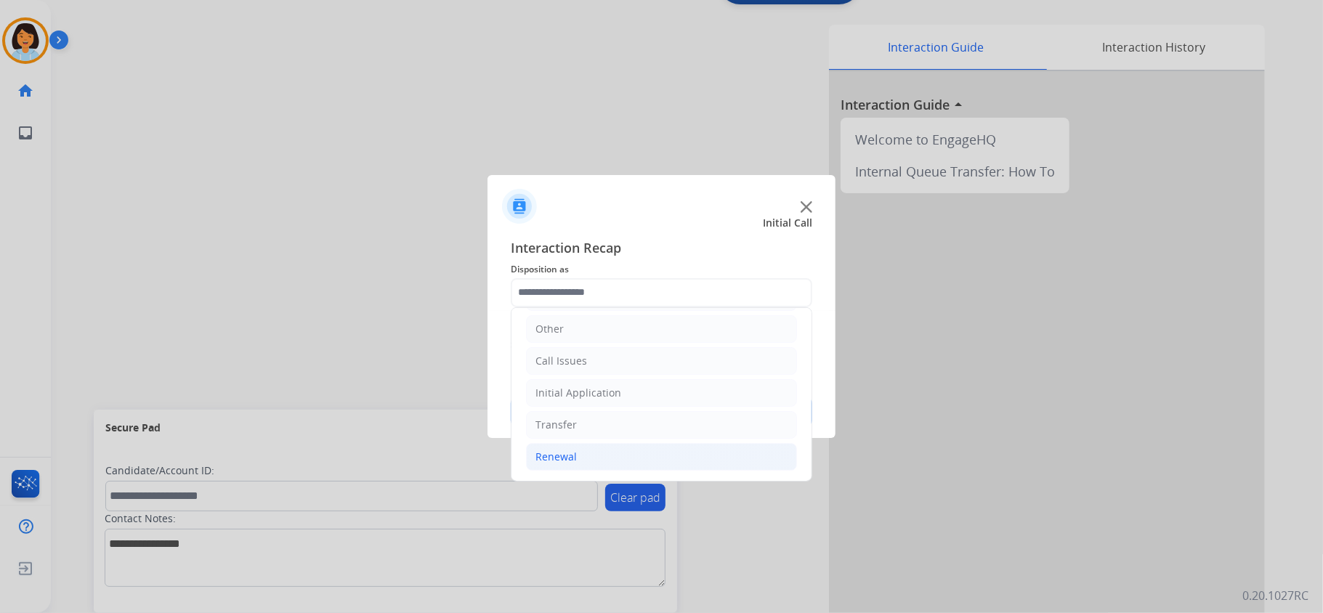
click at [606, 446] on li "Renewal" at bounding box center [661, 457] width 271 height 28
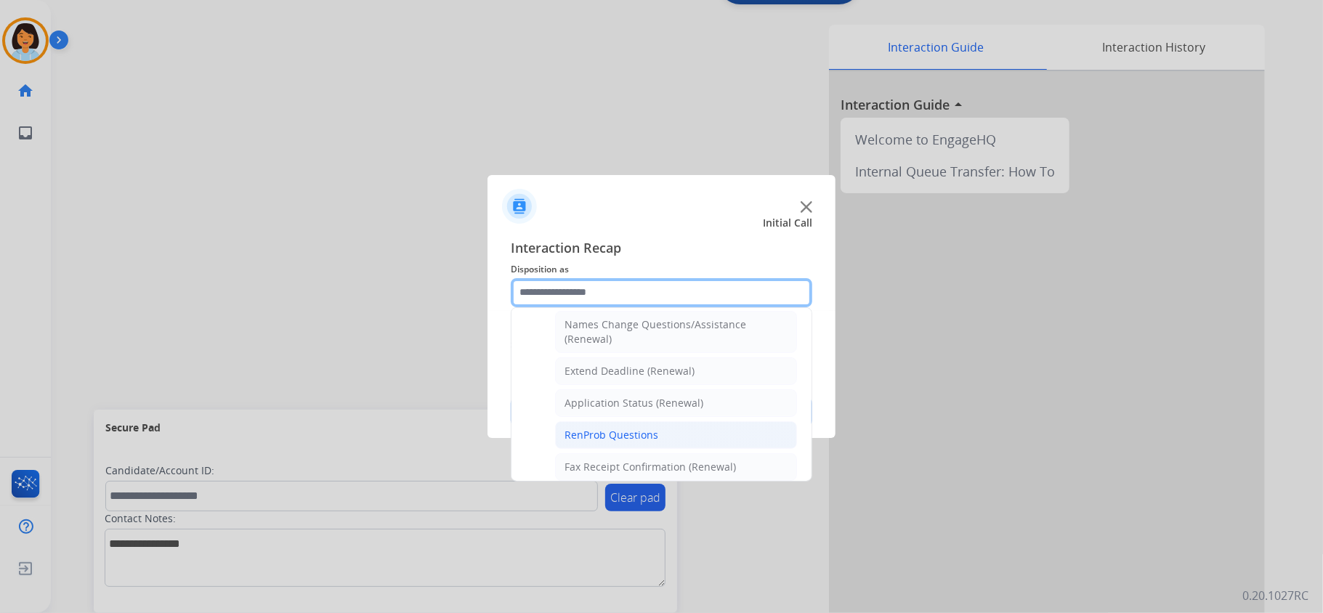
scroll to position [296, 0]
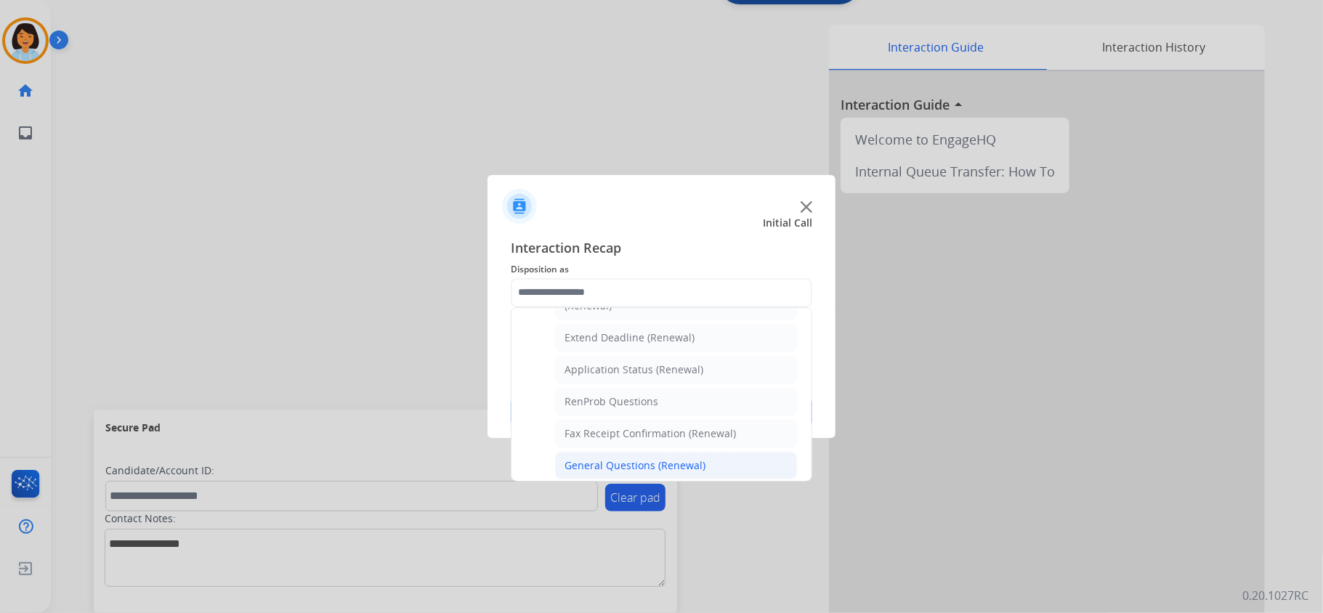
click at [635, 462] on li "General Questions (Renewal)" at bounding box center [676, 466] width 242 height 28
type input "**********"
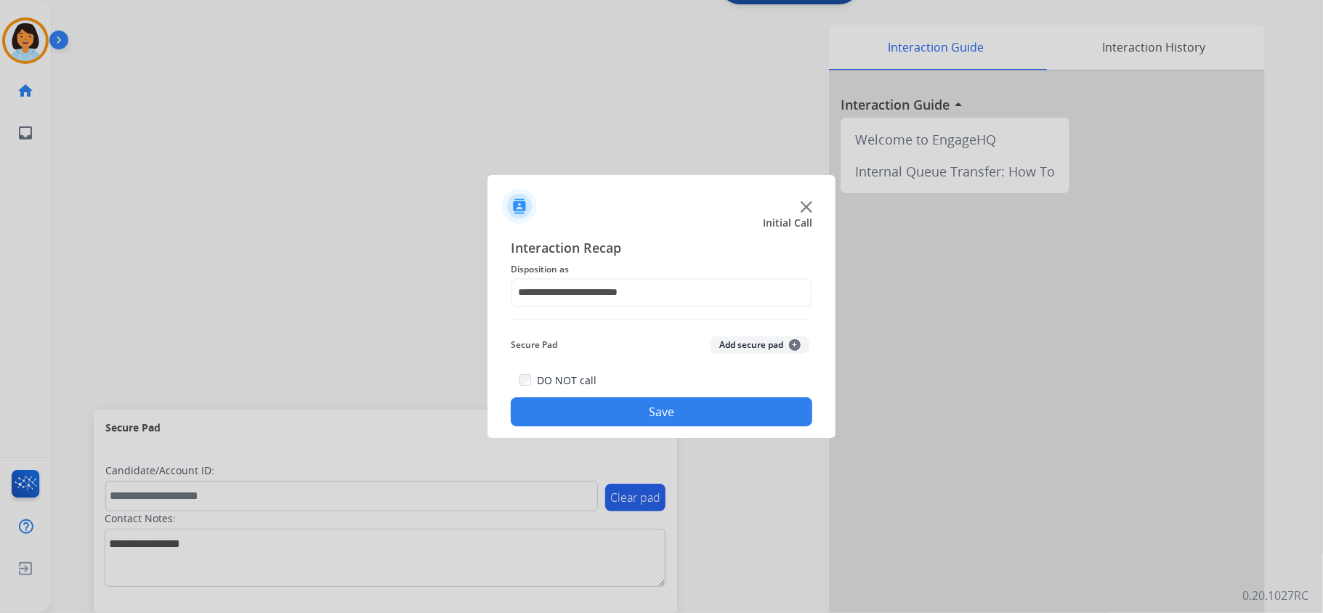
click at [637, 419] on button "Save" at bounding box center [662, 411] width 302 height 29
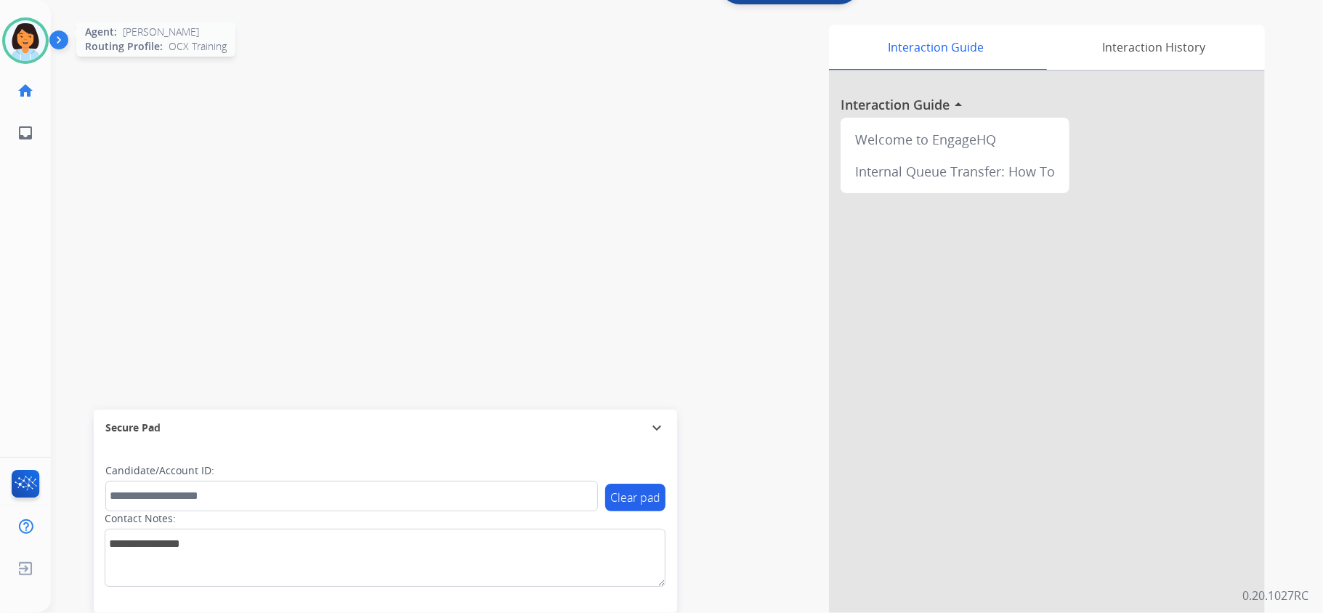
click at [22, 38] on img at bounding box center [25, 40] width 41 height 41
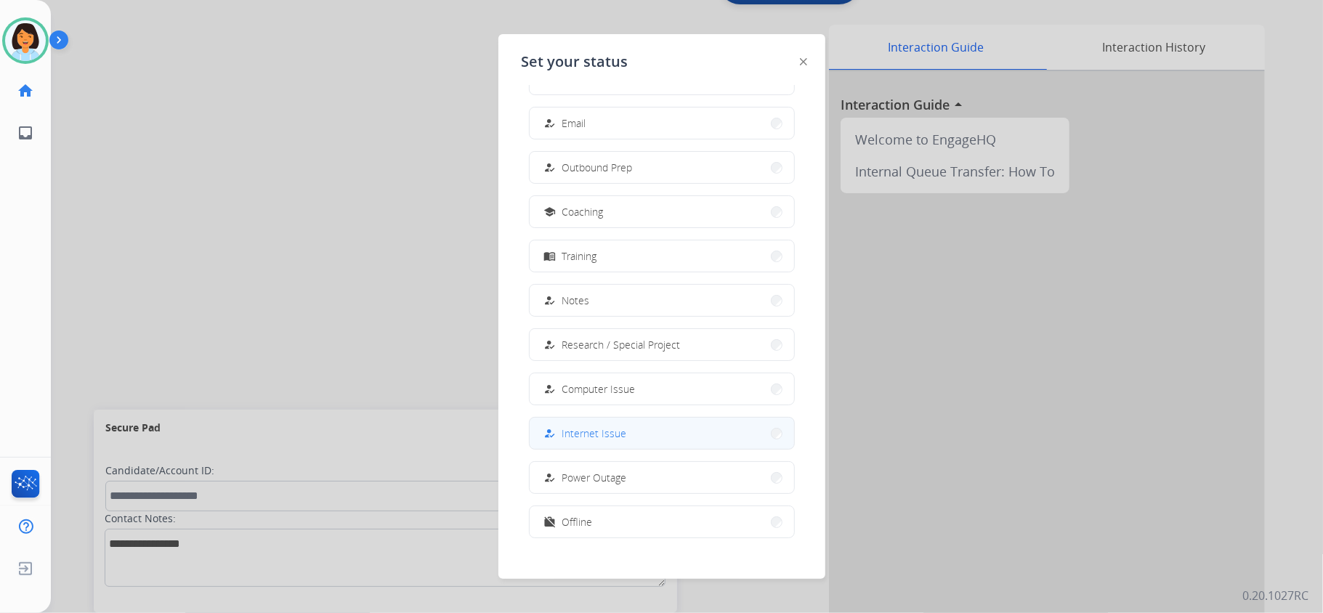
scroll to position [137, 0]
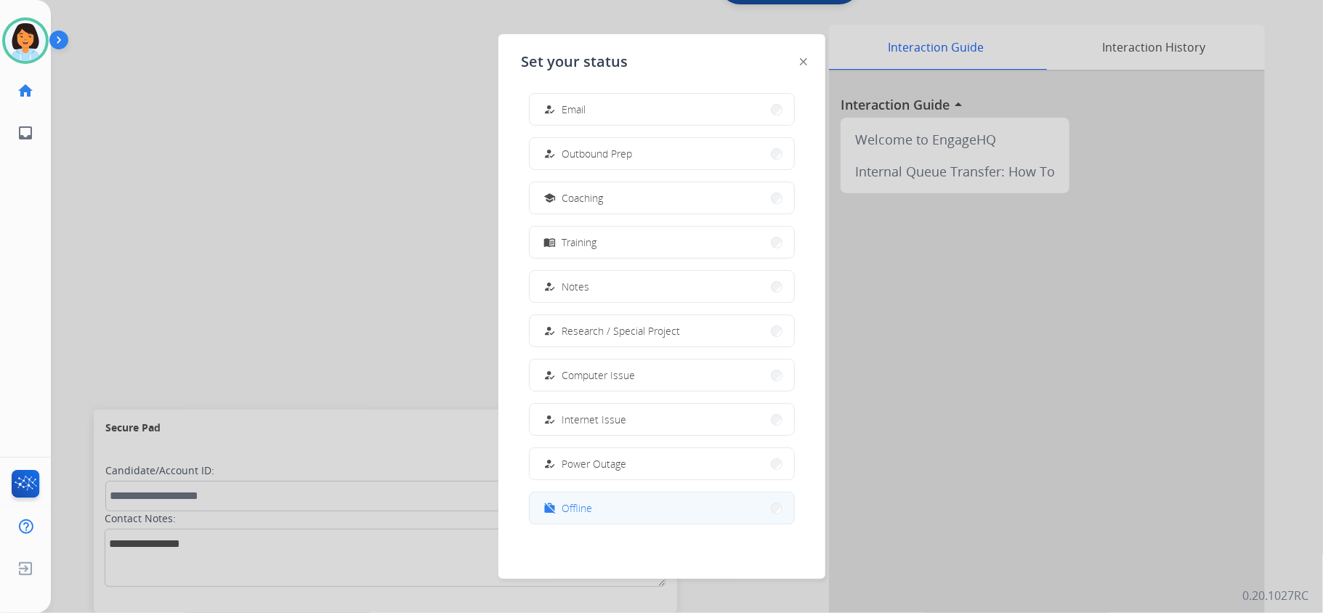
click at [629, 506] on button "work_off Offline" at bounding box center [662, 508] width 264 height 31
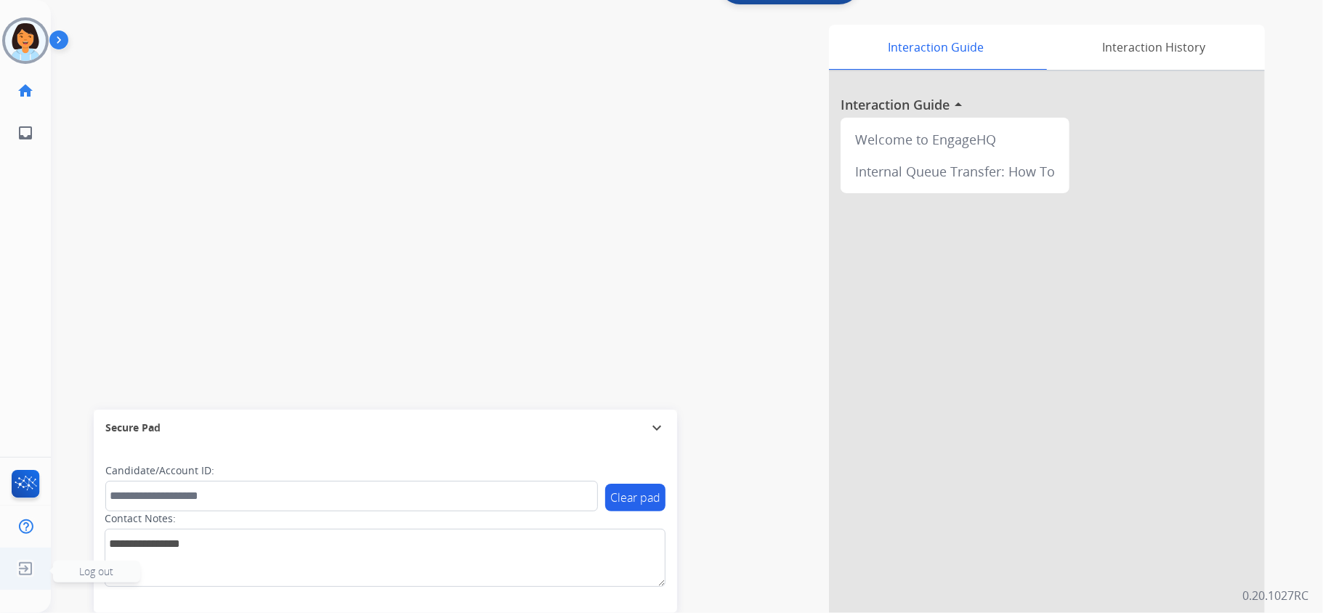
click at [30, 573] on img at bounding box center [25, 569] width 26 height 28
